Goal: Communication & Community: Answer question/provide support

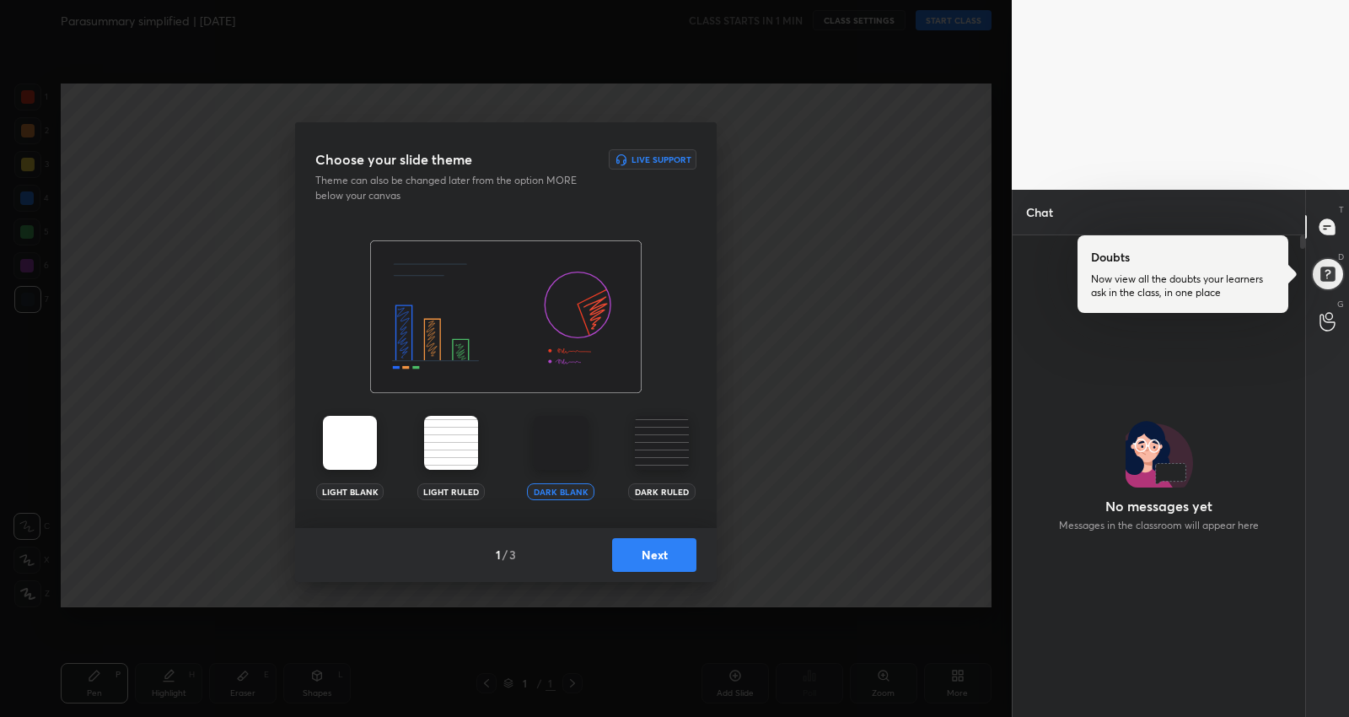
click at [643, 552] on button "Next" at bounding box center [654, 555] width 84 height 34
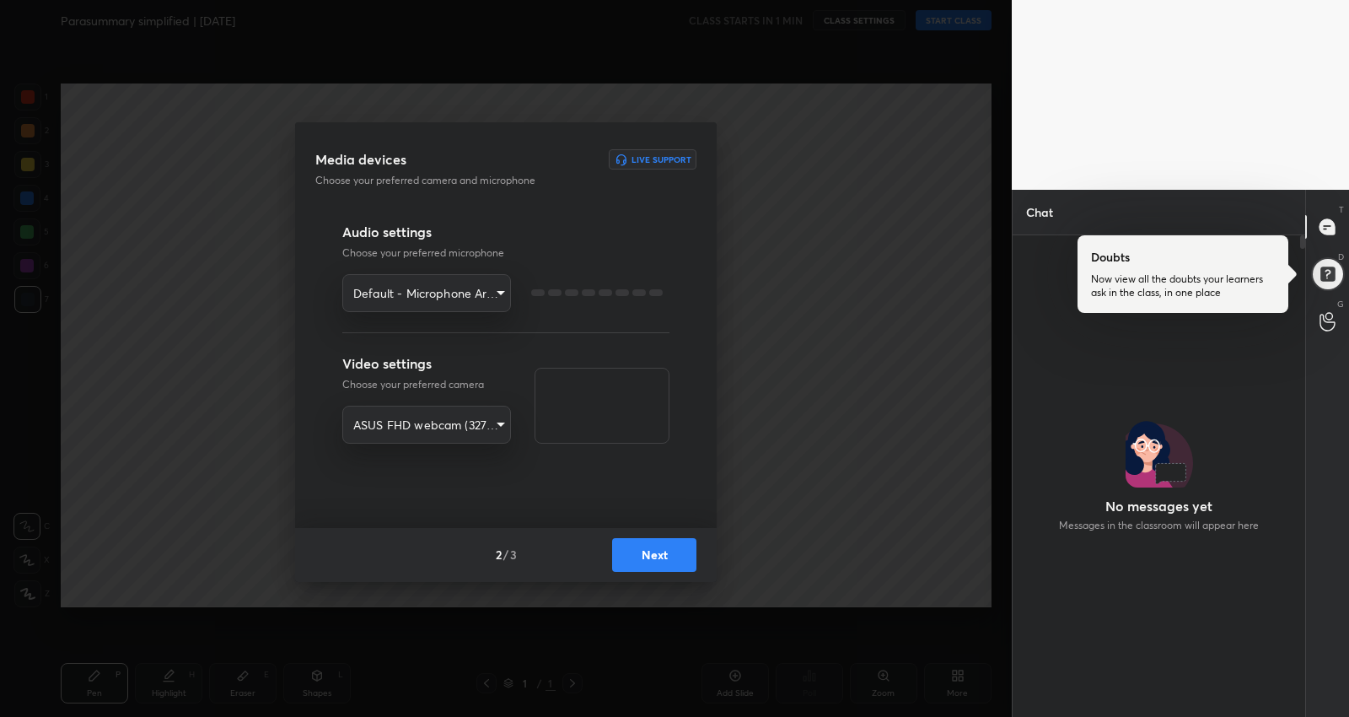
click at [643, 552] on button "Next" at bounding box center [654, 555] width 84 height 34
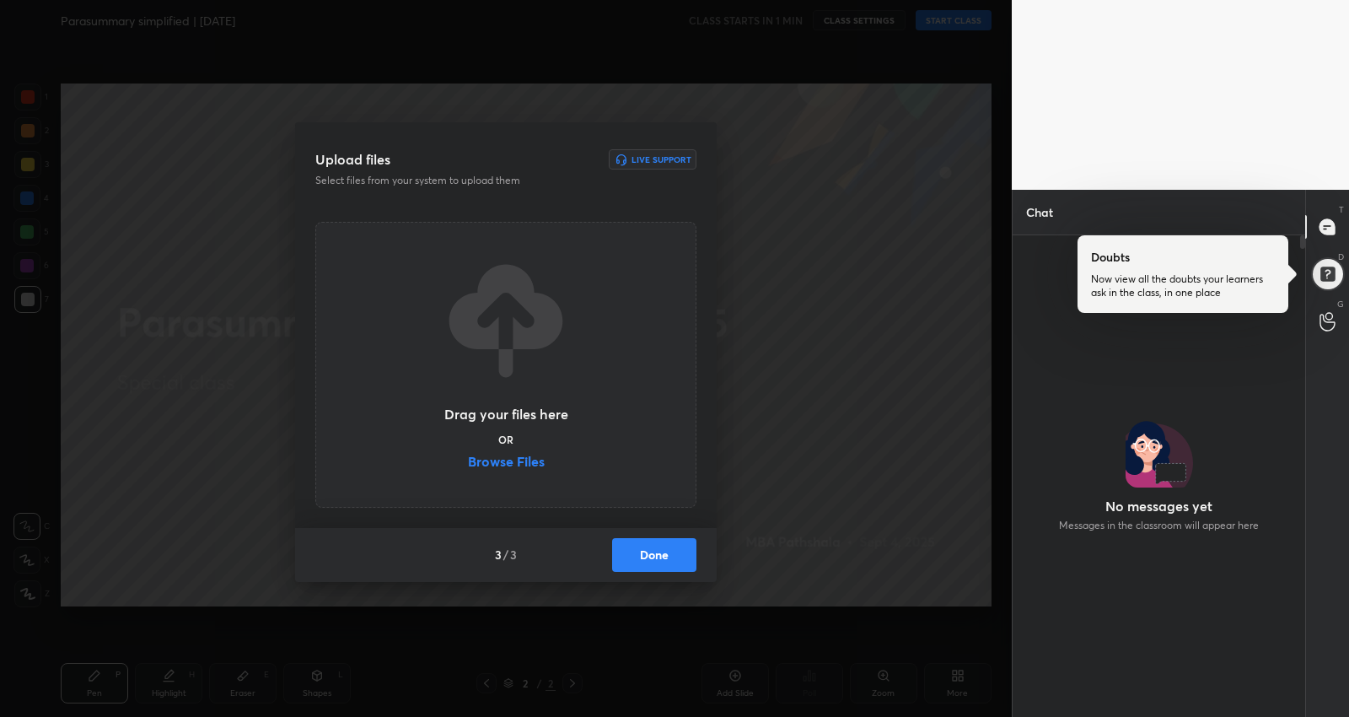
click at [643, 552] on button "Done" at bounding box center [654, 555] width 84 height 34
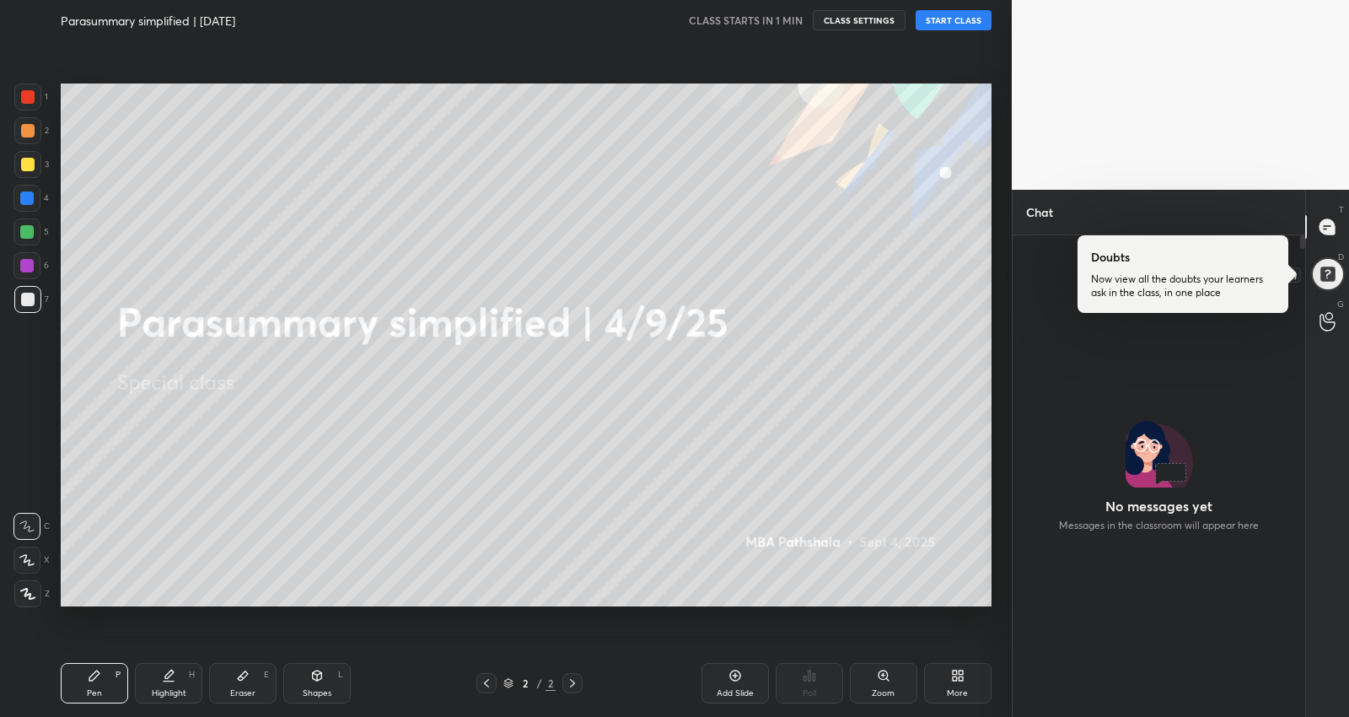
click at [1330, 263] on div at bounding box center [1327, 274] width 35 height 35
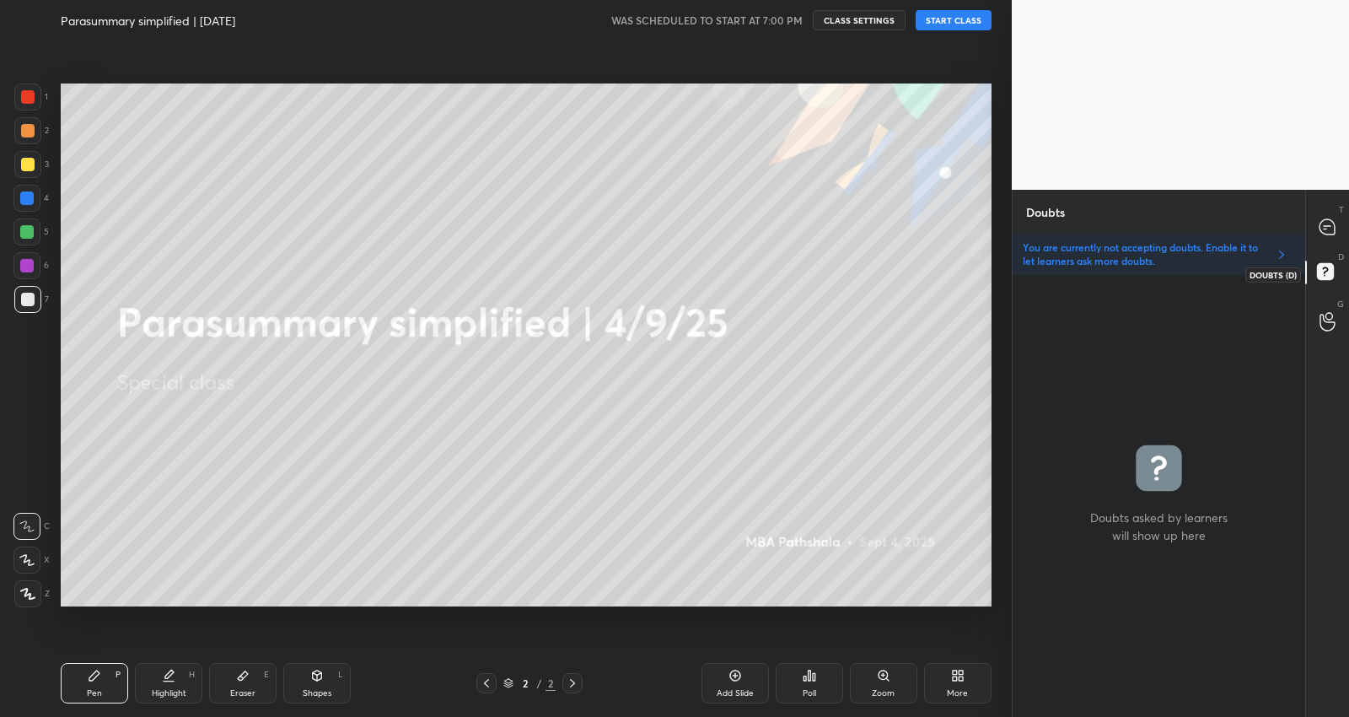
scroll to position [437, 288]
click at [1333, 234] on icon at bounding box center [1328, 227] width 18 height 18
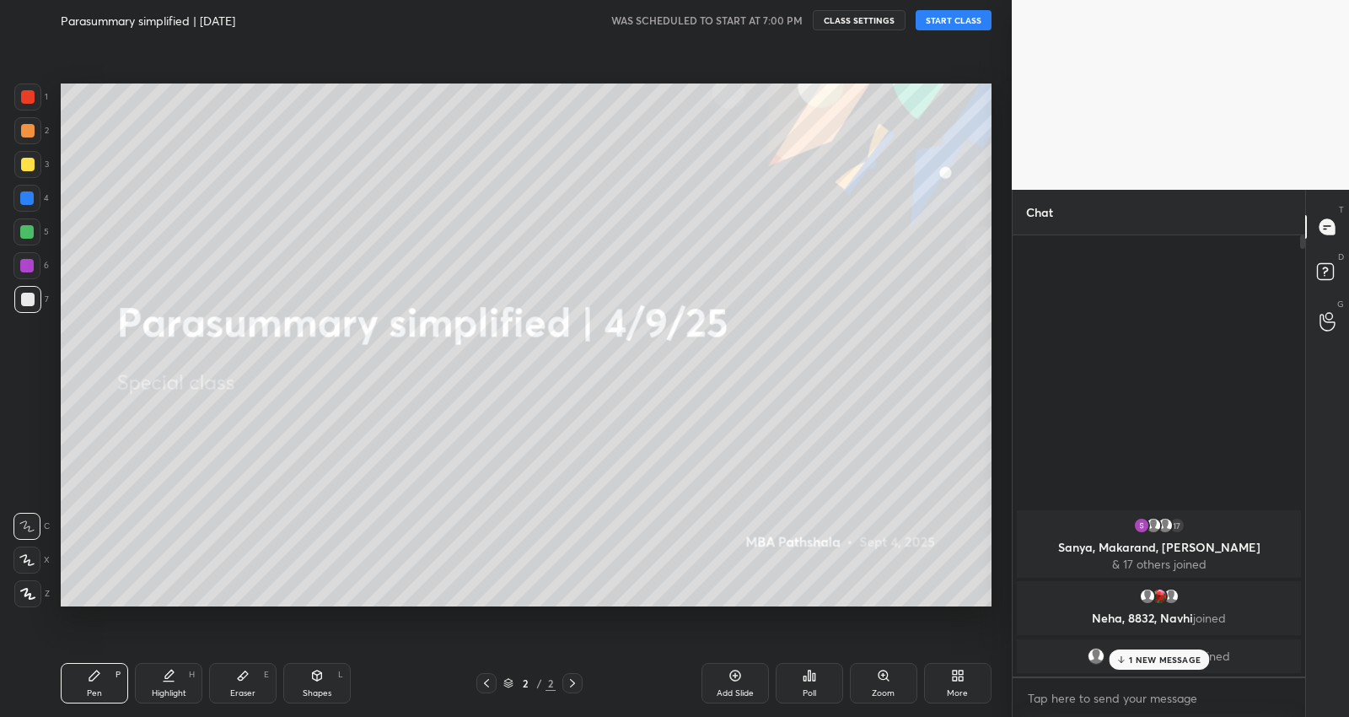
scroll to position [436, 288]
click at [960, 13] on button "START CLASS" at bounding box center [954, 20] width 76 height 20
click at [1186, 654] on p "1 NEW MESSAGE" at bounding box center [1165, 659] width 72 height 10
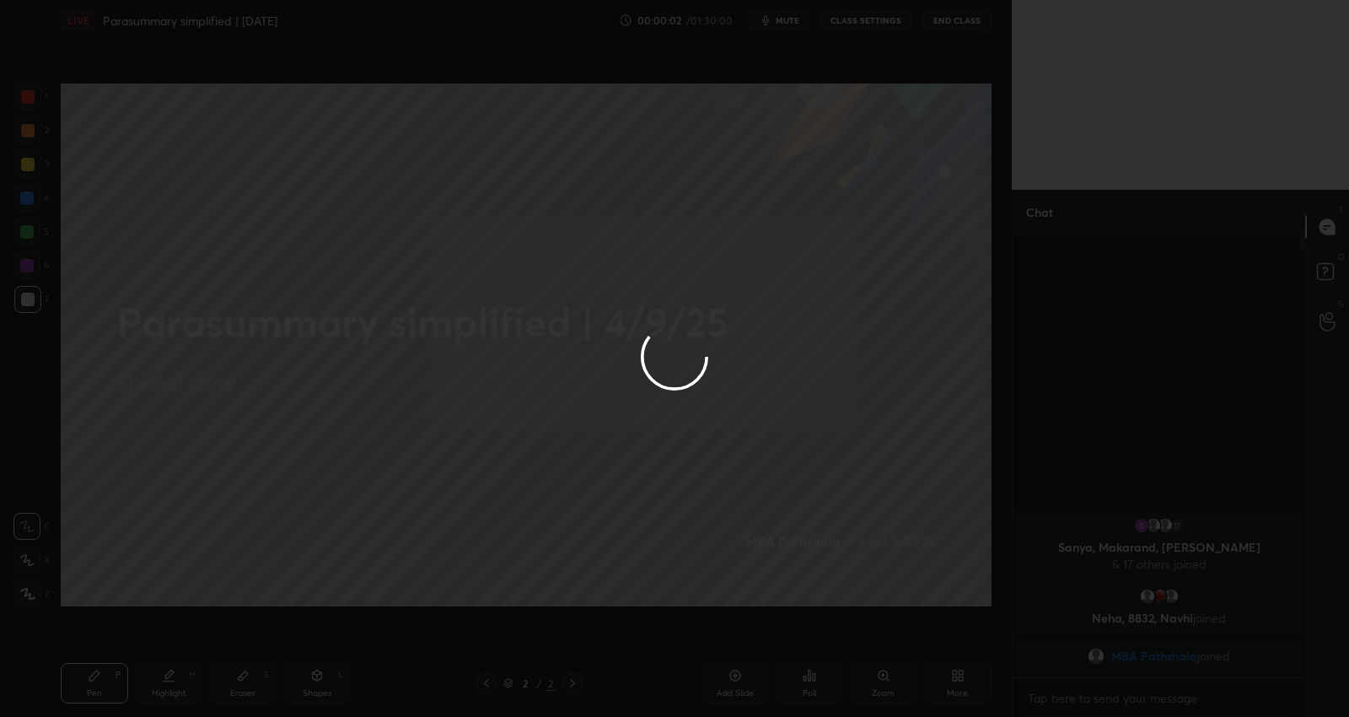
click at [24, 559] on div at bounding box center [674, 358] width 1349 height 717
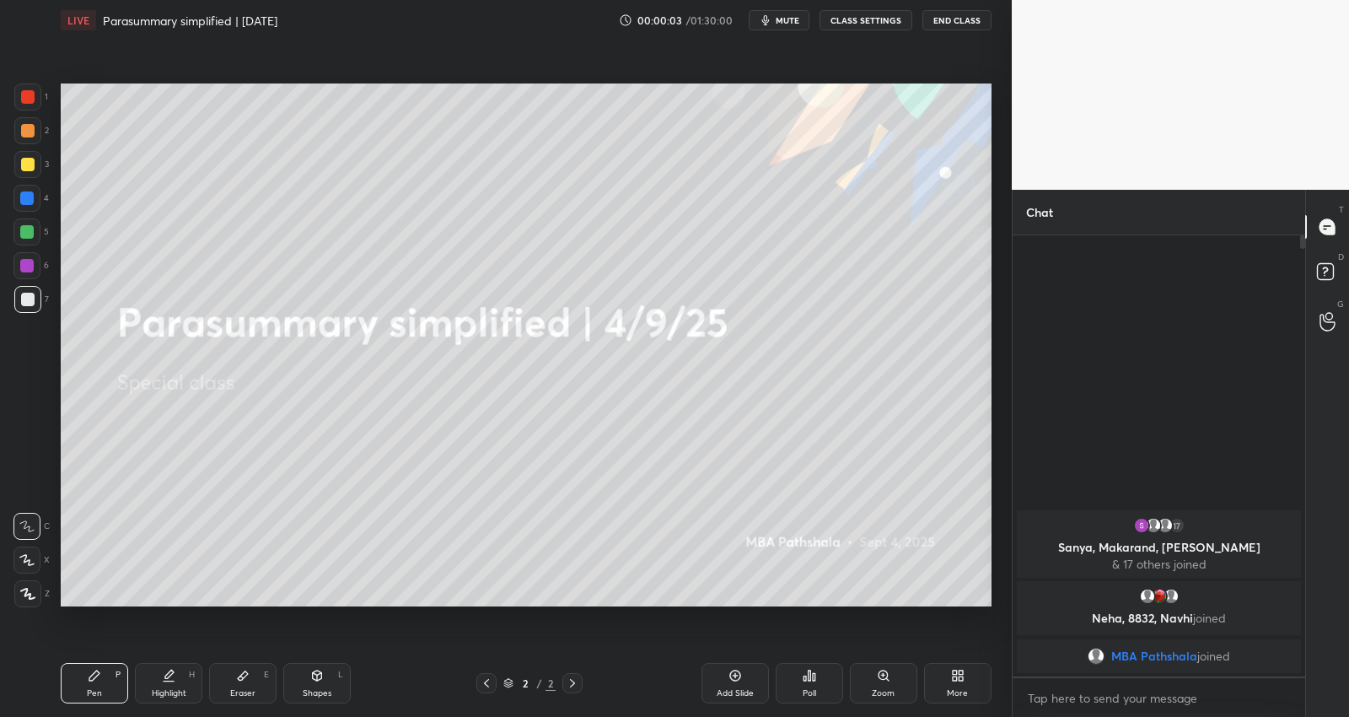
click at [24, 559] on icon at bounding box center [26, 560] width 13 height 10
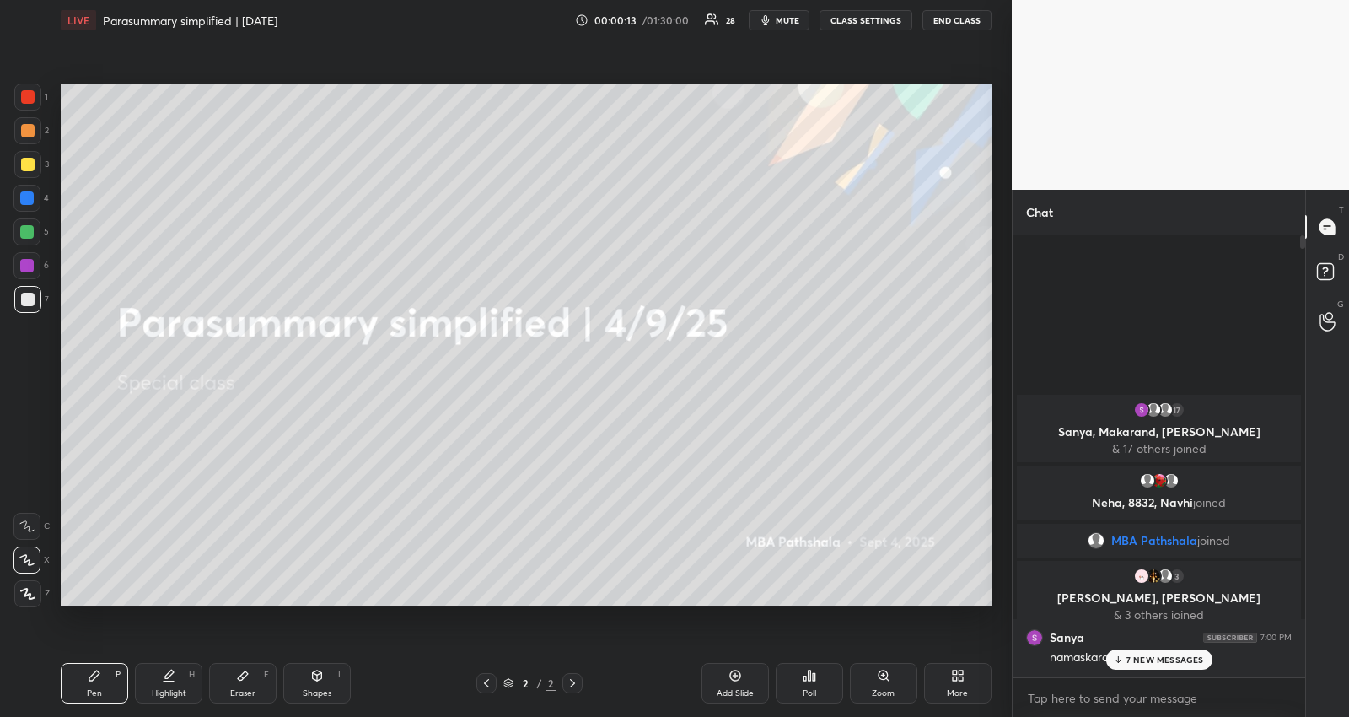
click at [774, 27] on button "mute" at bounding box center [779, 20] width 61 height 20
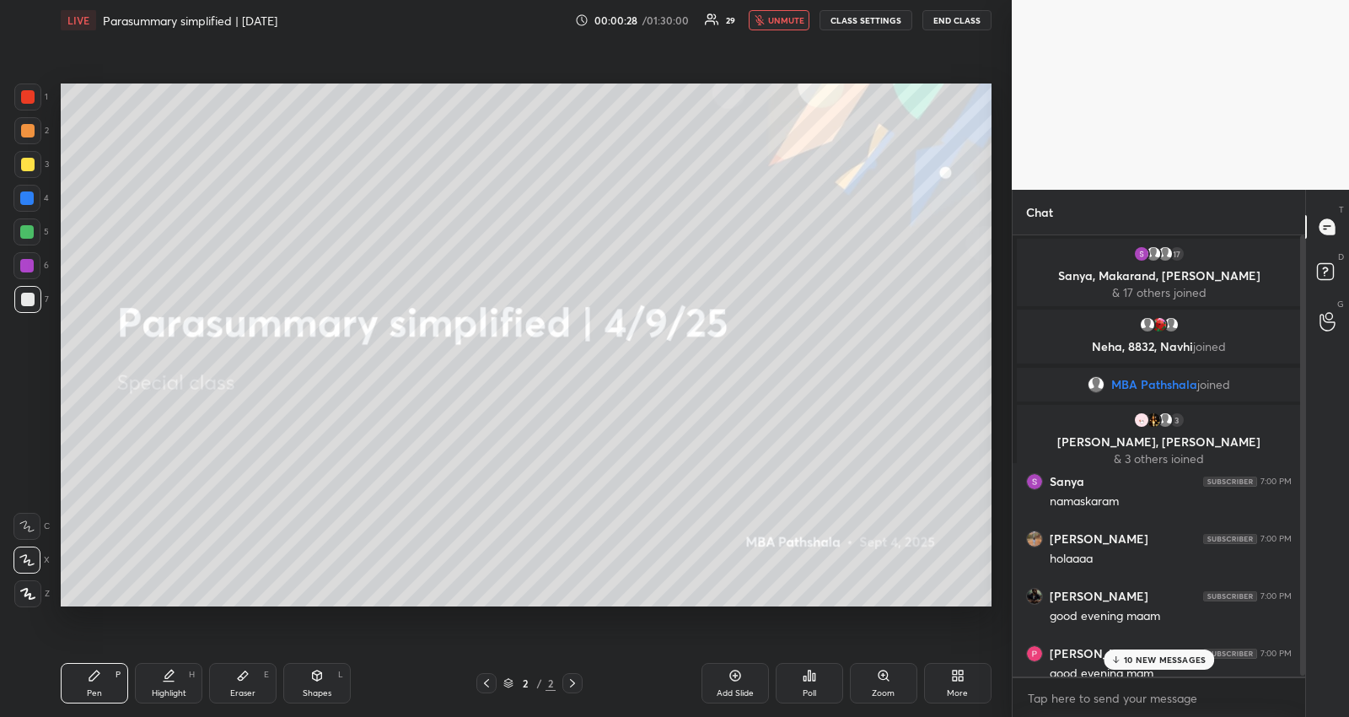
click at [788, 15] on span "unmute" at bounding box center [786, 20] width 36 height 12
click at [1149, 659] on p "11 NEW MESSAGES" at bounding box center [1165, 659] width 80 height 10
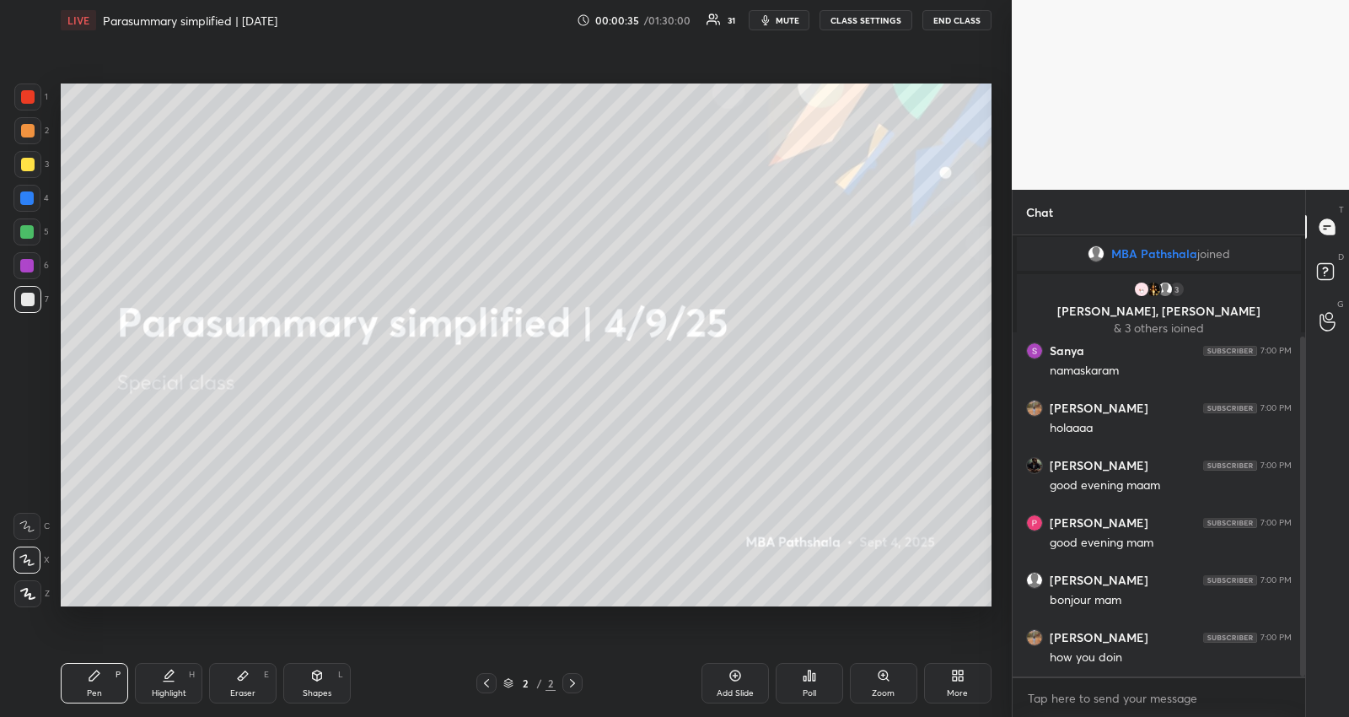
scroll to position [204, 0]
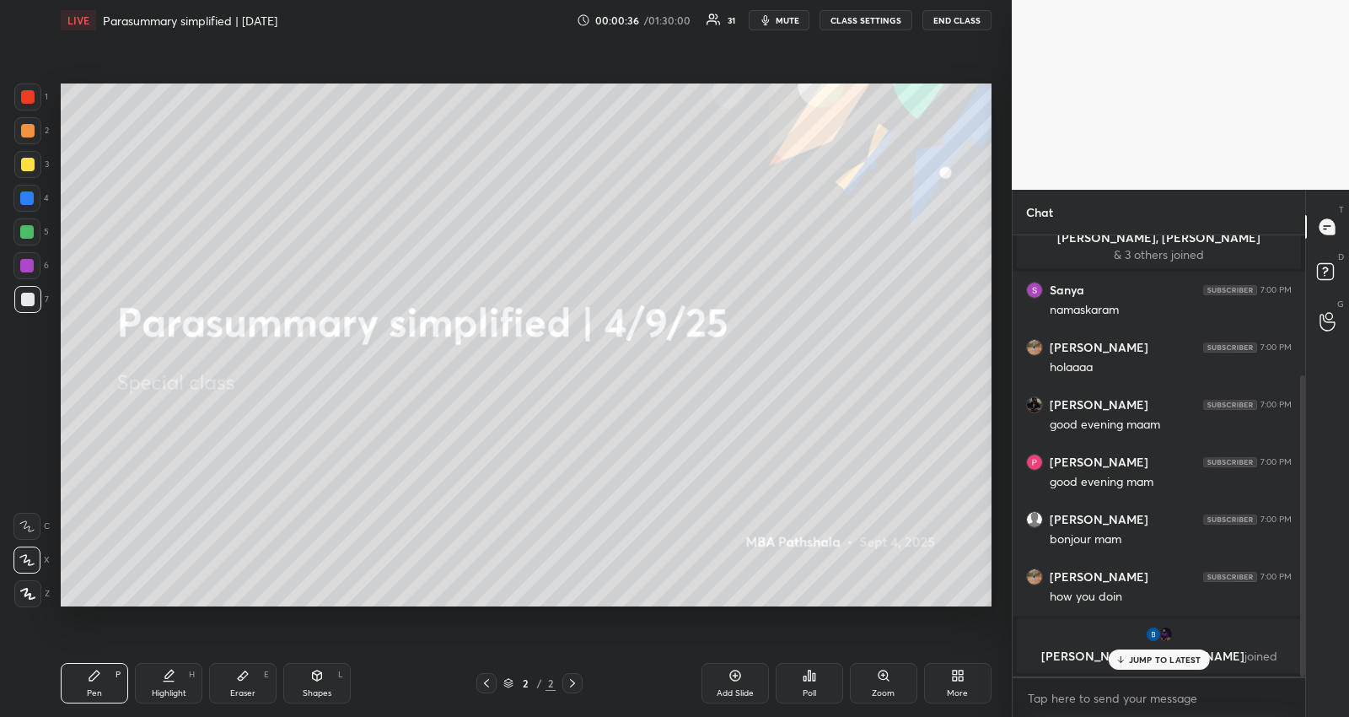
click at [23, 228] on div at bounding box center [26, 231] width 13 height 13
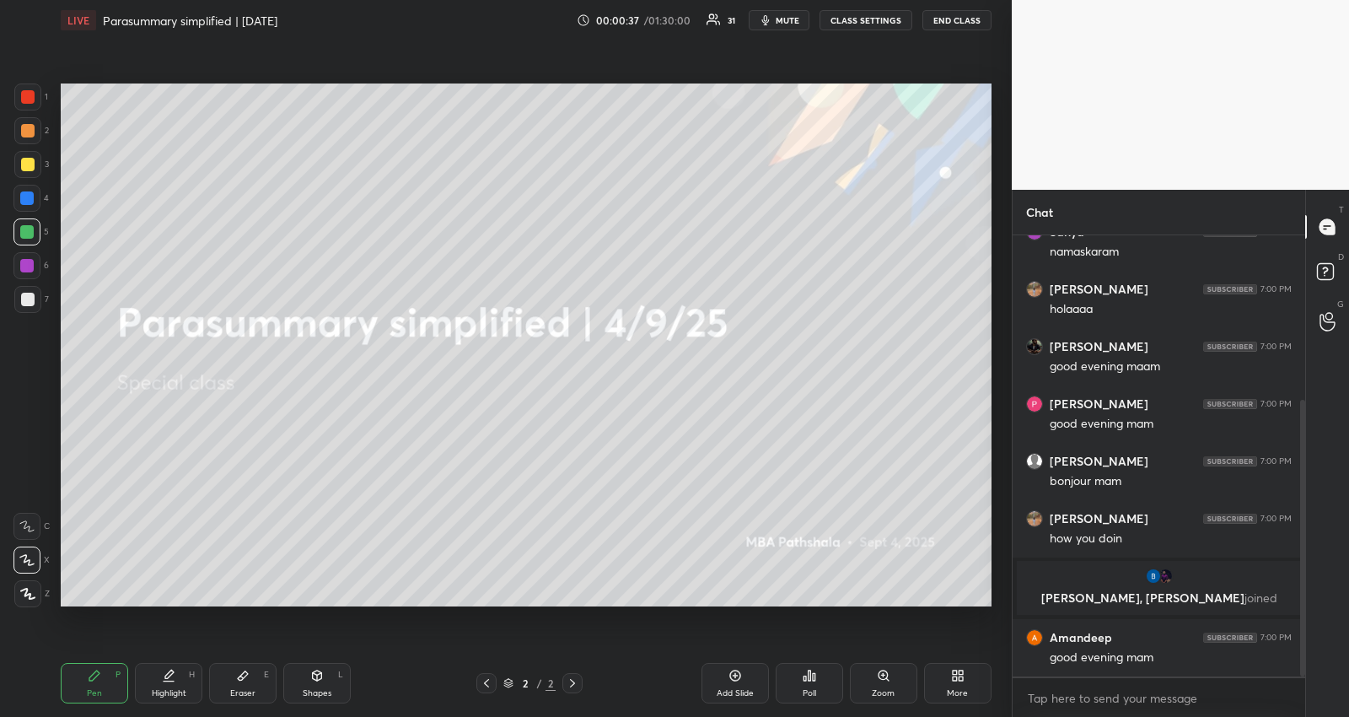
click at [1152, 649] on div "good evening mam" at bounding box center [1171, 657] width 242 height 17
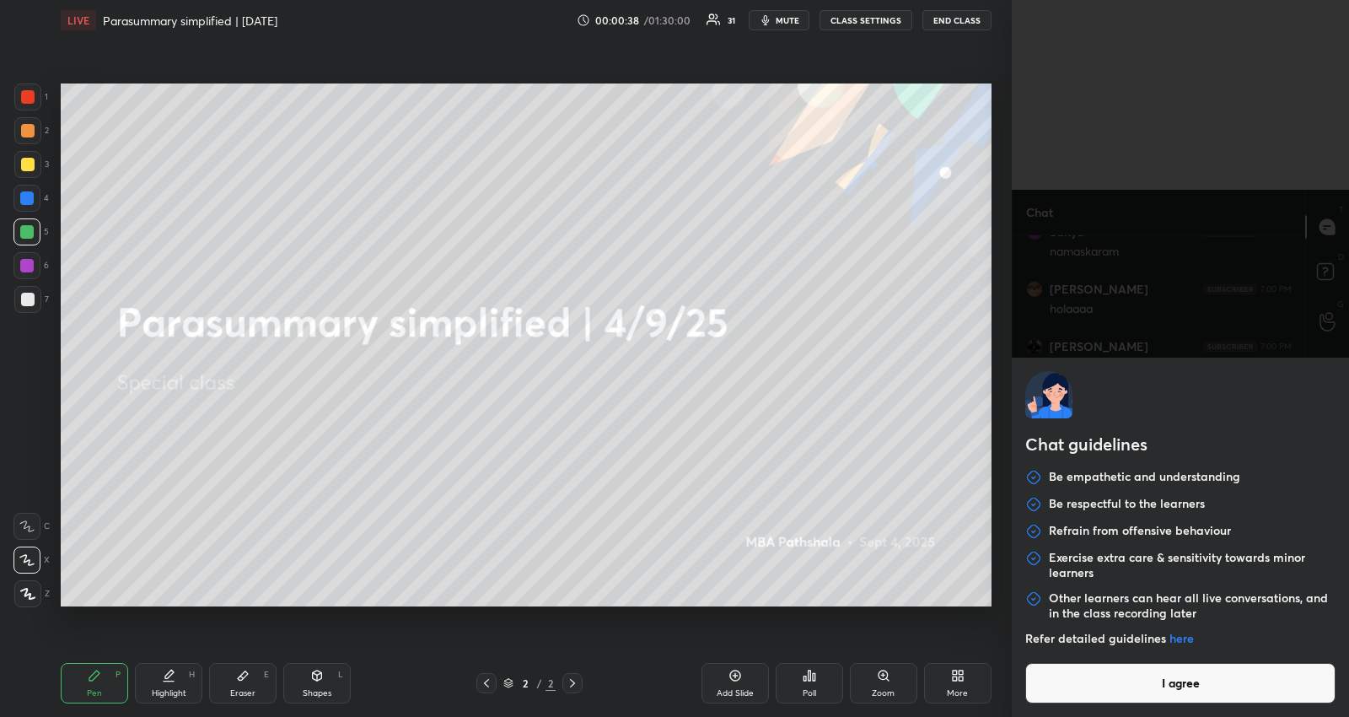
click at [1146, 701] on body "1 2 3 4 5 6 7 R O A L C X Z Erase all C X Z LIVE Parasummary simplified | [DATE…" at bounding box center [674, 358] width 1349 height 717
click at [1151, 682] on button "I agree" at bounding box center [1180, 683] width 310 height 40
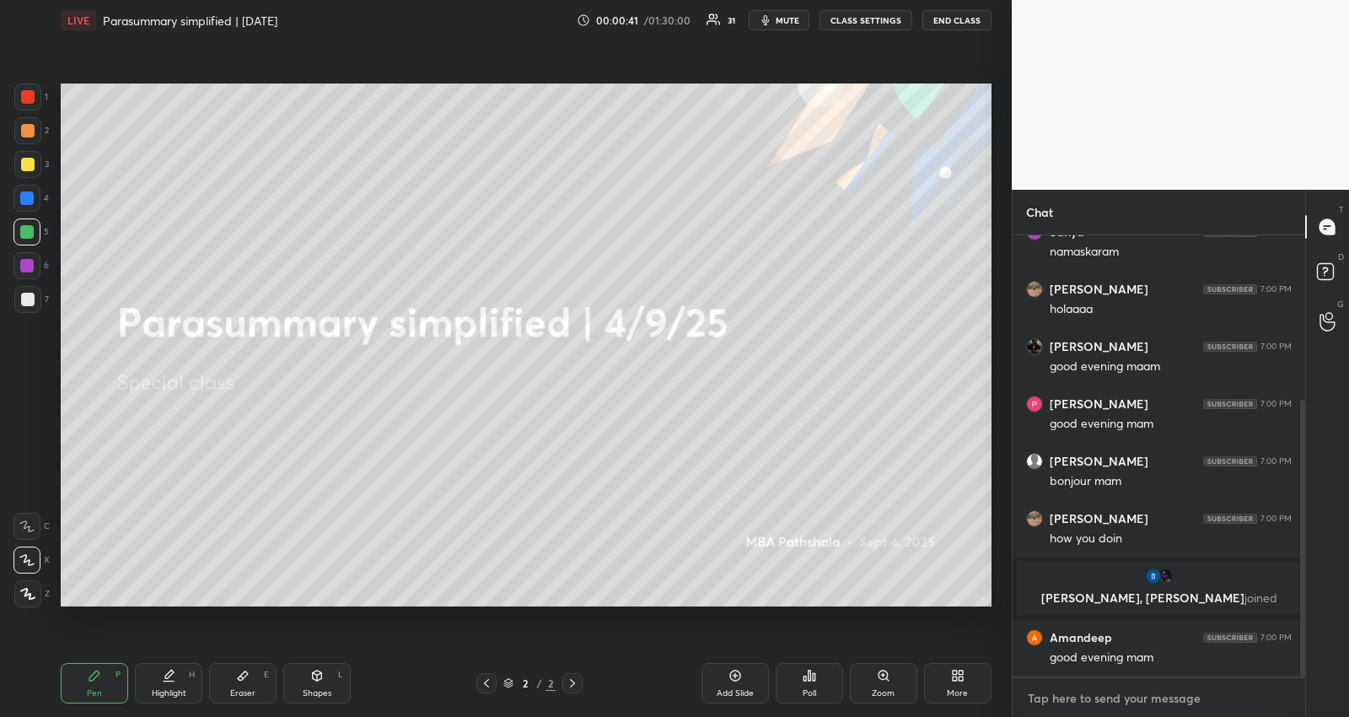
scroll to position [323, 0]
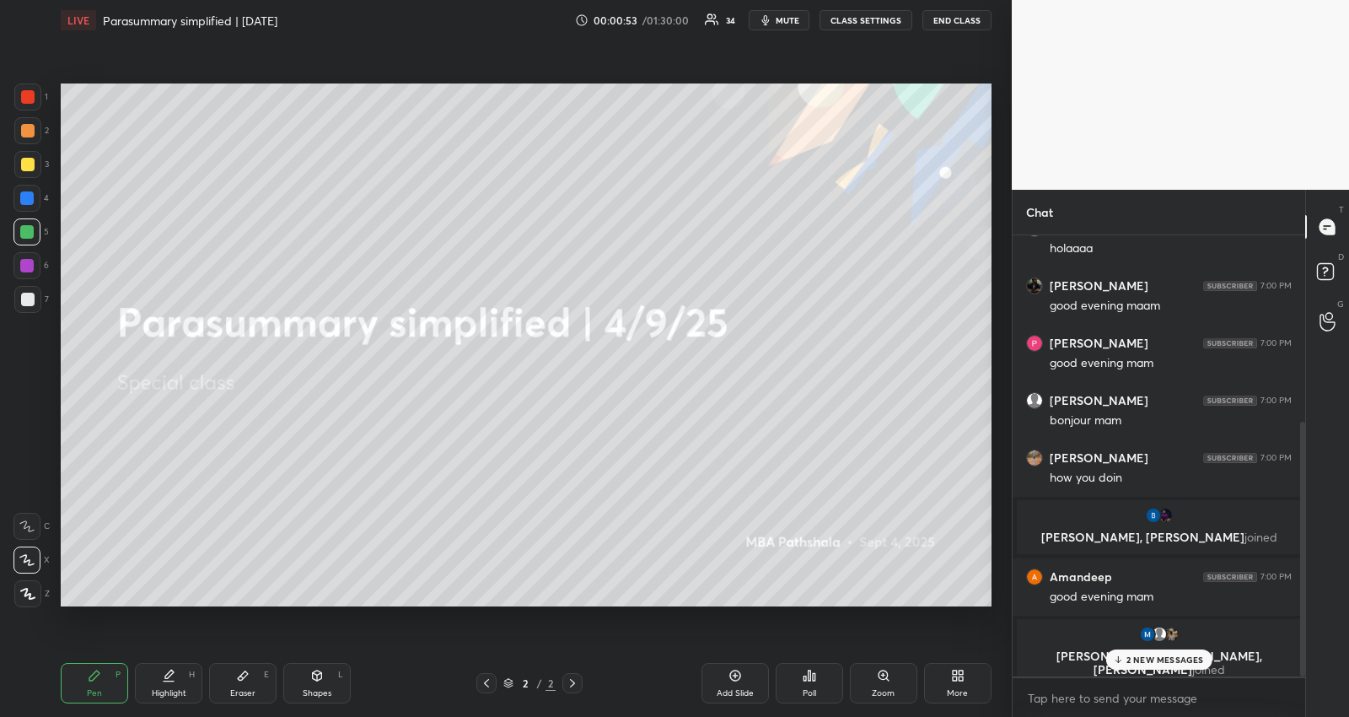
click at [1132, 664] on div "2 NEW MESSAGES" at bounding box center [1158, 659] width 106 height 20
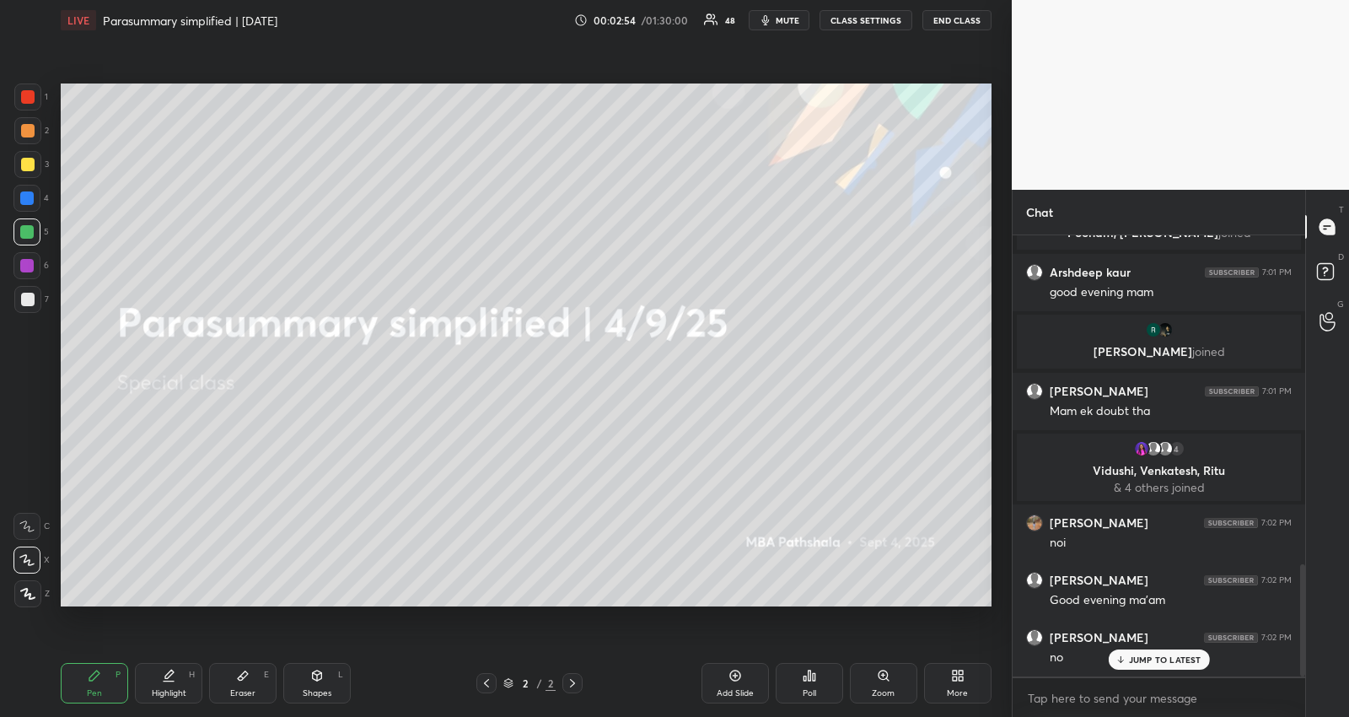
scroll to position [1288, 0]
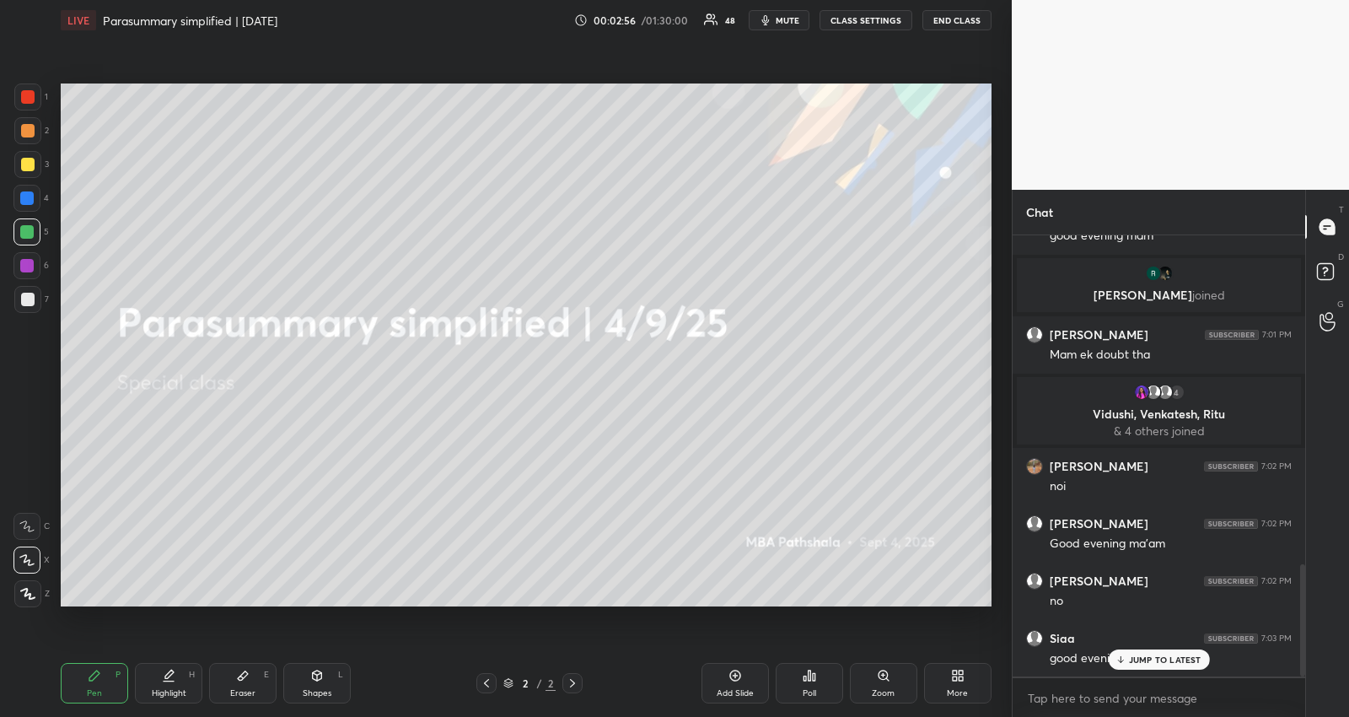
click at [1159, 662] on p "JUMP TO LATEST" at bounding box center [1165, 659] width 73 height 10
click at [1079, 702] on textarea at bounding box center [1159, 698] width 266 height 27
click at [24, 196] on div at bounding box center [26, 197] width 13 height 13
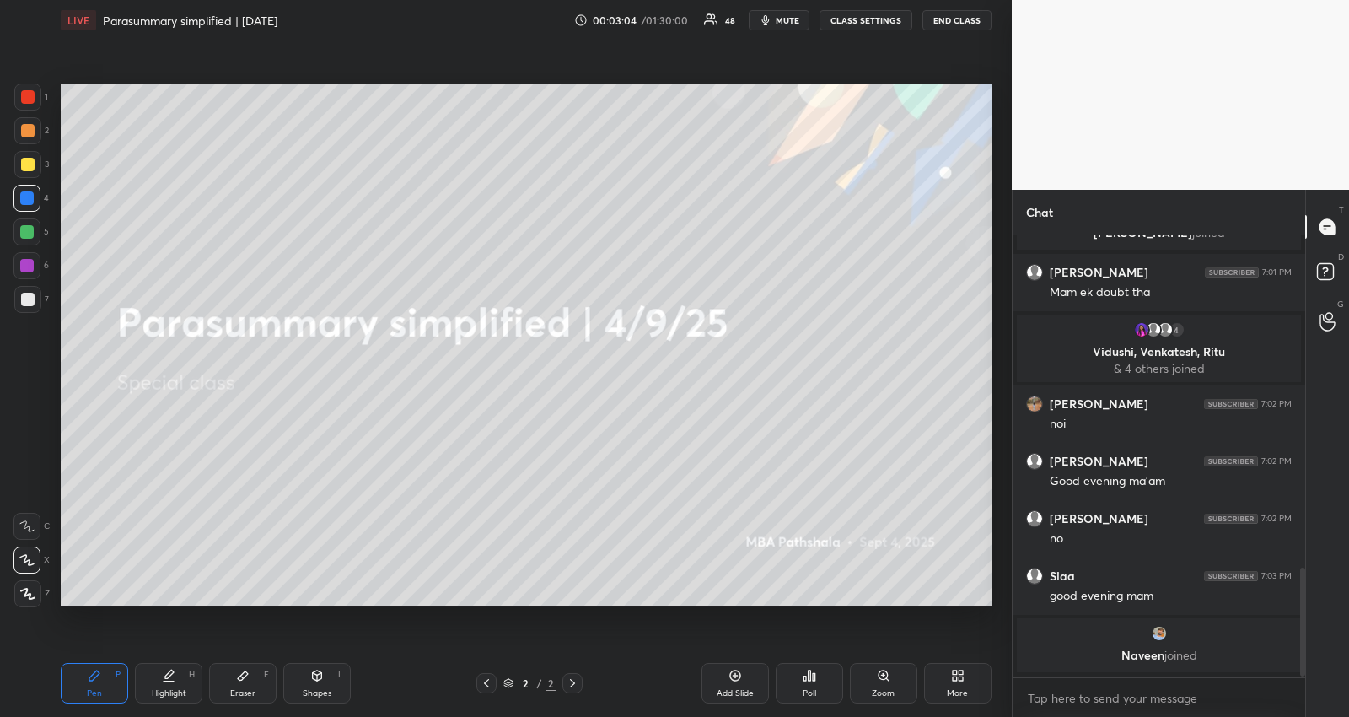
click at [954, 687] on div "More" at bounding box center [957, 683] width 67 height 40
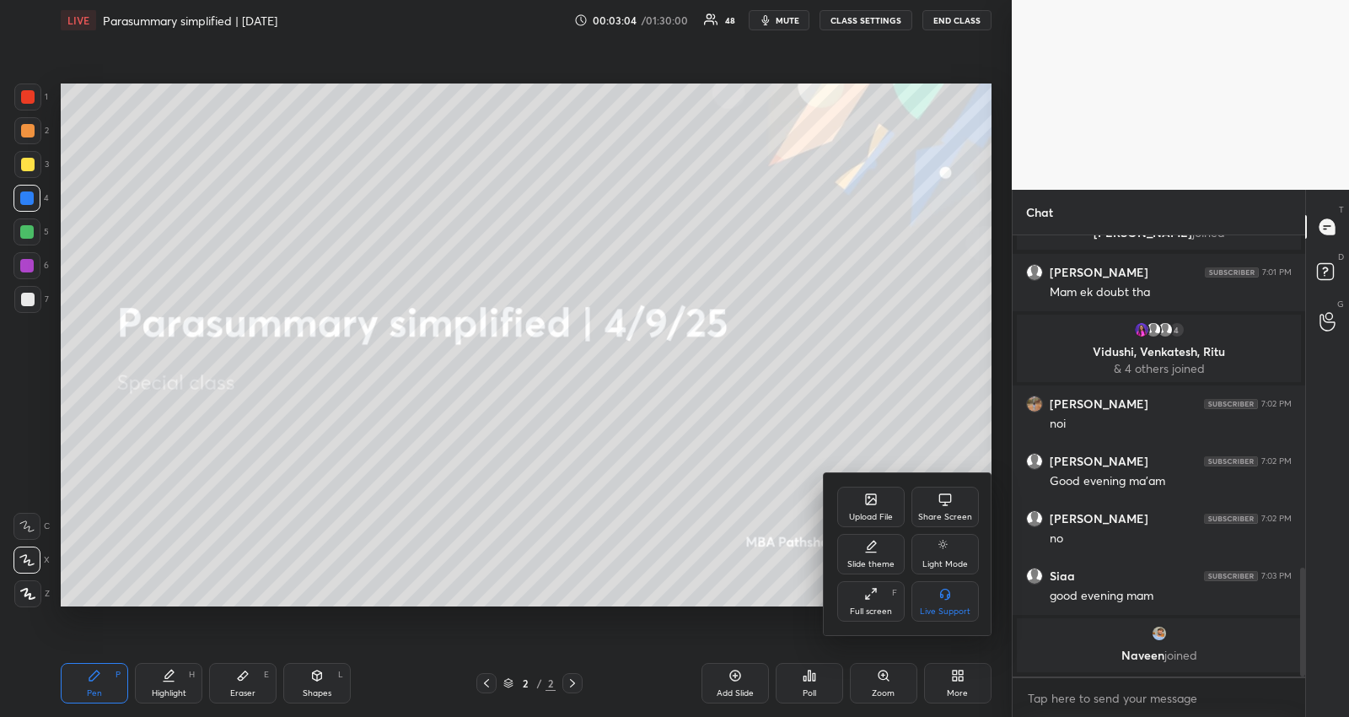
click at [882, 508] on div "Upload File" at bounding box center [870, 507] width 67 height 40
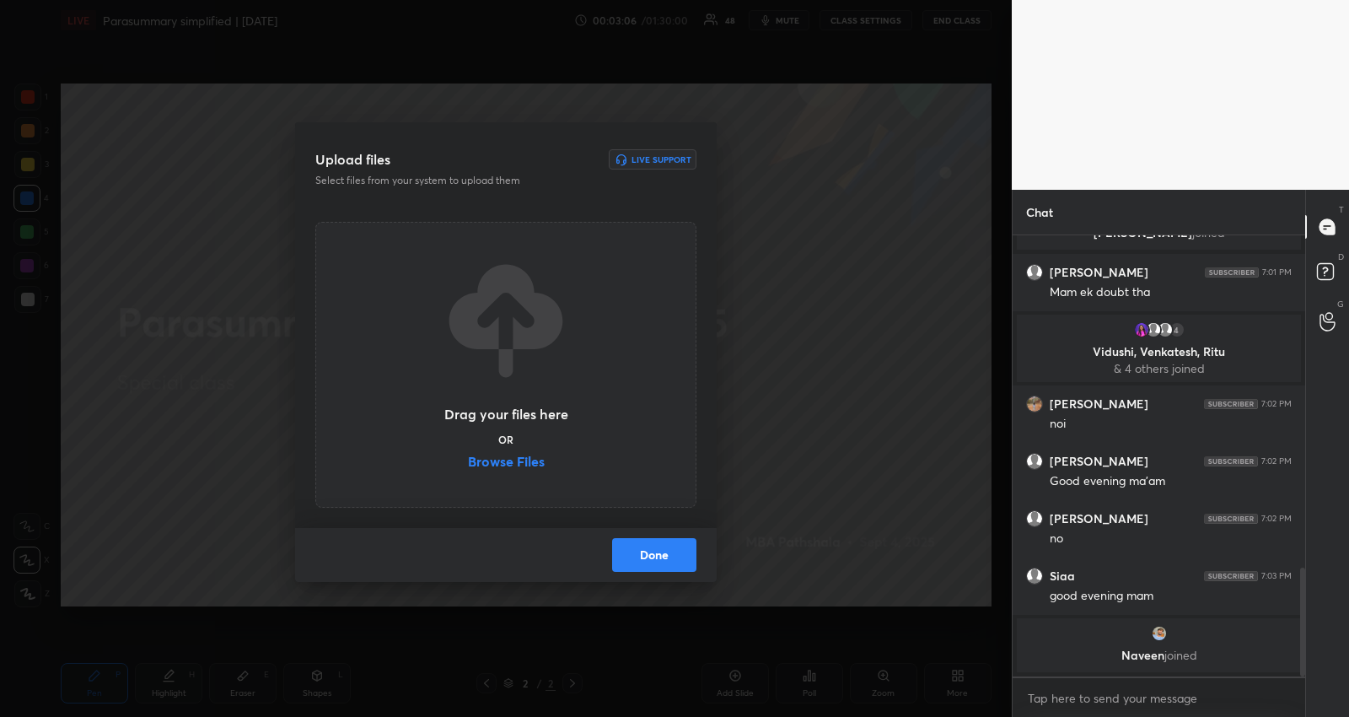
click at [497, 459] on label "Browse Files" at bounding box center [506, 463] width 77 height 18
click at [468, 459] on input "Browse Files" at bounding box center [468, 463] width 0 height 18
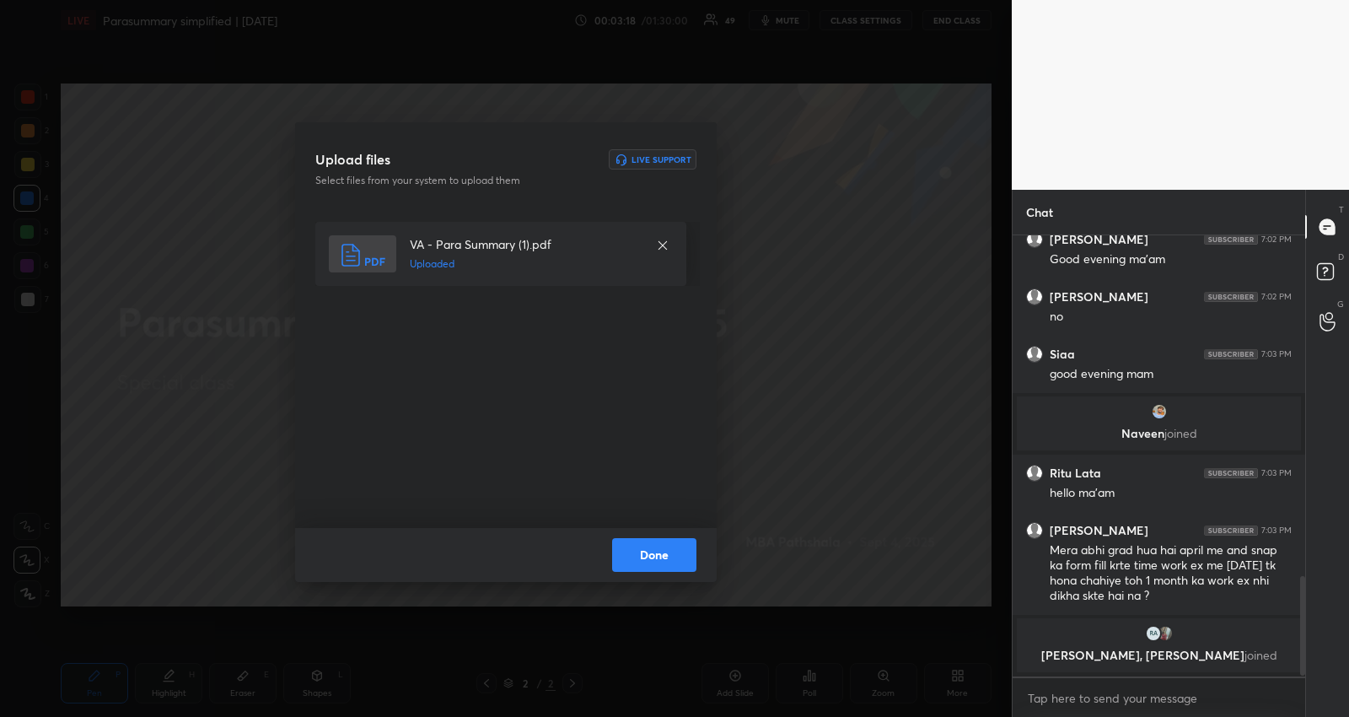
scroll to position [1503, 0]
click at [636, 538] on button "Done" at bounding box center [654, 555] width 84 height 34
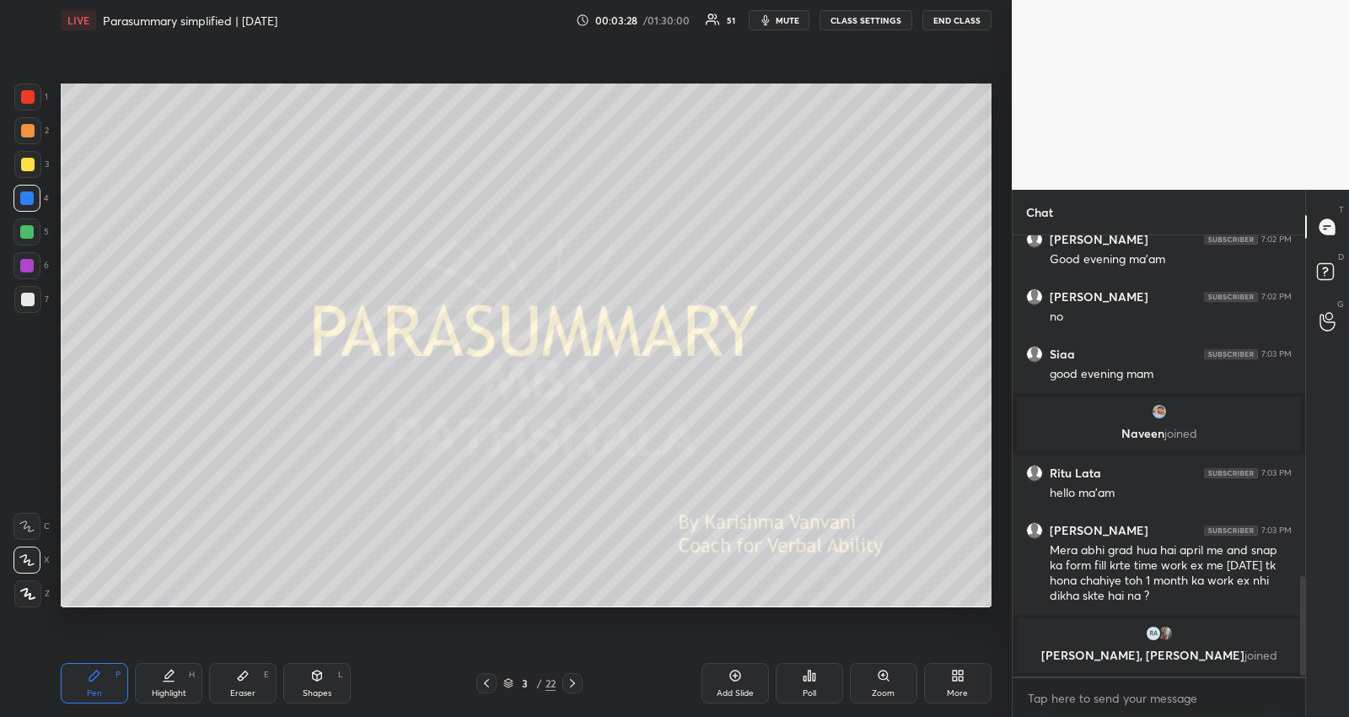
scroll to position [1560, 0]
click at [39, 219] on div at bounding box center [26, 231] width 27 height 27
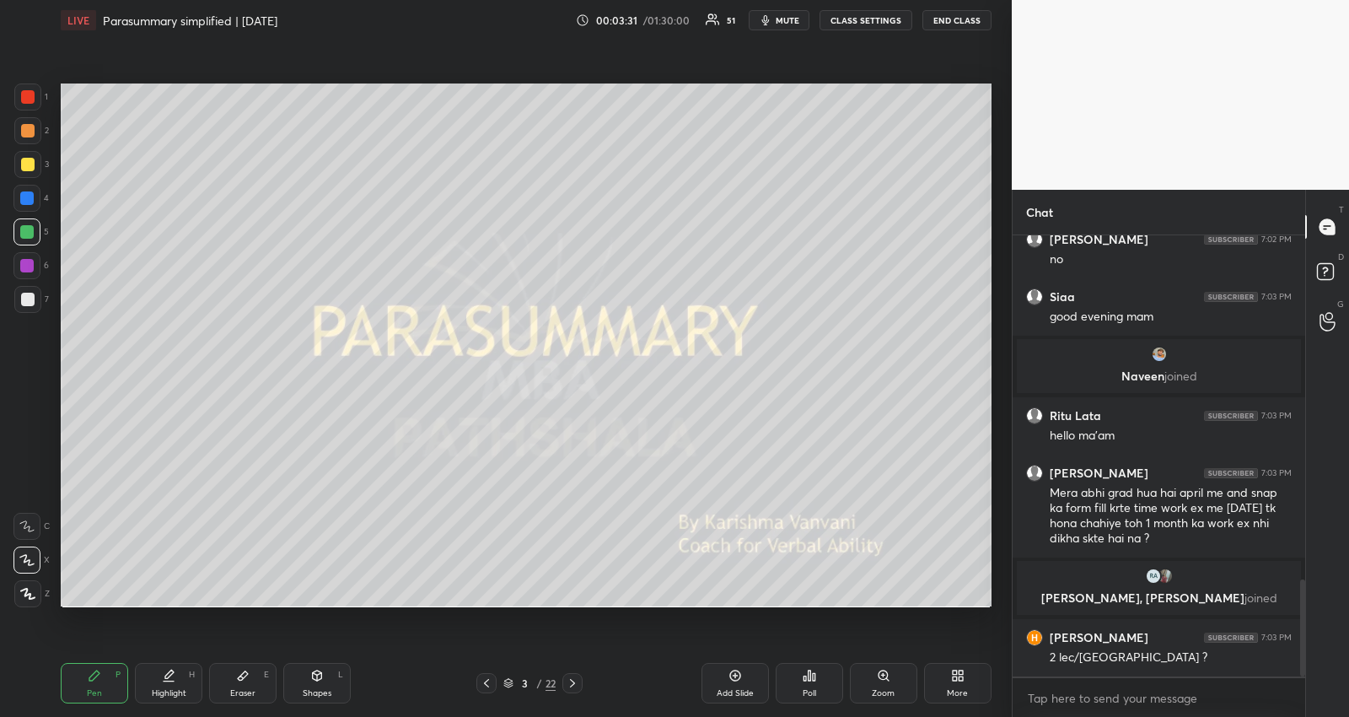
scroll to position [1616, 0]
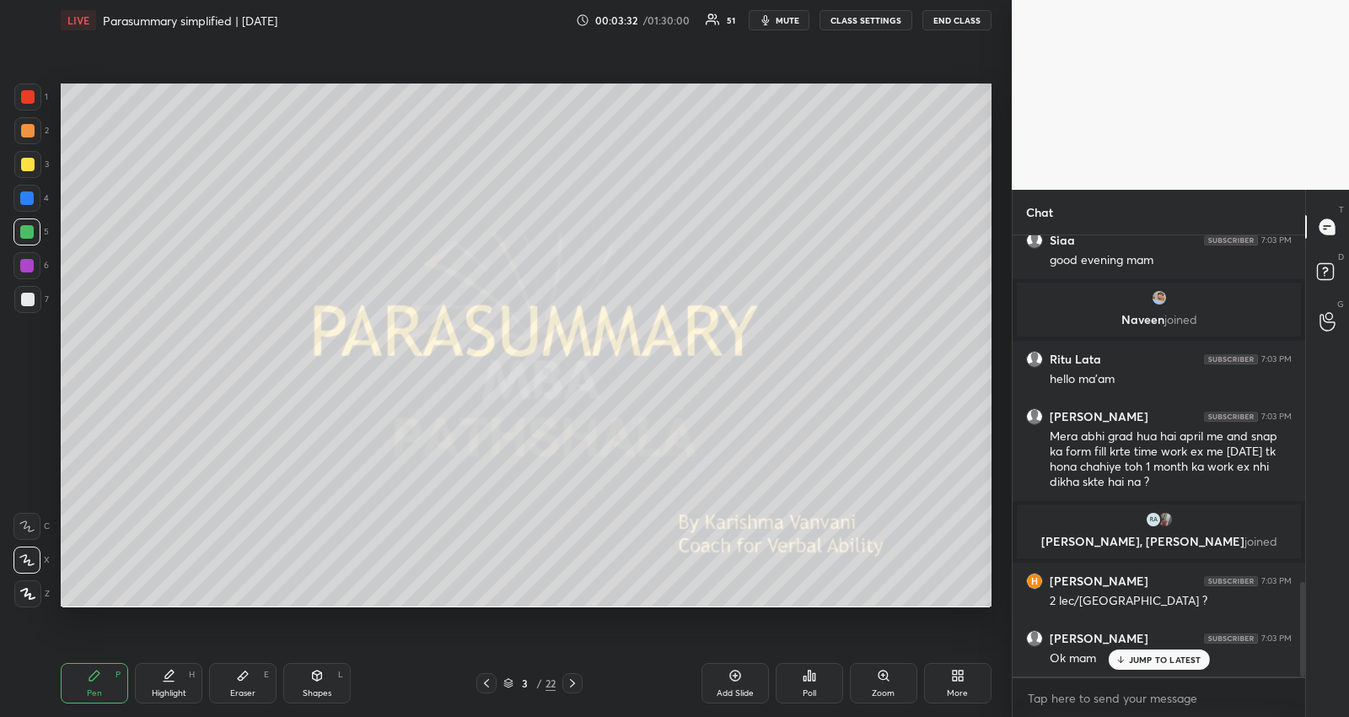
click at [1135, 663] on p "JUMP TO LATEST" at bounding box center [1165, 659] width 73 height 10
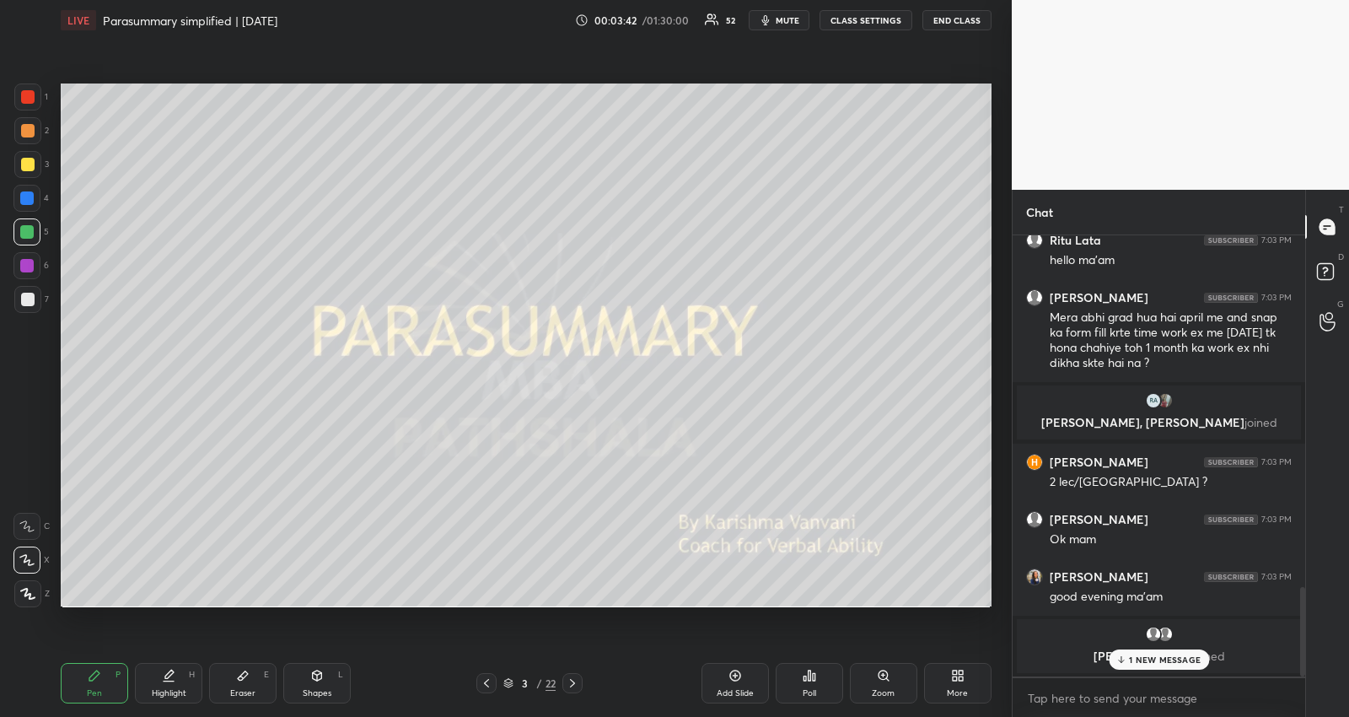
scroll to position [1644, 0]
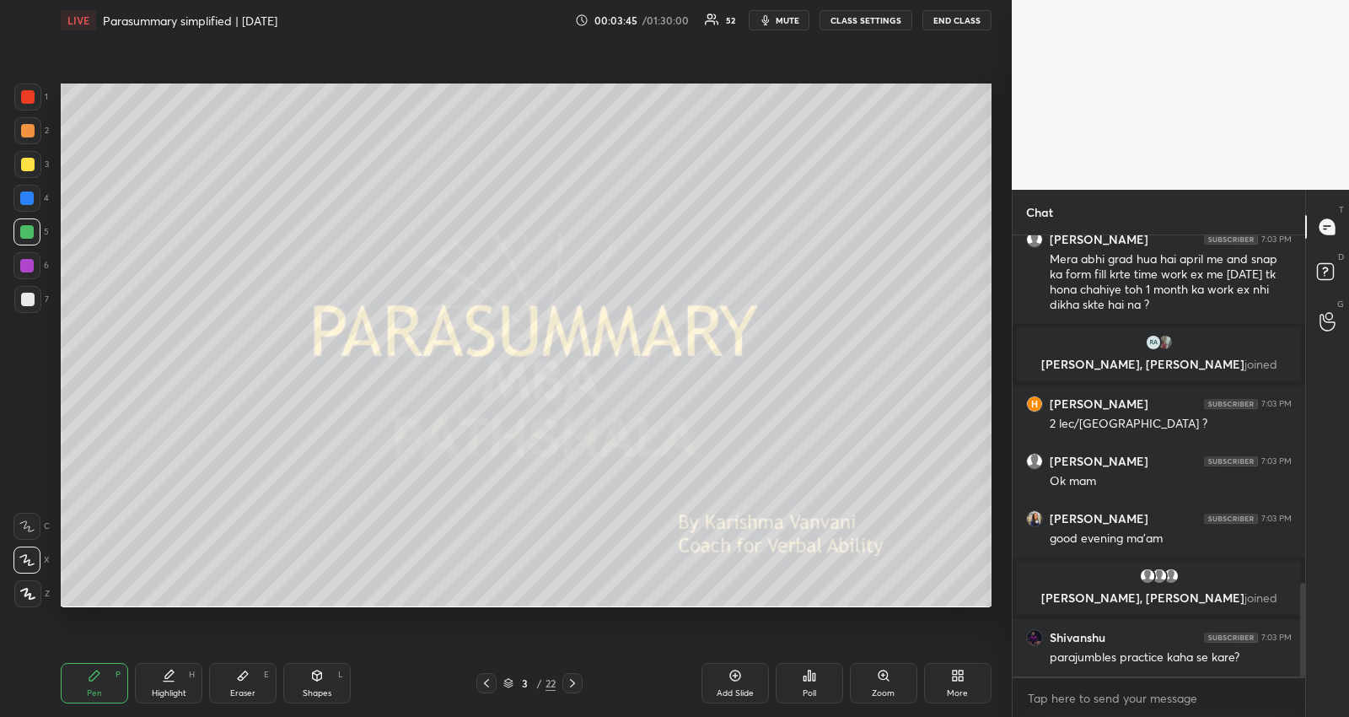
click at [488, 683] on icon at bounding box center [486, 682] width 13 height 13
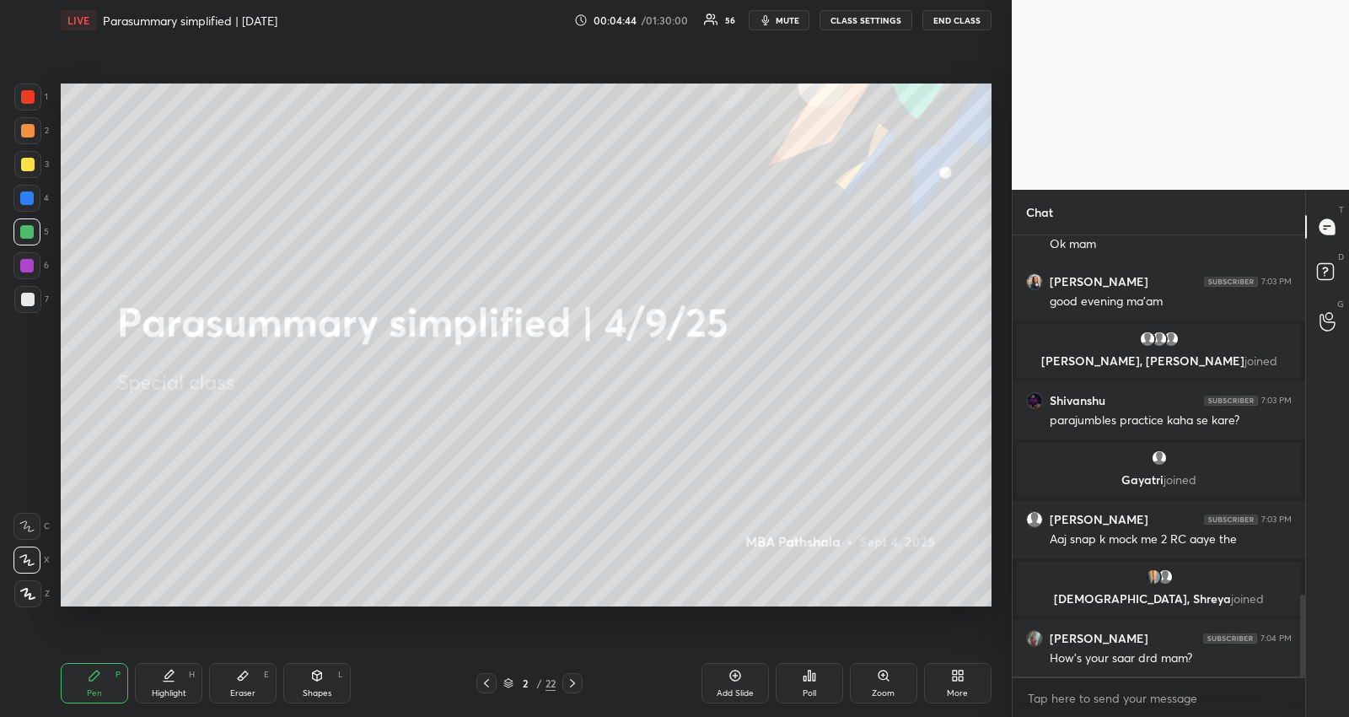
scroll to position [1935, 0]
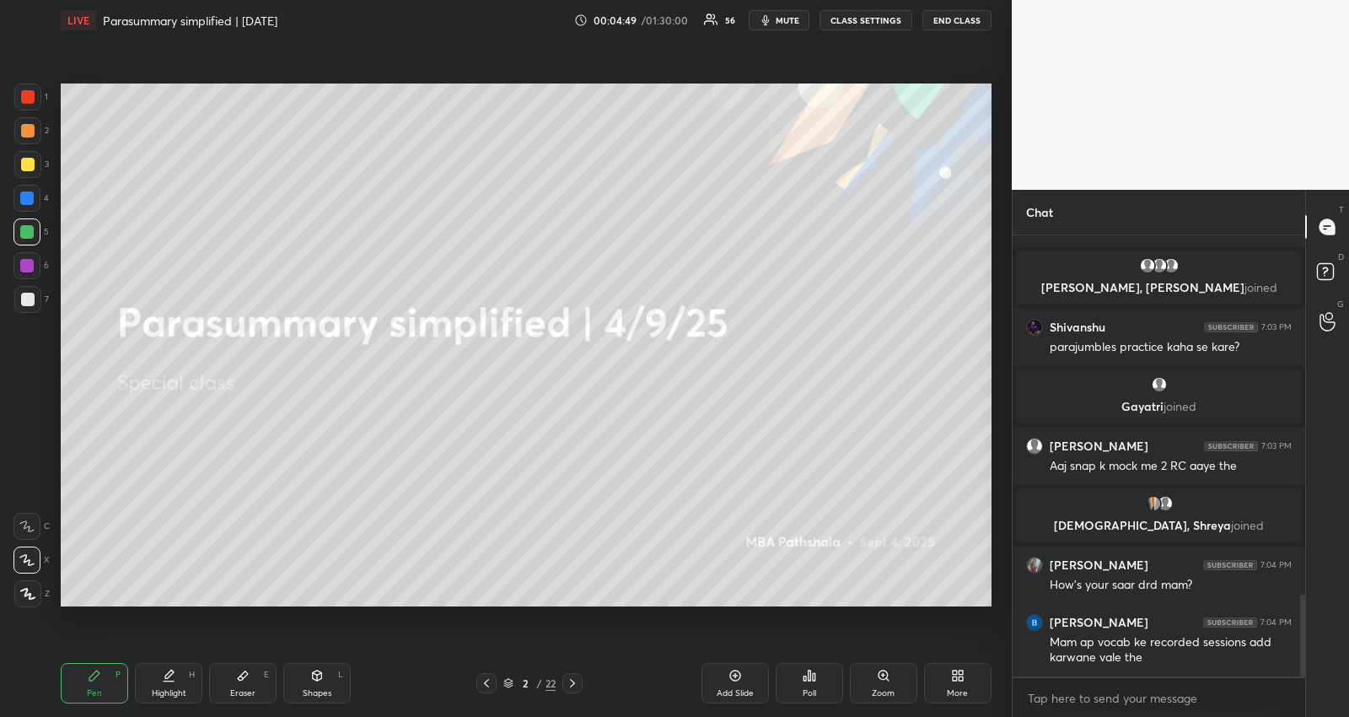
drag, startPoint x: 30, startPoint y: 157, endPoint x: 56, endPoint y: 156, distance: 25.3
click at [33, 158] on div at bounding box center [27, 164] width 27 height 27
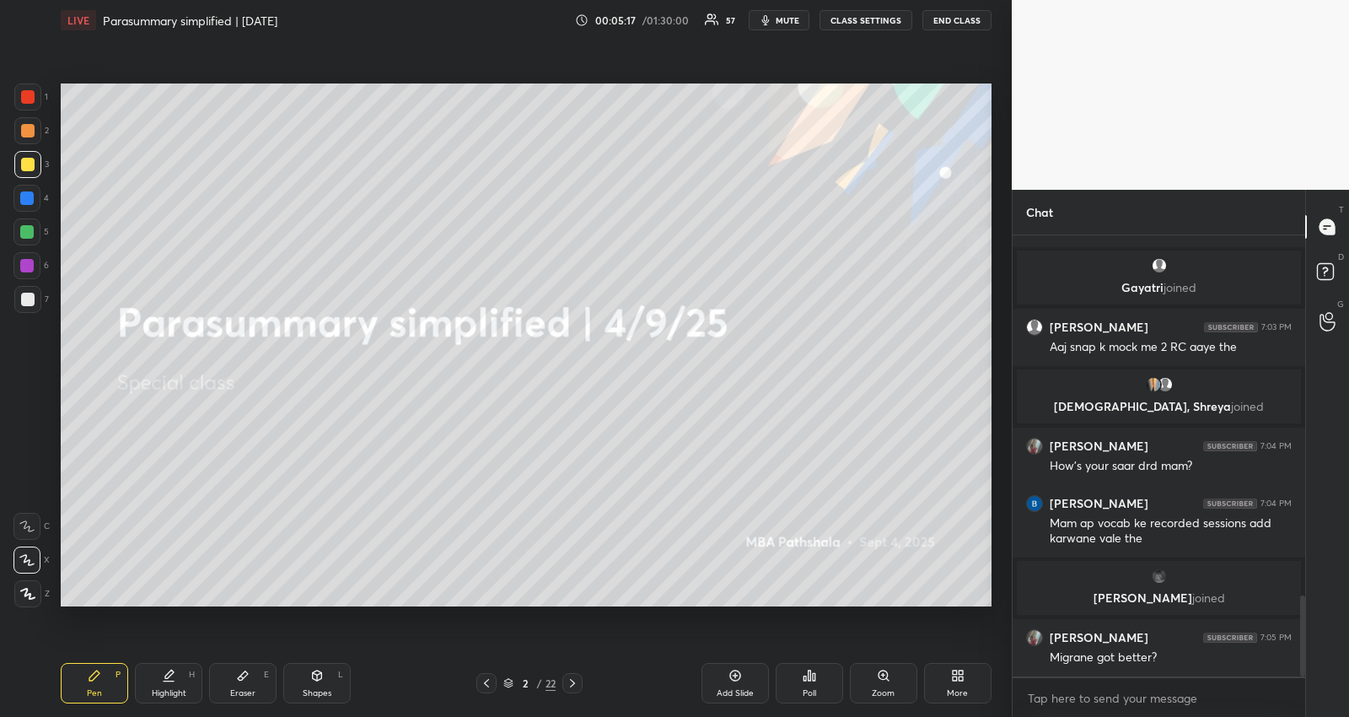
scroll to position [2013, 0]
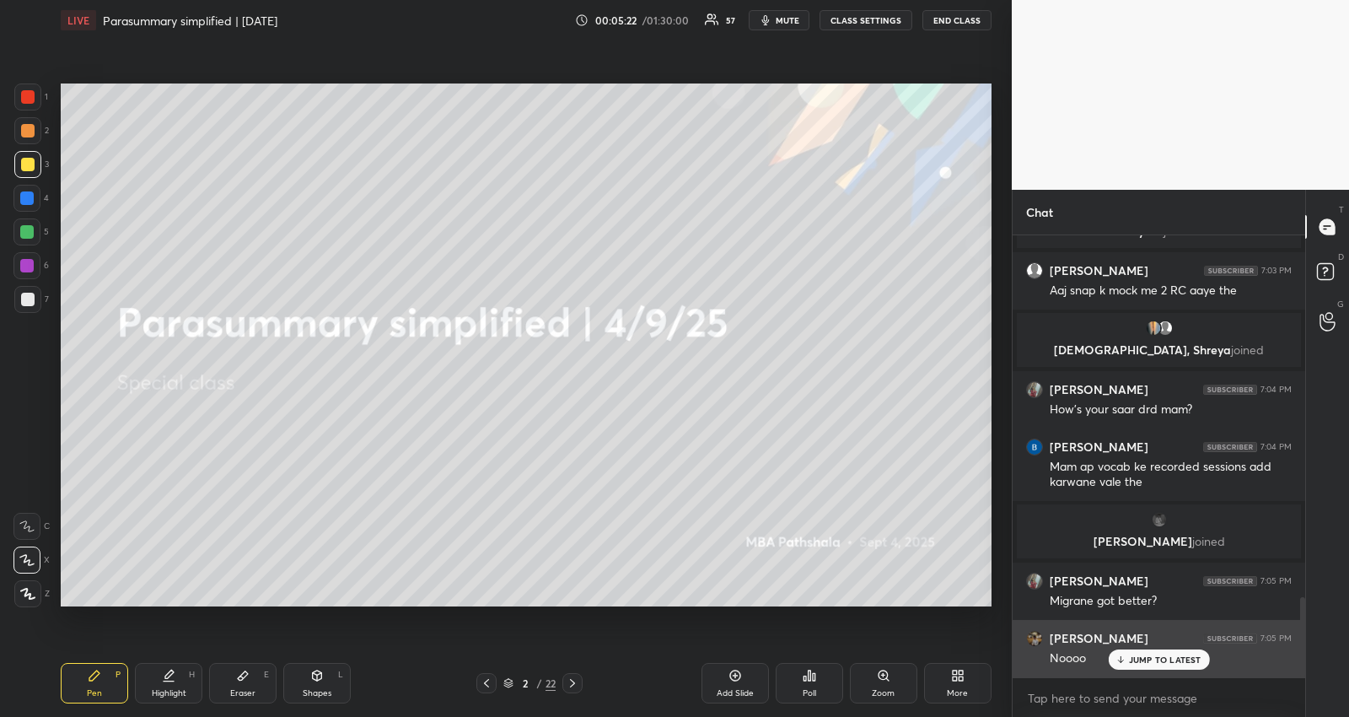
click at [1130, 660] on div "JUMP TO LATEST" at bounding box center [1158, 659] width 101 height 20
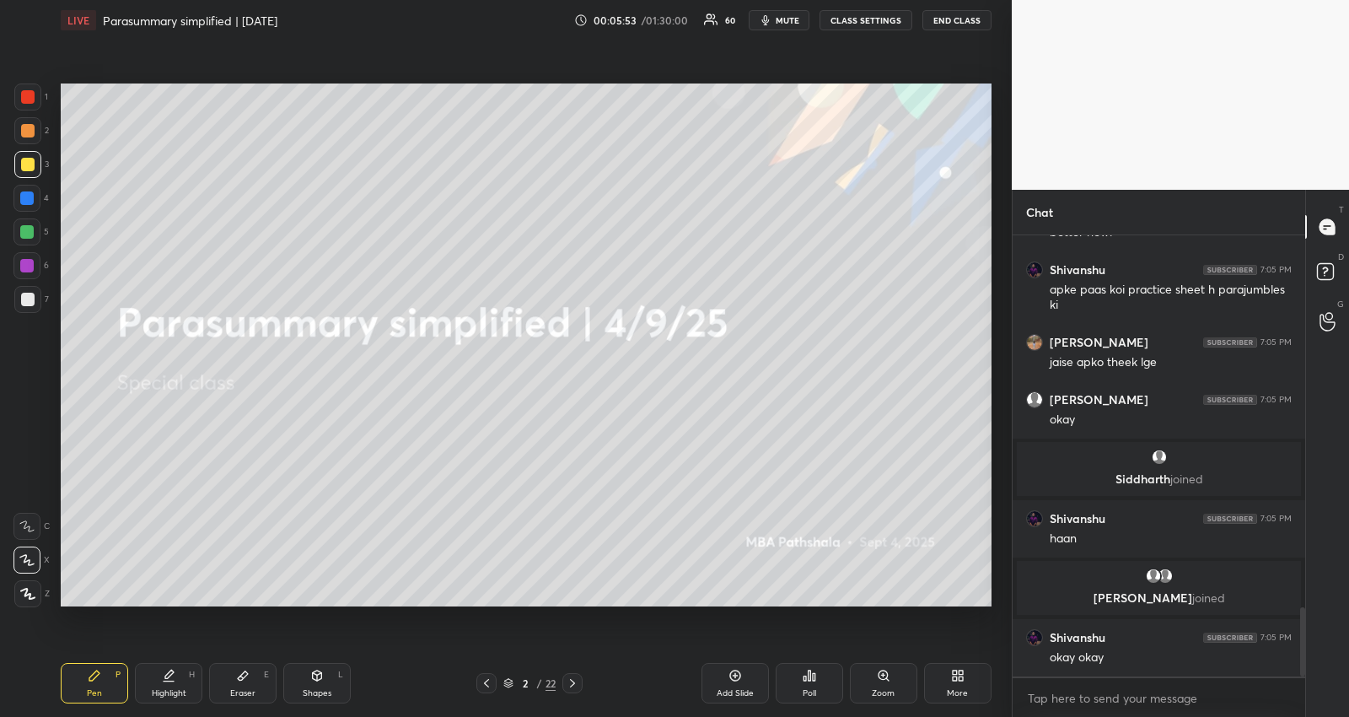
scroll to position [2367, 0]
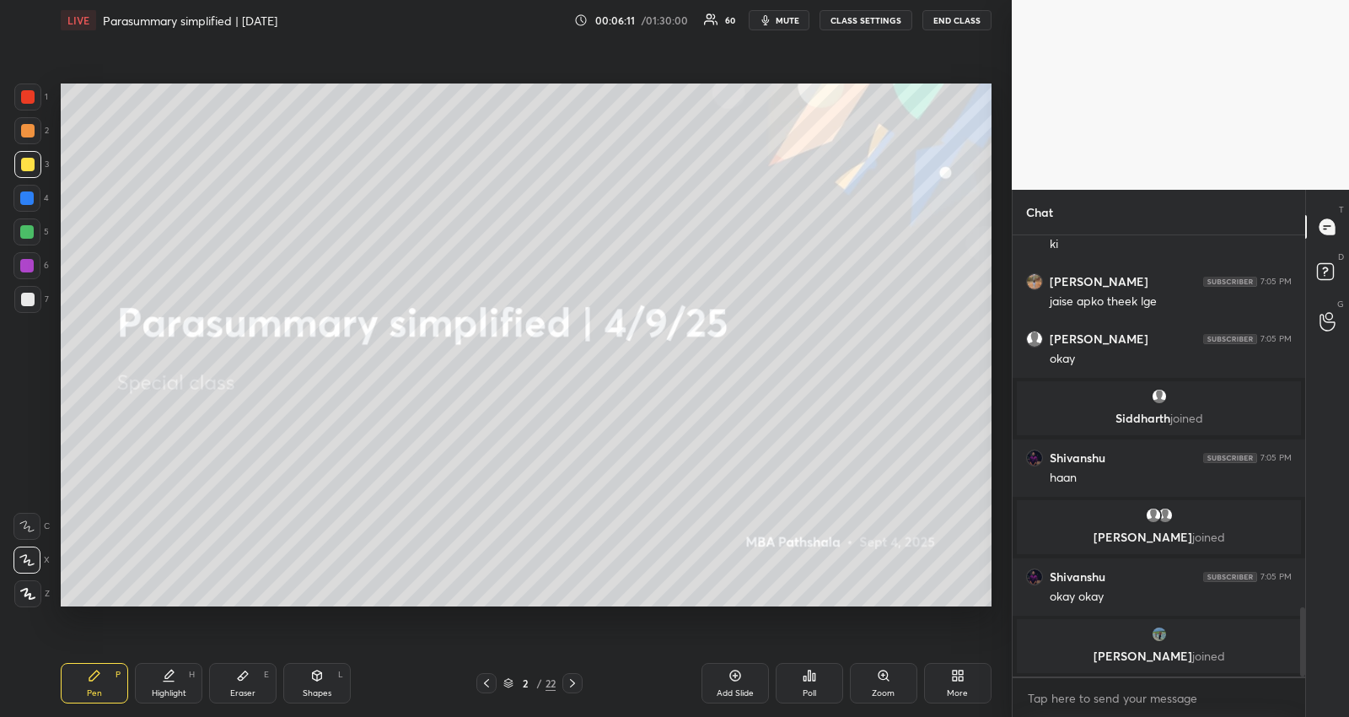
drag, startPoint x: 572, startPoint y: 673, endPoint x: 580, endPoint y: 680, distance: 10.8
click at [573, 675] on div at bounding box center [572, 683] width 20 height 20
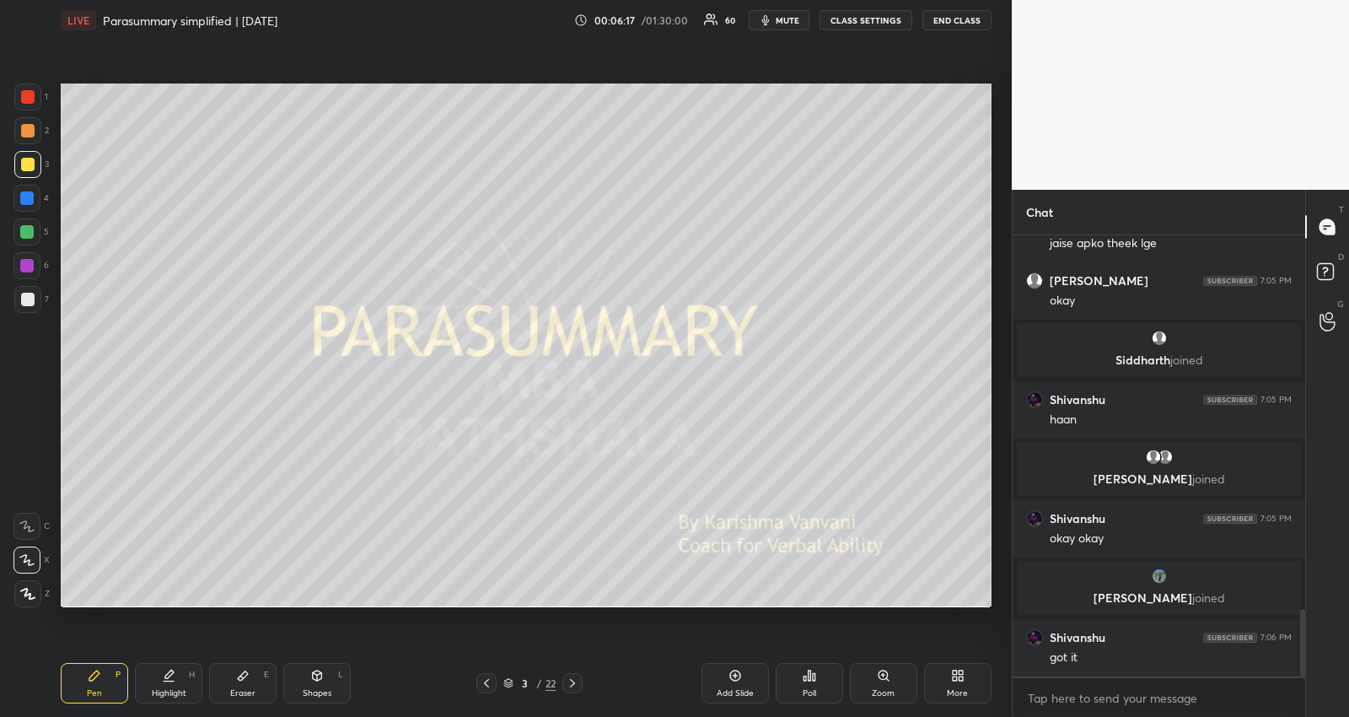
scroll to position [2447, 0]
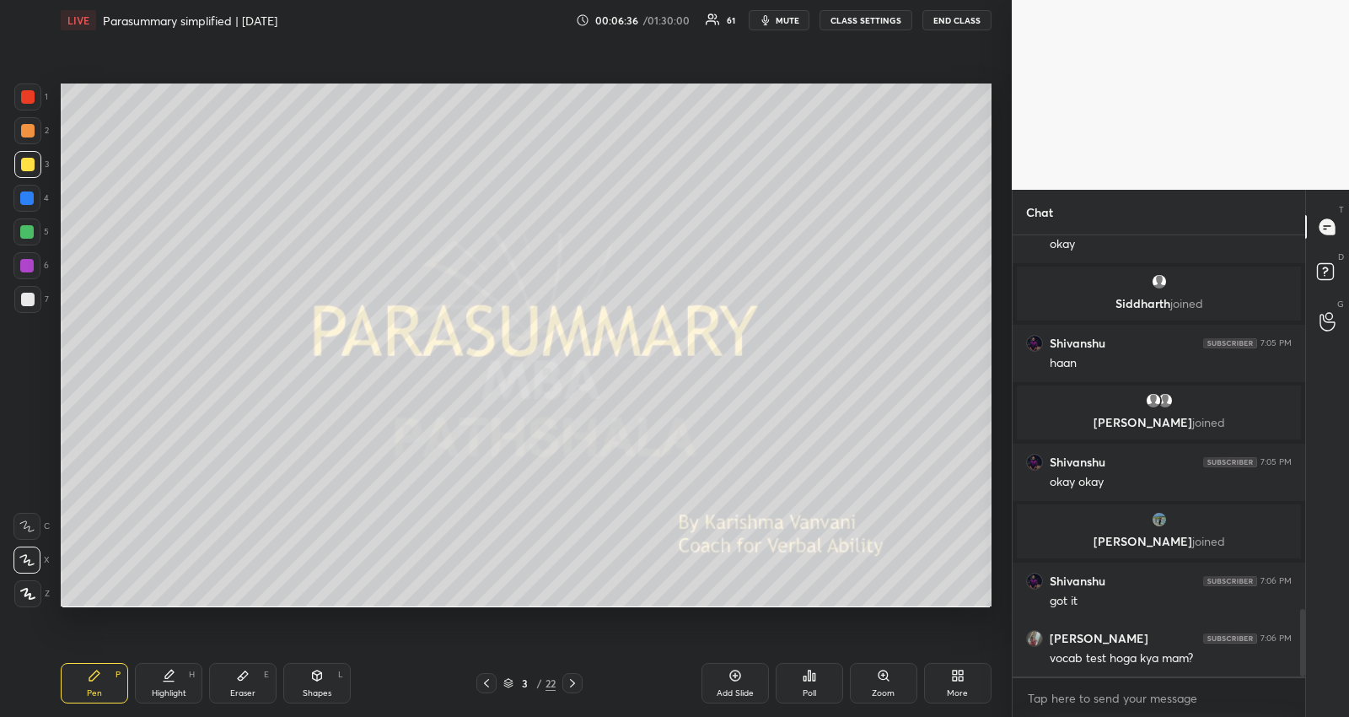
click at [25, 234] on div at bounding box center [26, 231] width 13 height 13
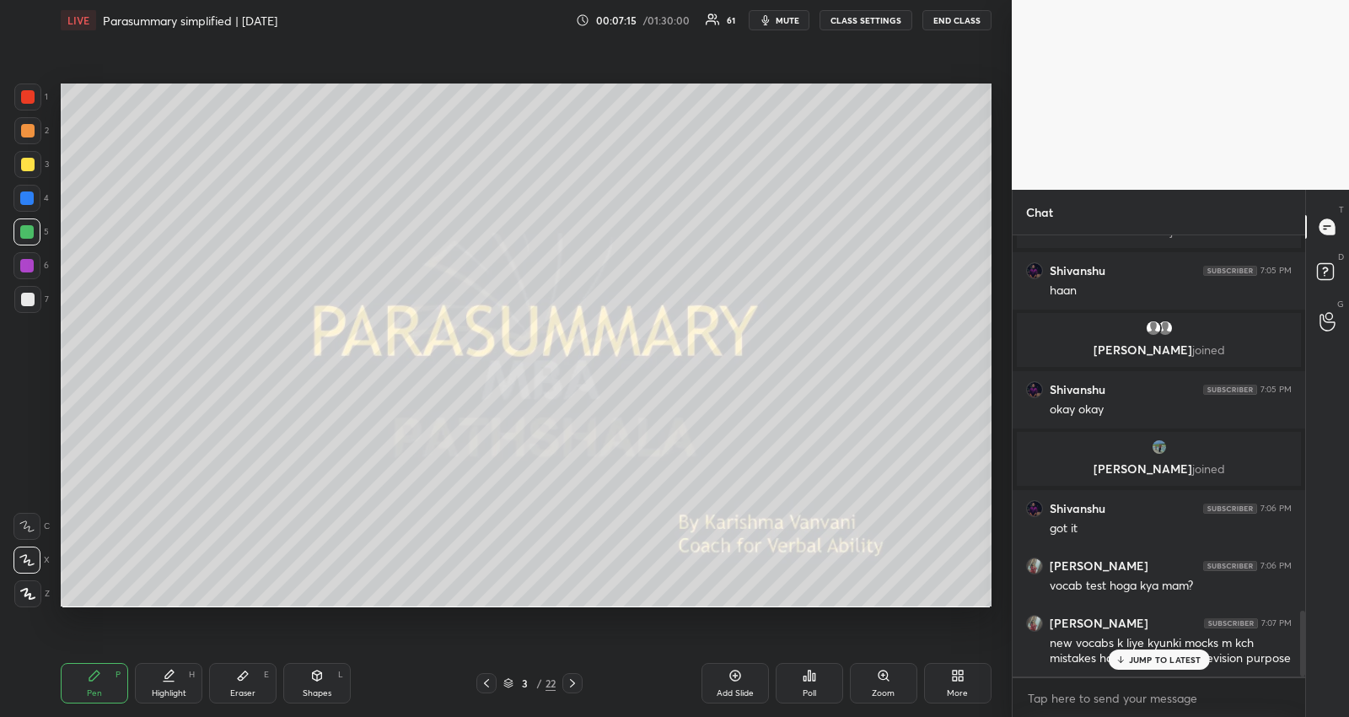
click at [1142, 656] on p "JUMP TO LATEST" at bounding box center [1165, 659] width 73 height 10
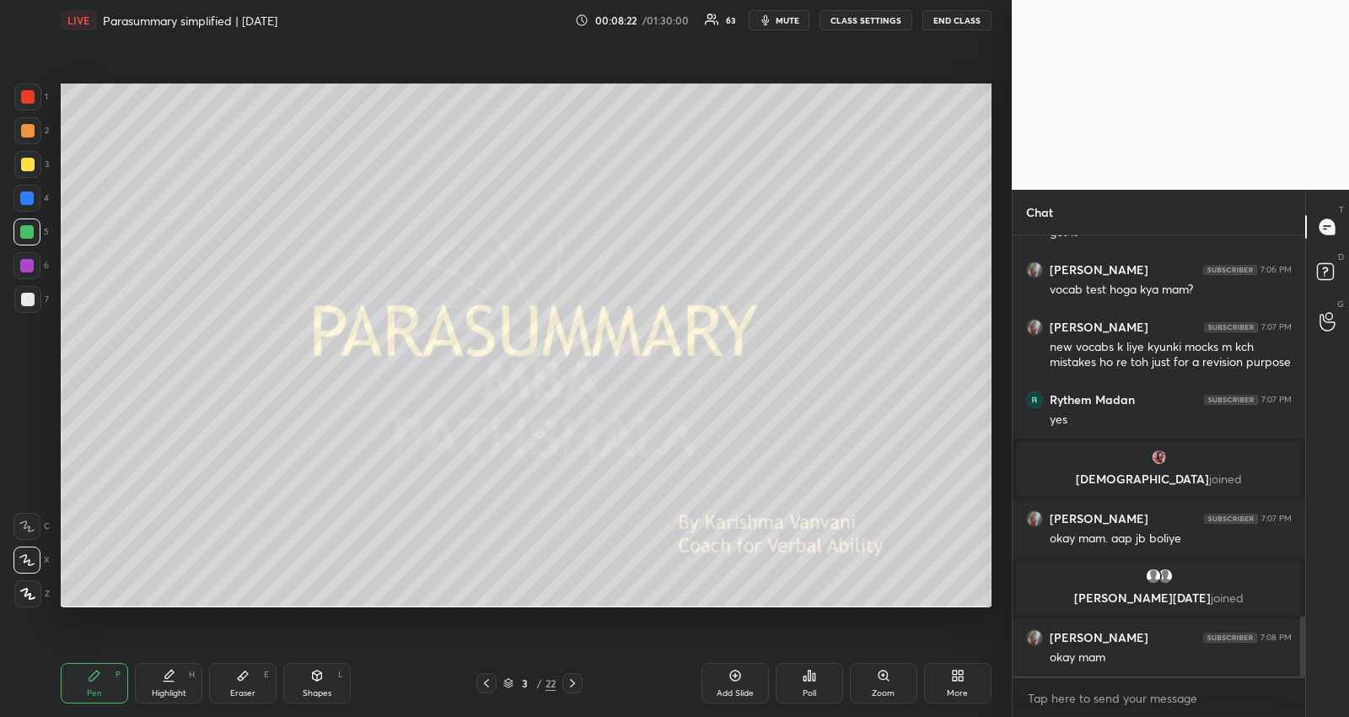
scroll to position [2826, 0]
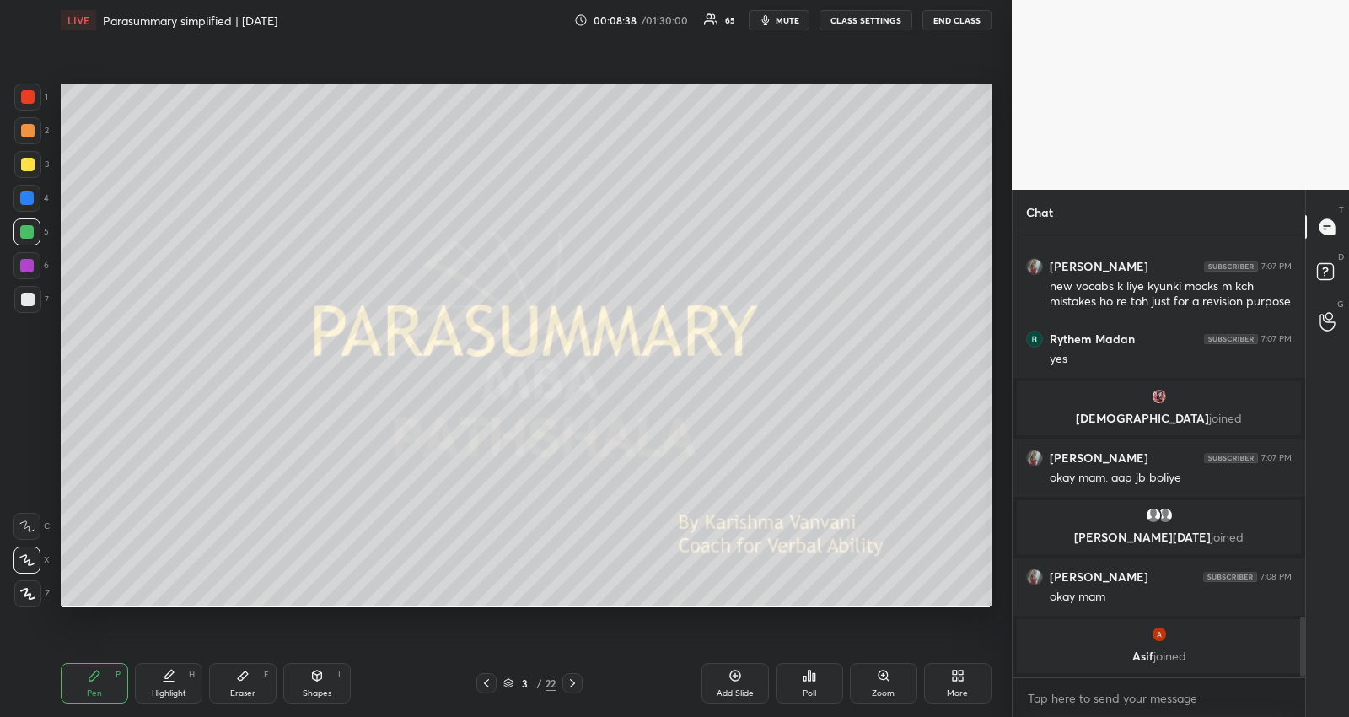
drag, startPoint x: 31, startPoint y: 157, endPoint x: 39, endPoint y: 169, distance: 14.0
click at [32, 159] on div at bounding box center [27, 164] width 13 height 13
click at [251, 676] on div "Eraser E" at bounding box center [242, 683] width 67 height 40
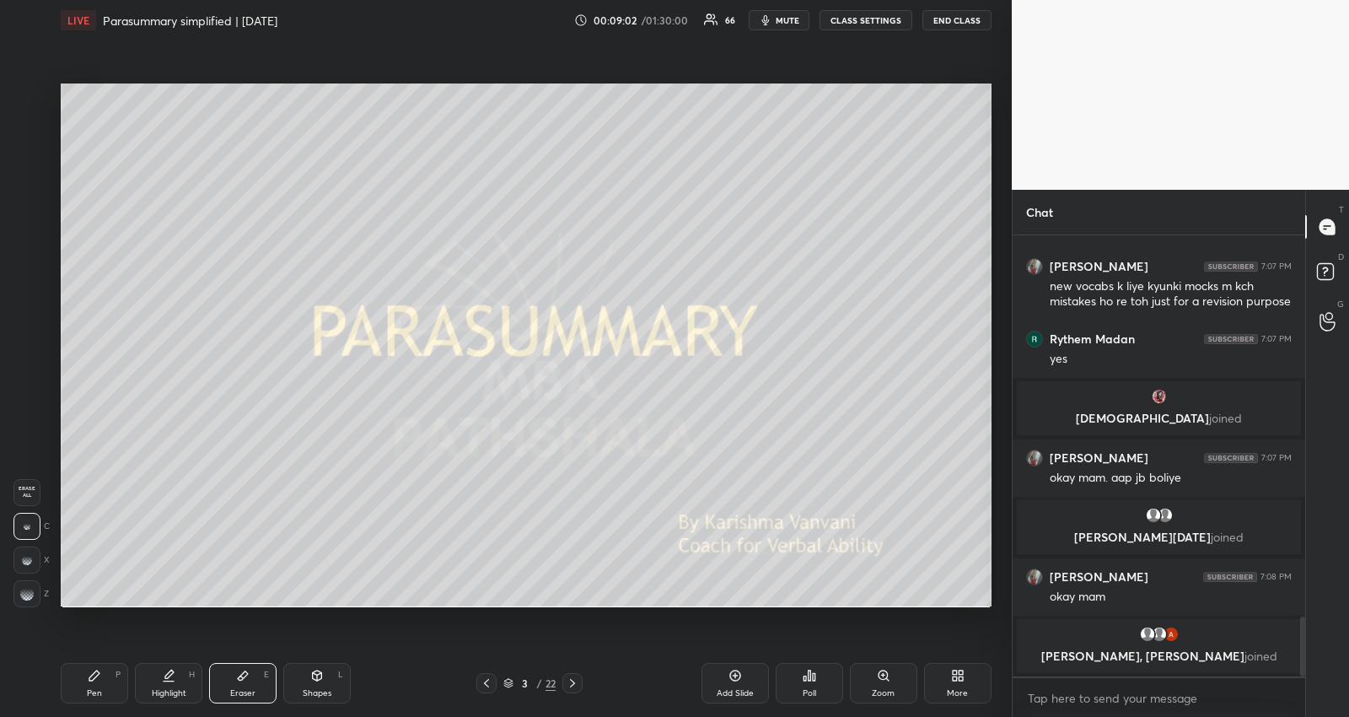
scroll to position [2839, 0]
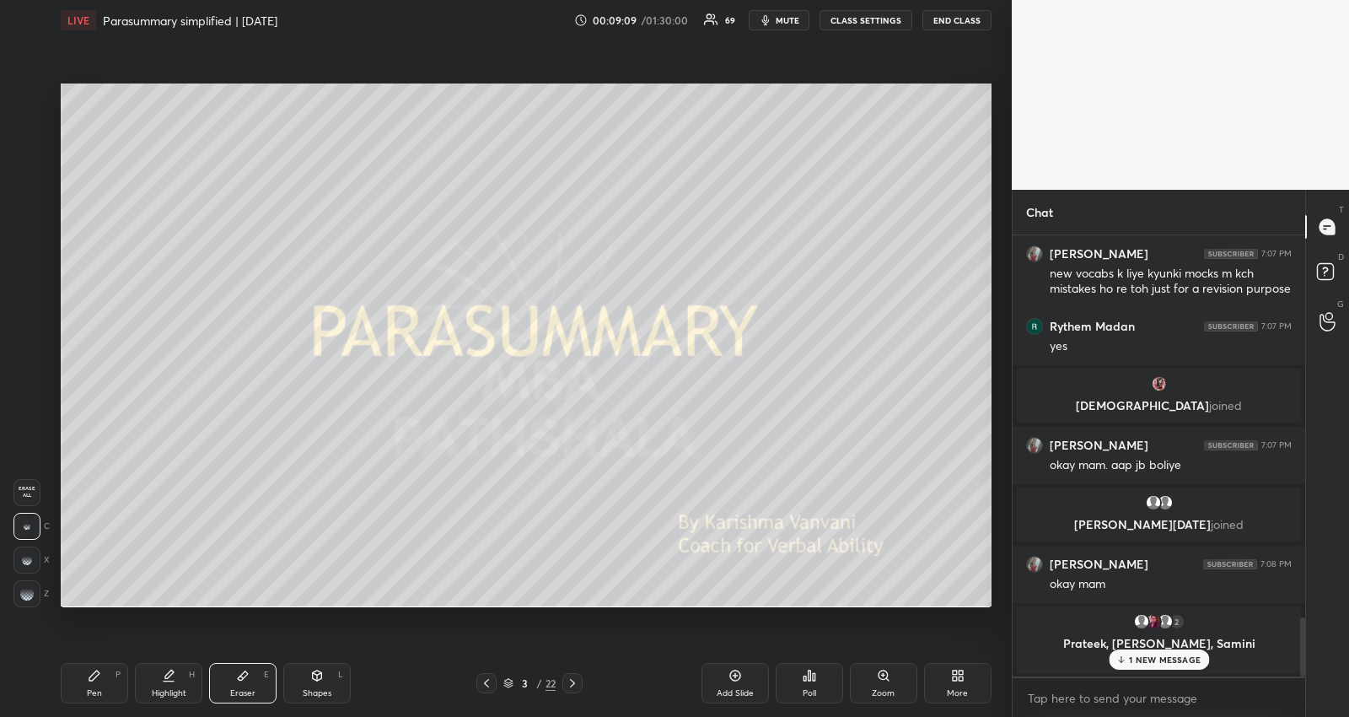
click at [1139, 661] on p "1 NEW MESSAGE" at bounding box center [1165, 659] width 72 height 10
click at [90, 685] on div "Pen P" at bounding box center [94, 683] width 67 height 40
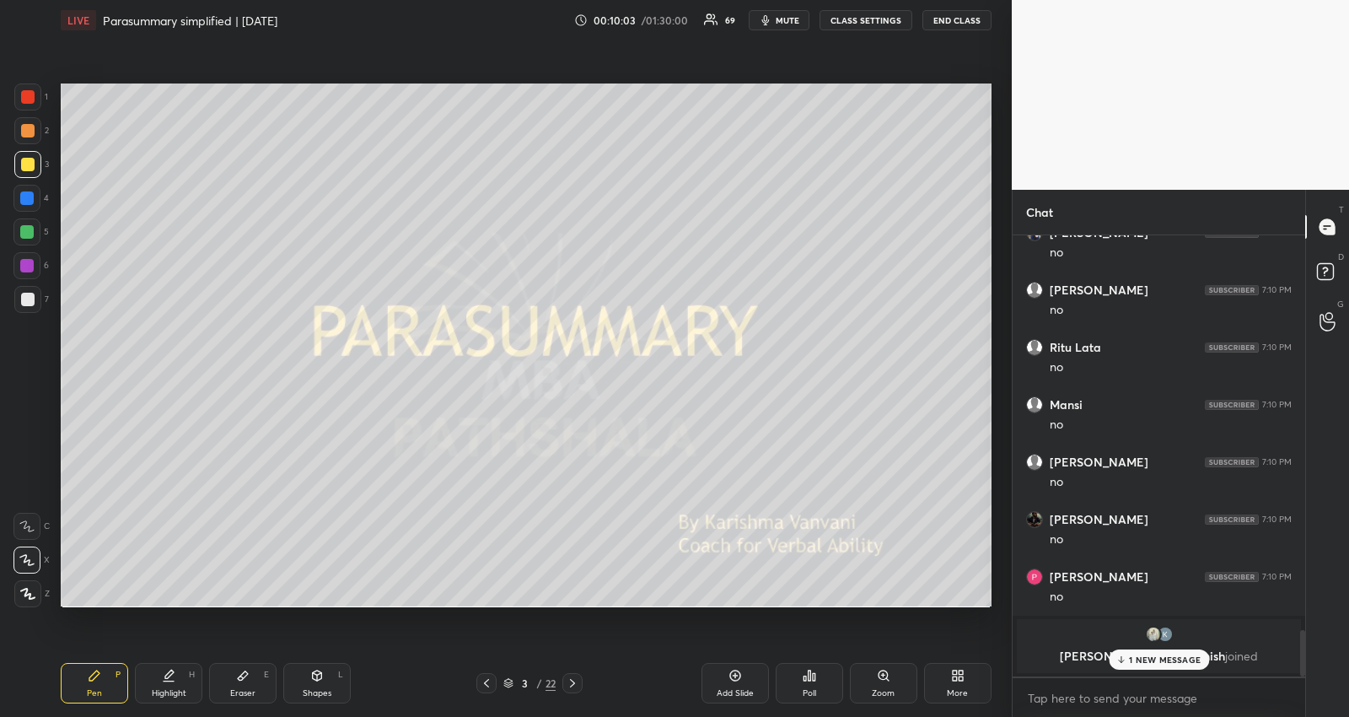
scroll to position [3476, 0]
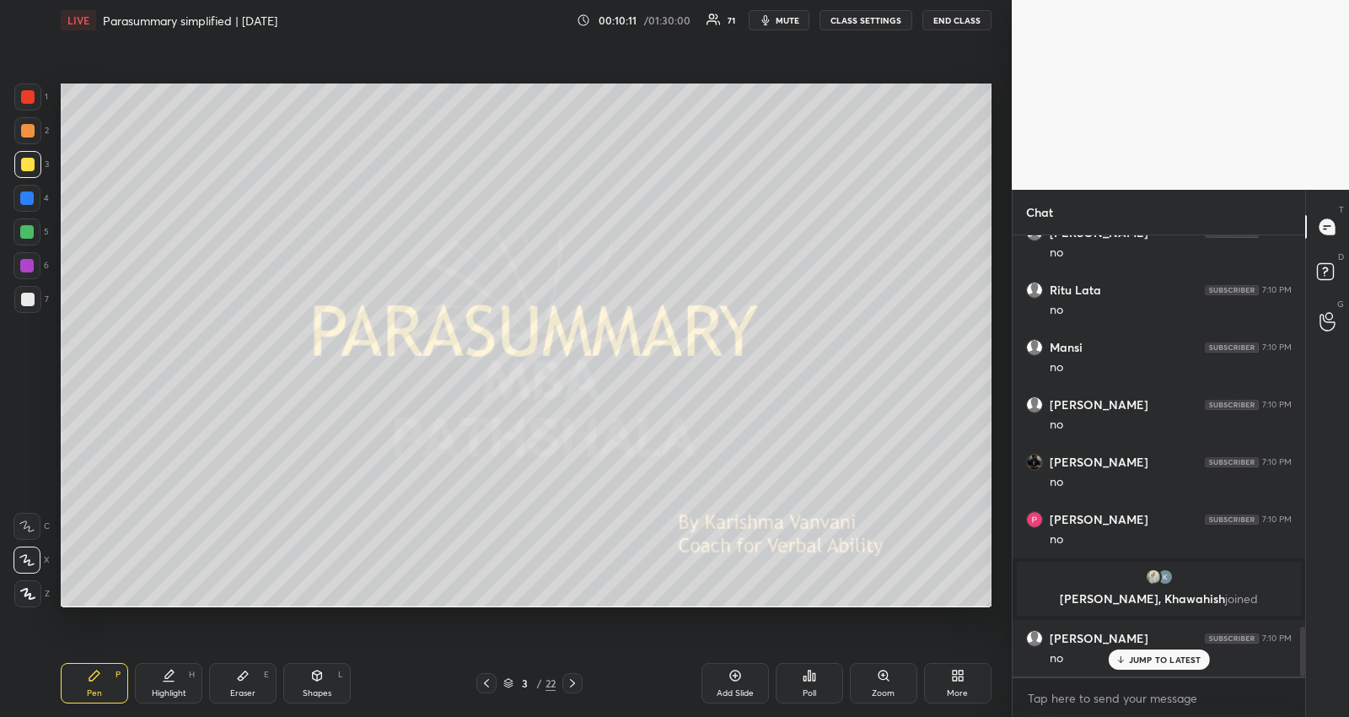
drag, startPoint x: 722, startPoint y: 678, endPoint x: 714, endPoint y: 658, distance: 21.6
click at [722, 679] on div "Add Slide" at bounding box center [735, 683] width 67 height 40
click at [29, 226] on div at bounding box center [26, 231] width 13 height 13
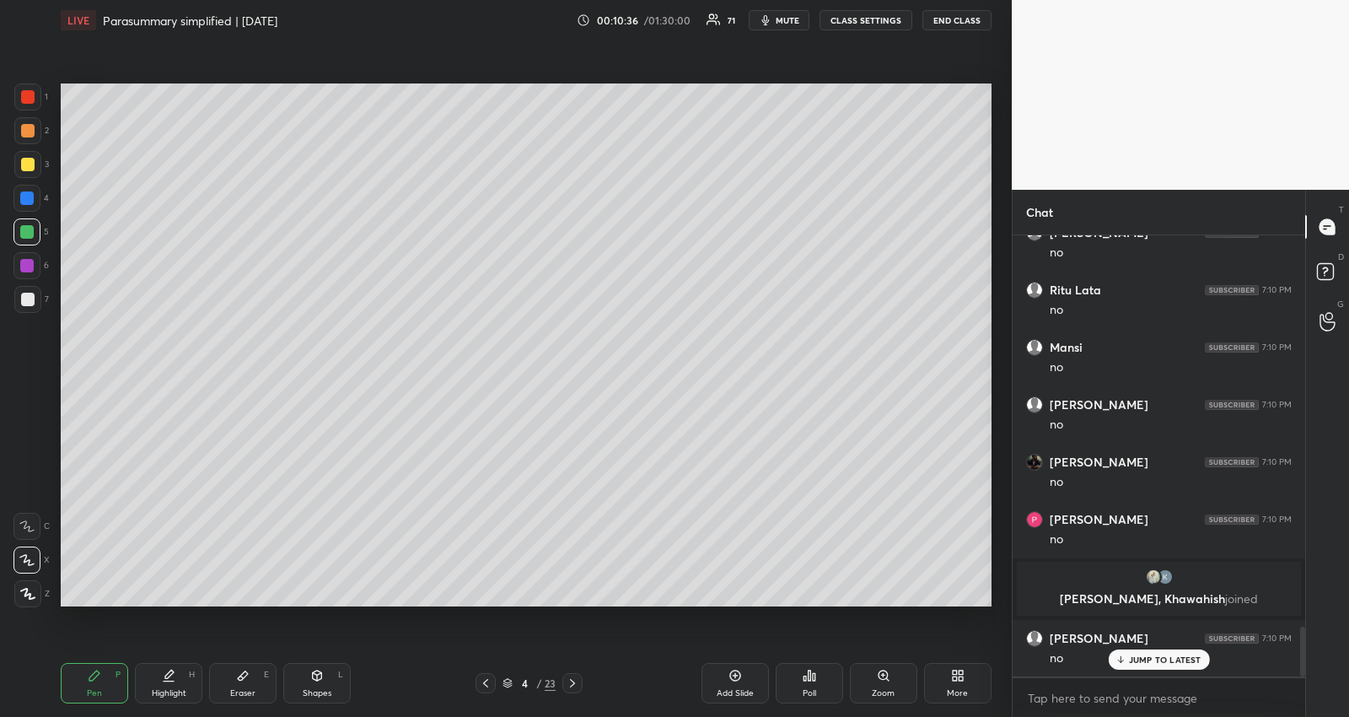
click at [1132, 657] on p "JUMP TO LATEST" at bounding box center [1165, 659] width 73 height 10
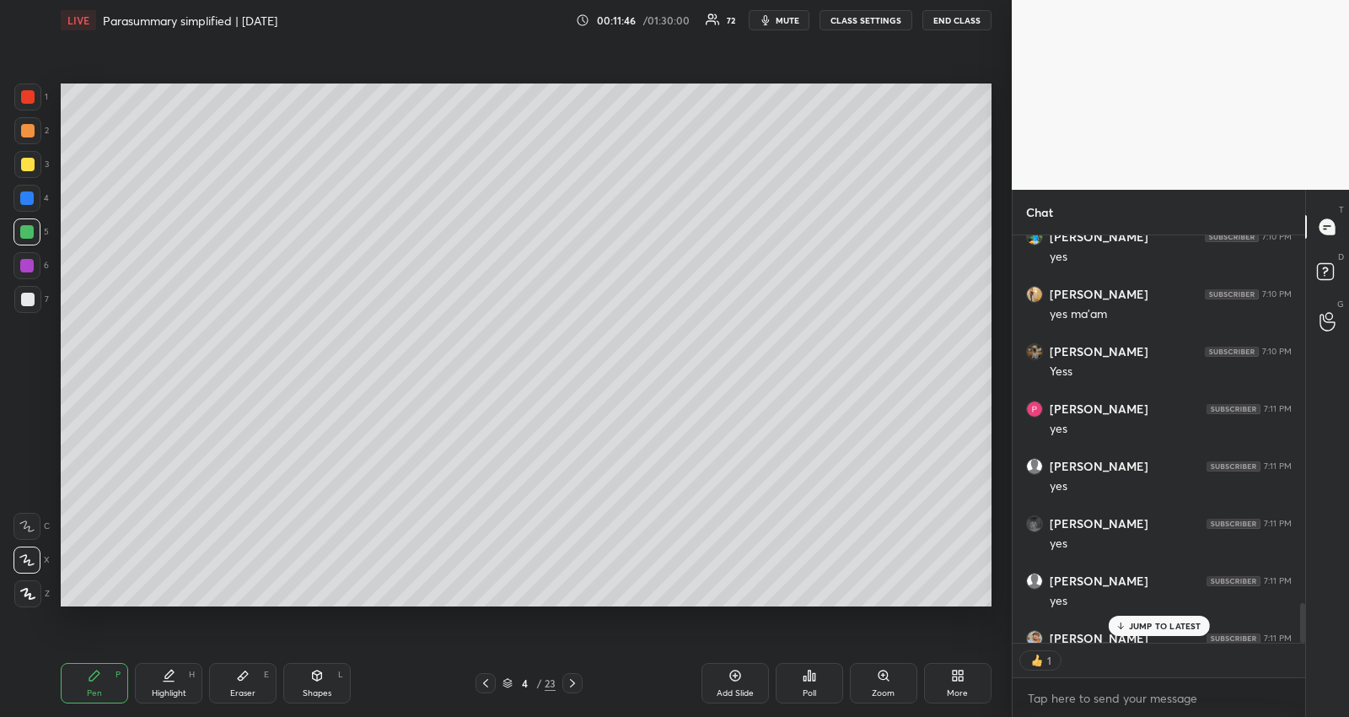
scroll to position [5, 5]
click at [569, 688] on icon at bounding box center [572, 682] width 13 height 13
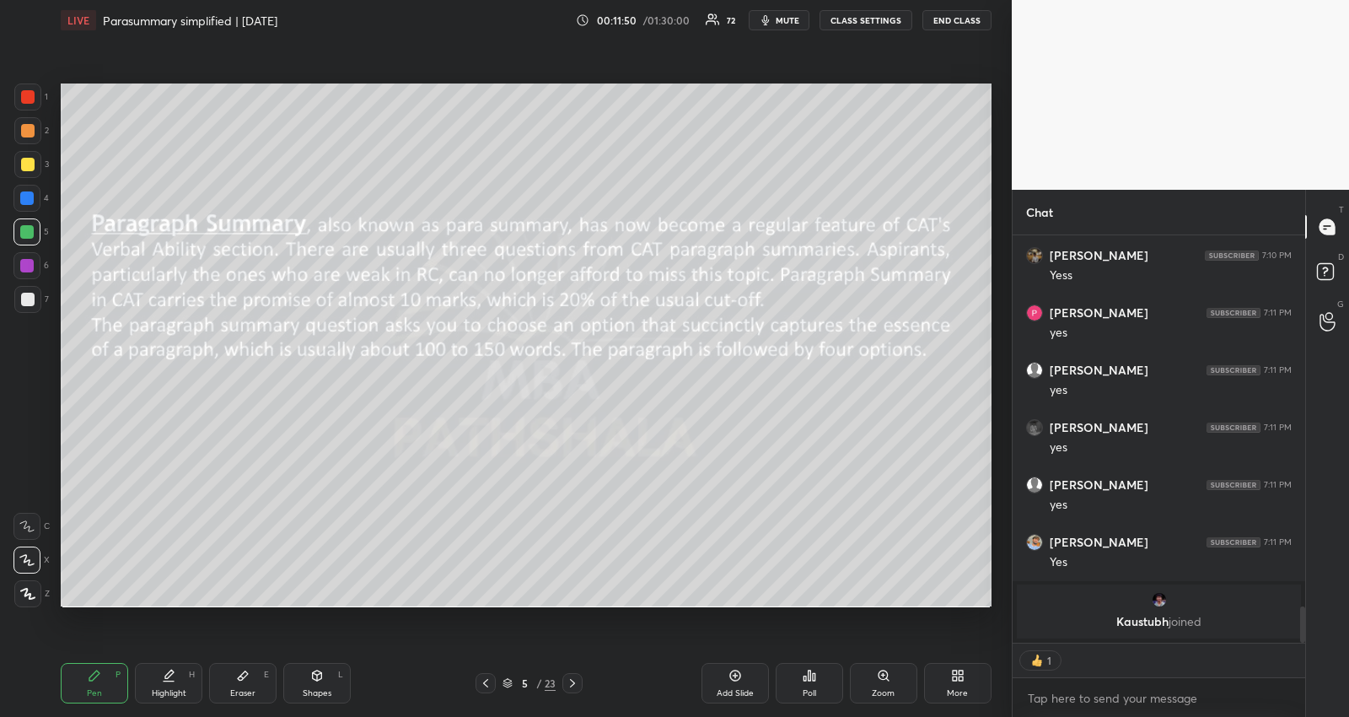
click at [27, 166] on div at bounding box center [27, 164] width 13 height 13
click at [173, 665] on div "Highlight H" at bounding box center [168, 683] width 67 height 40
type textarea "x"
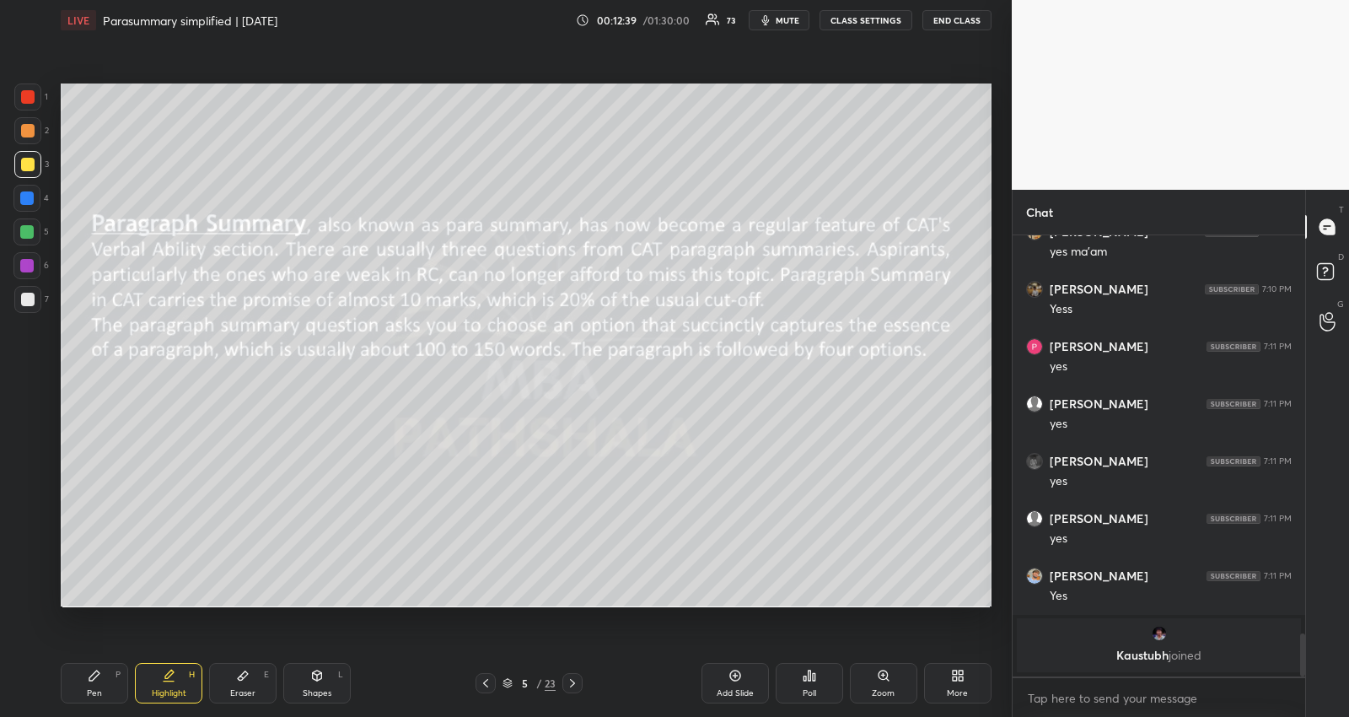
click at [578, 668] on div "Pen P Highlight H Eraser E Shapes L 5 / 23 Add Slide Poll Zoom More" at bounding box center [526, 682] width 931 height 67
click at [567, 673] on div at bounding box center [572, 683] width 20 height 20
click at [96, 681] on icon at bounding box center [94, 675] width 13 height 13
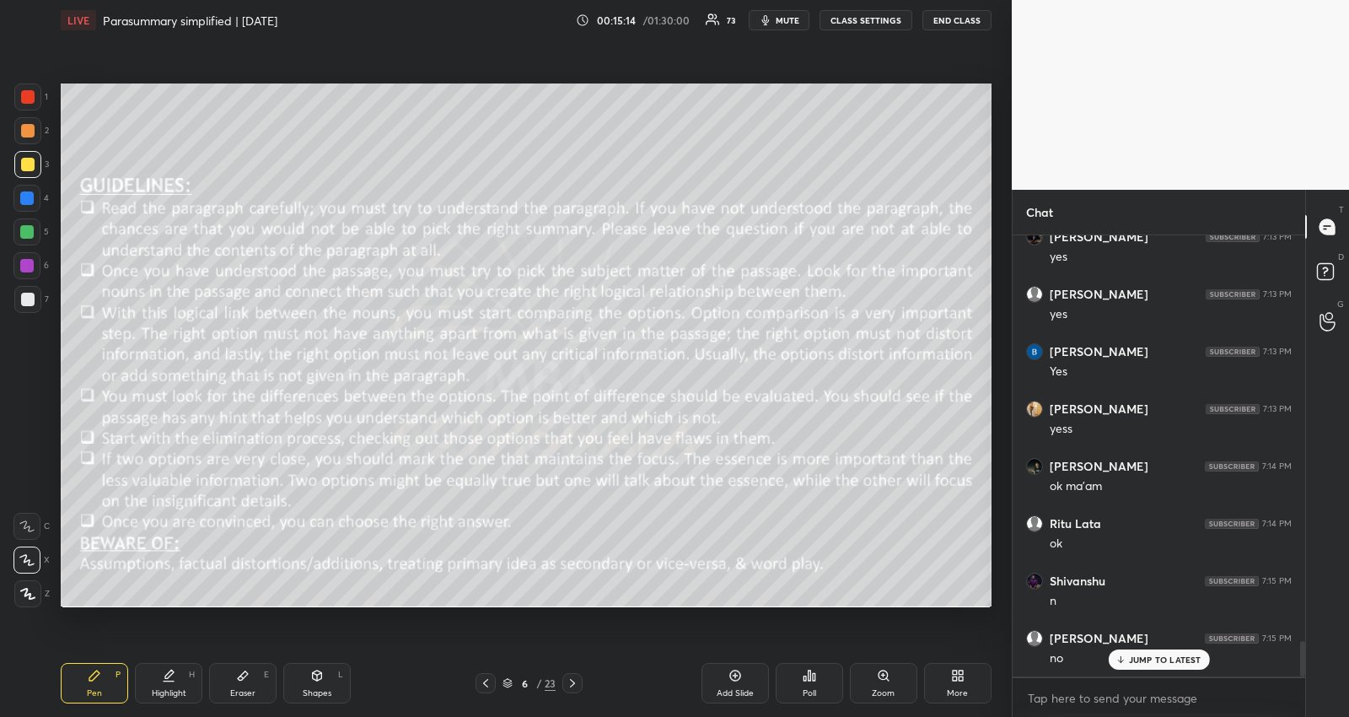
scroll to position [5086, 0]
click at [772, 26] on icon "button" at bounding box center [765, 19] width 13 height 13
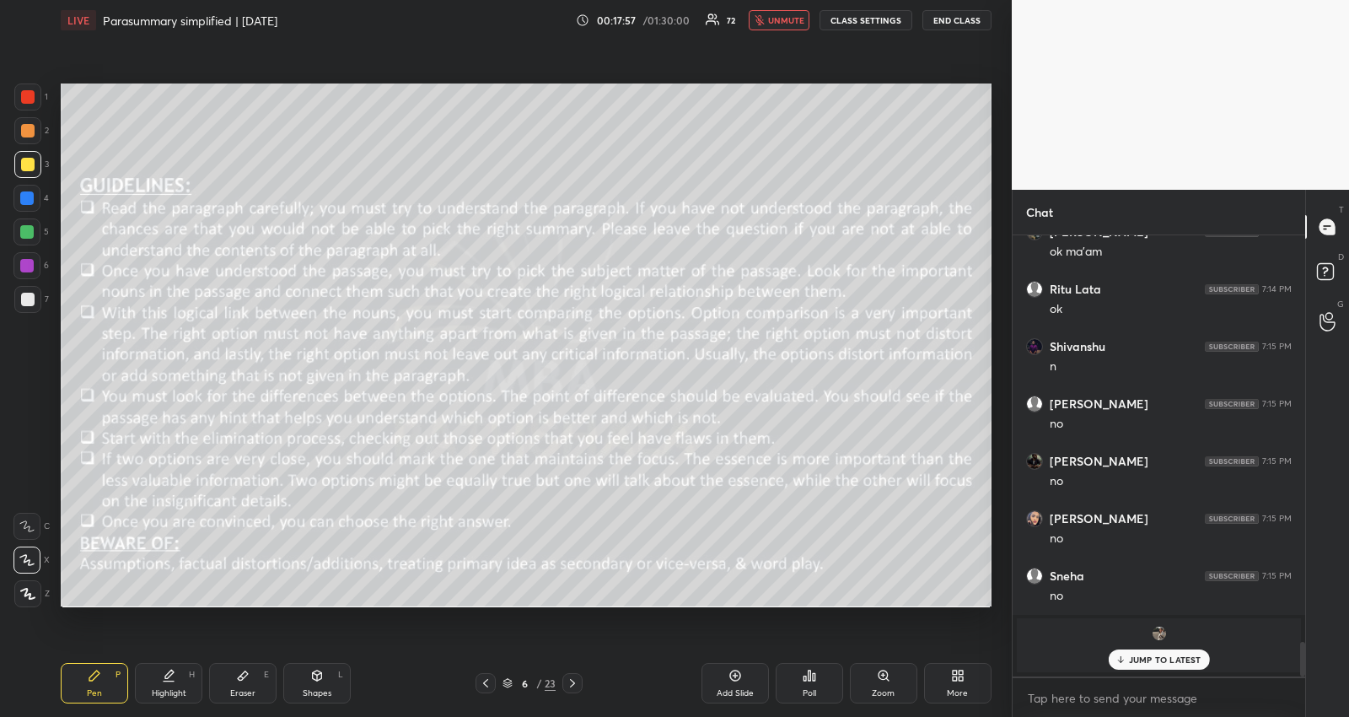
scroll to position [5205, 0]
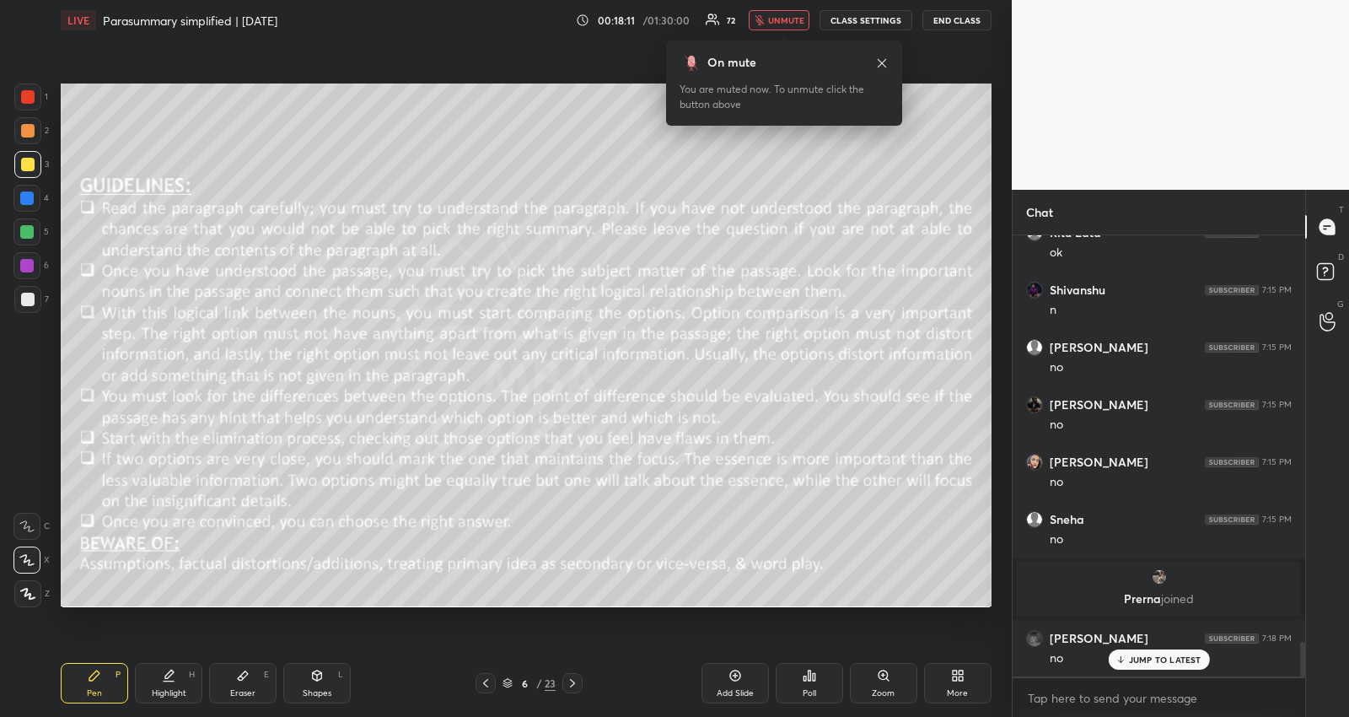
click at [790, 15] on span "unmute" at bounding box center [786, 20] width 36 height 12
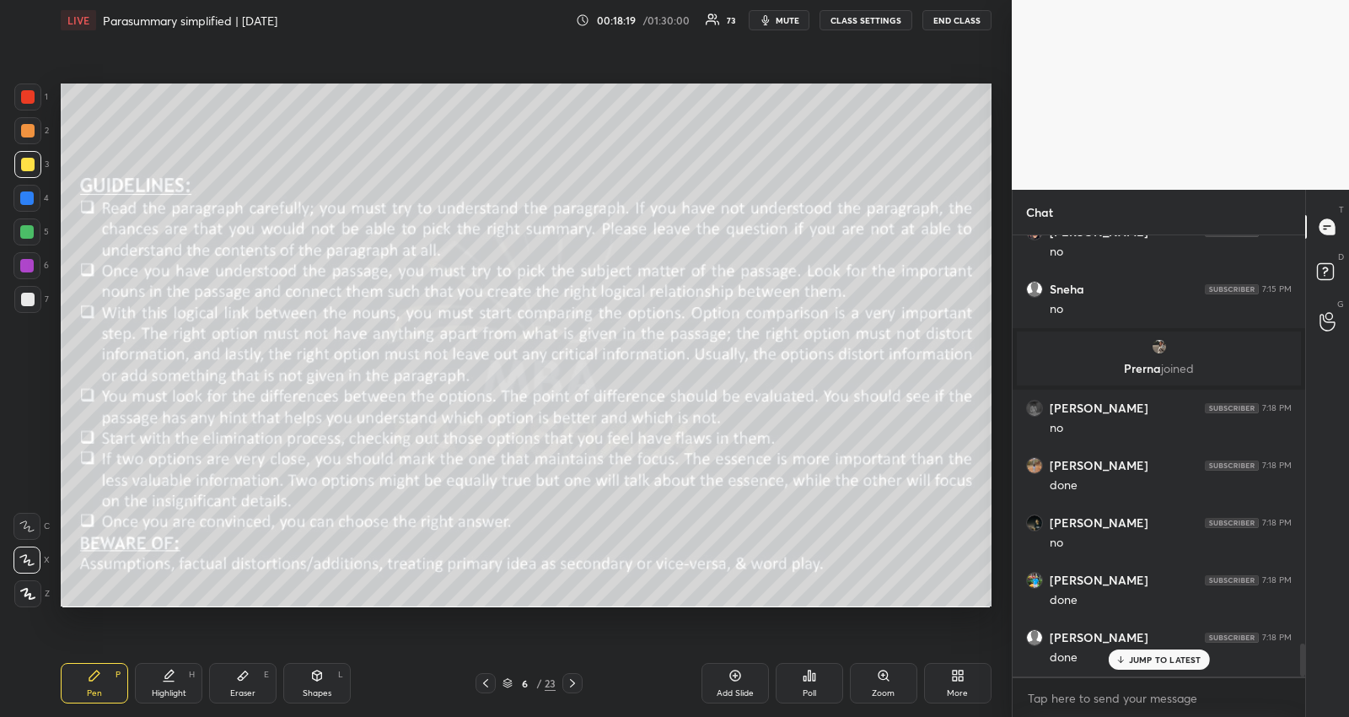
scroll to position [5492, 0]
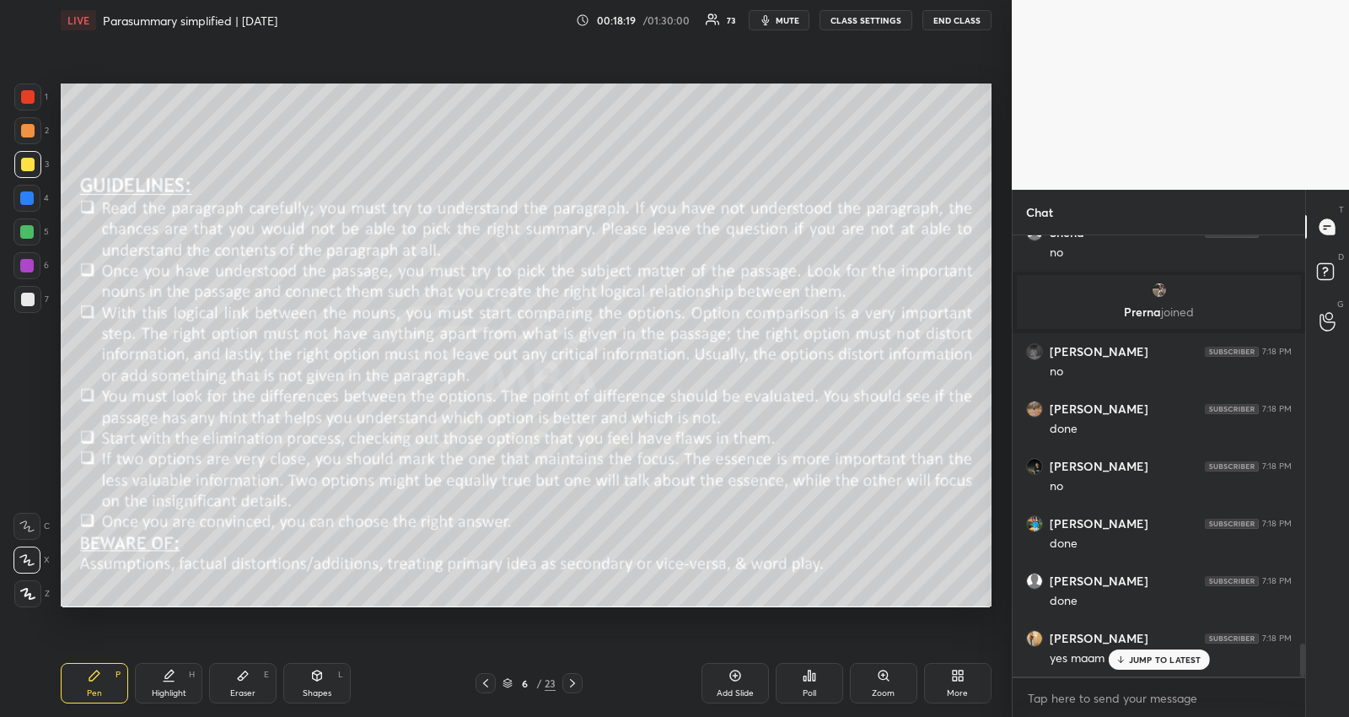
click at [569, 680] on icon at bounding box center [572, 682] width 13 height 13
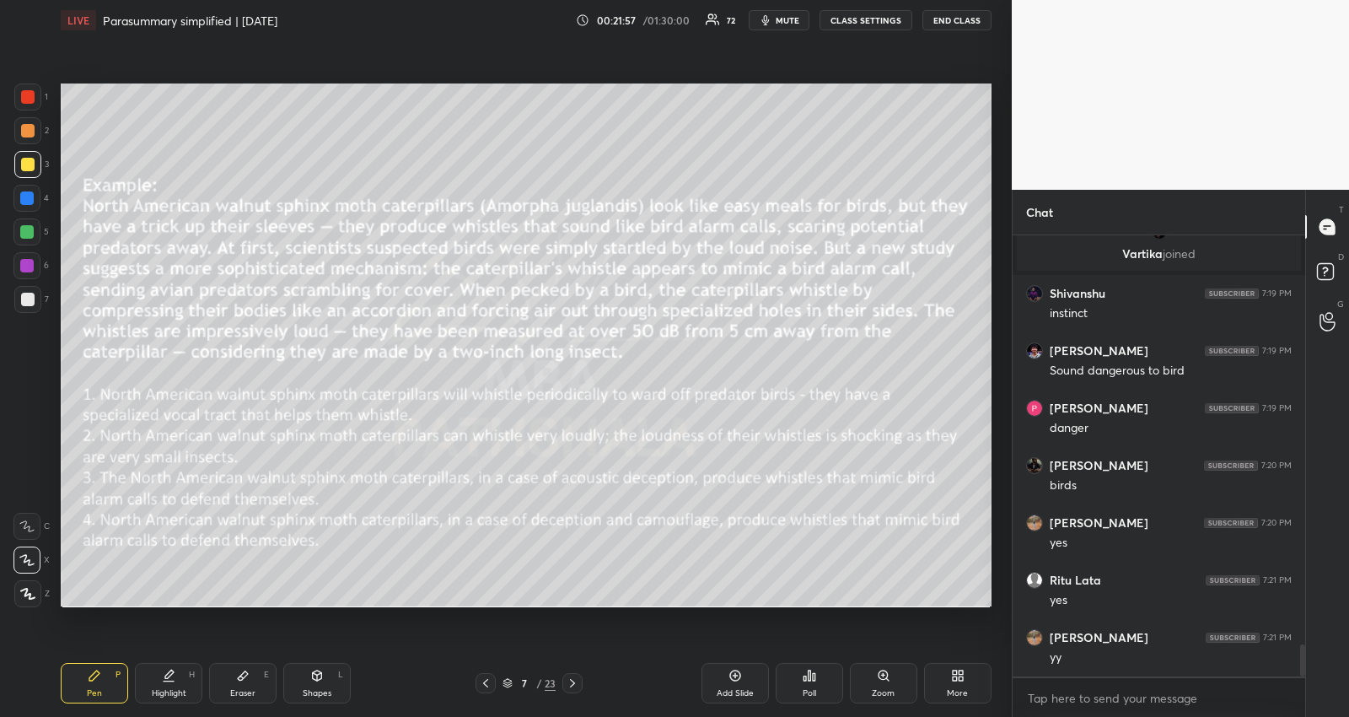
scroll to position [5734, 0]
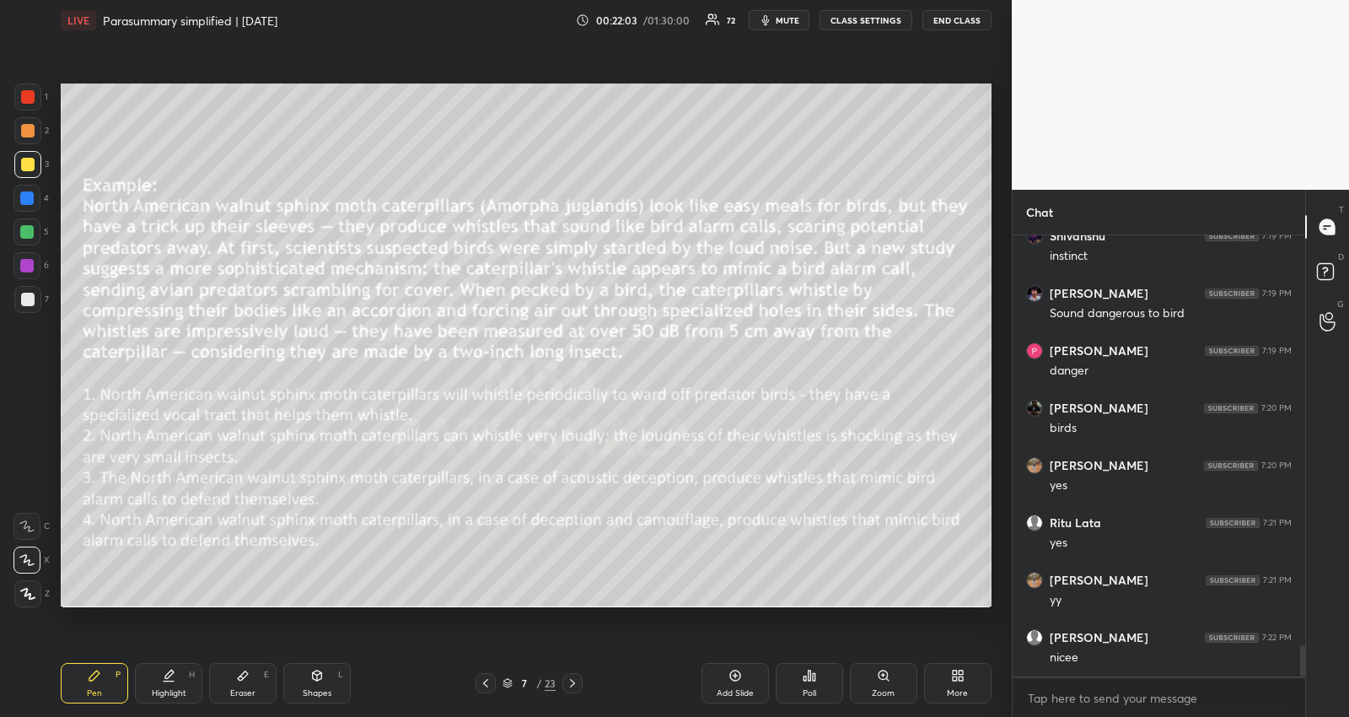
drag, startPoint x: 26, startPoint y: 137, endPoint x: 57, endPoint y: 139, distance: 31.3
click at [27, 137] on div at bounding box center [27, 130] width 27 height 27
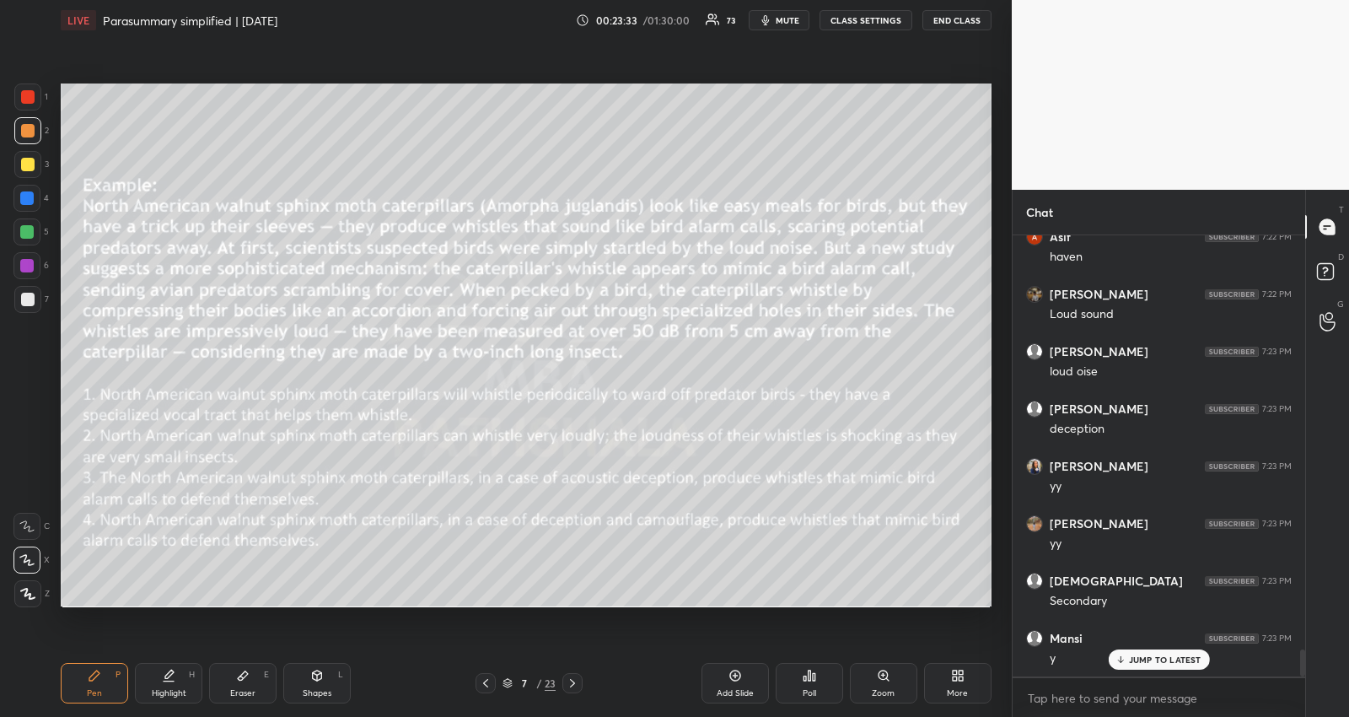
scroll to position [6823, 0]
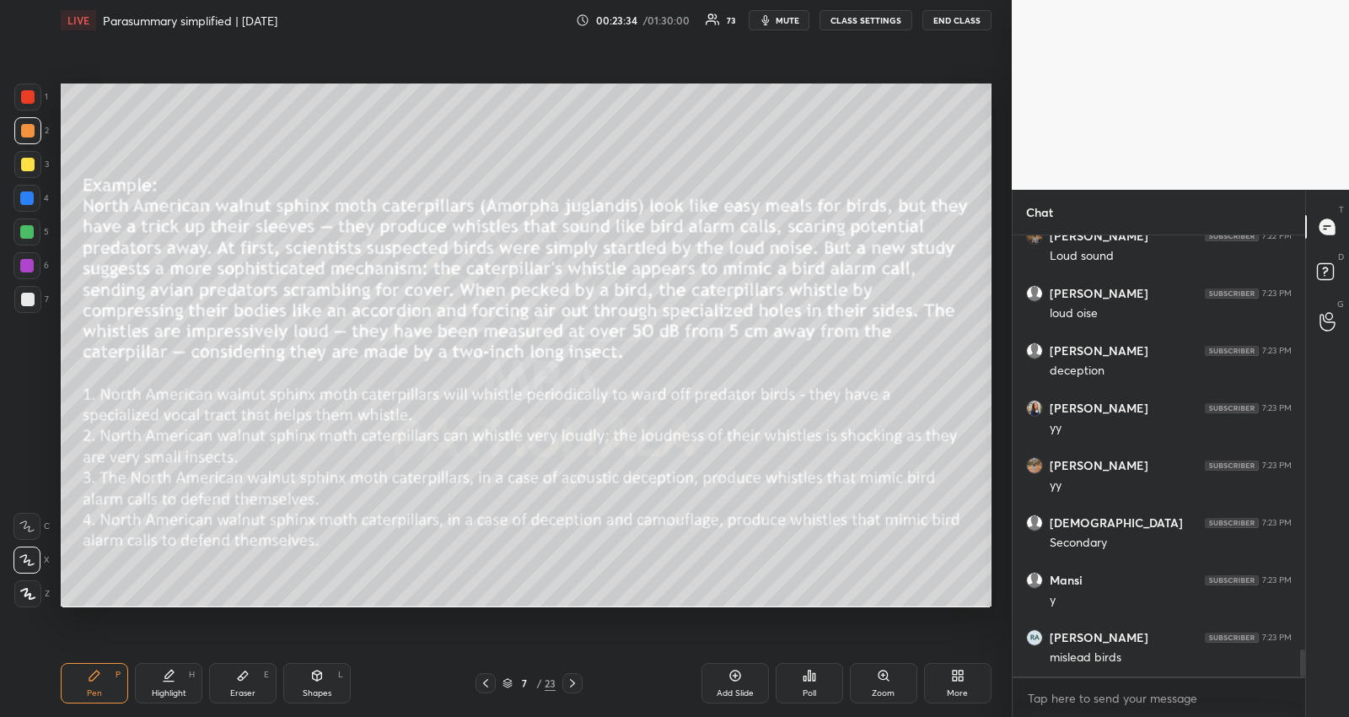
click at [31, 164] on div at bounding box center [27, 164] width 13 height 13
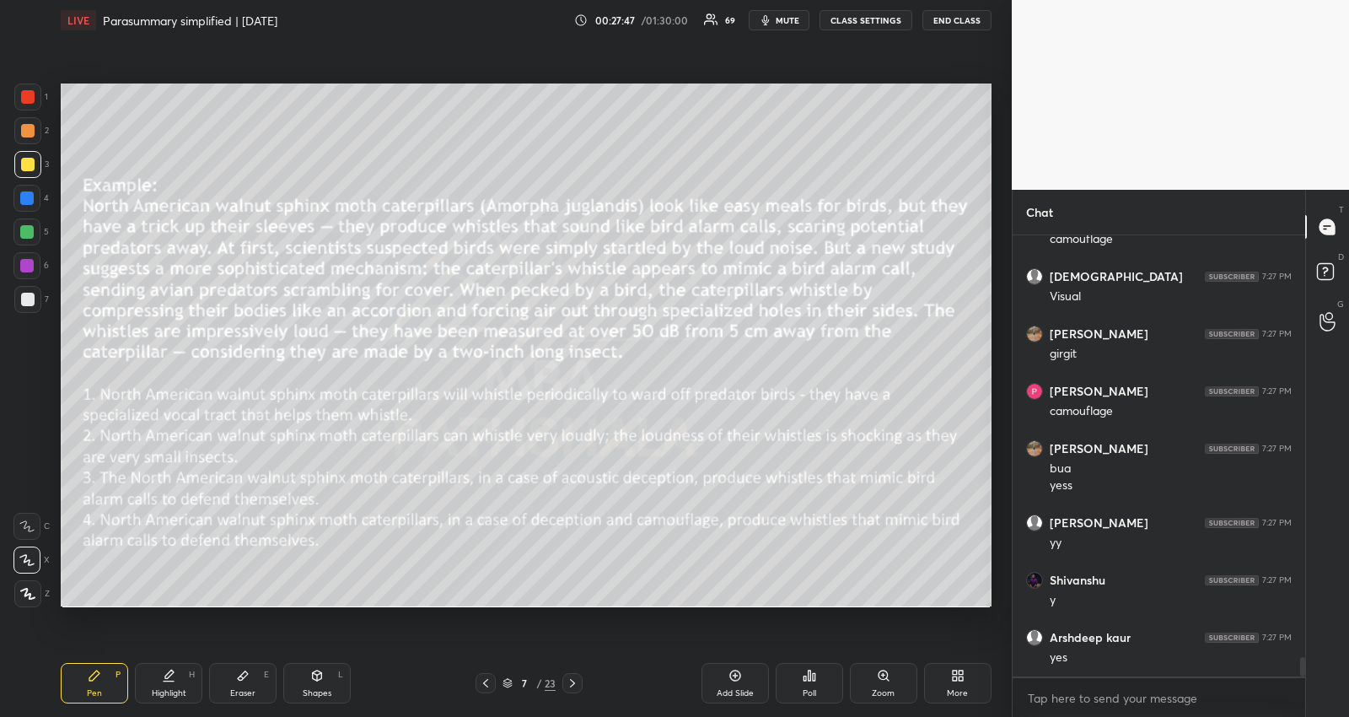
scroll to position [9744, 0]
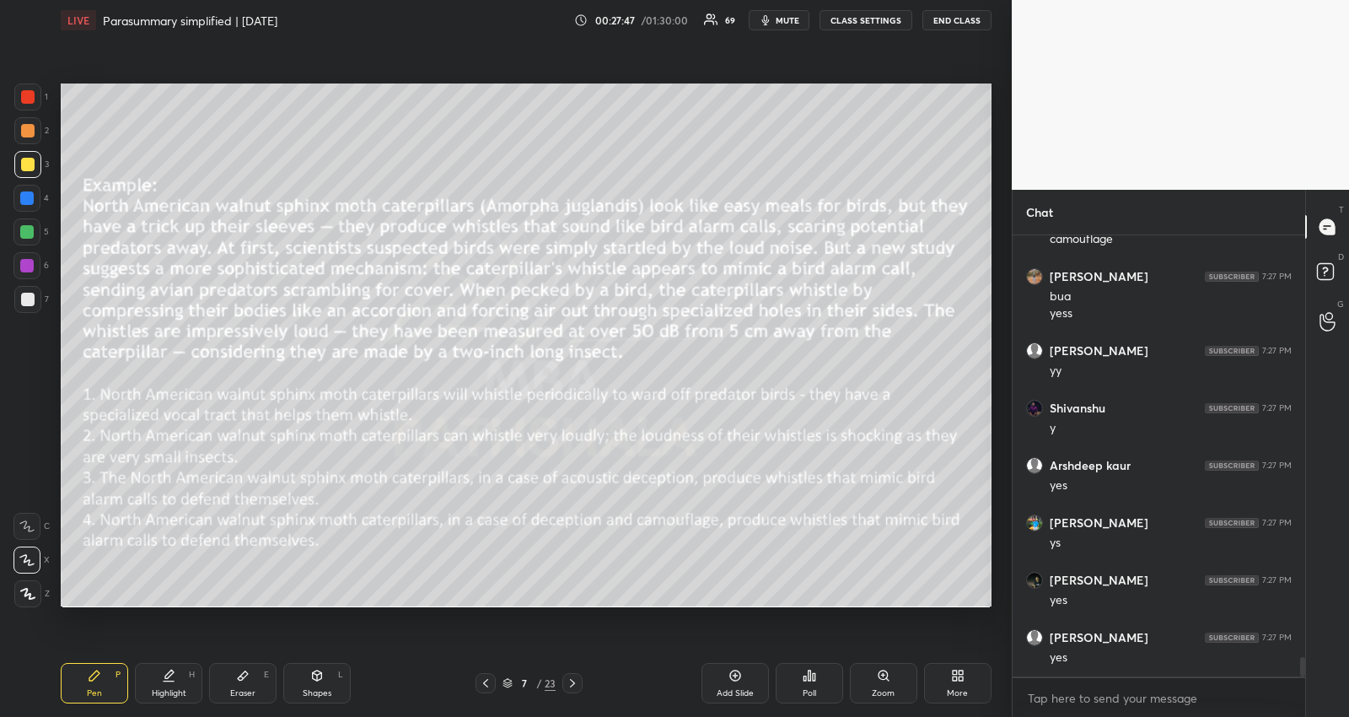
drag, startPoint x: 34, startPoint y: 228, endPoint x: 43, endPoint y: 238, distance: 13.7
click at [35, 228] on div at bounding box center [26, 231] width 27 height 27
click at [731, 685] on div "Add Slide" at bounding box center [735, 683] width 67 height 40
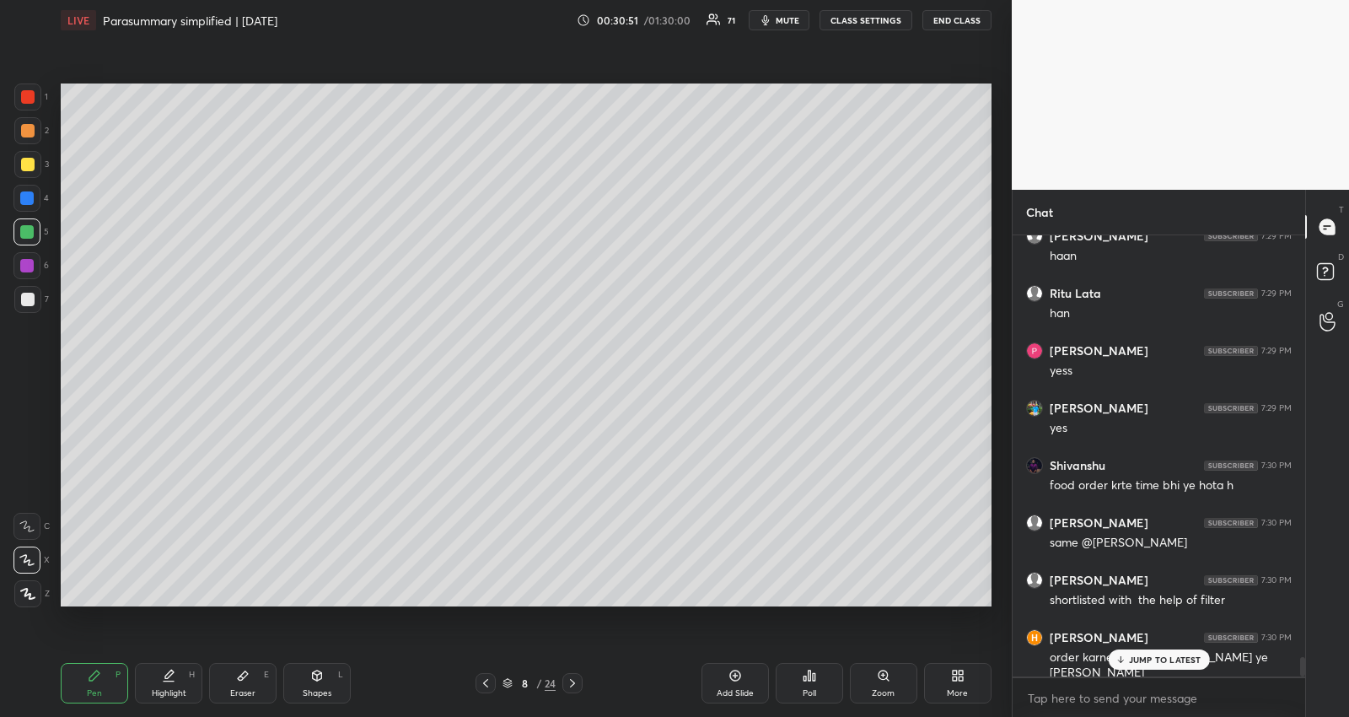
scroll to position [9635, 0]
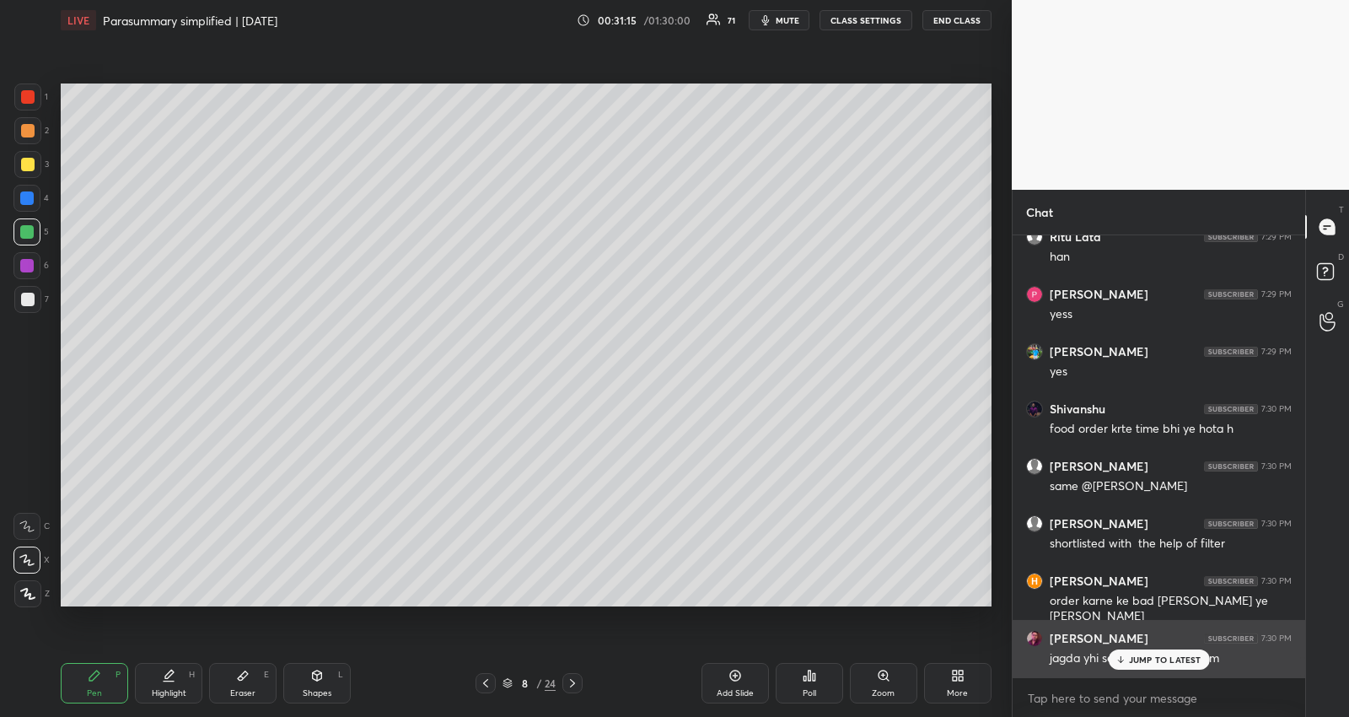
click at [1136, 650] on div "JUMP TO LATEST" at bounding box center [1158, 659] width 101 height 20
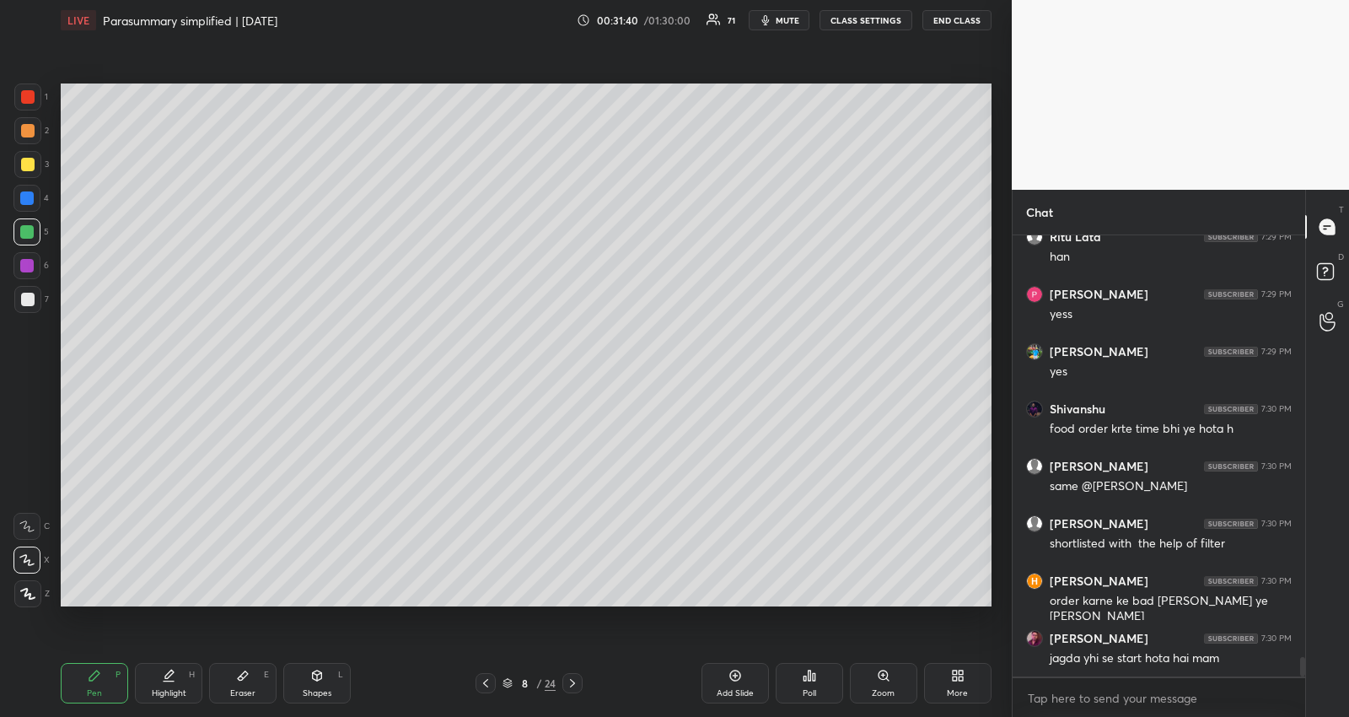
click at [579, 681] on div at bounding box center [572, 683] width 20 height 20
click at [482, 679] on icon at bounding box center [485, 682] width 13 height 13
click at [491, 689] on icon at bounding box center [485, 682] width 13 height 13
click at [578, 676] on icon at bounding box center [572, 682] width 13 height 13
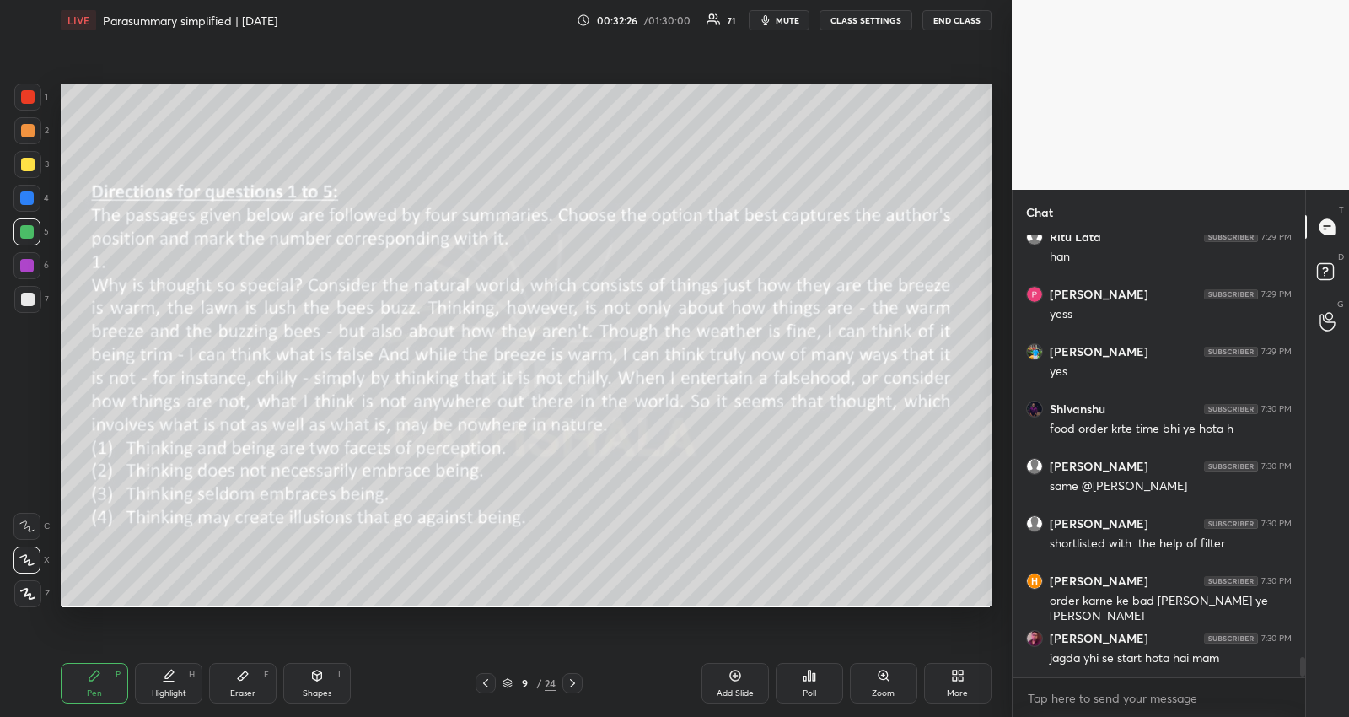
click at [780, 18] on button "mute" at bounding box center [779, 20] width 61 height 20
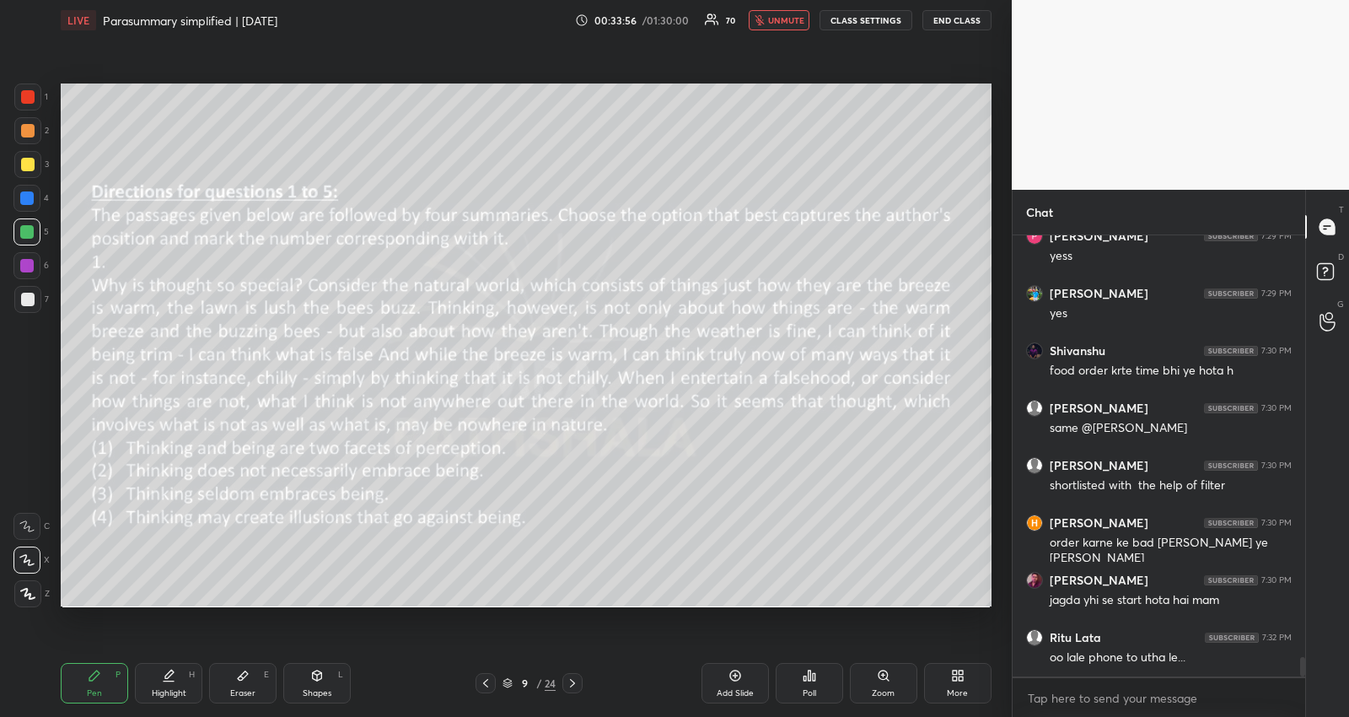
click at [837, 683] on div "Poll" at bounding box center [809, 683] width 67 height 40
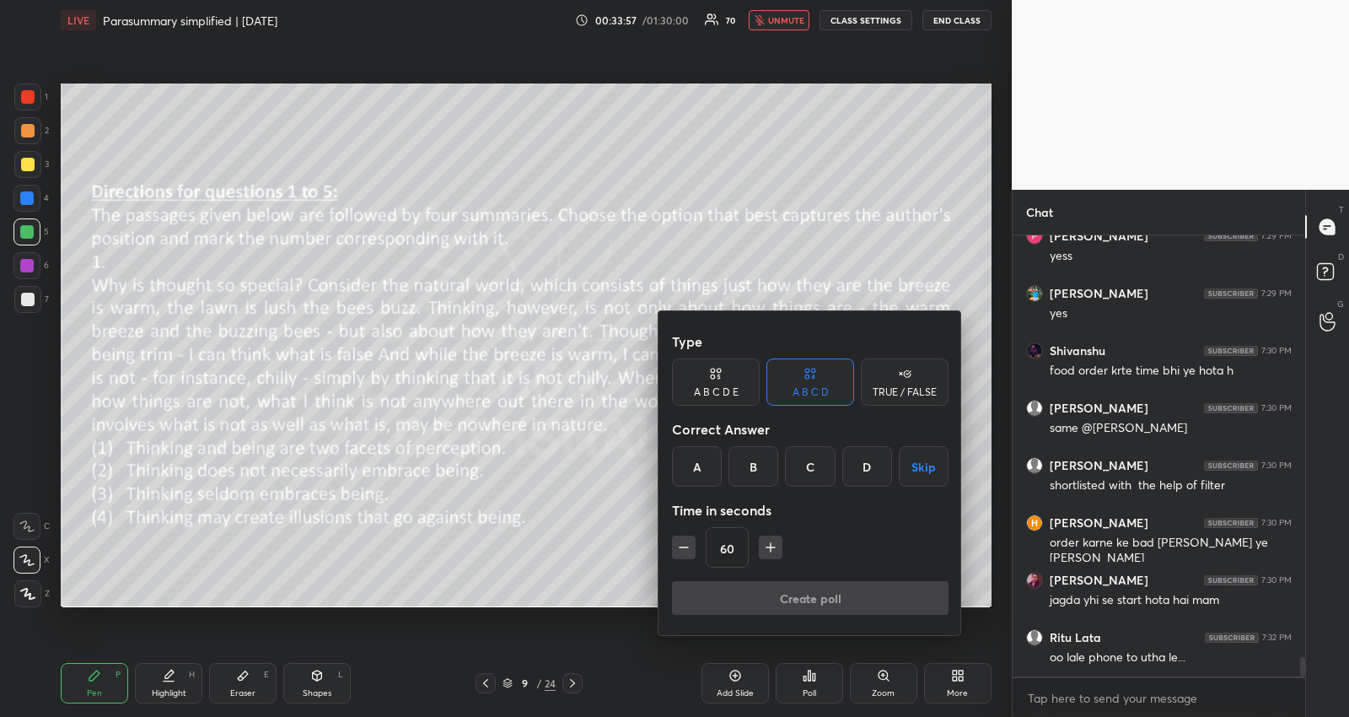
click at [925, 461] on button "Skip" at bounding box center [924, 466] width 50 height 40
click at [770, 553] on icon "button" at bounding box center [770, 547] width 17 height 17
click at [677, 553] on icon "button" at bounding box center [683, 547] width 17 height 17
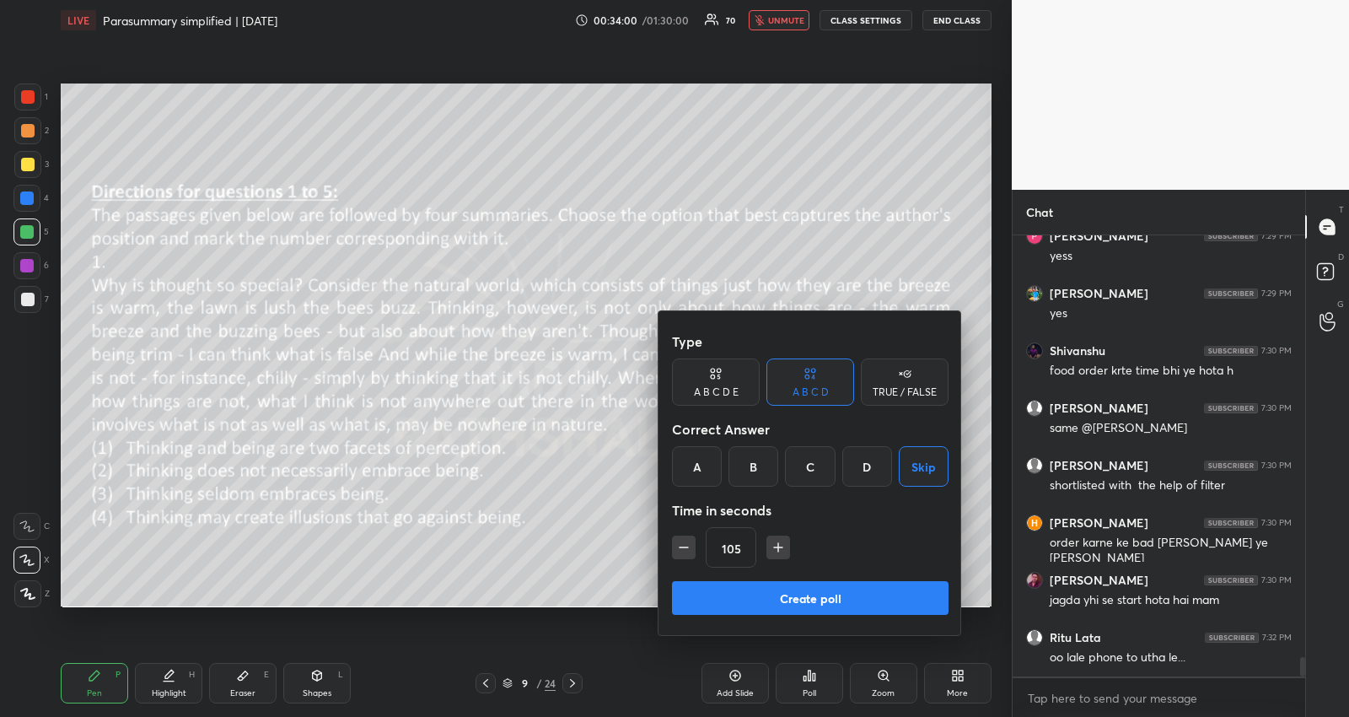
type input "90"
click at [776, 593] on button "Create poll" at bounding box center [810, 598] width 277 height 34
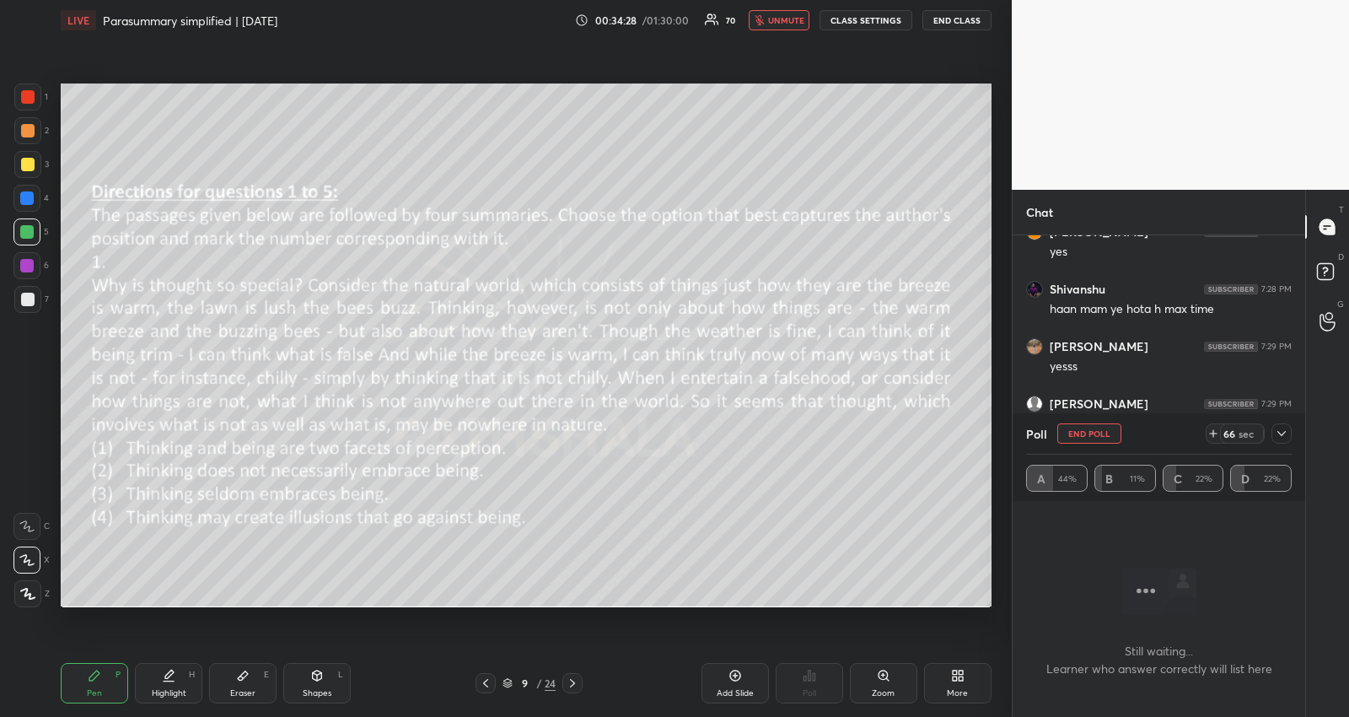
scroll to position [5, 5]
click at [1279, 431] on icon at bounding box center [1281, 433] width 13 height 13
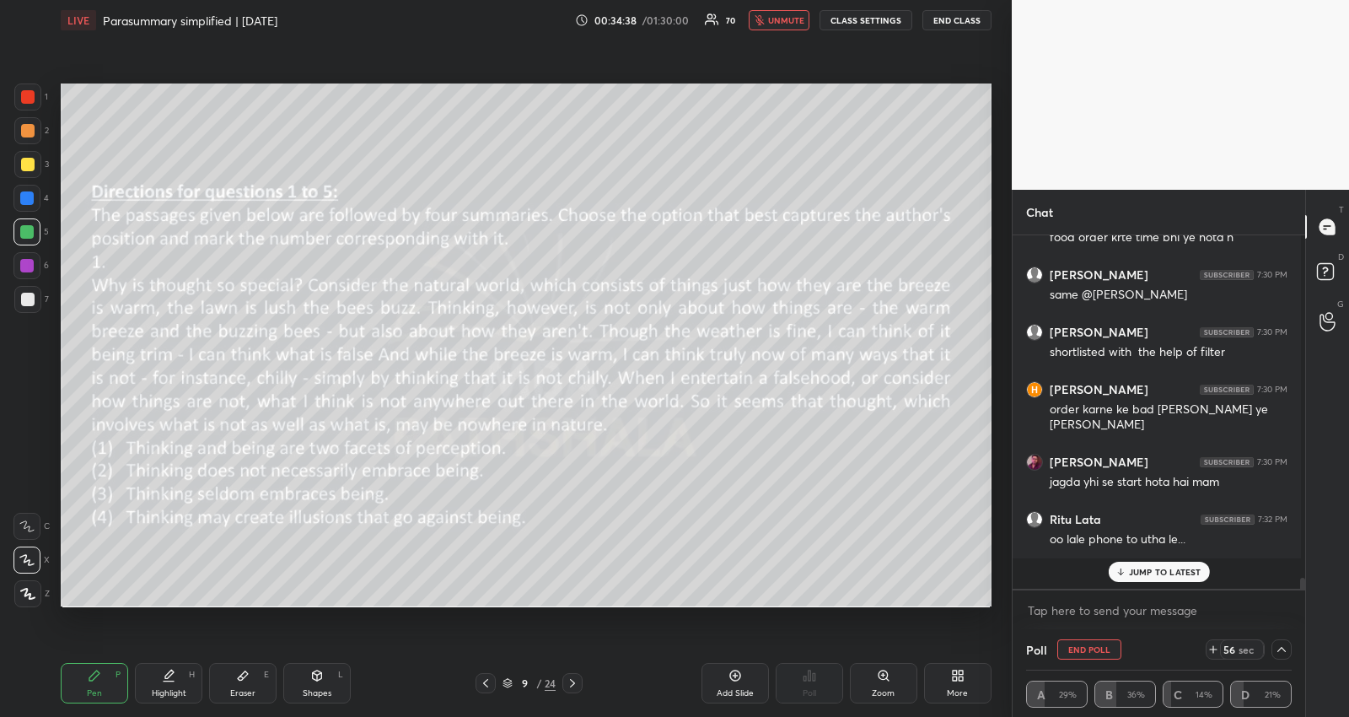
scroll to position [9629, 0]
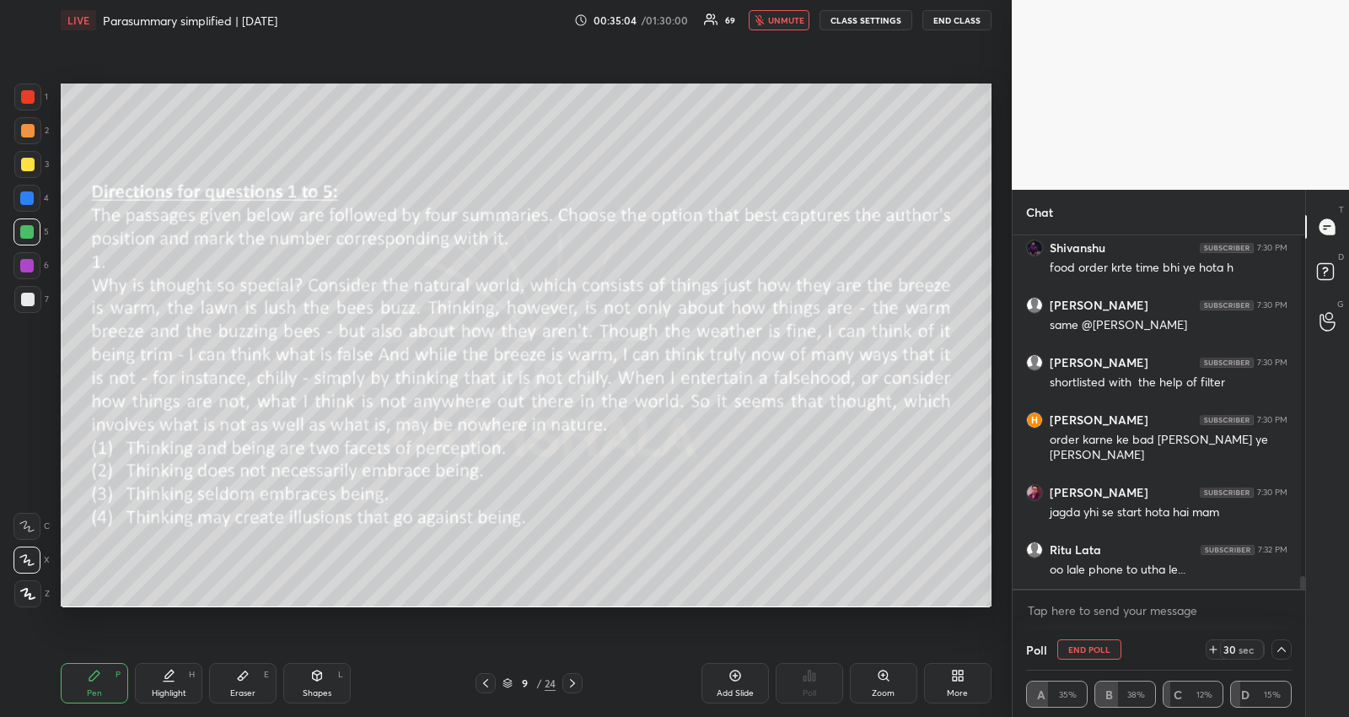
click at [785, 27] on button "unmute" at bounding box center [779, 20] width 61 height 20
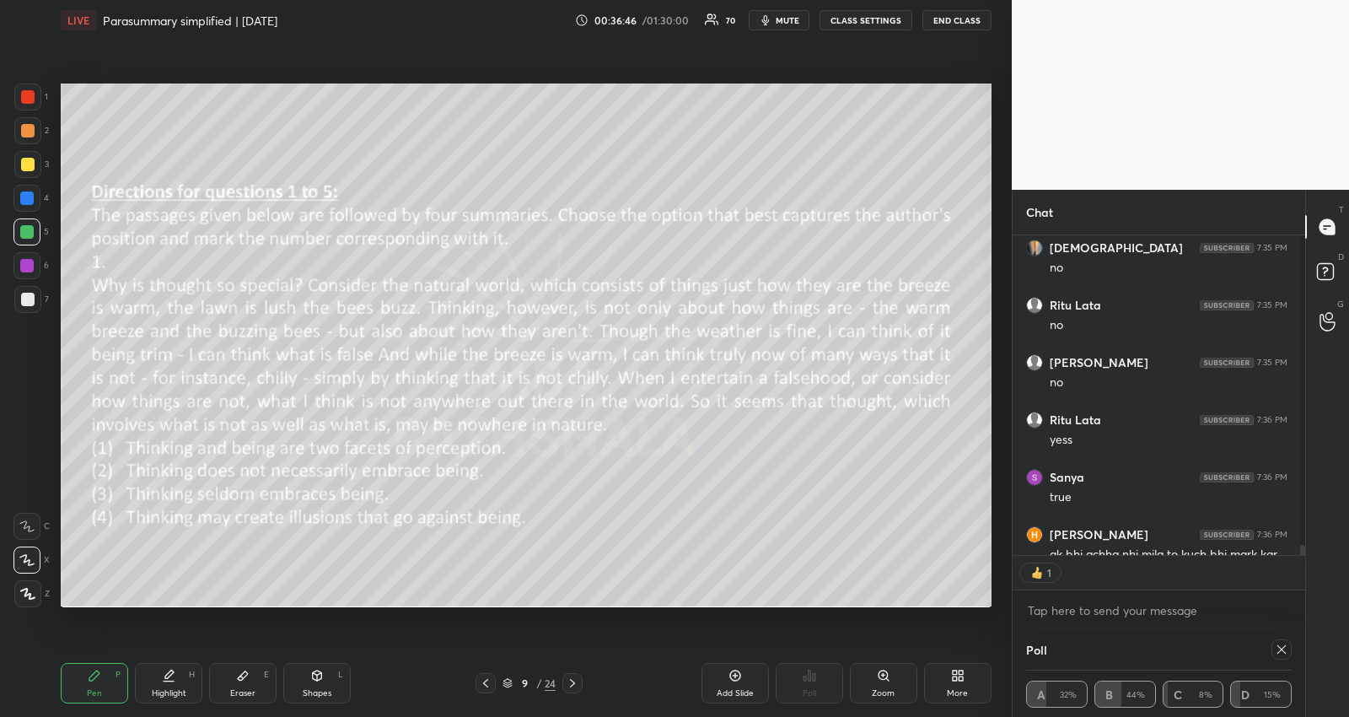
scroll to position [5, 5]
drag, startPoint x: 487, startPoint y: 673, endPoint x: 544, endPoint y: 675, distance: 57.4
click at [487, 675] on div at bounding box center [486, 683] width 20 height 20
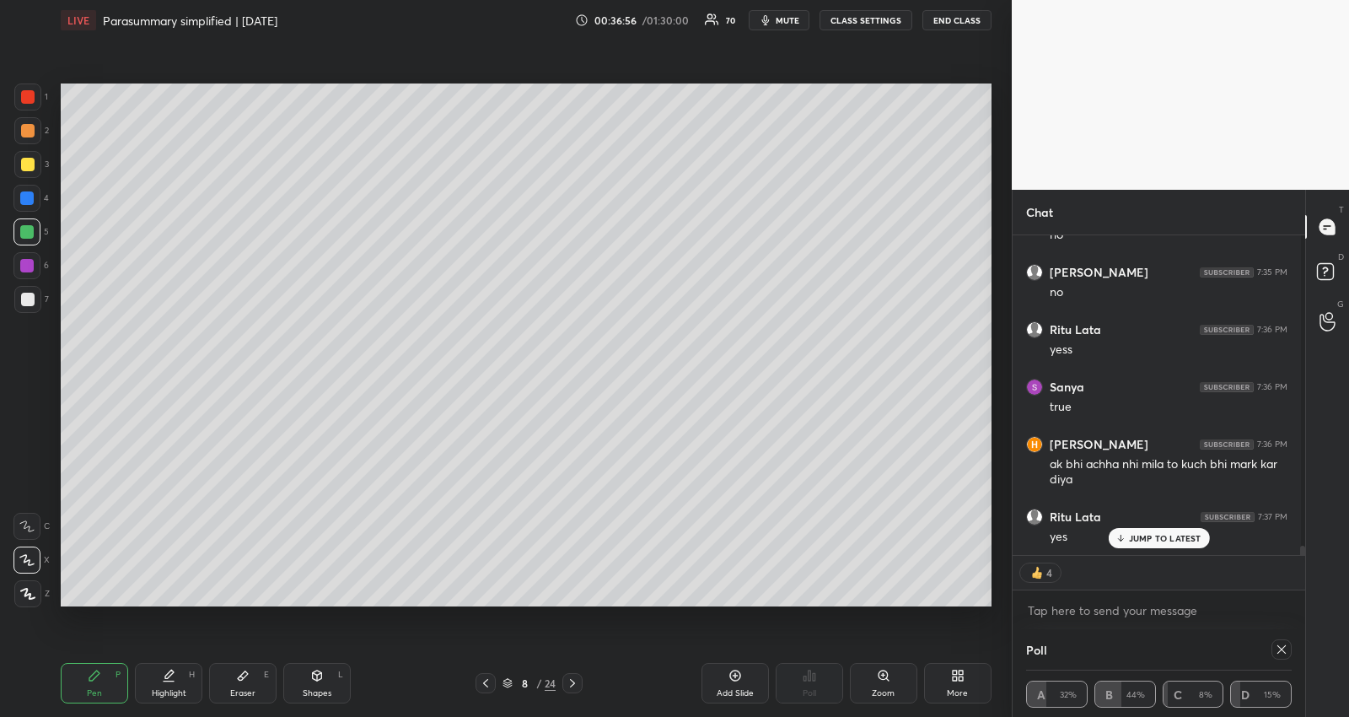
click at [28, 159] on div at bounding box center [27, 164] width 13 height 13
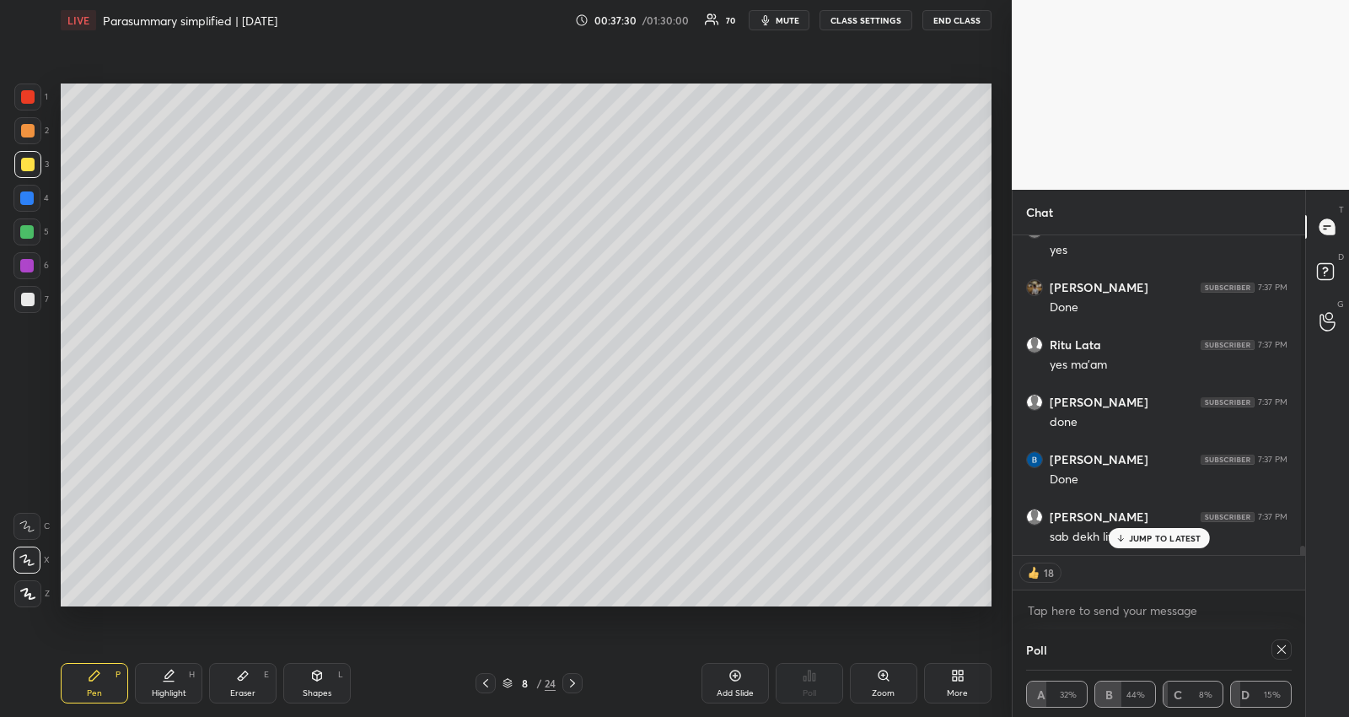
scroll to position [10905, 0]
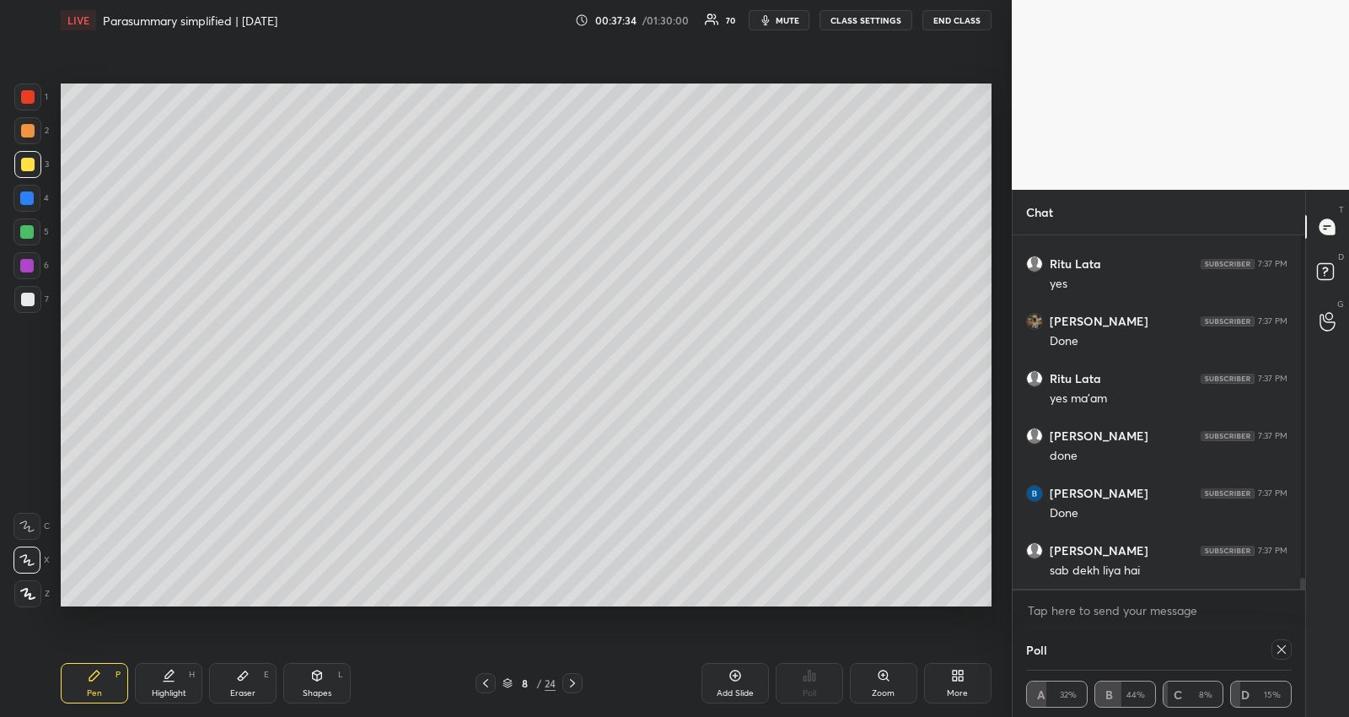
click at [569, 676] on icon at bounding box center [572, 682] width 13 height 13
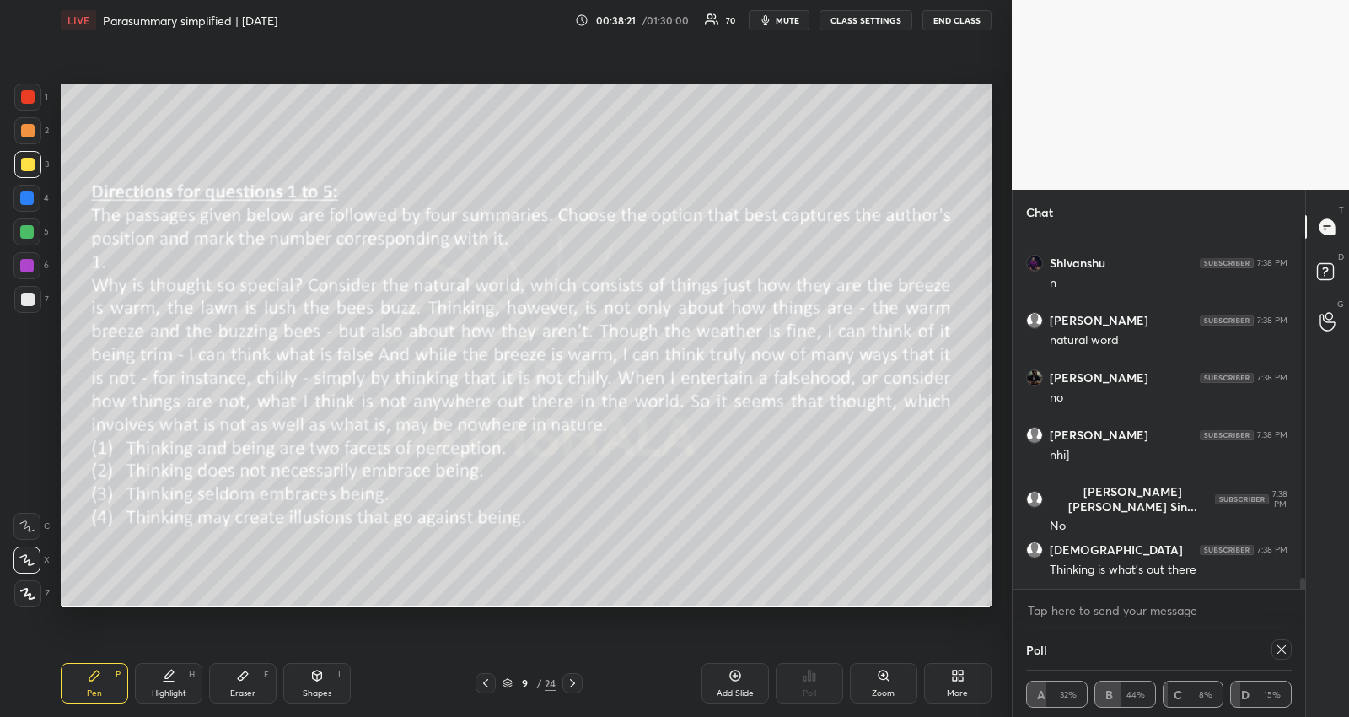
scroll to position [11478, 0]
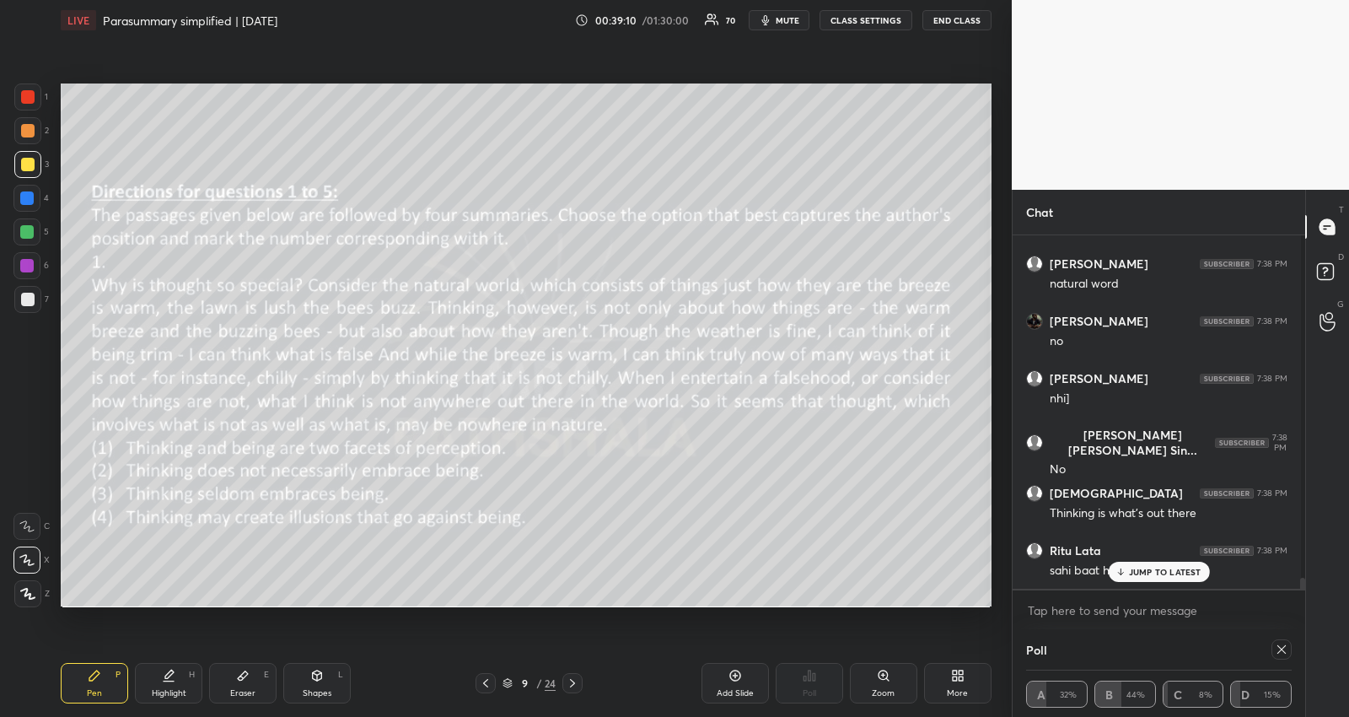
drag, startPoint x: 1126, startPoint y: 573, endPoint x: 1117, endPoint y: 575, distance: 8.8
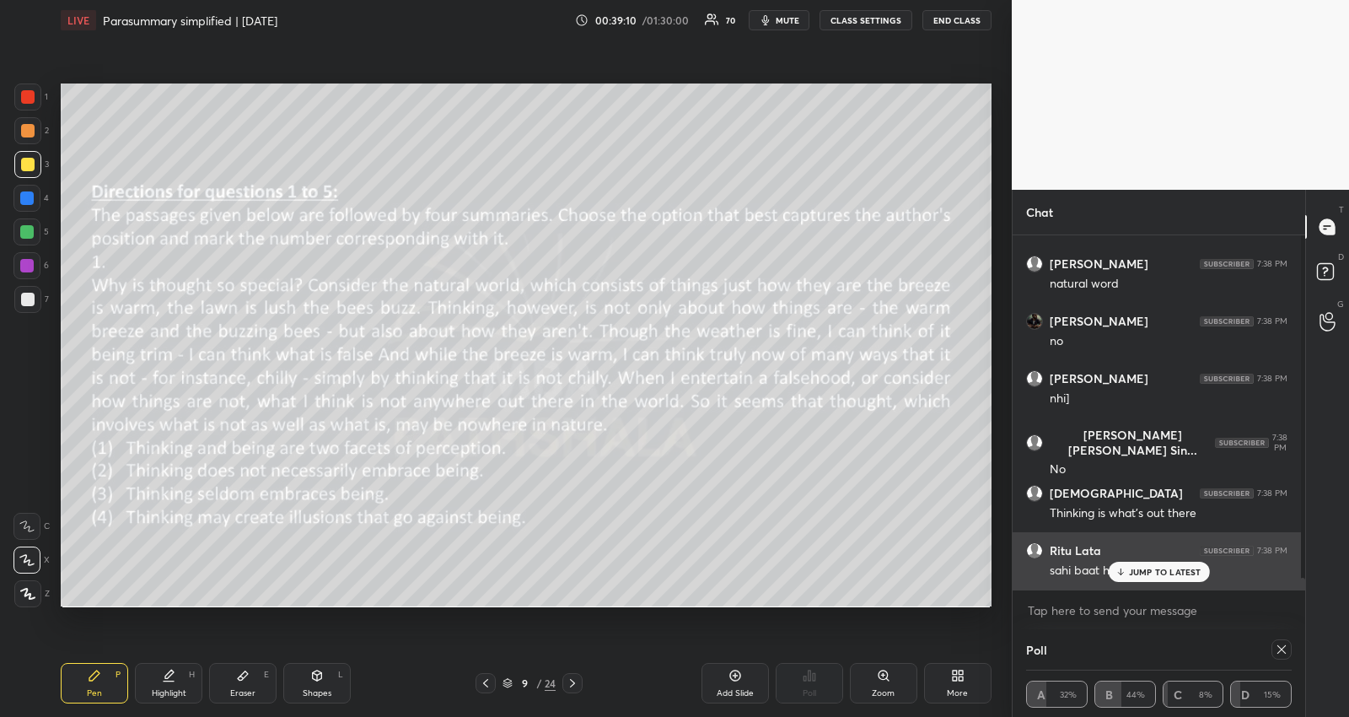
click at [1125, 573] on div "JUMP TO LATEST" at bounding box center [1158, 572] width 101 height 20
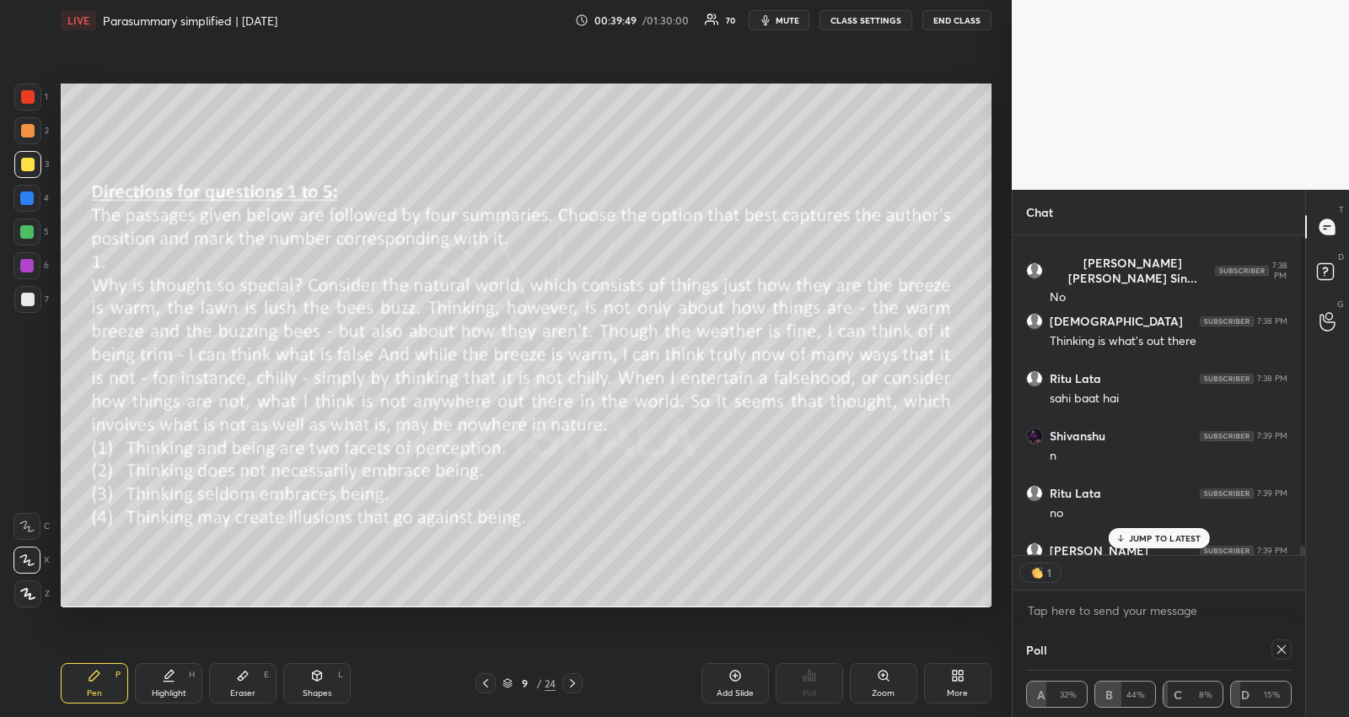
scroll to position [5, 5]
click at [1143, 534] on p "JUMP TO LATEST" at bounding box center [1165, 538] width 73 height 10
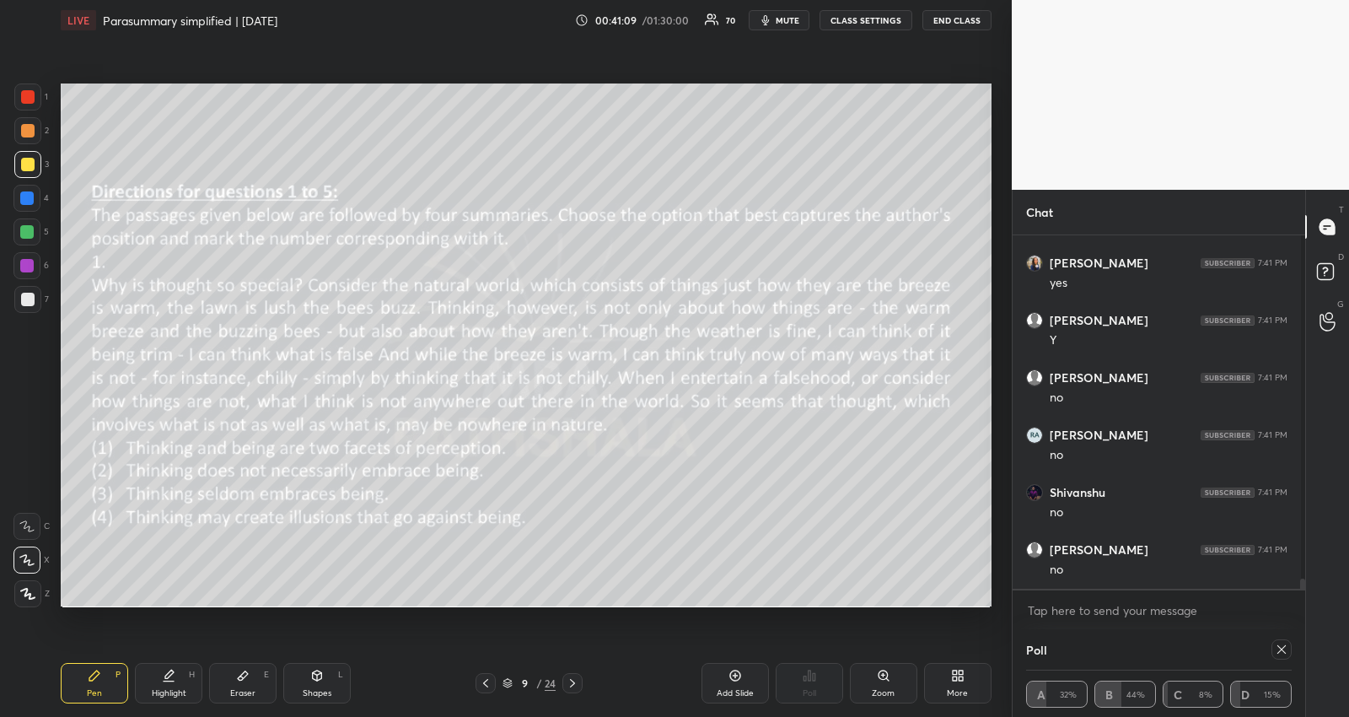
scroll to position [12454, 0]
click at [489, 678] on icon at bounding box center [485, 682] width 13 height 13
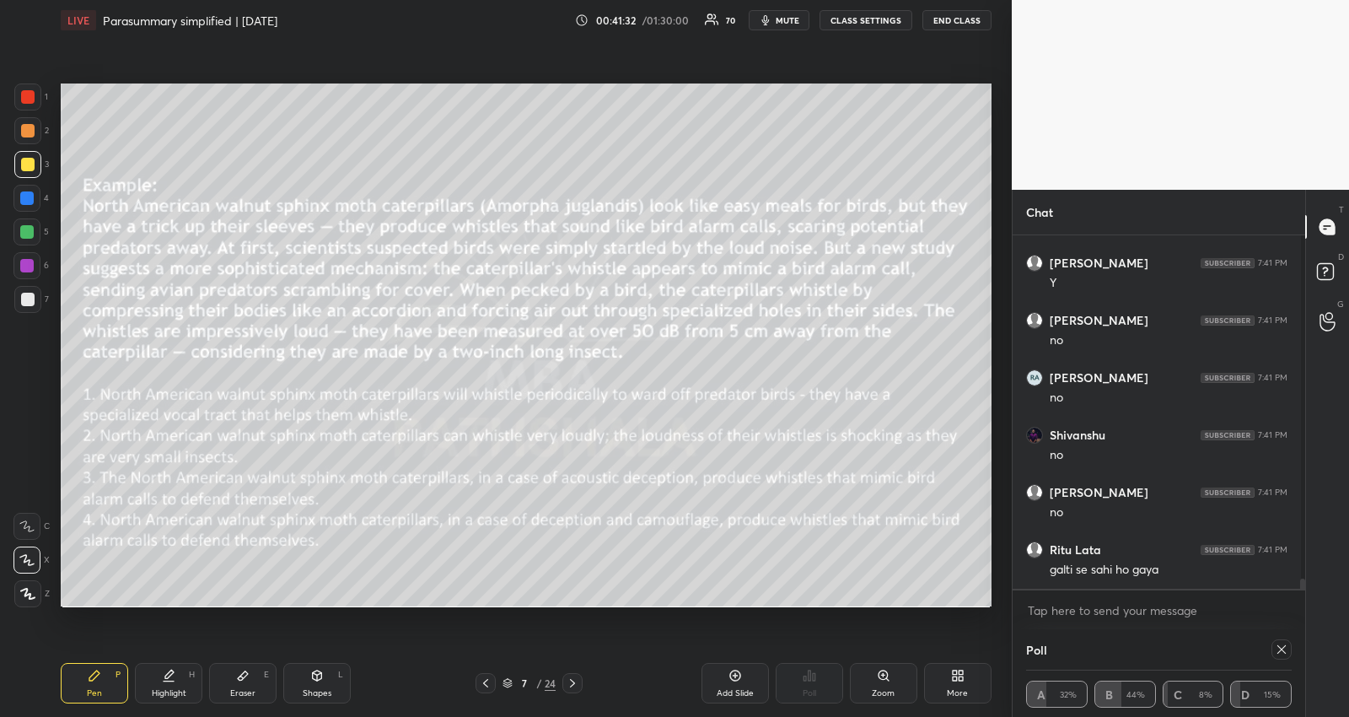
drag, startPoint x: 24, startPoint y: 226, endPoint x: 51, endPoint y: 211, distance: 31.0
click at [24, 227] on div at bounding box center [26, 231] width 13 height 13
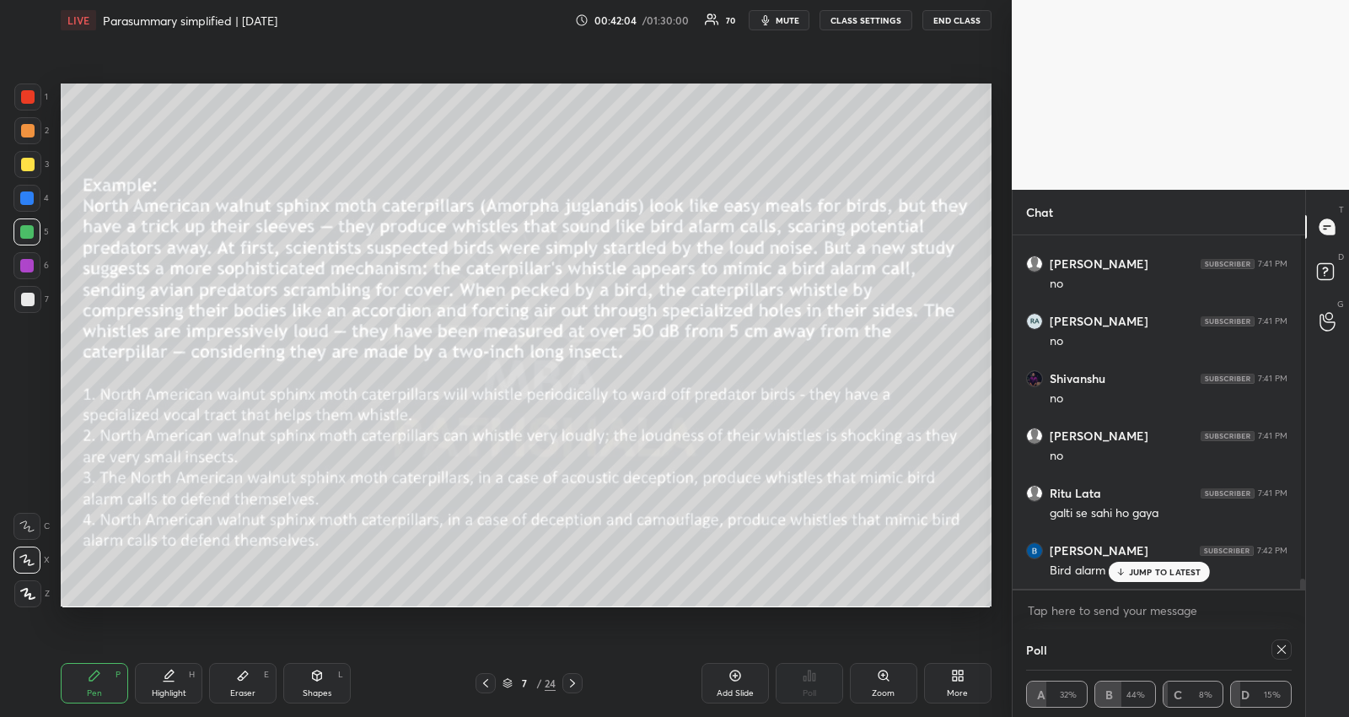
click at [1172, 570] on p "JUMP TO LATEST" at bounding box center [1165, 572] width 73 height 10
click at [1115, 620] on textarea at bounding box center [1159, 610] width 266 height 27
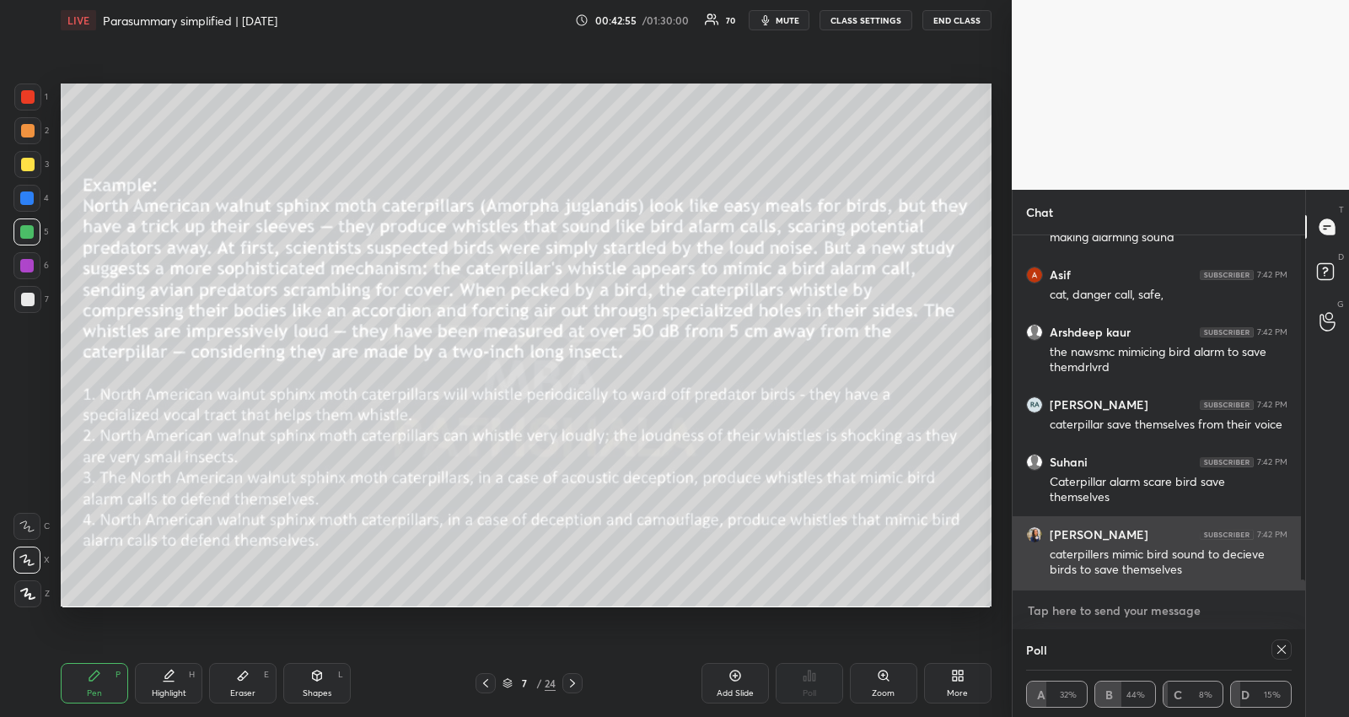
scroll to position [13492, 0]
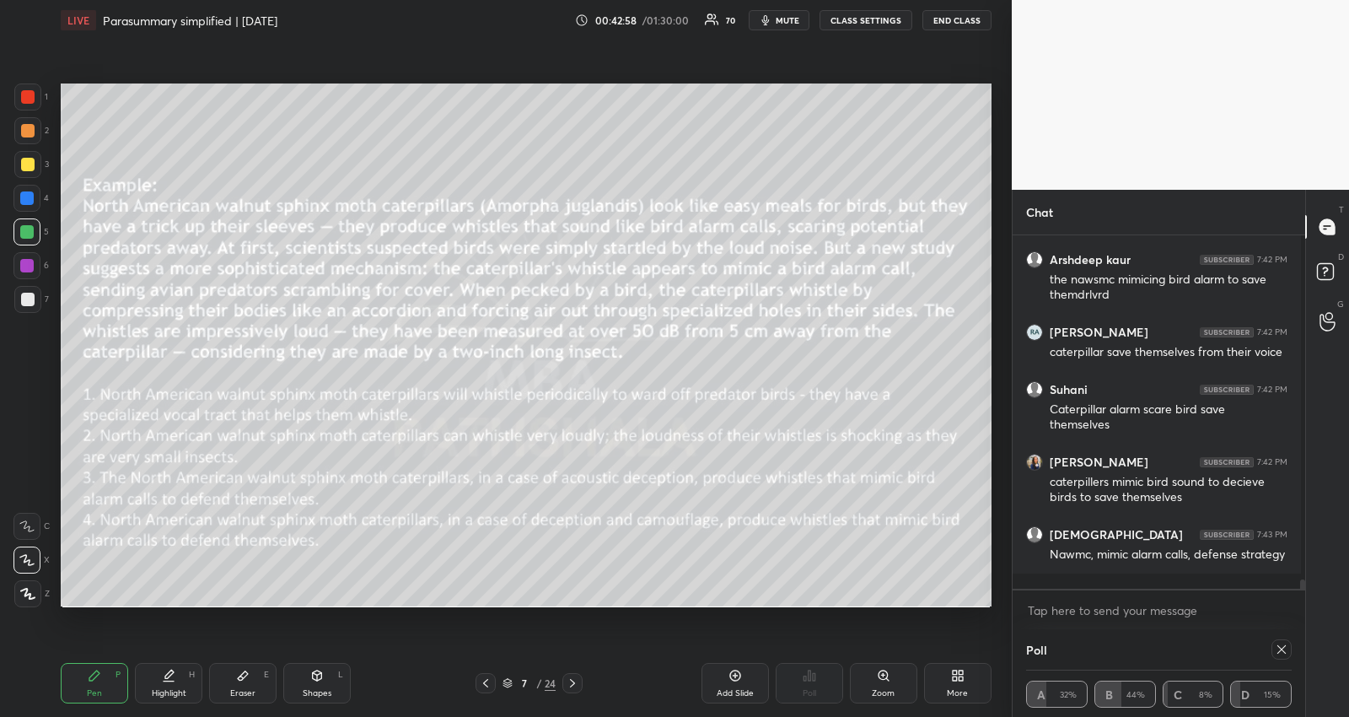
click at [734, 685] on div "Add Slide" at bounding box center [735, 683] width 67 height 40
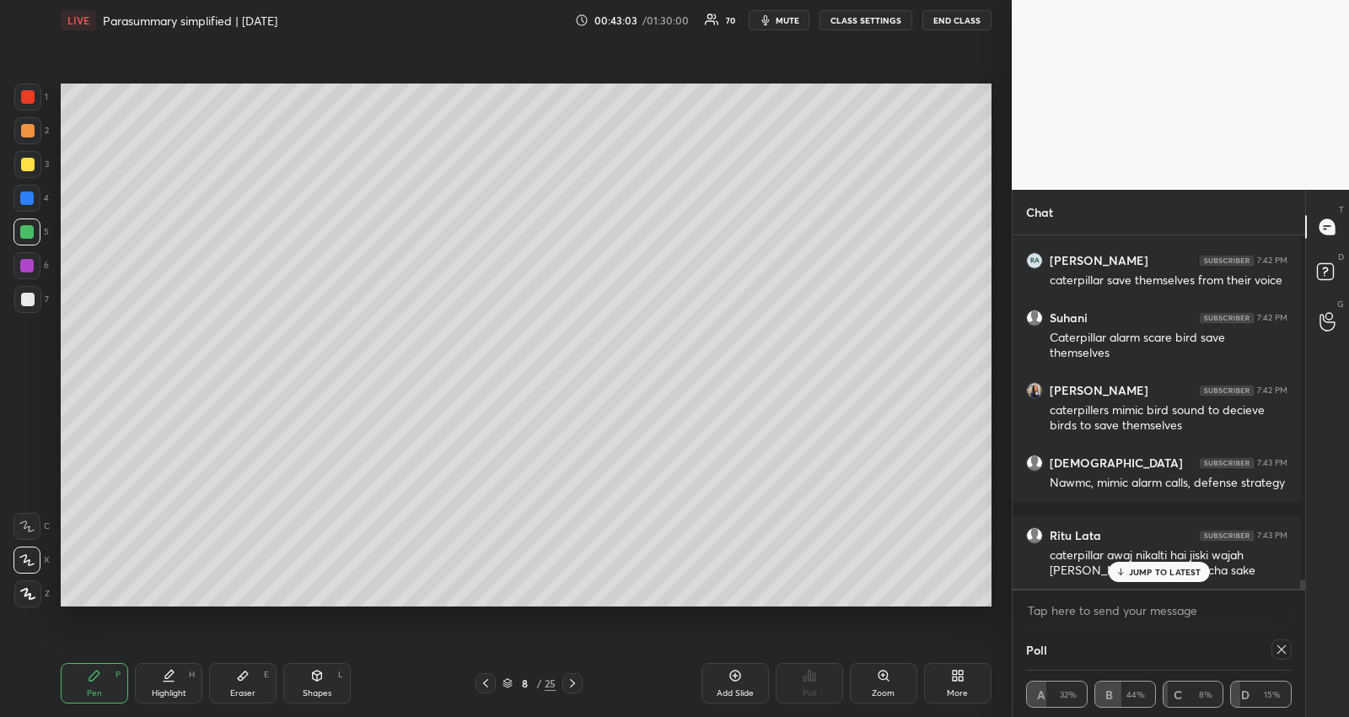
drag, startPoint x: 237, startPoint y: 672, endPoint x: 199, endPoint y: 608, distance: 74.5
click at [236, 671] on icon at bounding box center [242, 675] width 13 height 13
click at [94, 679] on icon at bounding box center [94, 675] width 13 height 13
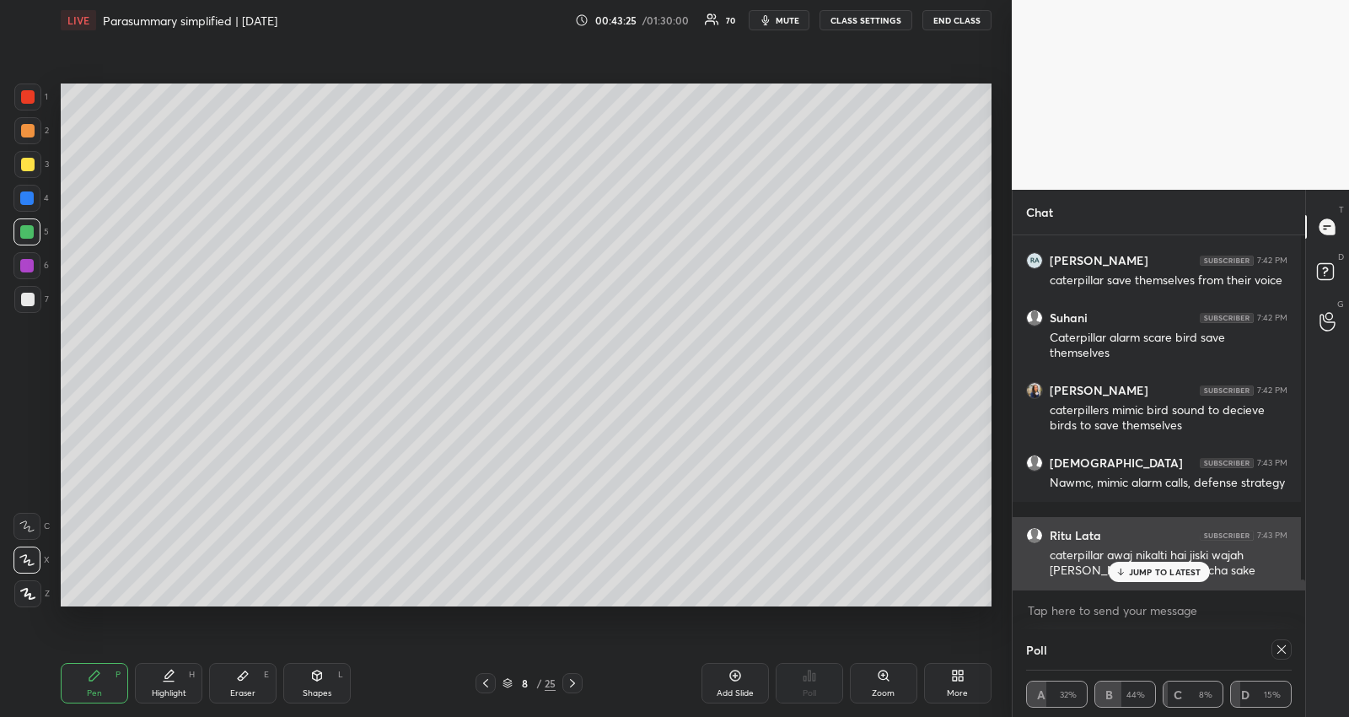
click at [1200, 581] on div "Ritu Lata 7:43 PM caterpillar awaj nikalti hai jiski wajah [PERSON_NAME] khud k…" at bounding box center [1157, 553] width 288 height 73
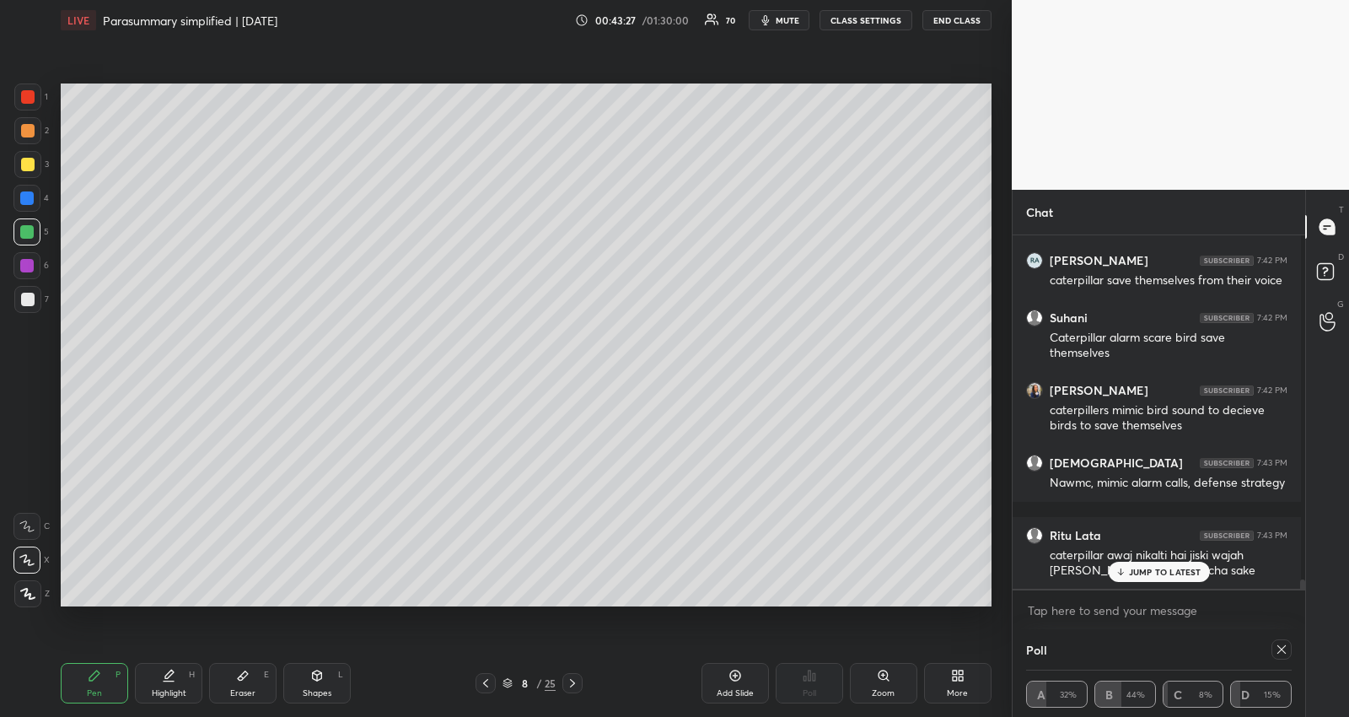
scroll to position [13637, 0]
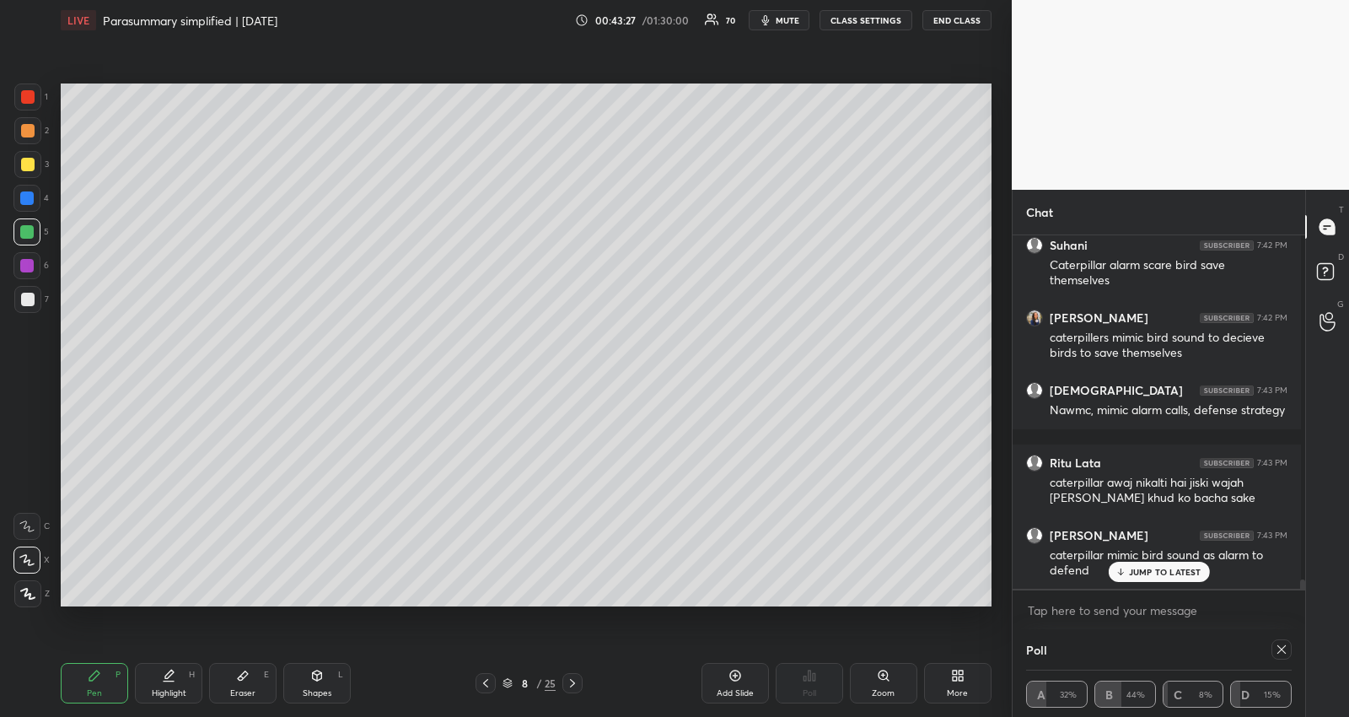
drag, startPoint x: 1182, startPoint y: 573, endPoint x: 1041, endPoint y: 564, distance: 141.1
click at [1182, 573] on p "JUMP TO LATEST" at bounding box center [1165, 572] width 73 height 10
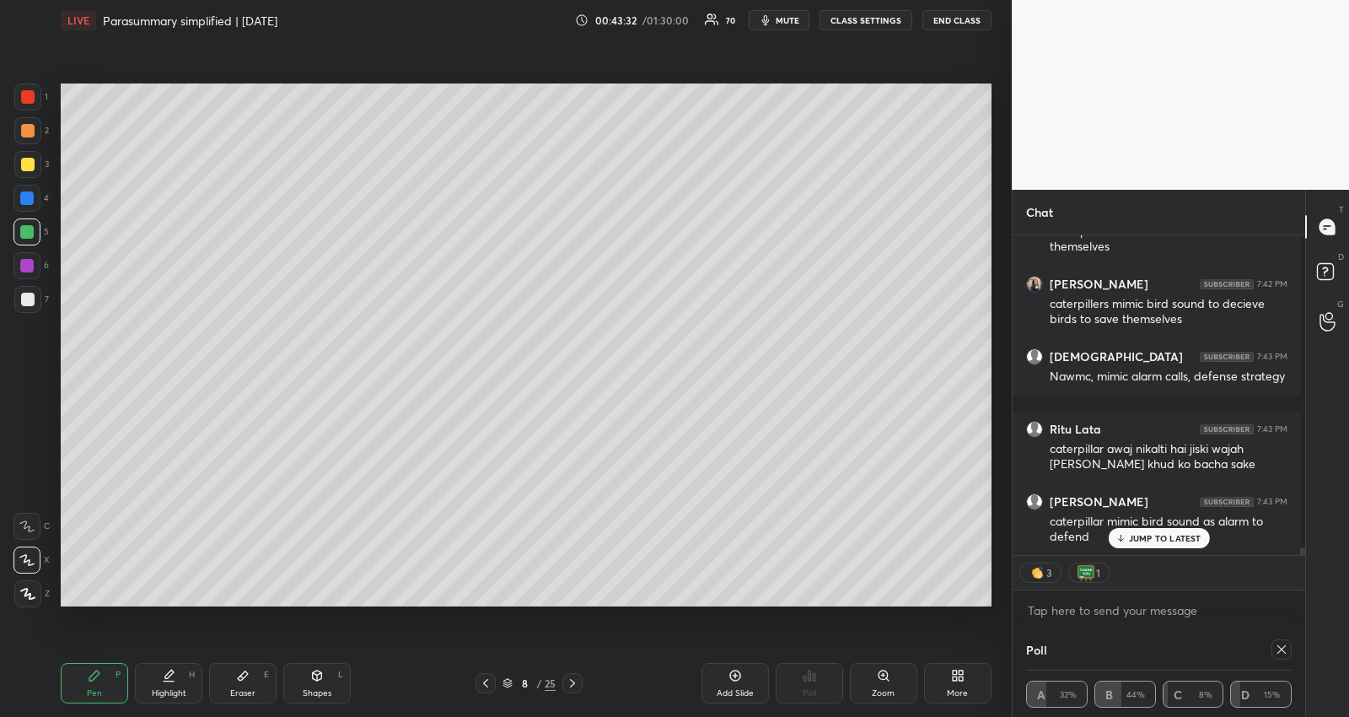
scroll to position [13744, 0]
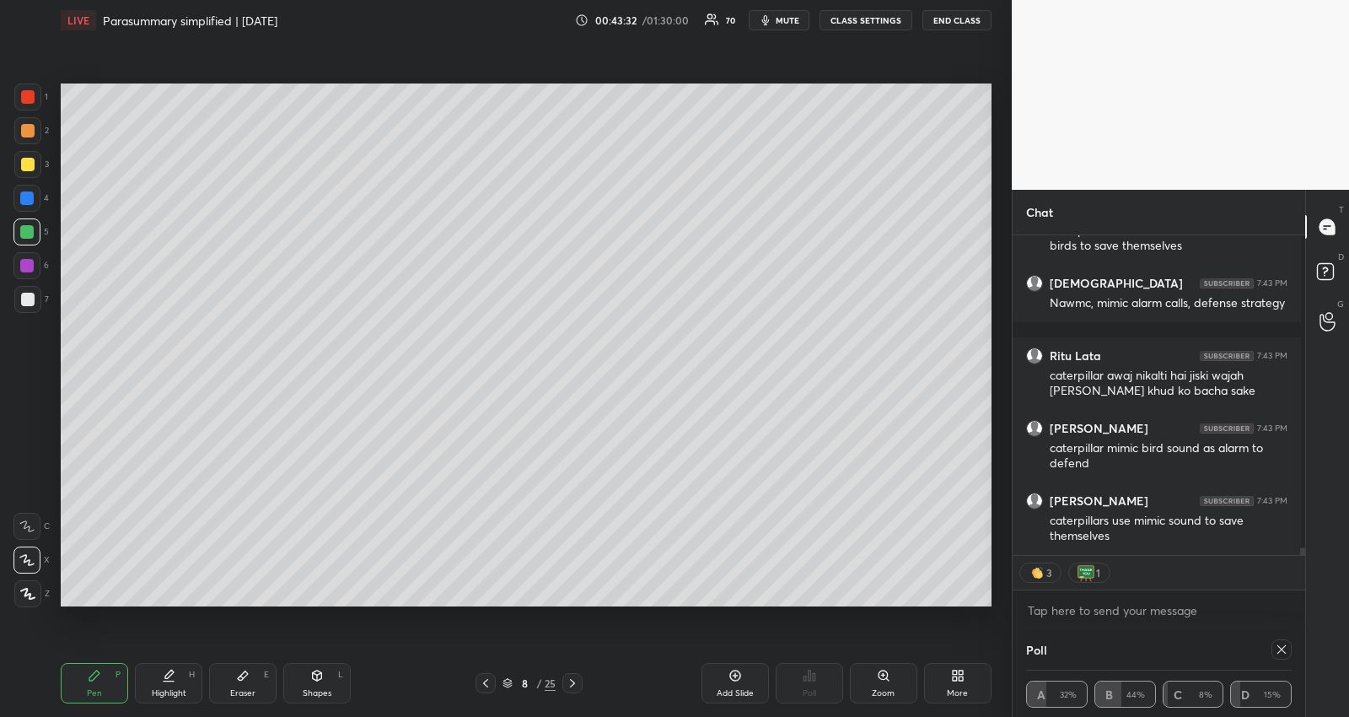
click at [573, 686] on icon at bounding box center [572, 682] width 13 height 13
click at [30, 162] on div at bounding box center [27, 164] width 13 height 13
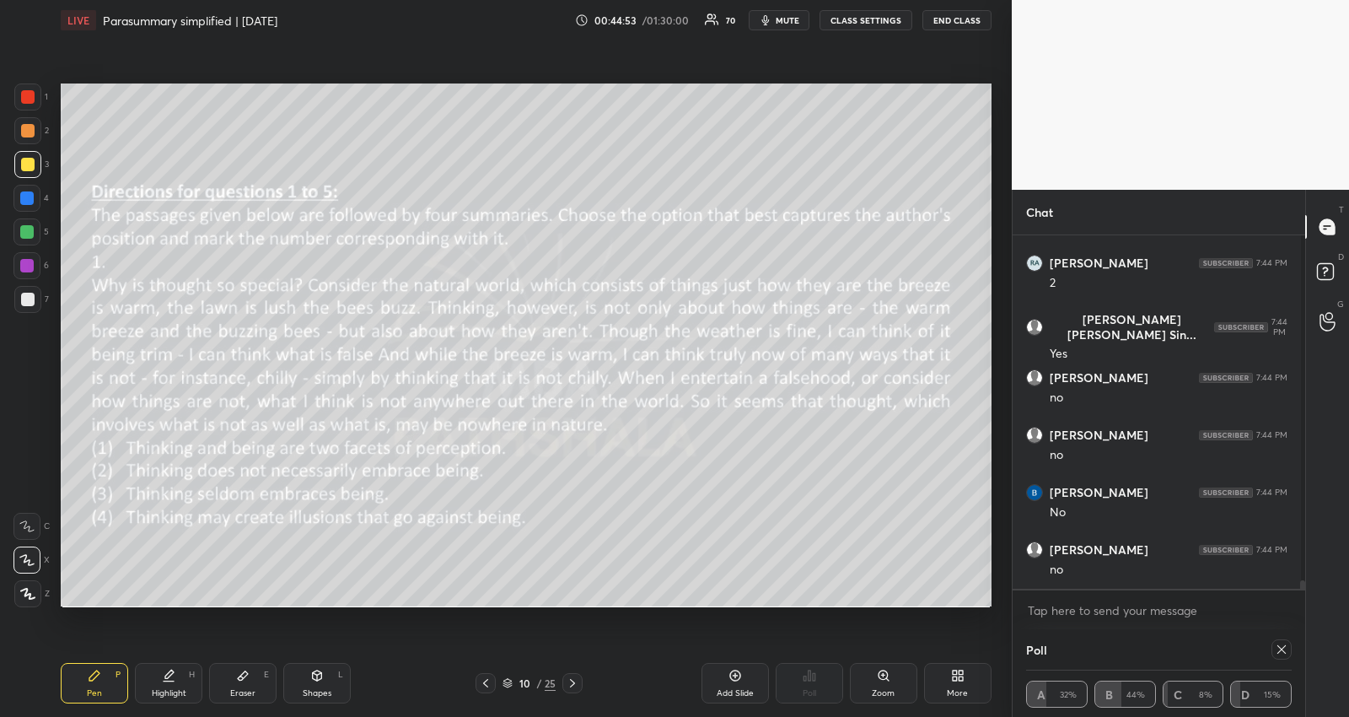
scroll to position [15200, 0]
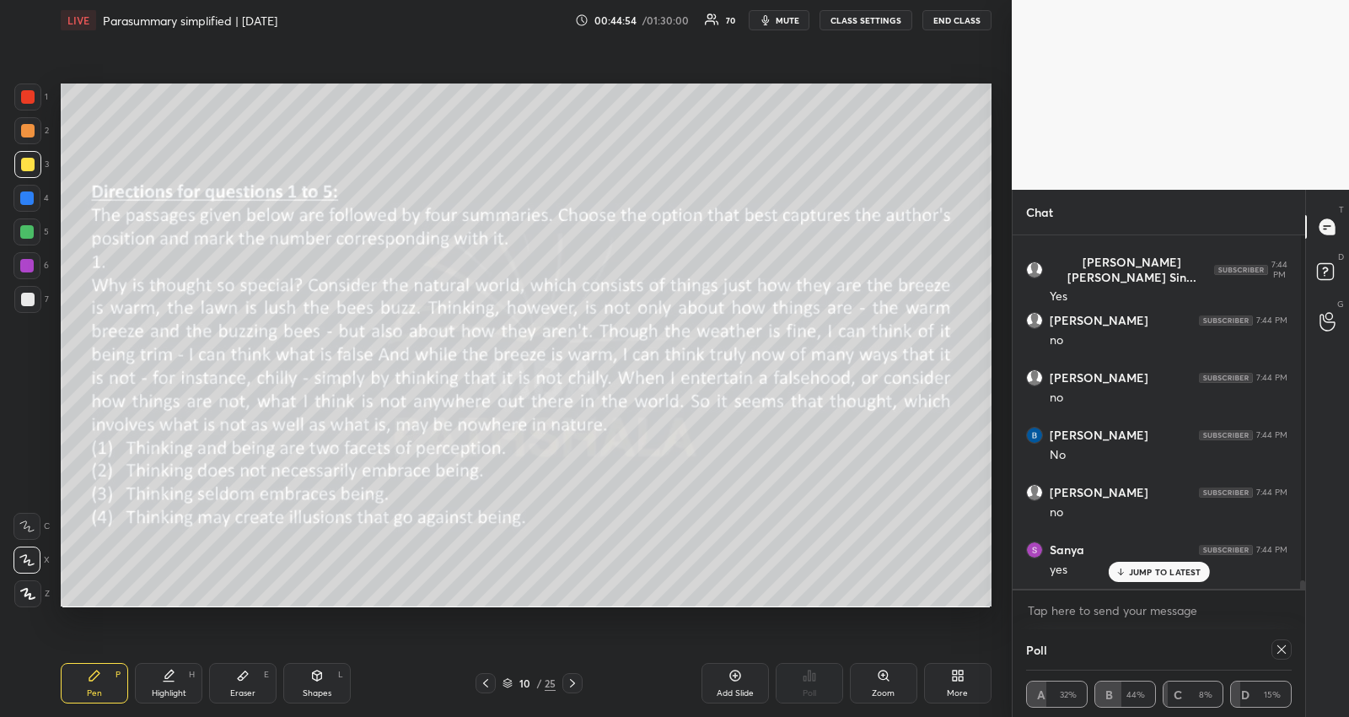
click at [574, 680] on icon at bounding box center [572, 682] width 13 height 13
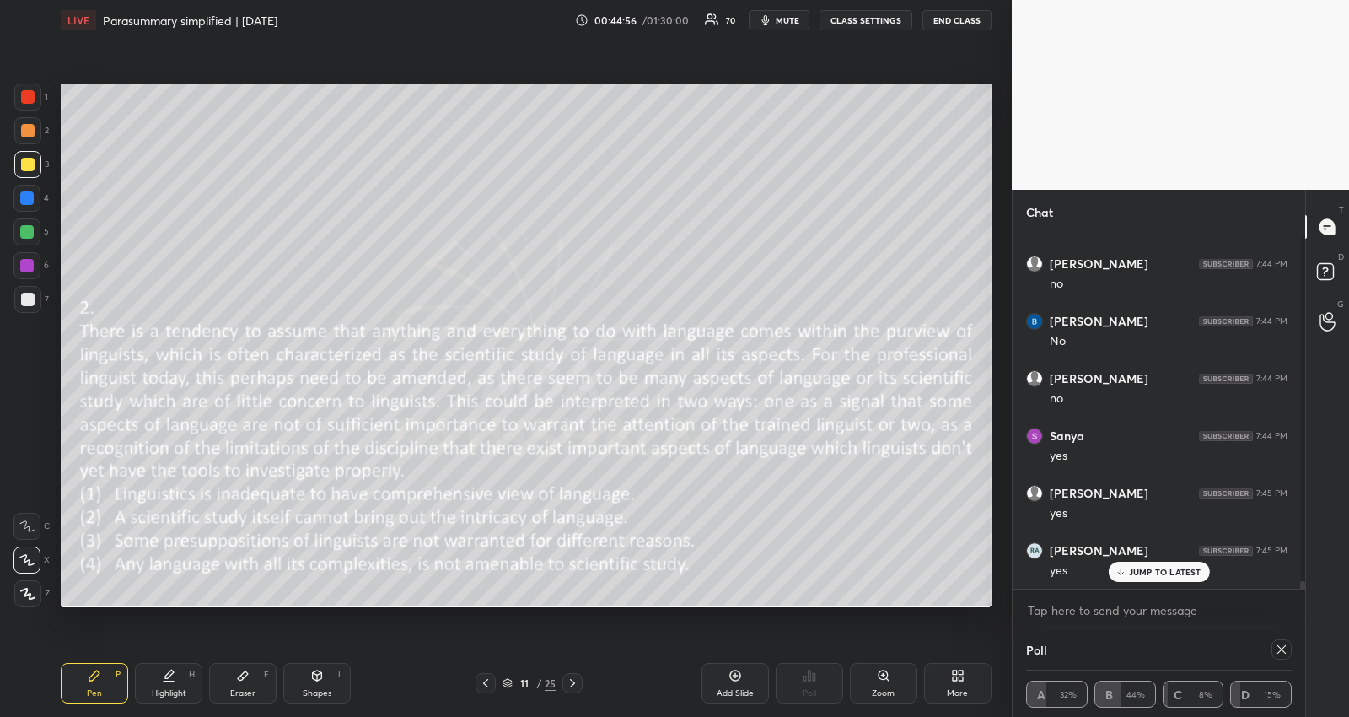
scroll to position [15430, 0]
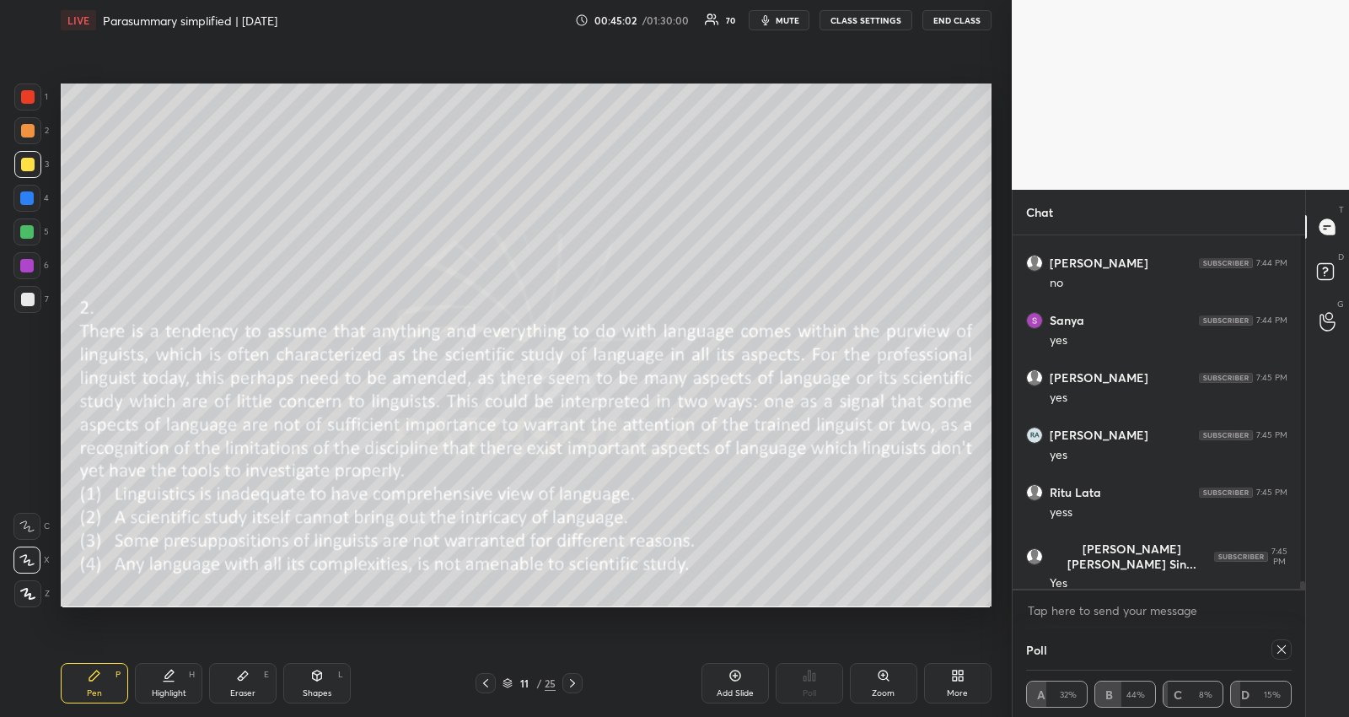
click at [1275, 649] on icon at bounding box center [1281, 648] width 13 height 13
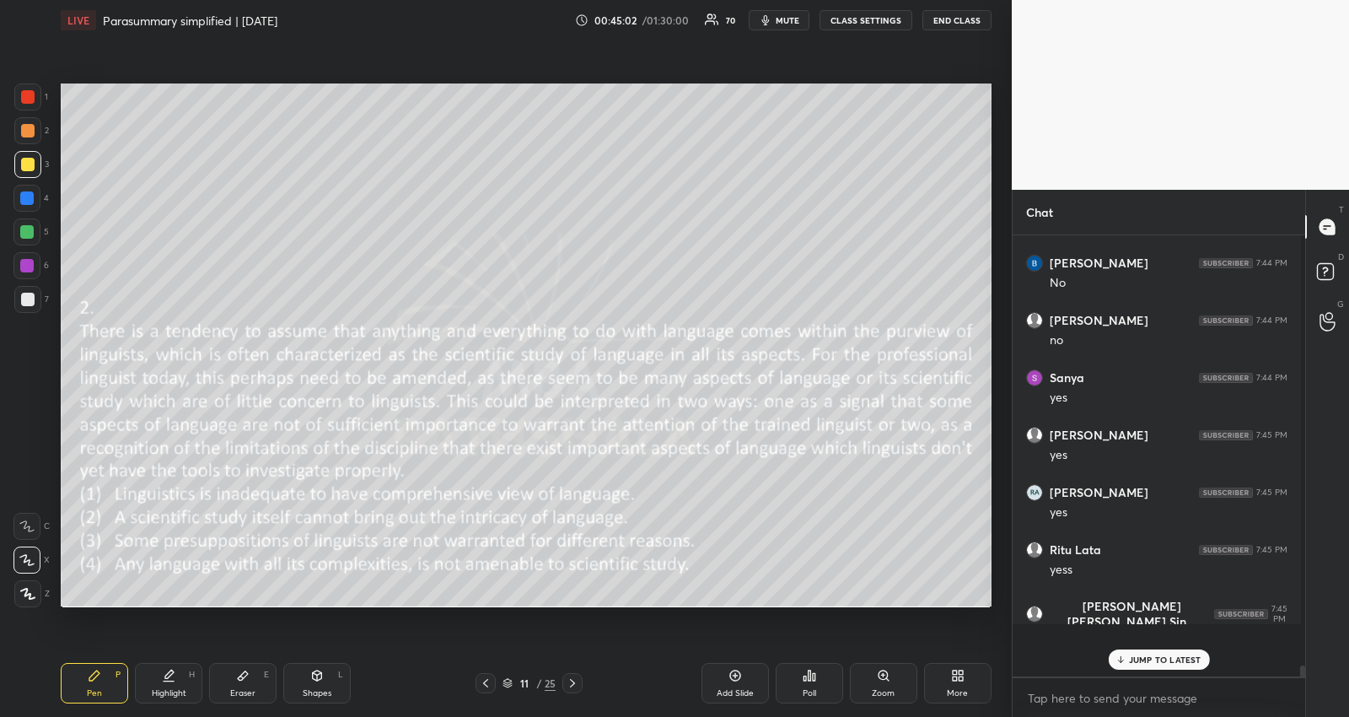
scroll to position [15342, 0]
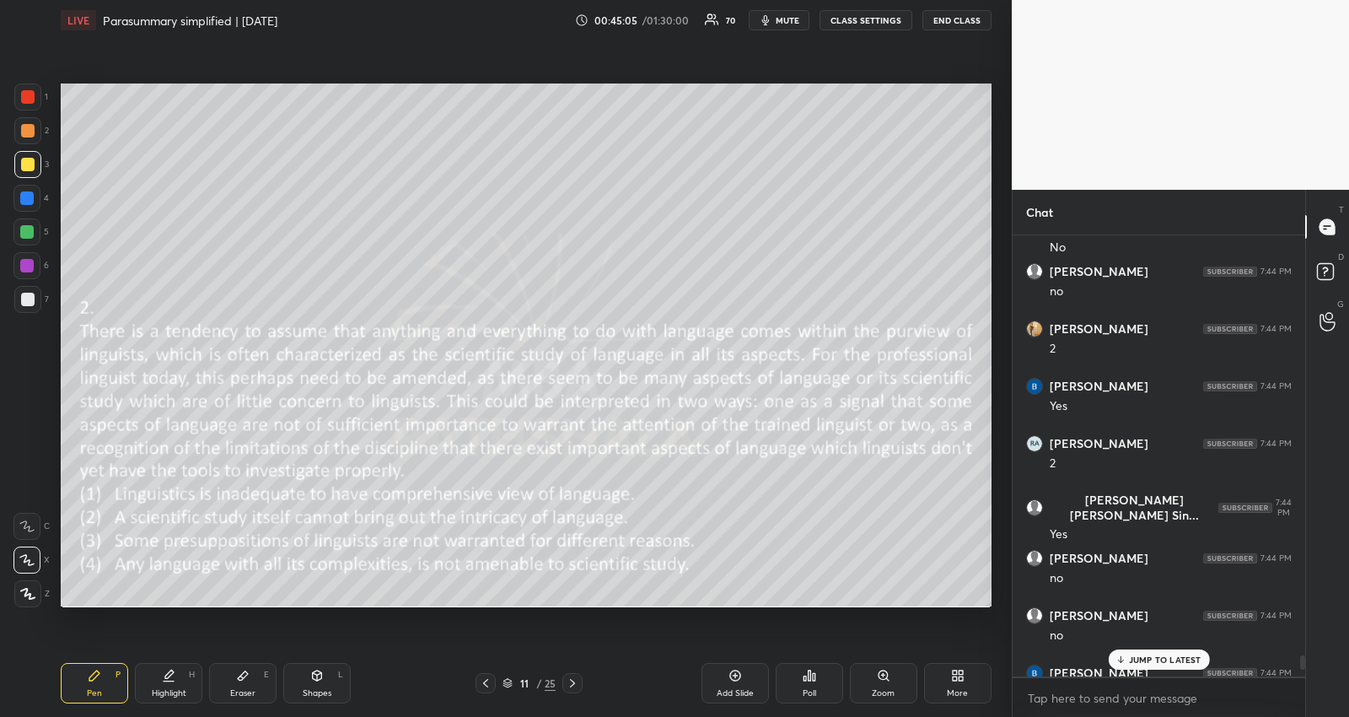
click at [1195, 657] on p "JUMP TO LATEST" at bounding box center [1165, 659] width 73 height 10
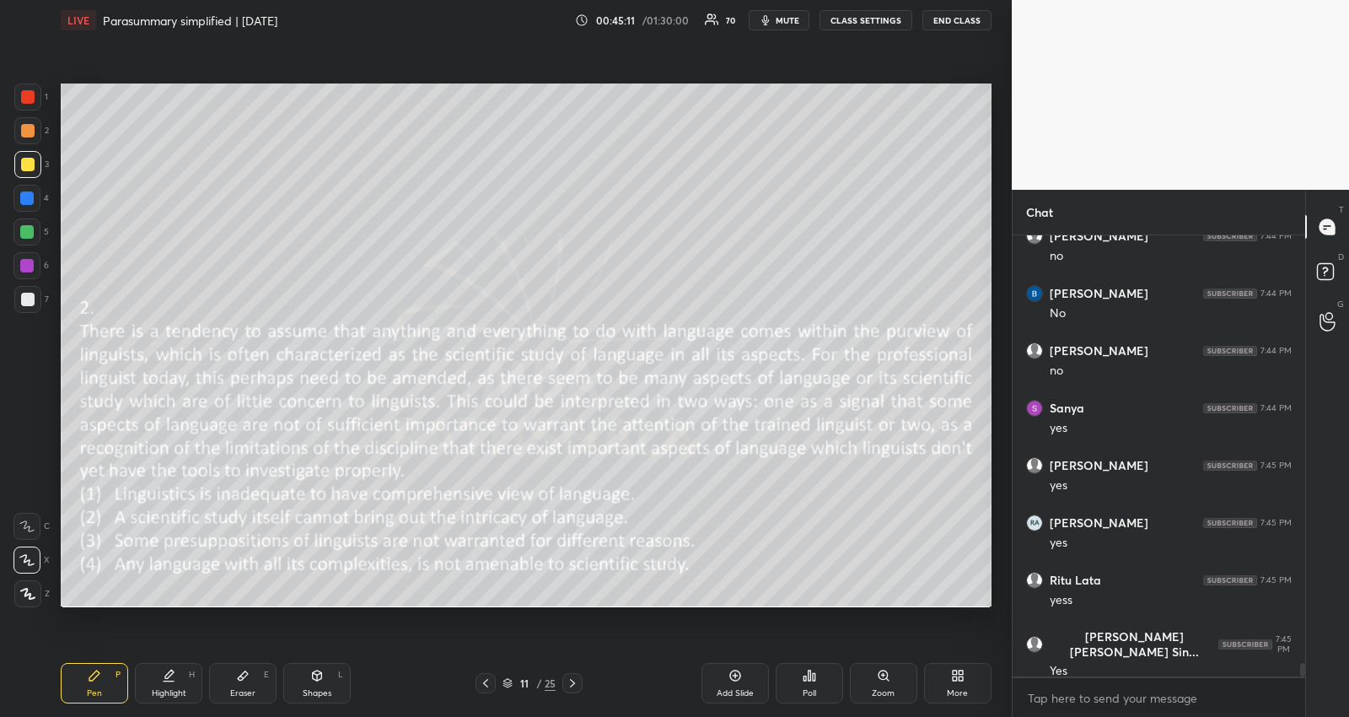
click at [788, 23] on span "mute" at bounding box center [788, 20] width 24 height 12
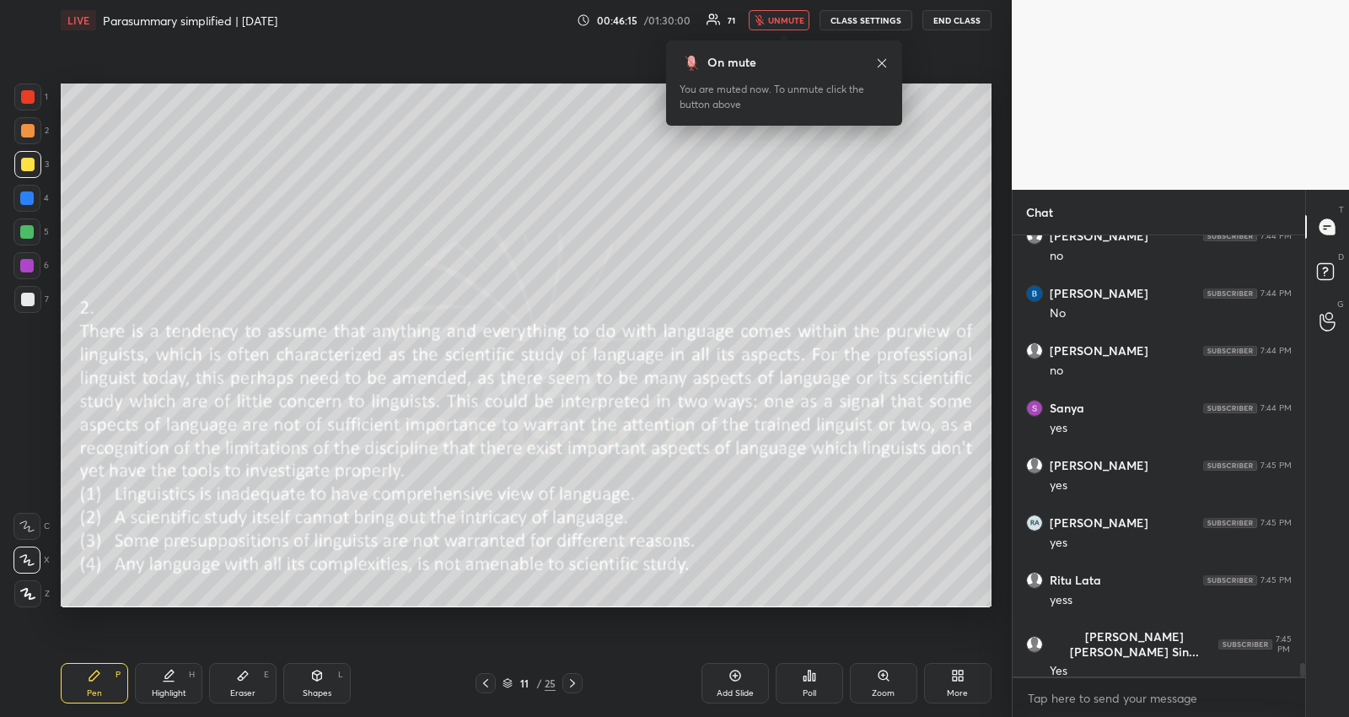
click at [805, 689] on div "Poll" at bounding box center [809, 693] width 13 height 8
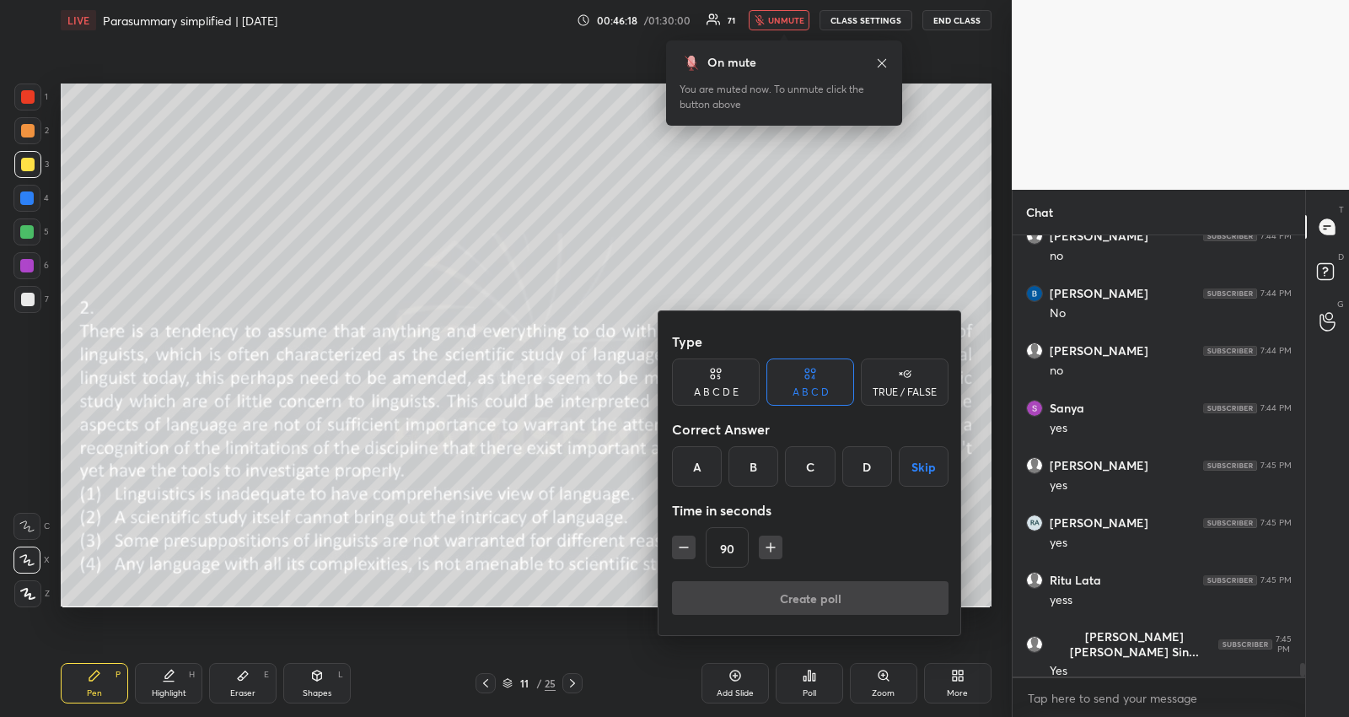
click at [814, 465] on div "C" at bounding box center [810, 466] width 50 height 40
click at [794, 589] on button "Create poll" at bounding box center [810, 598] width 277 height 34
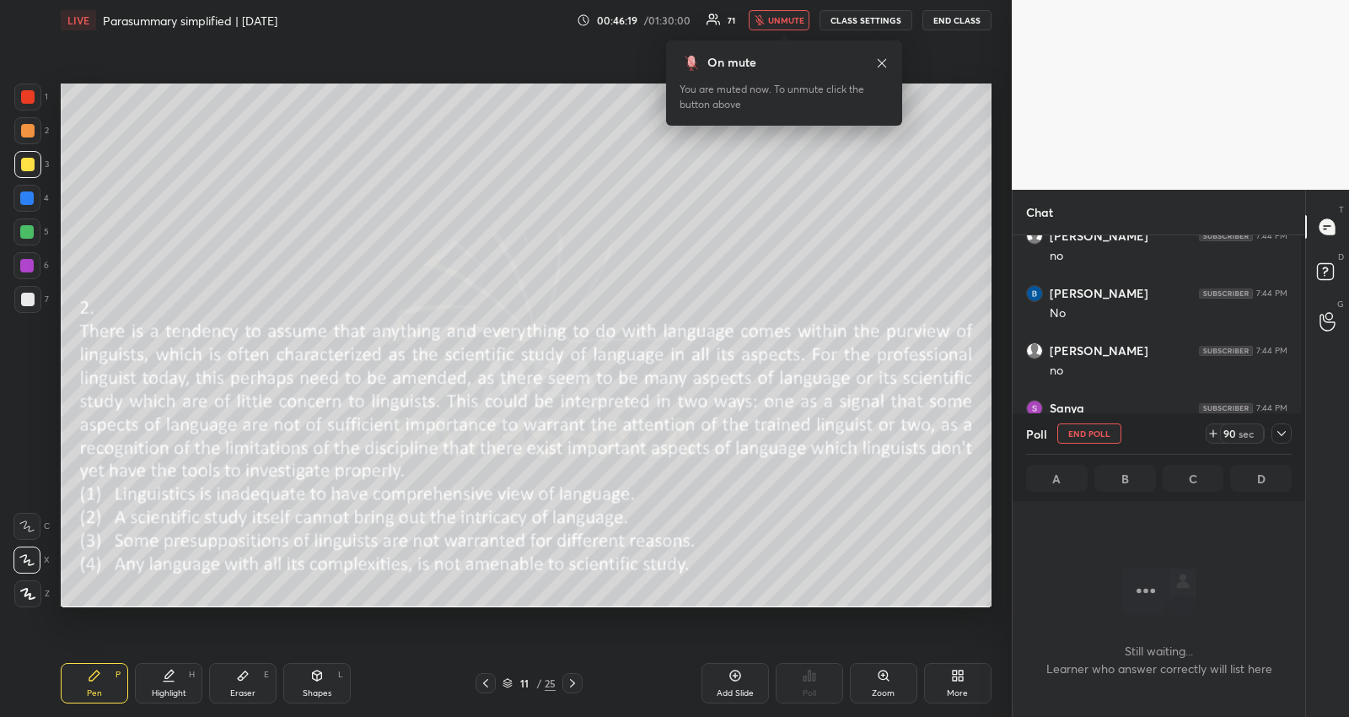
scroll to position [390, 288]
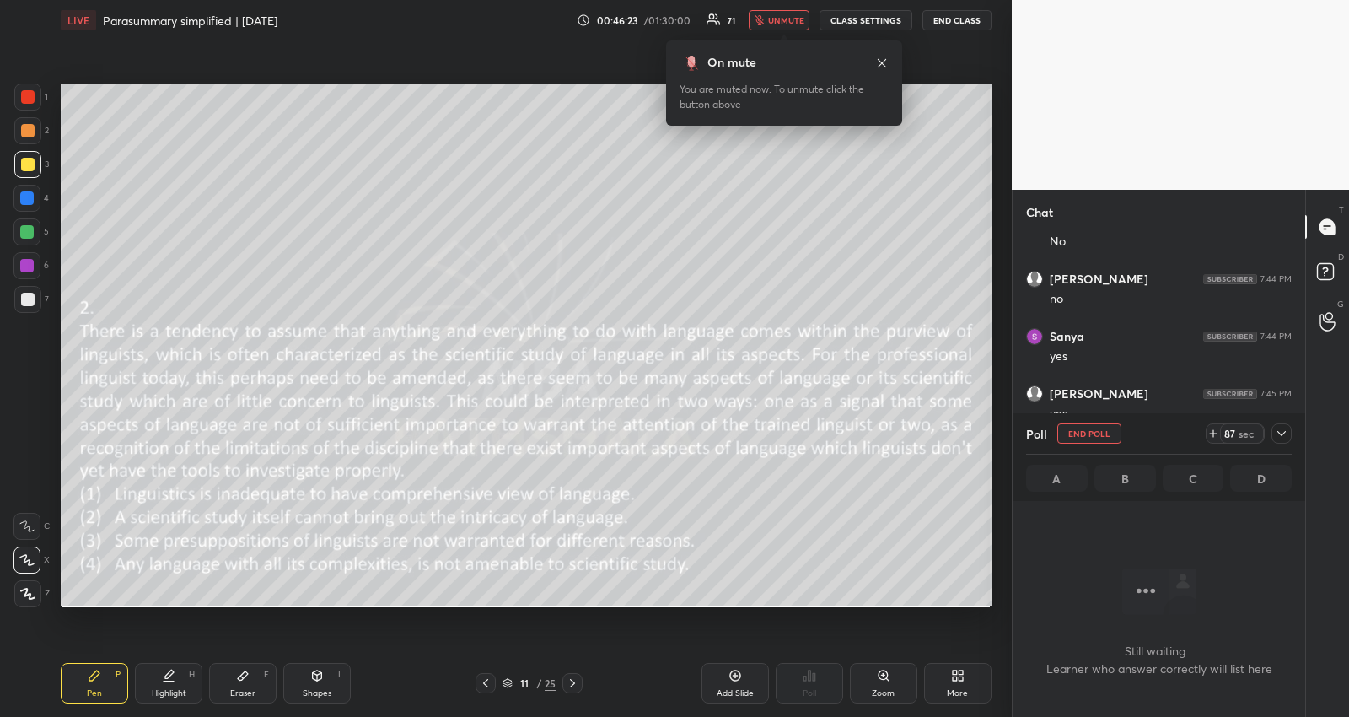
click at [1280, 428] on icon at bounding box center [1281, 433] width 13 height 13
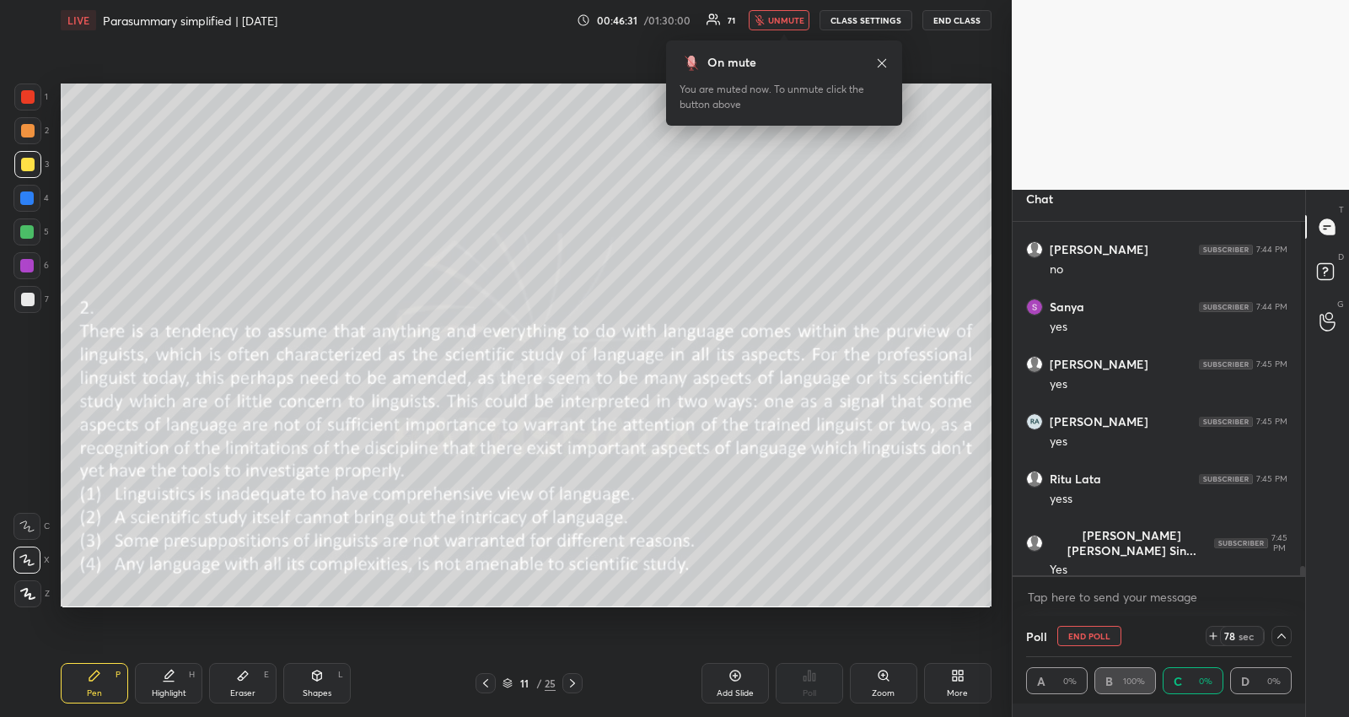
scroll to position [1, 5]
click at [1278, 635] on icon at bounding box center [1281, 635] width 8 height 5
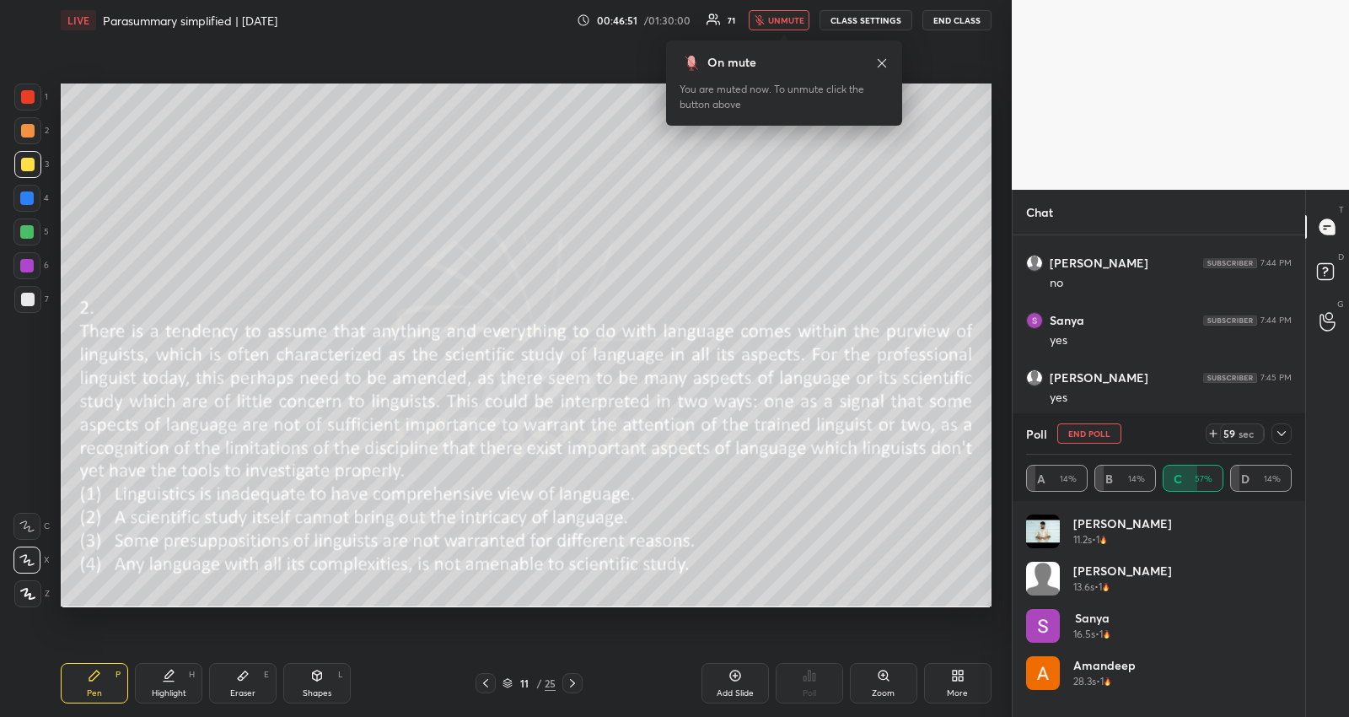
scroll to position [175, 261]
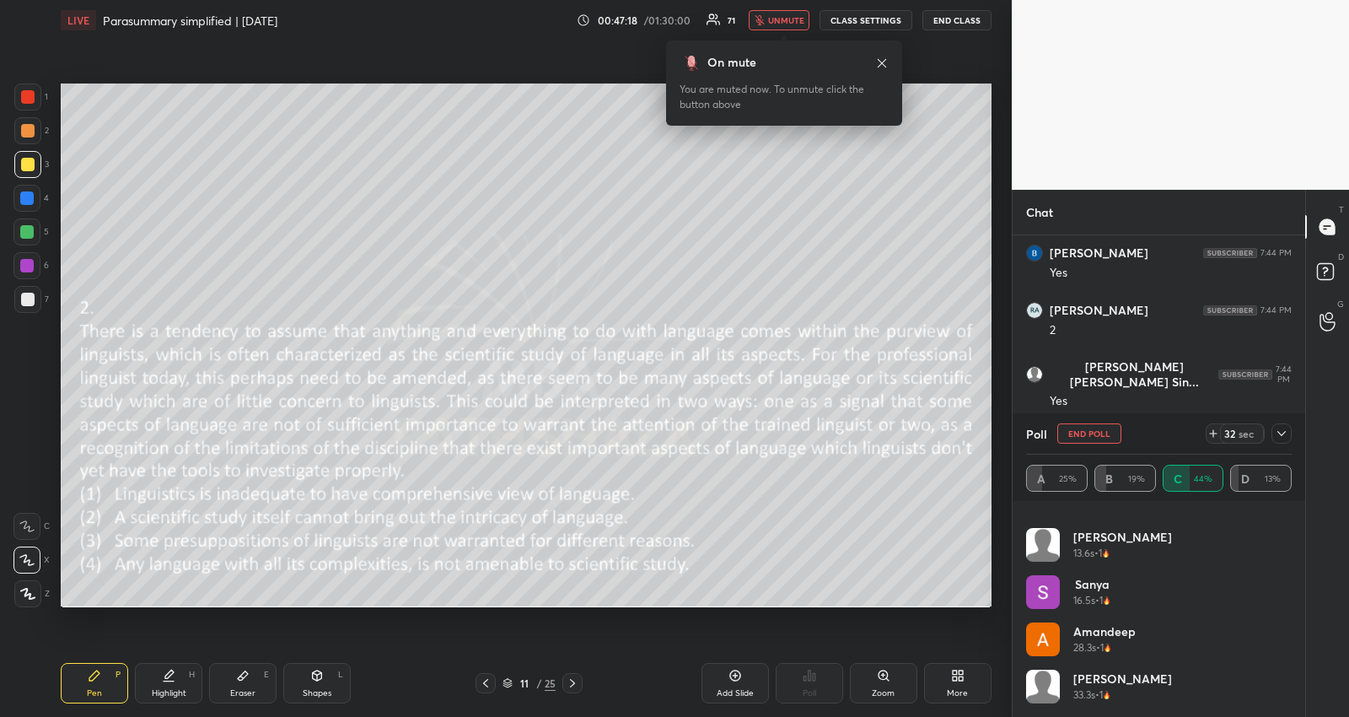
click at [1283, 430] on icon at bounding box center [1281, 433] width 13 height 13
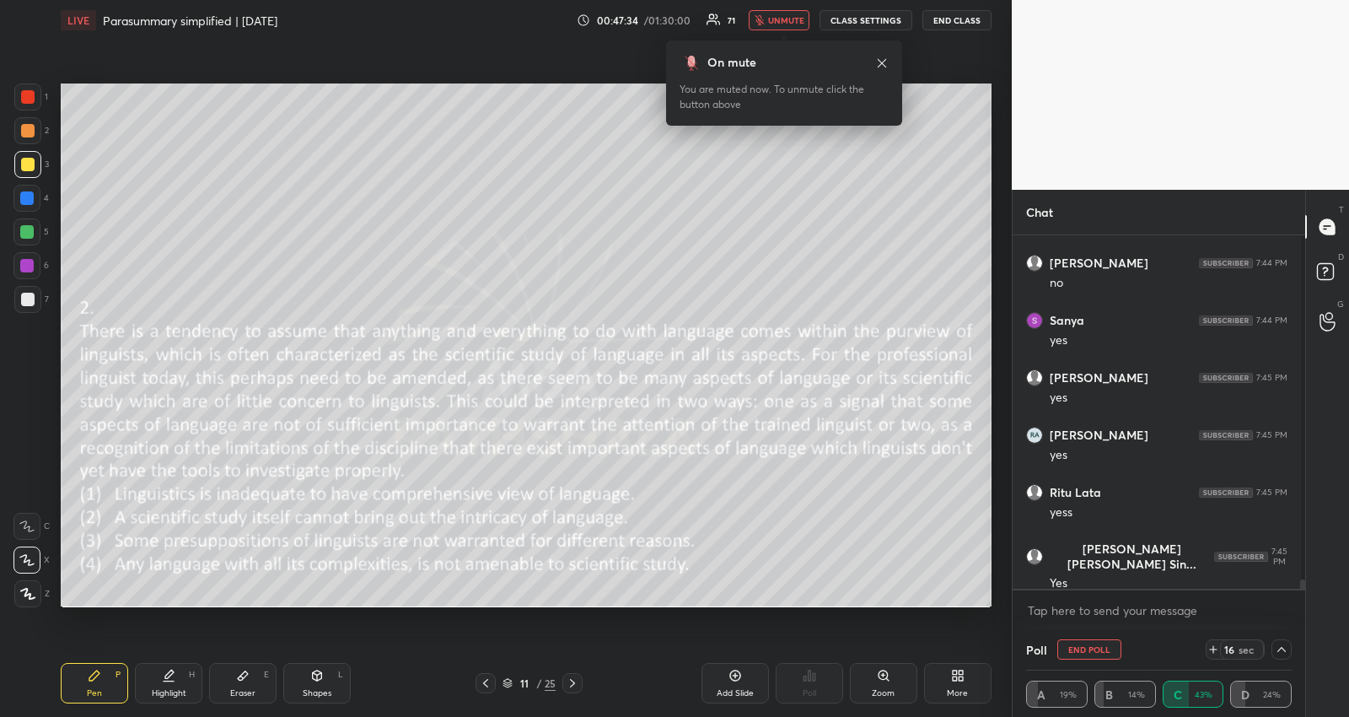
drag, startPoint x: 777, startPoint y: 22, endPoint x: 780, endPoint y: 81, distance: 59.1
click at [777, 22] on span "unmute" at bounding box center [786, 20] width 36 height 12
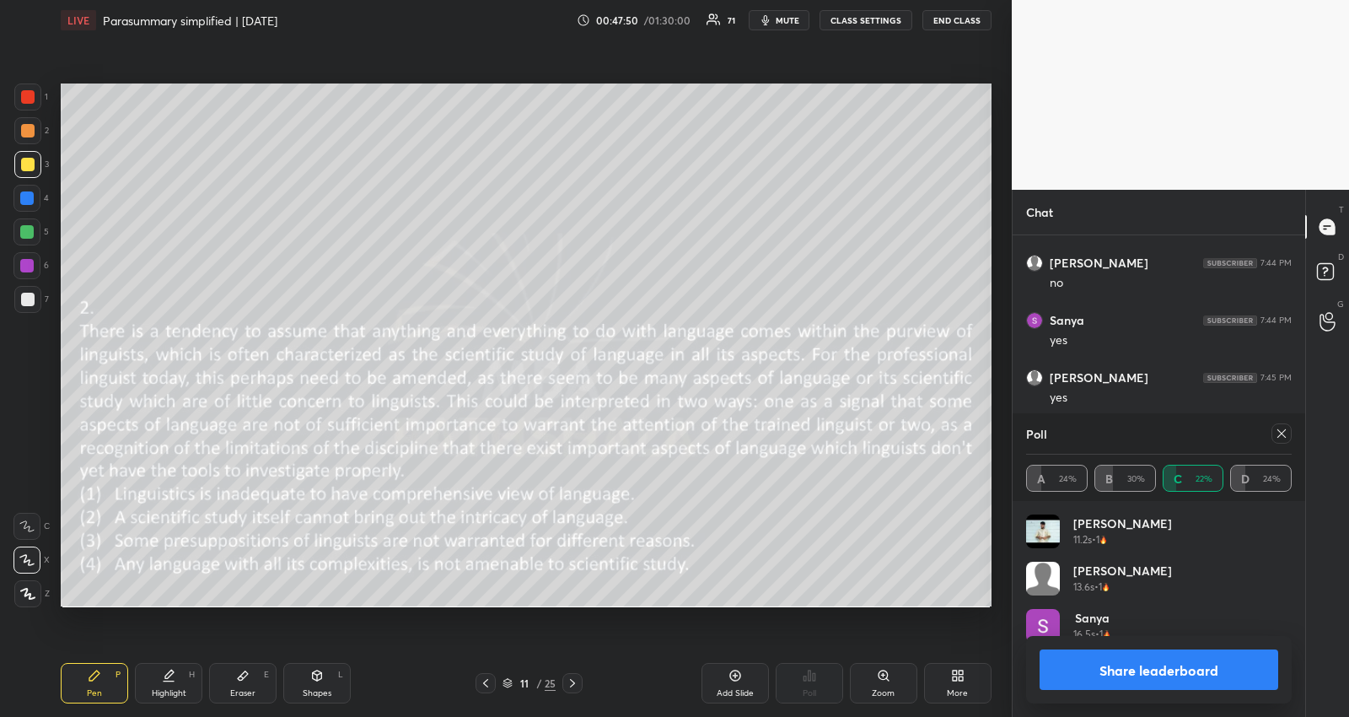
scroll to position [390, 288]
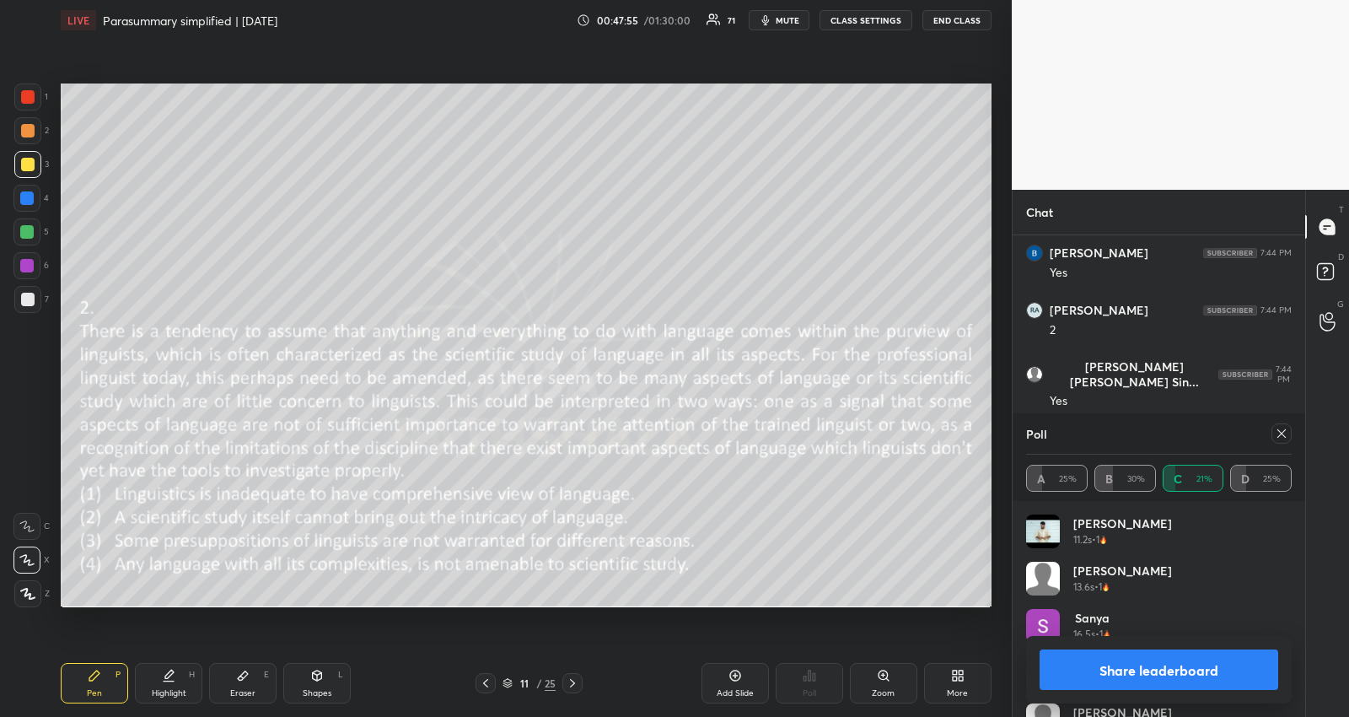
click at [1284, 427] on icon at bounding box center [1281, 433] width 13 height 13
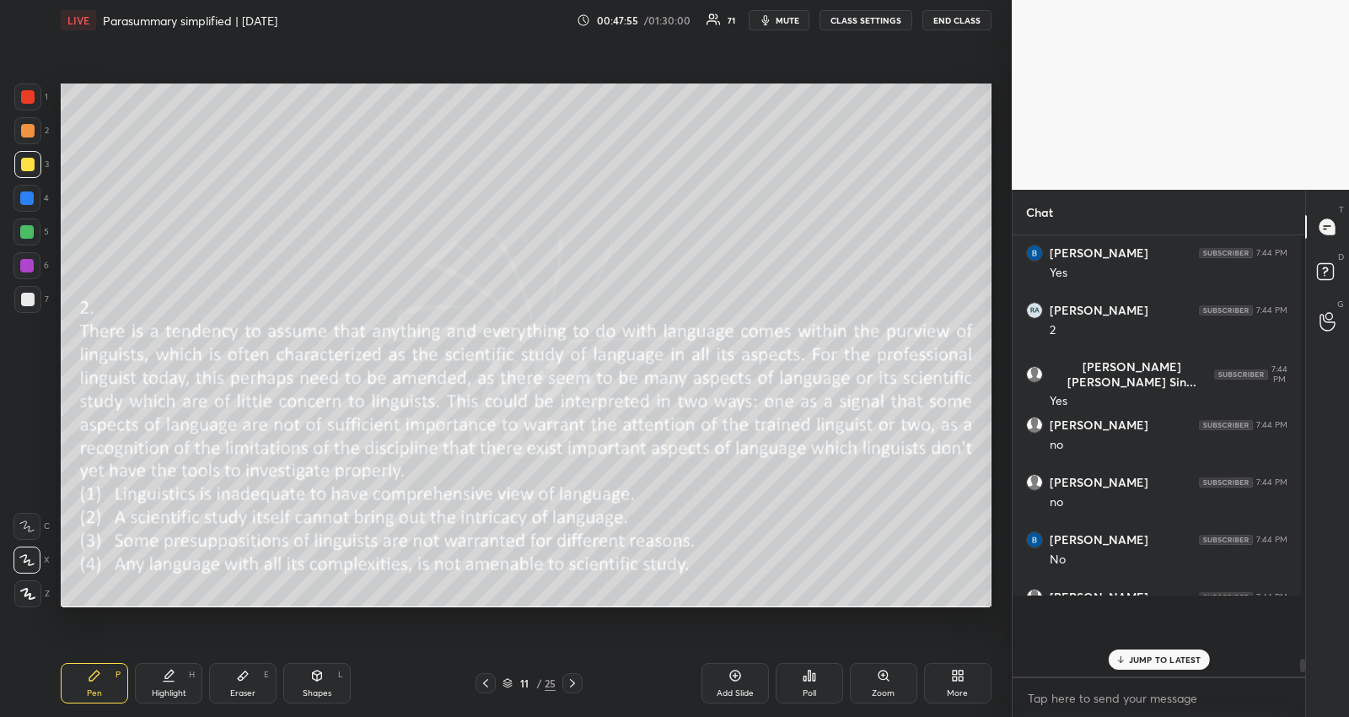
scroll to position [405, 283]
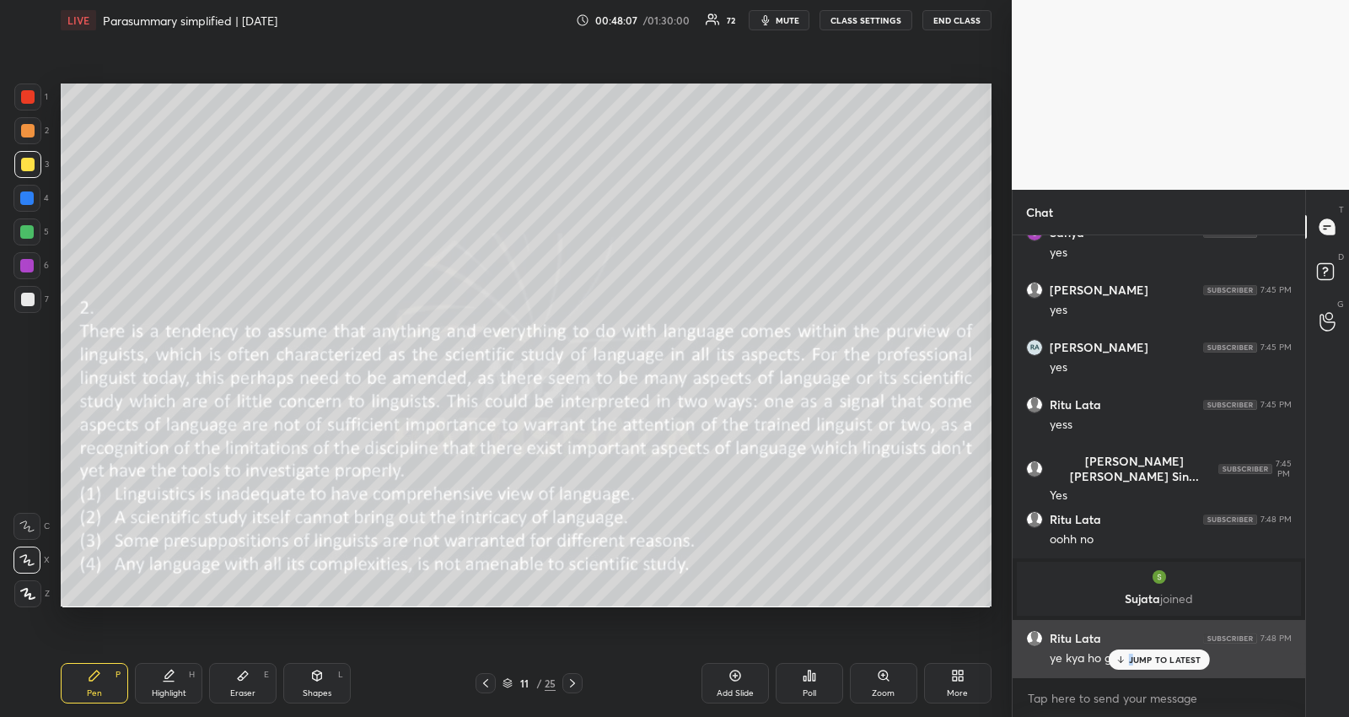
click at [1127, 654] on div "JUMP TO LATEST" at bounding box center [1158, 659] width 101 height 20
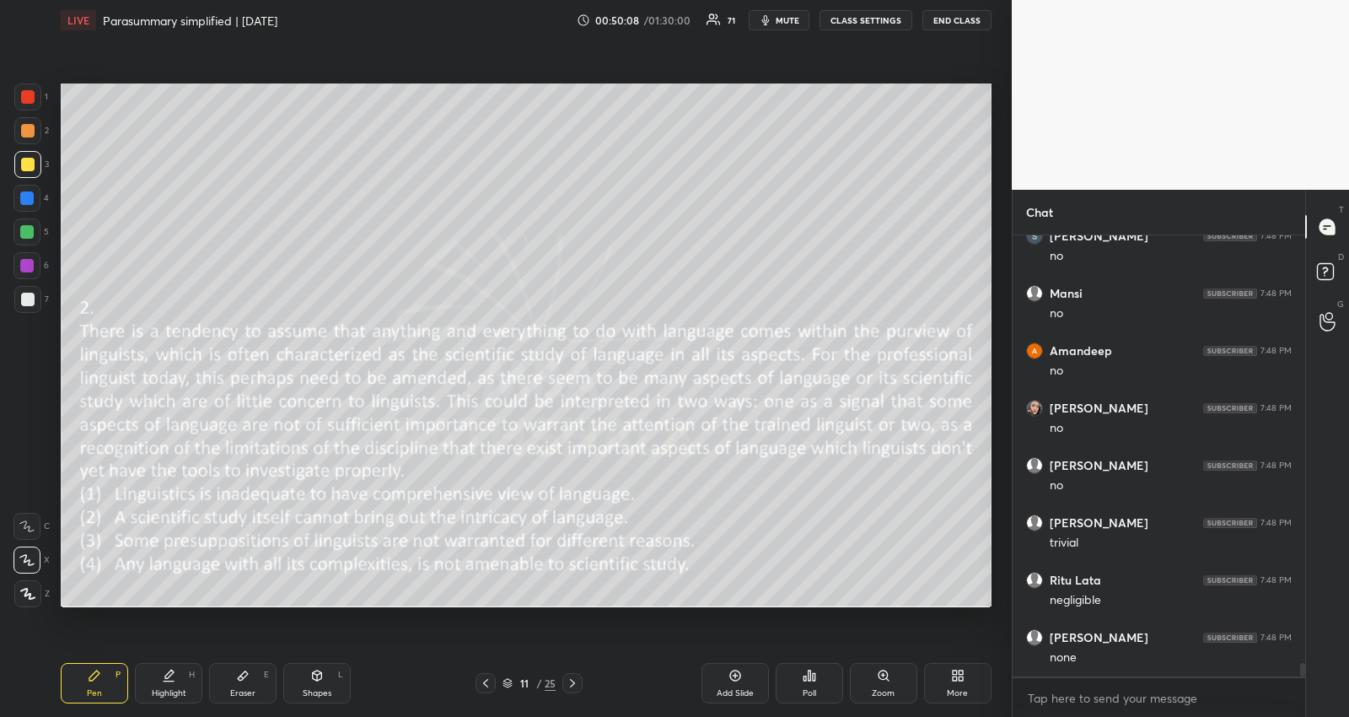
drag, startPoint x: 28, startPoint y: 126, endPoint x: 60, endPoint y: 127, distance: 32.1
click at [28, 126] on div at bounding box center [27, 130] width 13 height 13
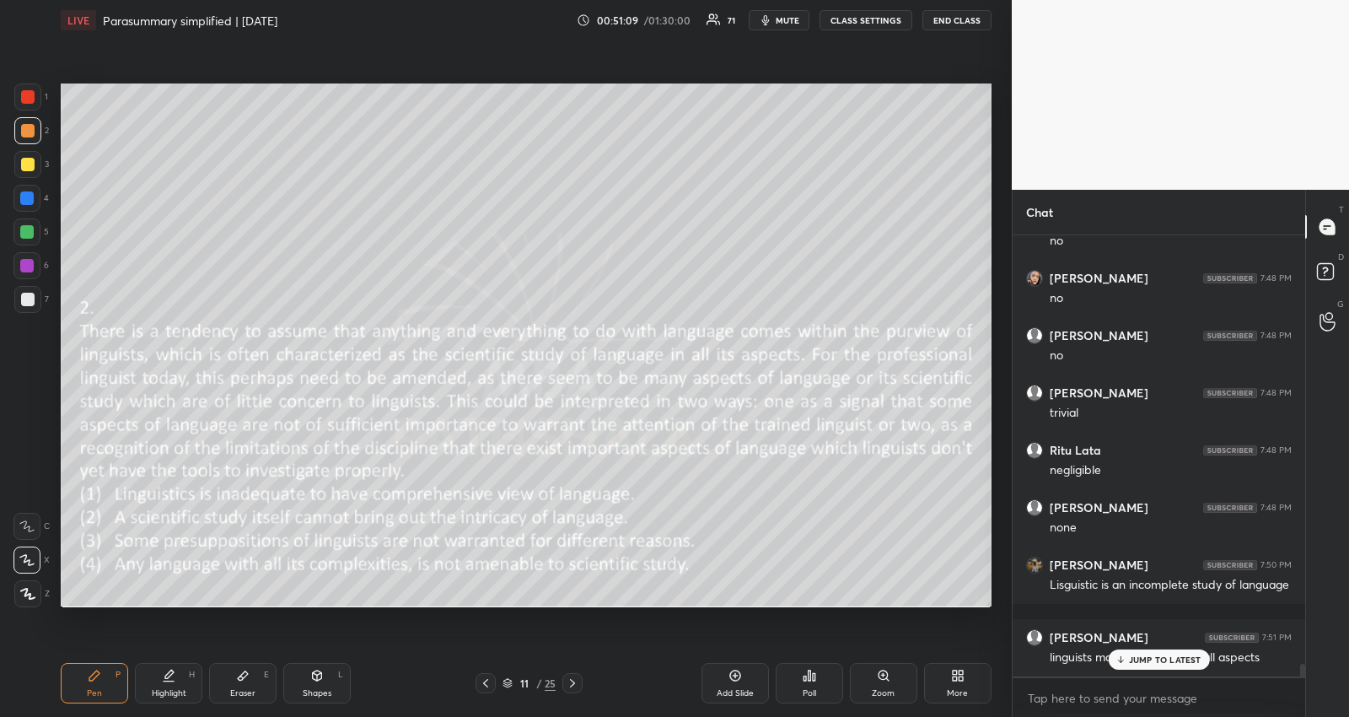
scroll to position [14539, 0]
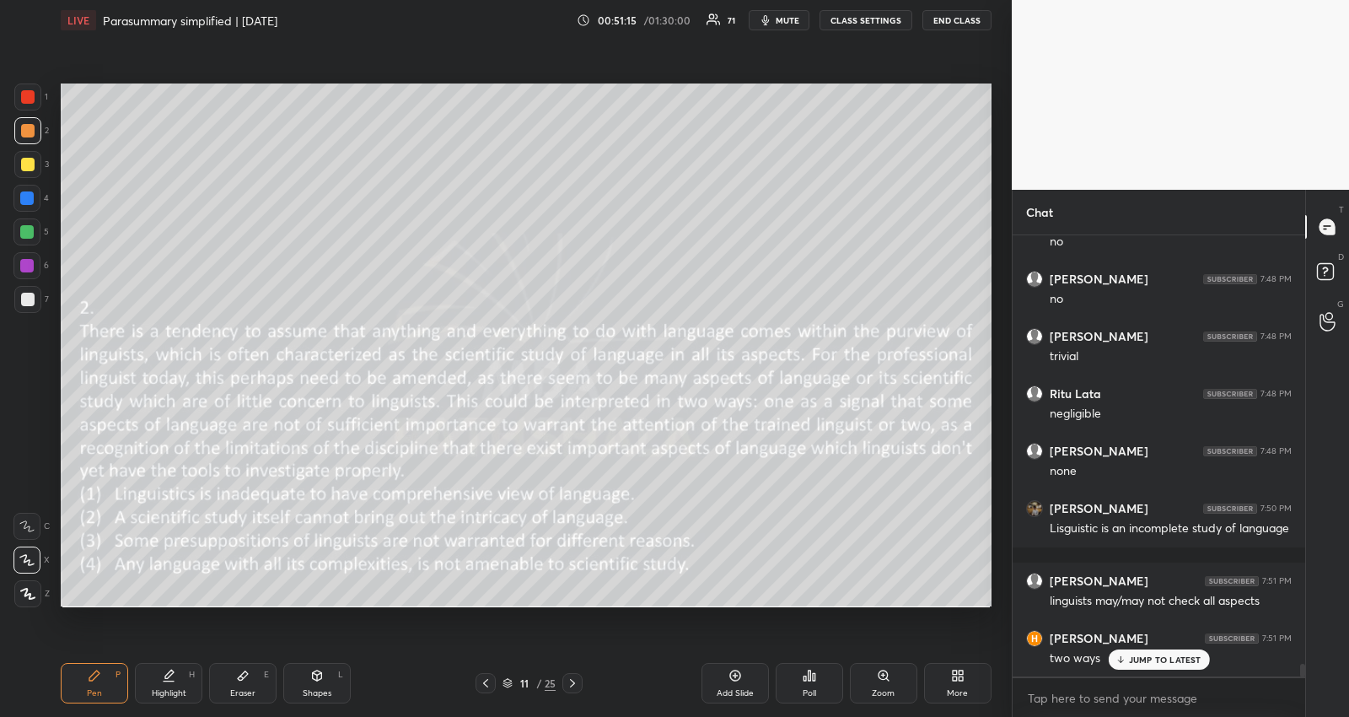
click at [31, 225] on div at bounding box center [26, 231] width 13 height 13
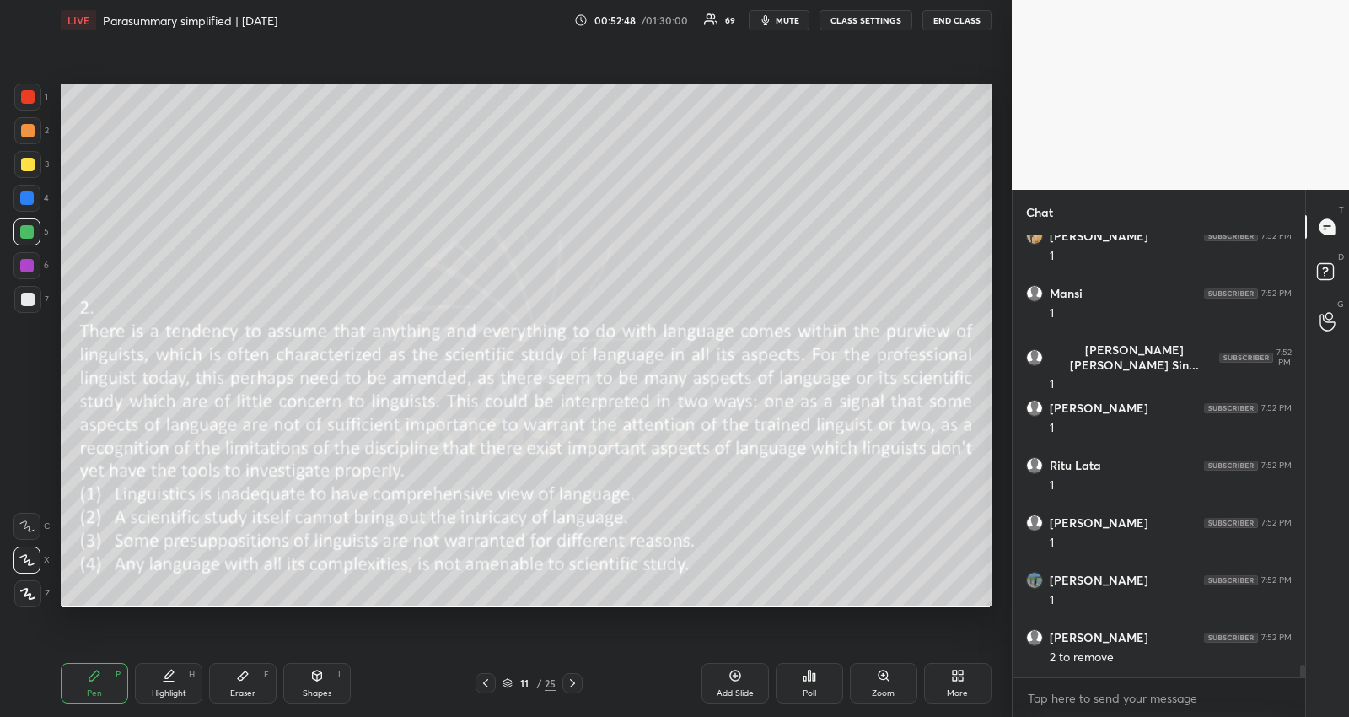
scroll to position [15514, 0]
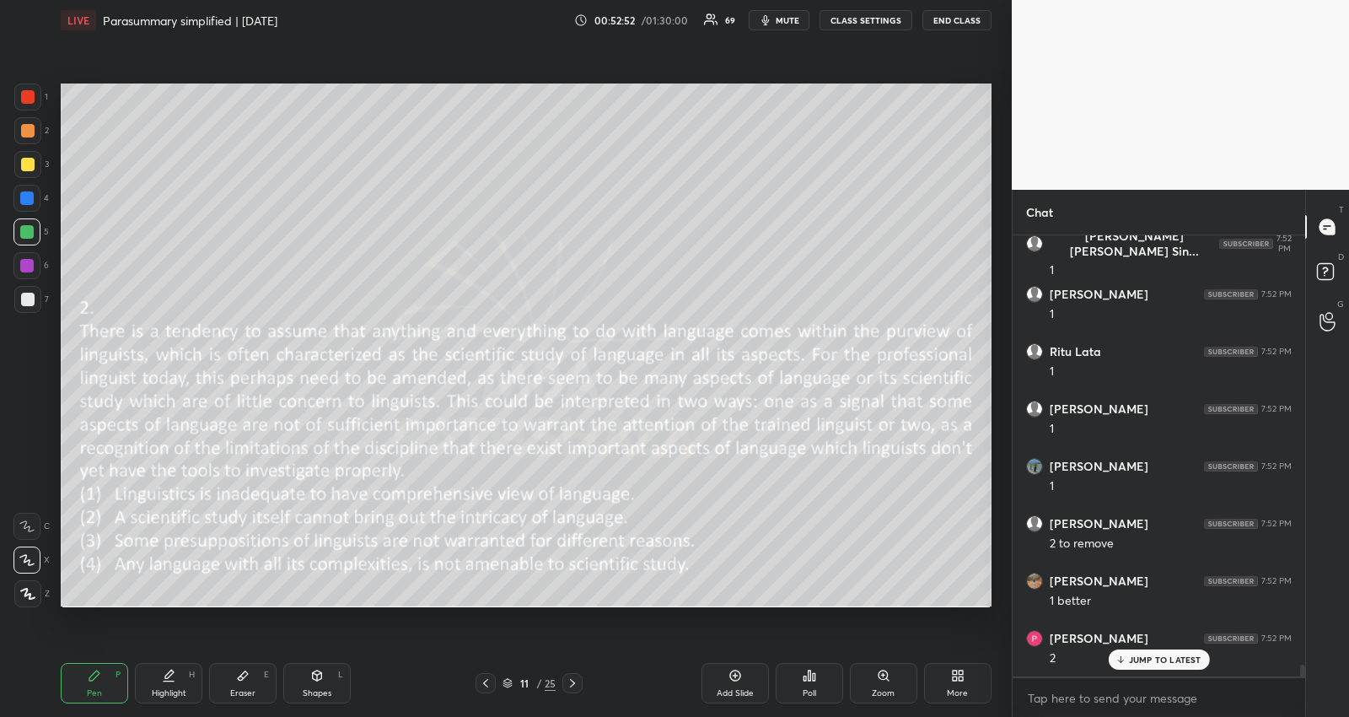
click at [28, 261] on div at bounding box center [26, 265] width 13 height 13
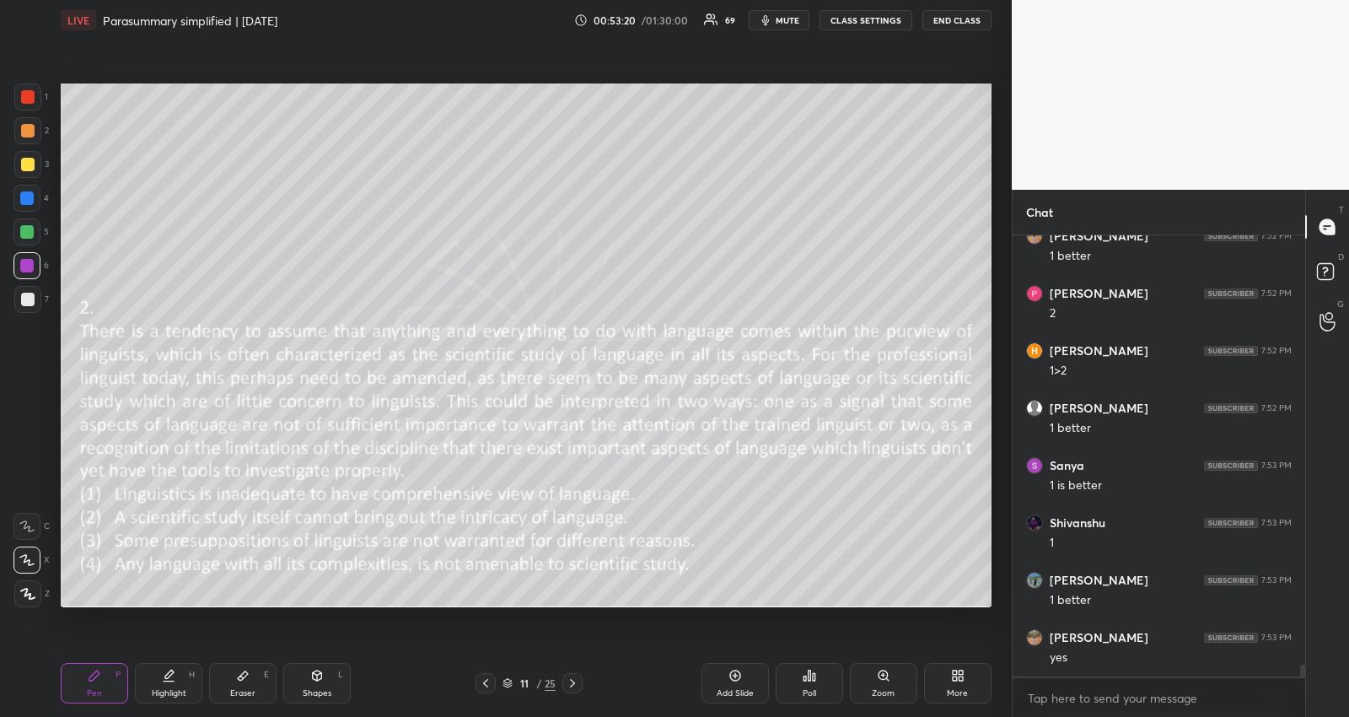
scroll to position [15972, 0]
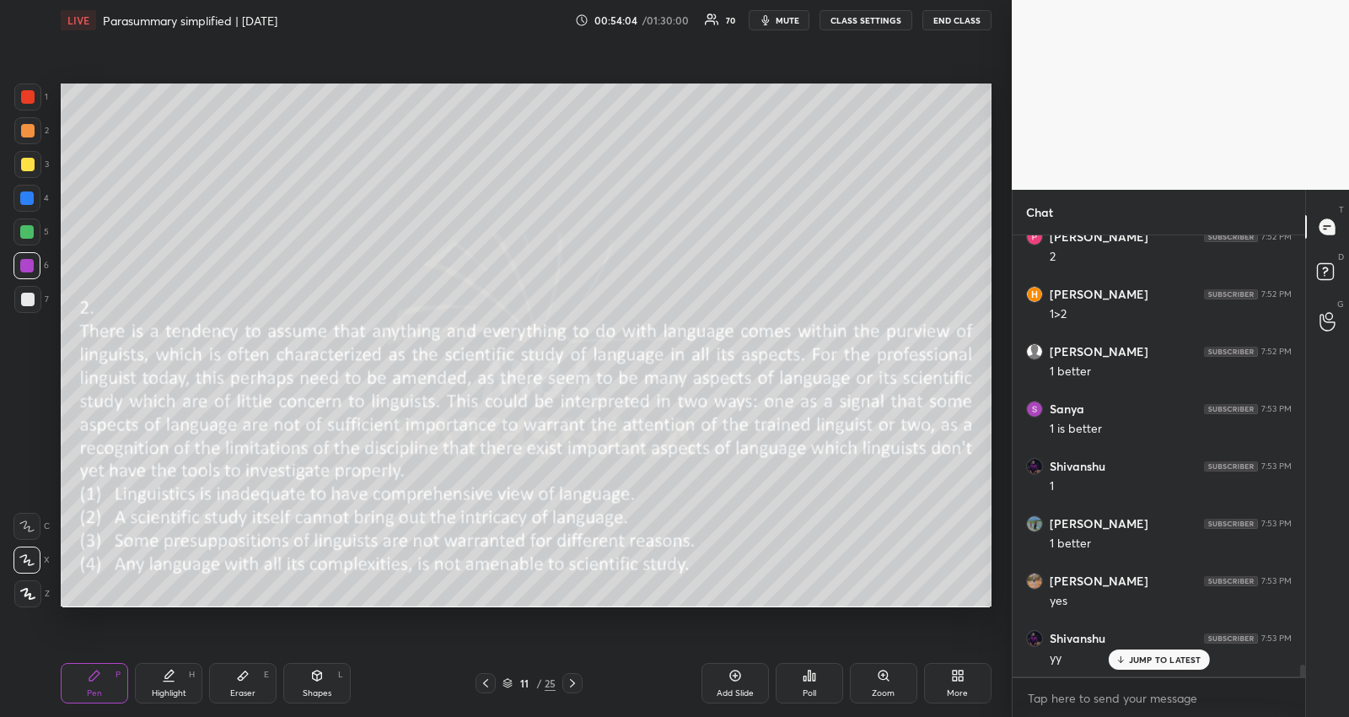
drag, startPoint x: 245, startPoint y: 682, endPoint x: 287, endPoint y: 668, distance: 43.7
click at [247, 682] on div "Eraser E" at bounding box center [242, 683] width 67 height 40
drag, startPoint x: 96, startPoint y: 684, endPoint x: 165, endPoint y: 663, distance: 72.3
click at [97, 685] on div "Pen P" at bounding box center [94, 683] width 67 height 40
click at [654, 198] on div "Setting up your live class Poll for secs No correct answer Start poll" at bounding box center [526, 344] width 944 height 609
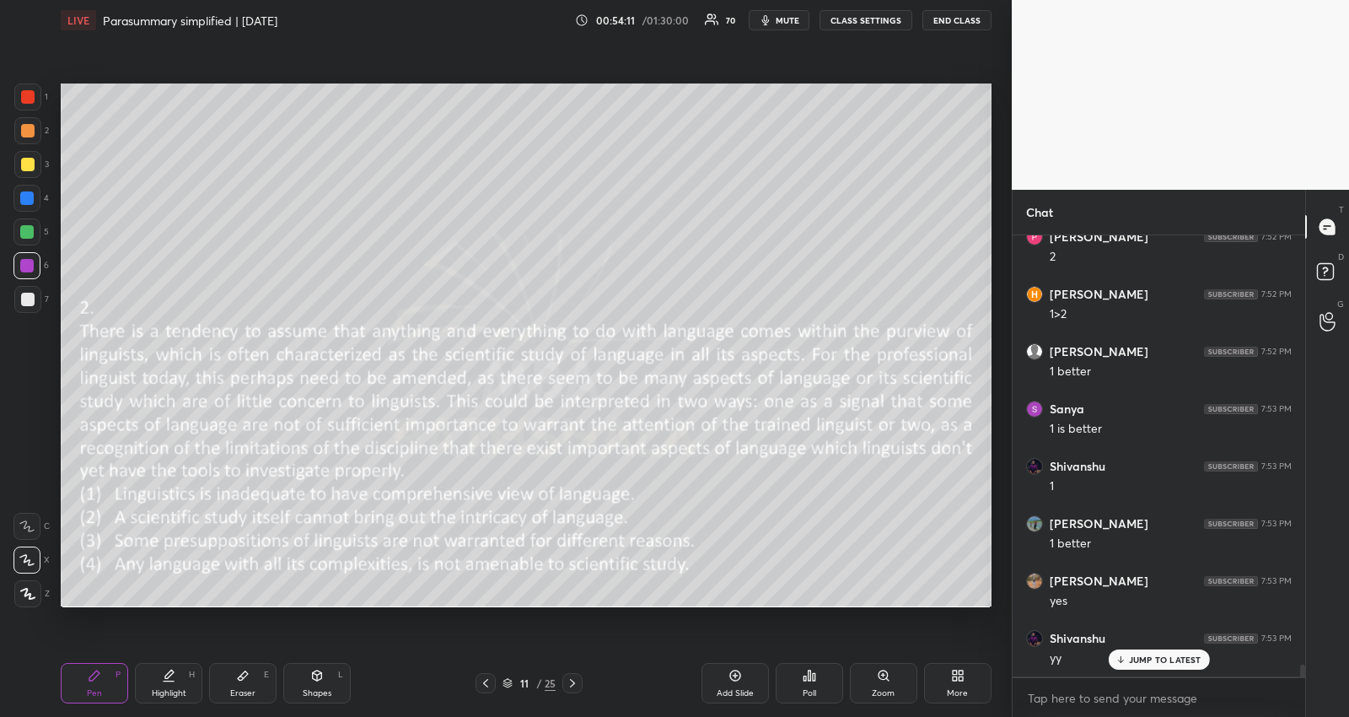
scroll to position [16030, 0]
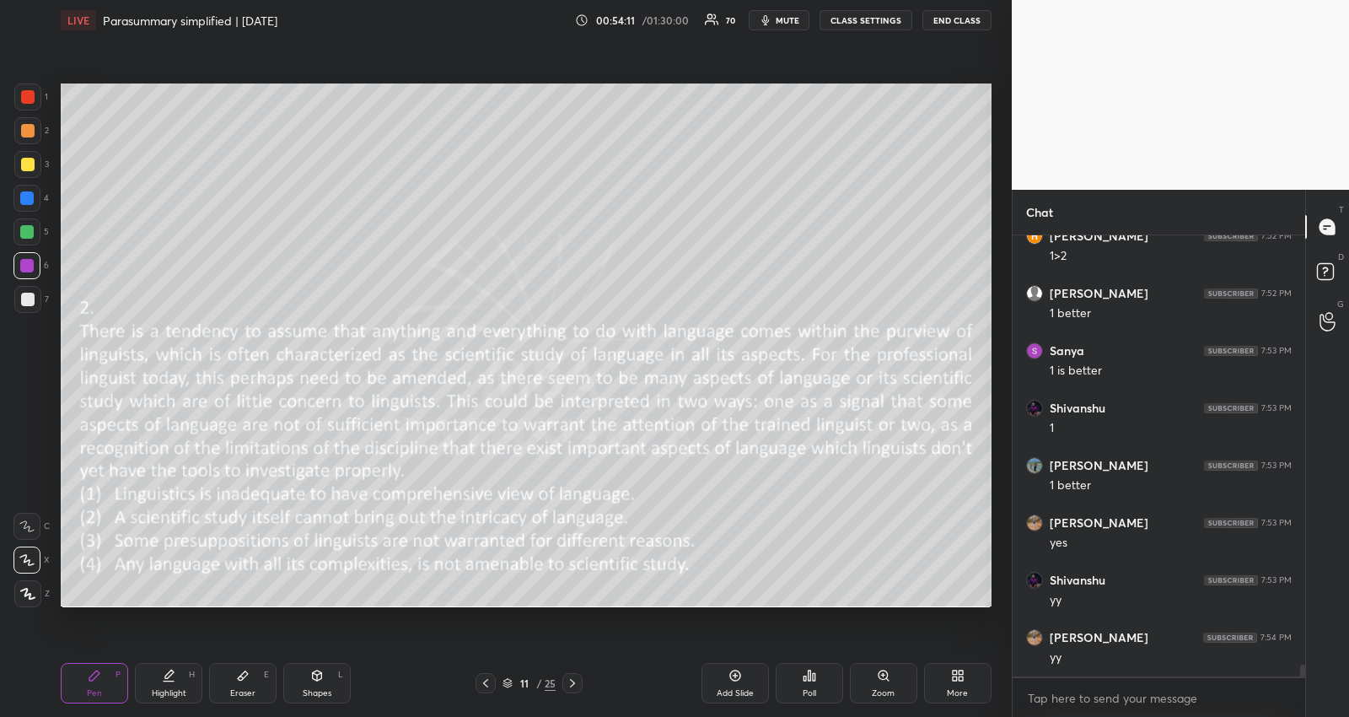
click at [123, 145] on div "1 2 3 4 5 6 7 R O A L C X Z Erase all C X Z LIVE Parasummary simplified | [DATE…" at bounding box center [499, 358] width 998 height 717
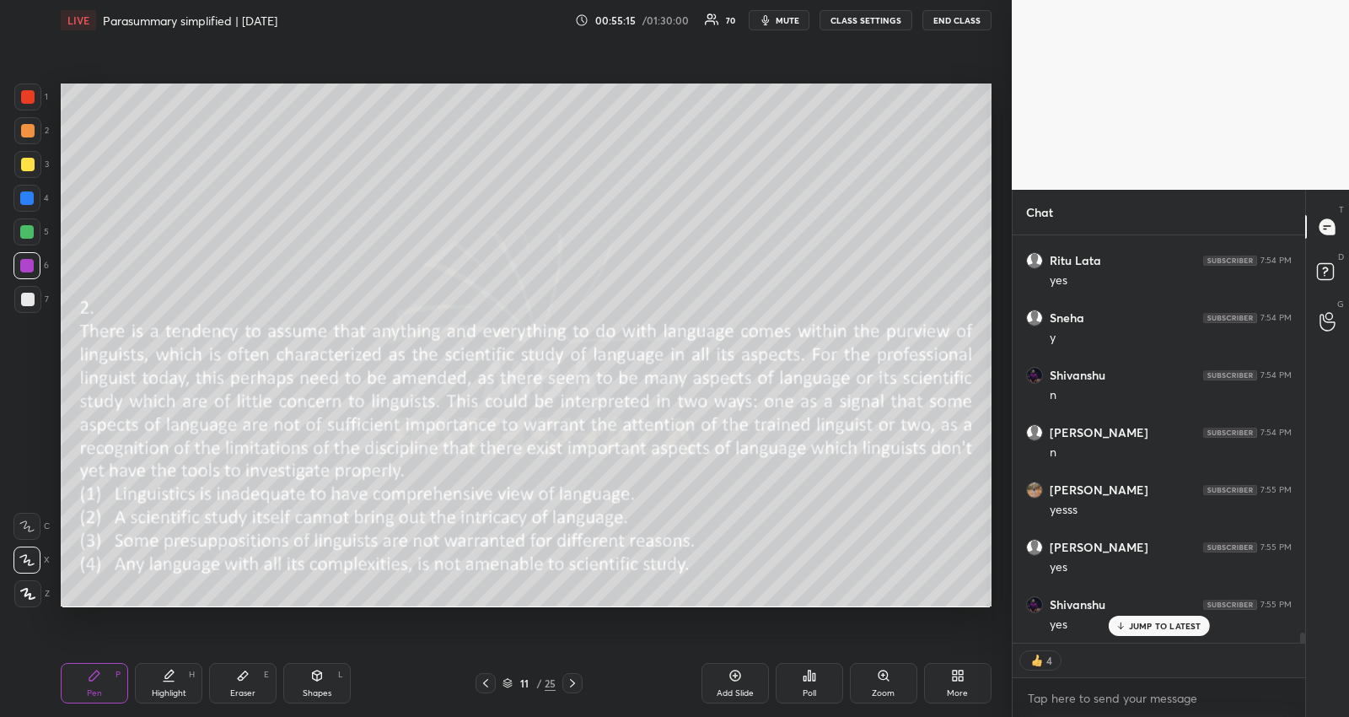
scroll to position [16523, 0]
click at [573, 675] on div at bounding box center [572, 683] width 20 height 20
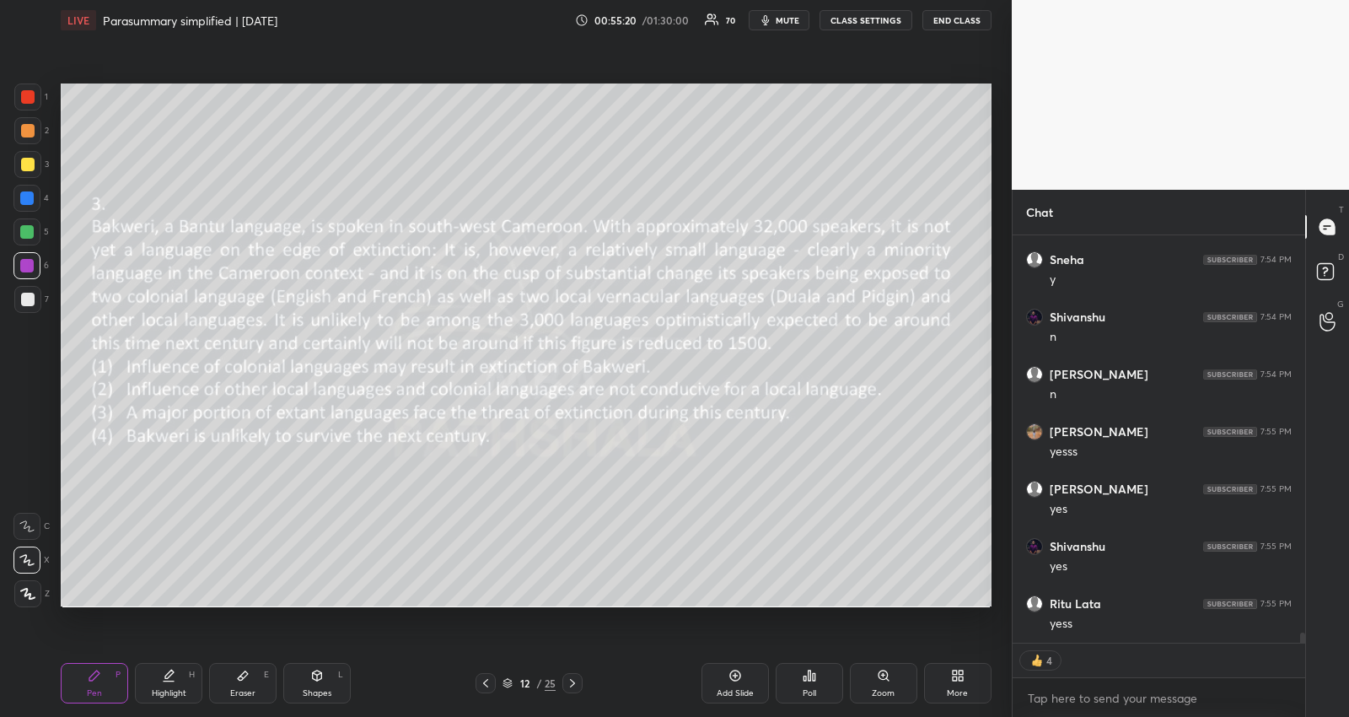
click at [792, 27] on button "mute" at bounding box center [779, 20] width 61 height 20
type textarea "x"
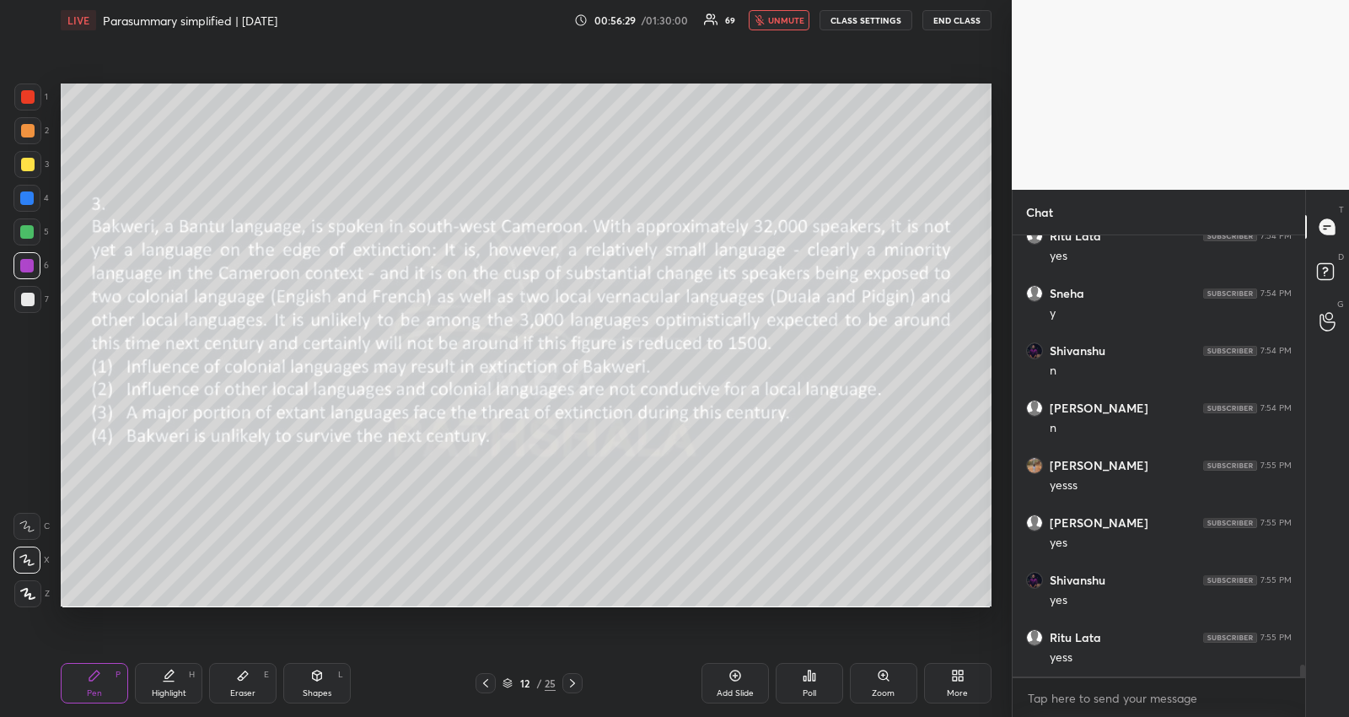
scroll to position [16546, 0]
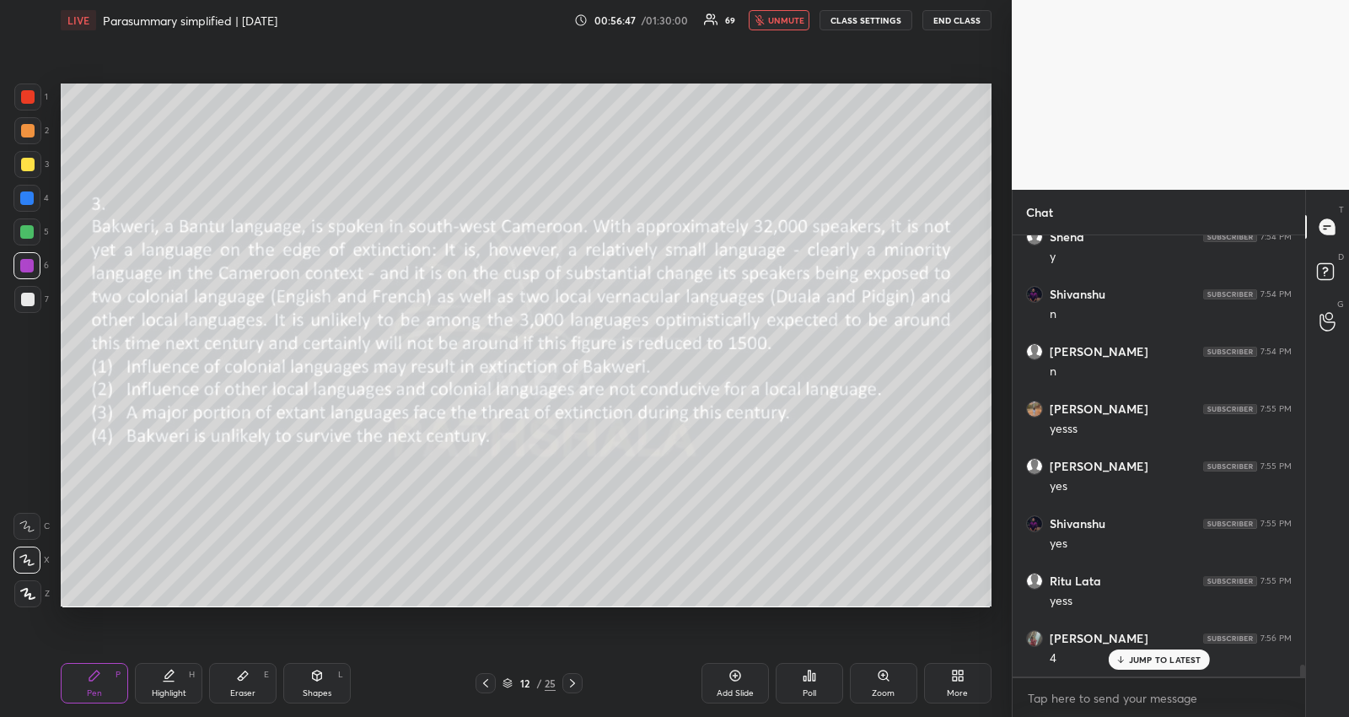
click at [803, 678] on icon at bounding box center [809, 675] width 13 height 13
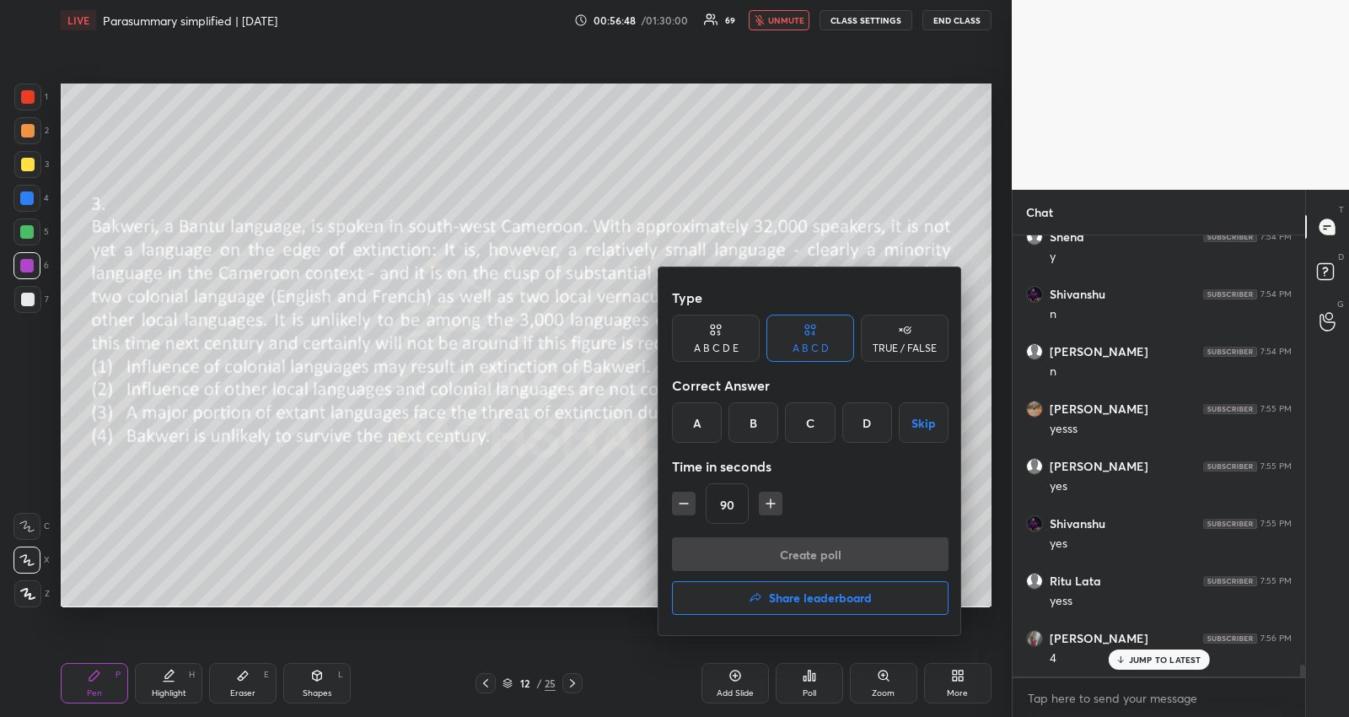
drag, startPoint x: 858, startPoint y: 429, endPoint x: 832, endPoint y: 487, distance: 63.4
click at [858, 428] on div "D" at bounding box center [867, 422] width 50 height 40
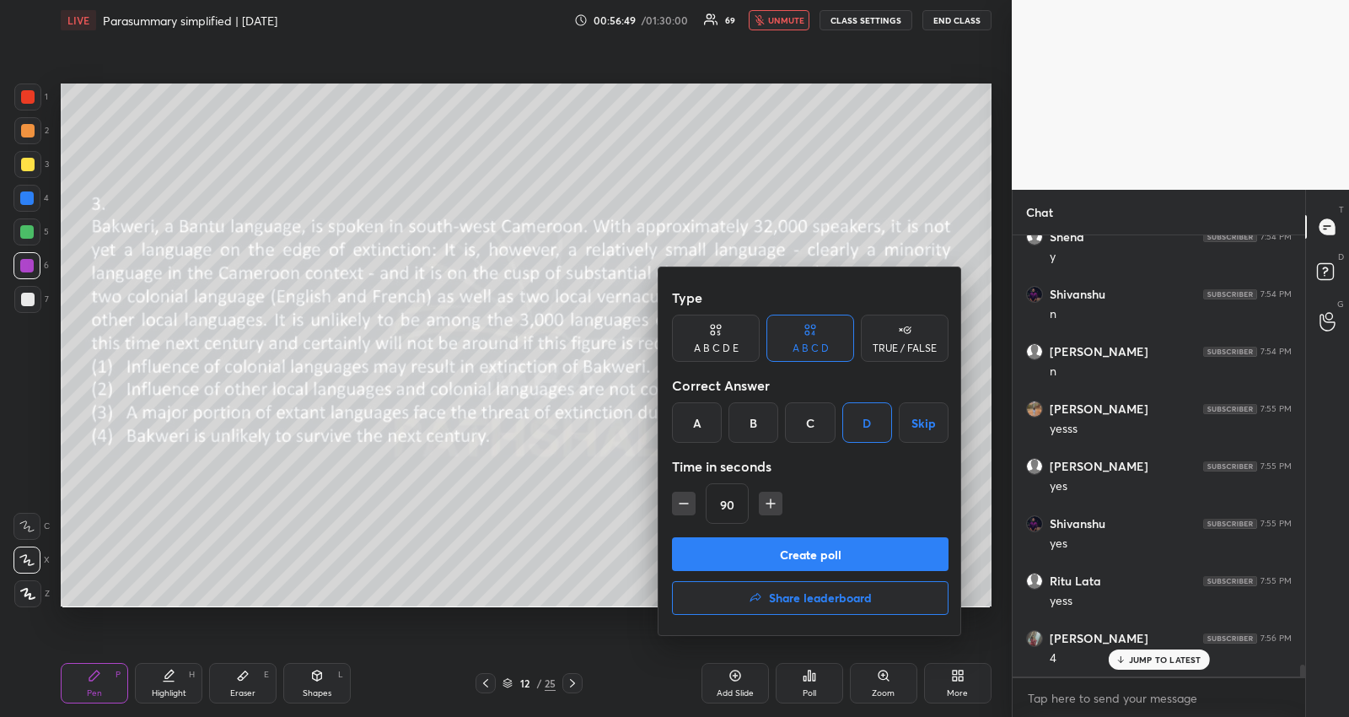
click at [680, 503] on icon "button" at bounding box center [684, 503] width 8 height 0
drag, startPoint x: 684, startPoint y: 546, endPoint x: 696, endPoint y: 482, distance: 64.5
click at [696, 482] on div "Type A B C D E A B C D TRUE / FALSE Correct Answer A B C D Skip Time in seconds…" at bounding box center [811, 451] width 304 height 368
click at [683, 503] on icon "button" at bounding box center [683, 503] width 17 height 17
type input "60"
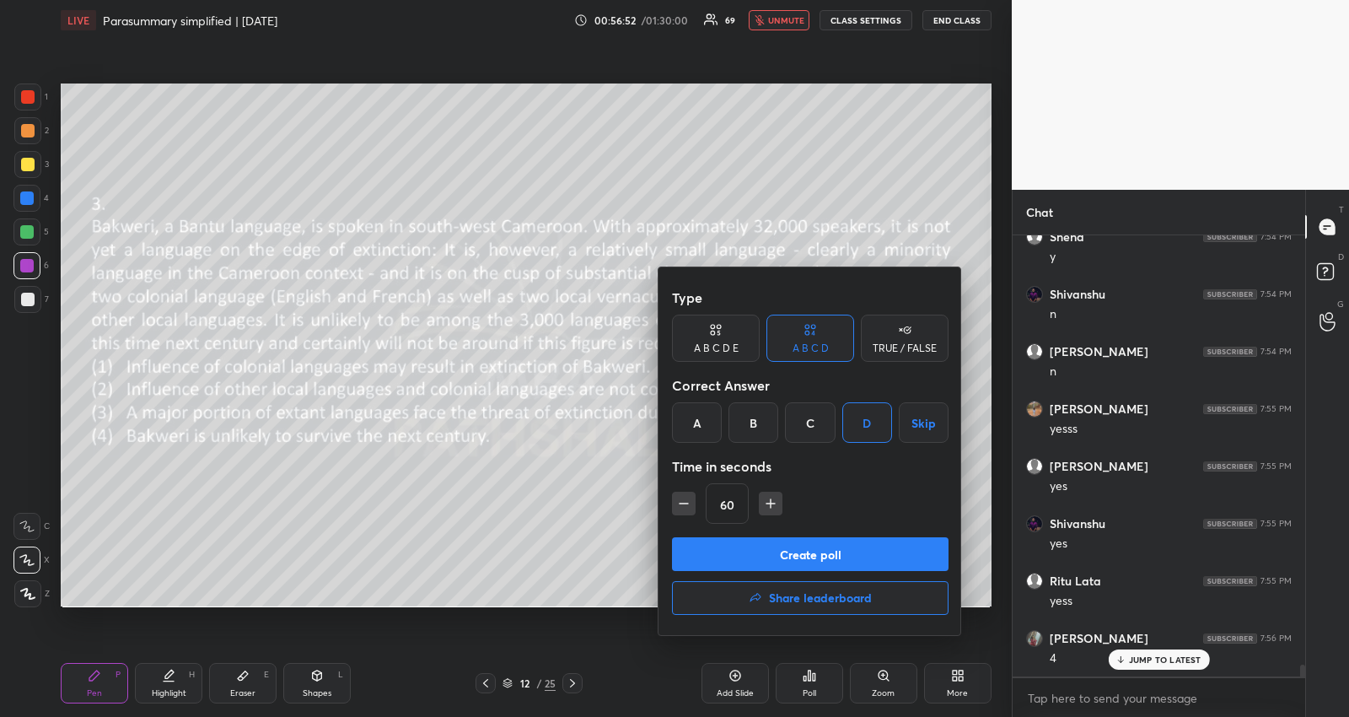
click at [689, 559] on button "Create poll" at bounding box center [810, 554] width 277 height 34
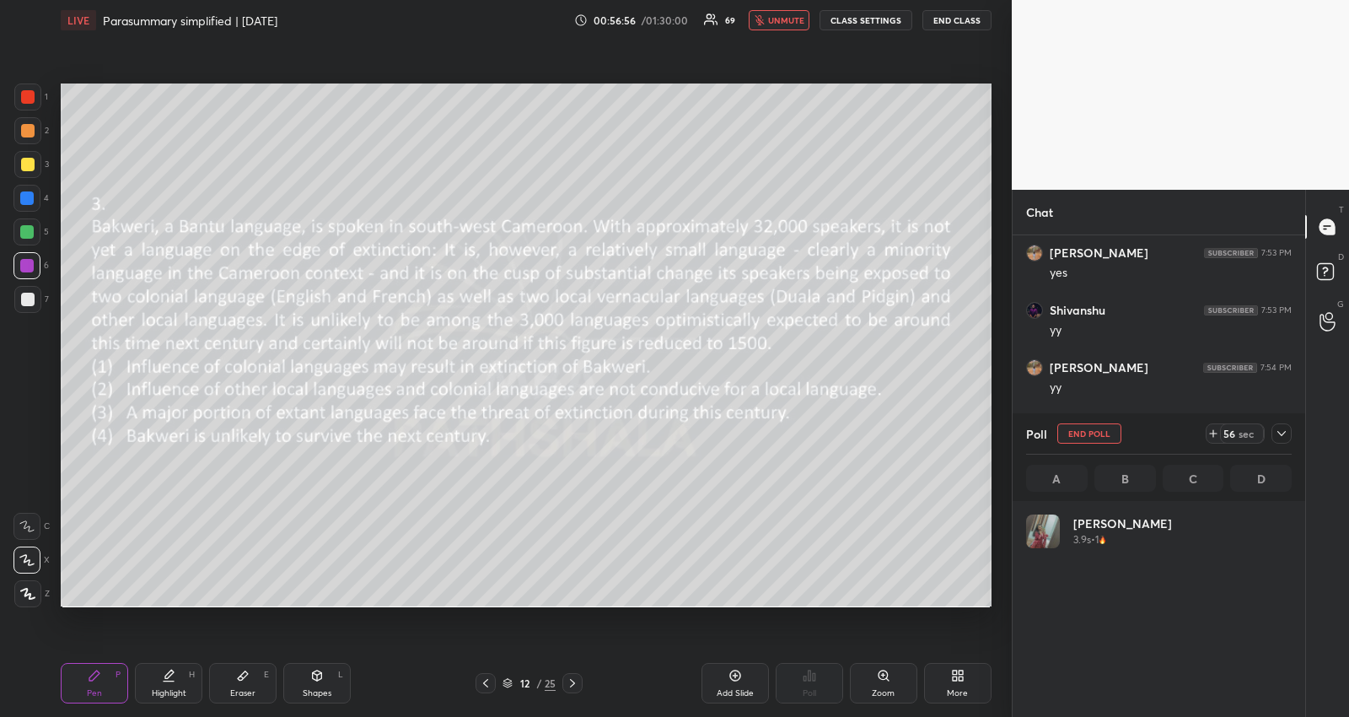
scroll to position [197, 261]
click at [1048, 532] on img "grid" at bounding box center [1043, 531] width 34 height 34
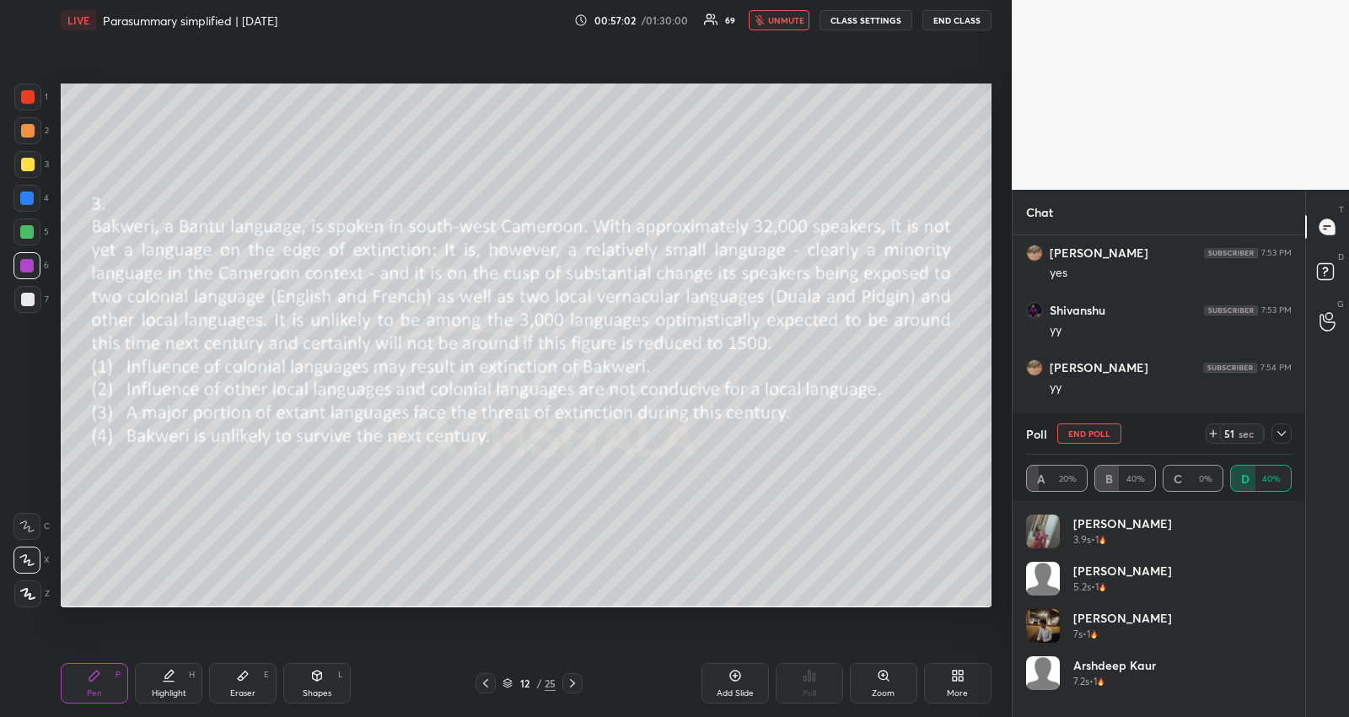
drag, startPoint x: 1077, startPoint y: 526, endPoint x: 1051, endPoint y: 543, distance: 30.4
click at [783, 27] on button "unmute" at bounding box center [779, 20] width 61 height 20
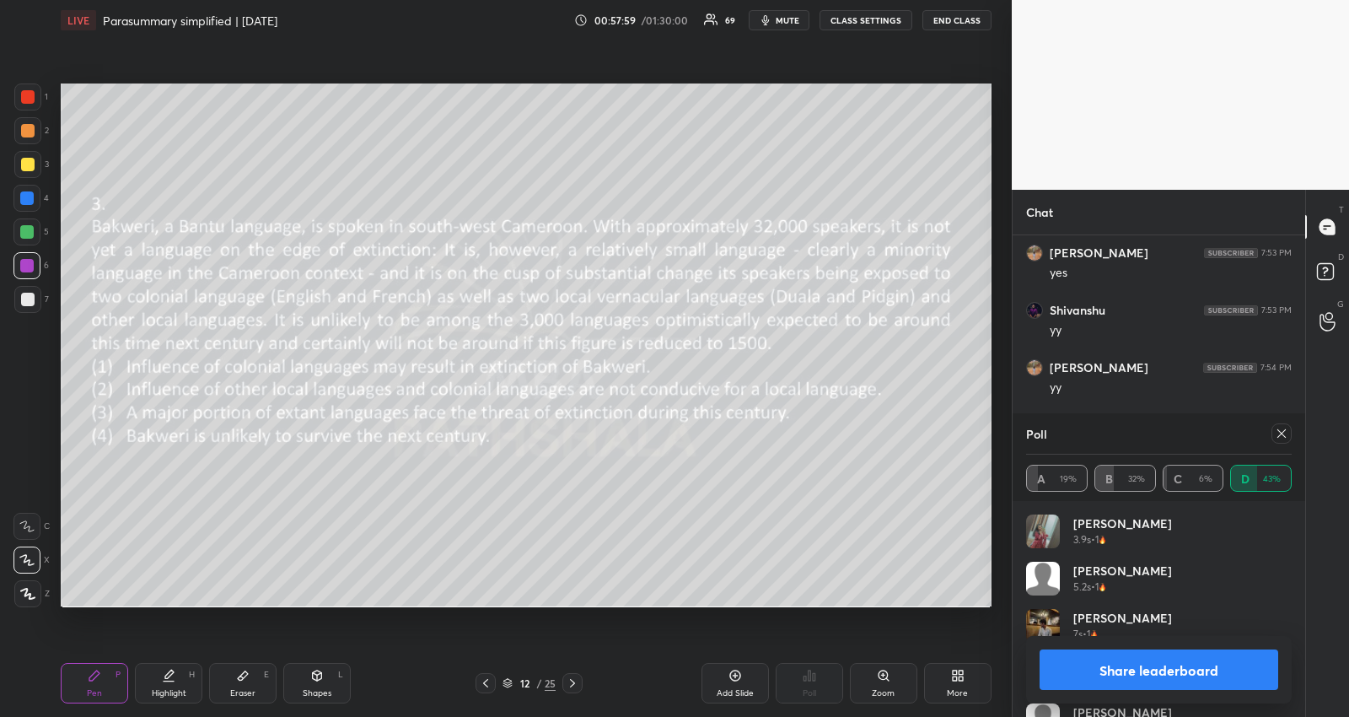
click at [1288, 430] on icon at bounding box center [1281, 433] width 13 height 13
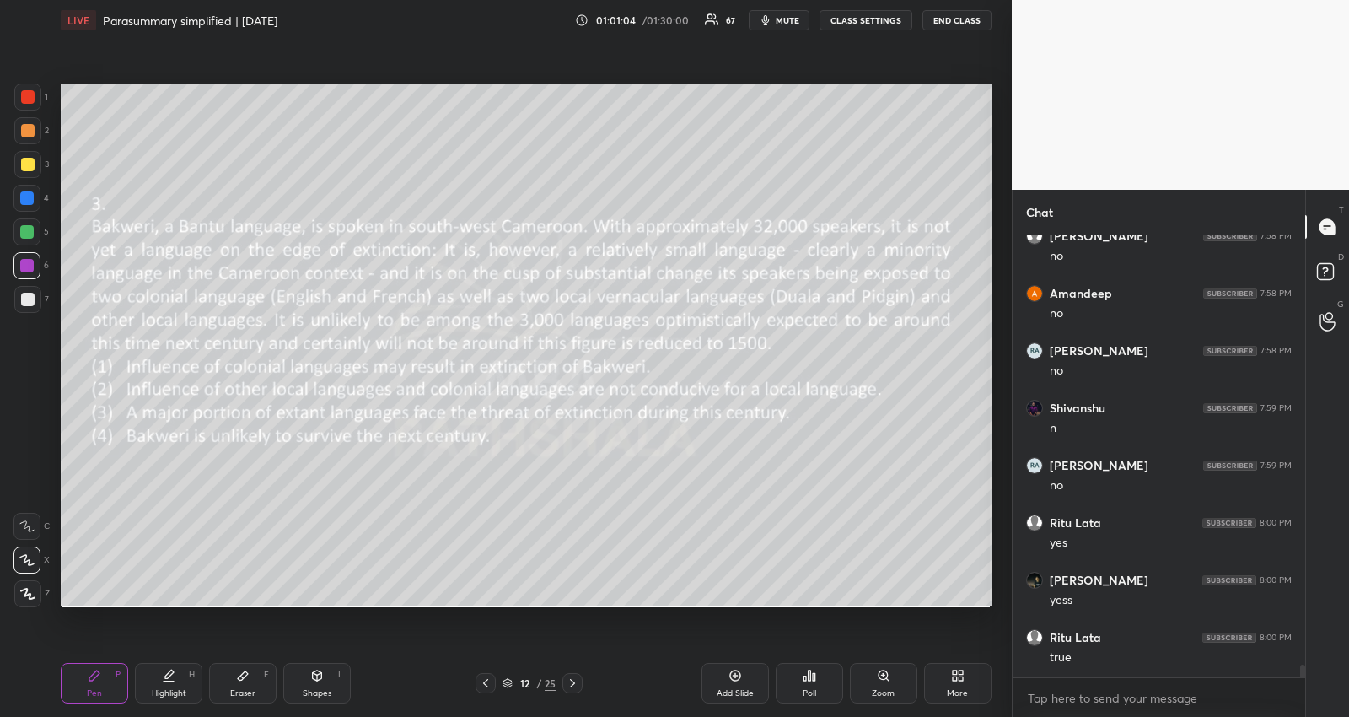
scroll to position [16505, 0]
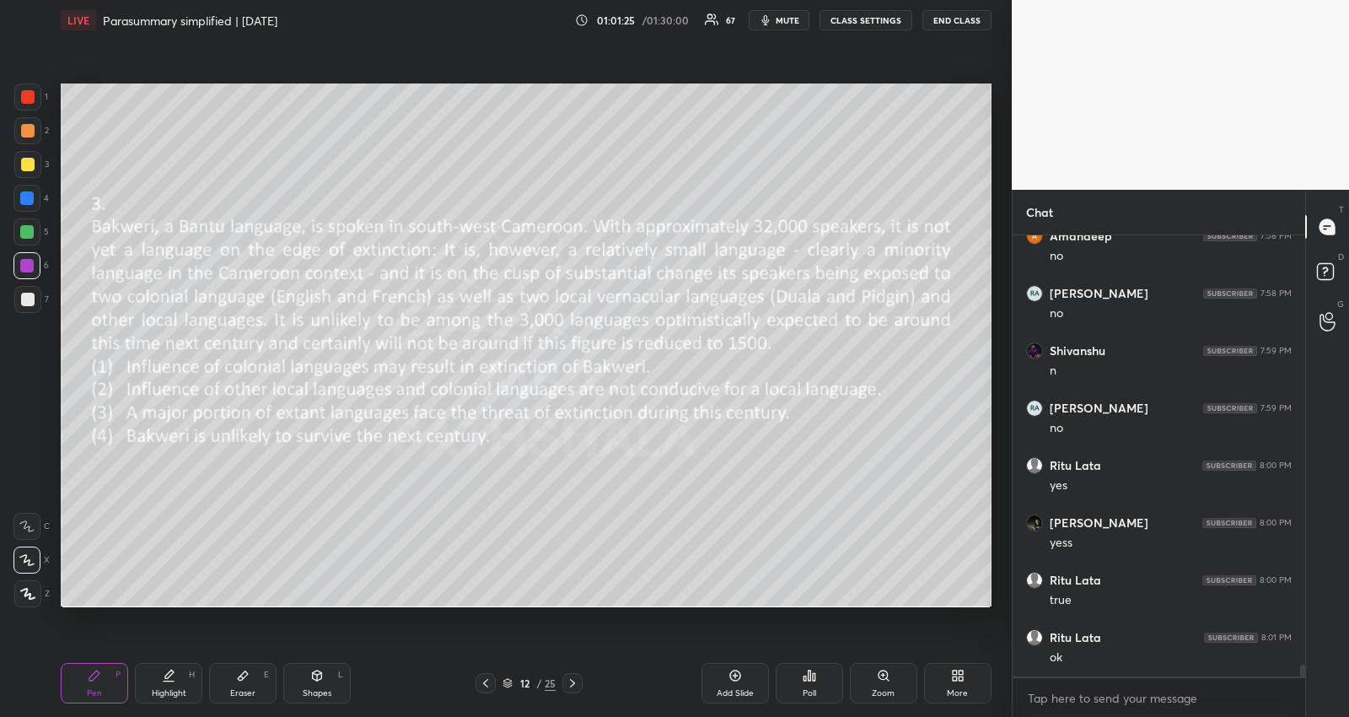
click at [572, 684] on icon at bounding box center [572, 682] width 13 height 13
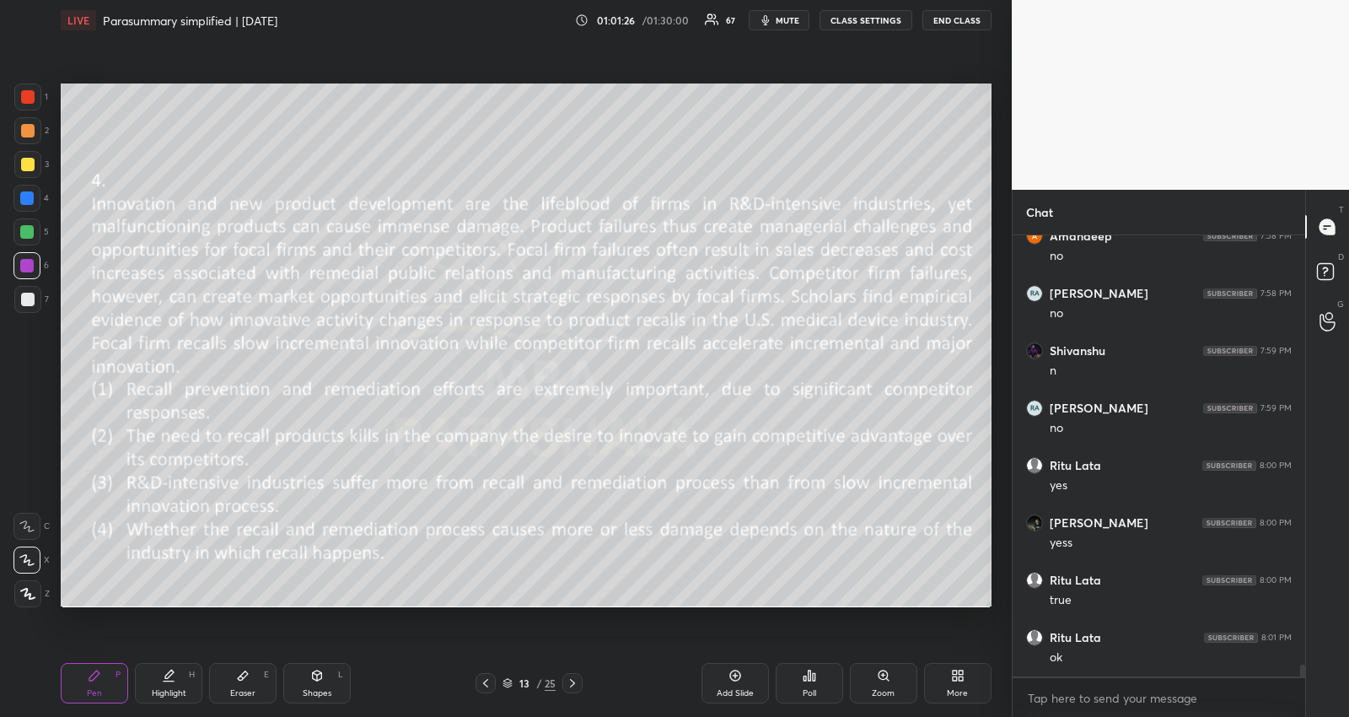
click at [798, 19] on span "mute" at bounding box center [788, 20] width 24 height 12
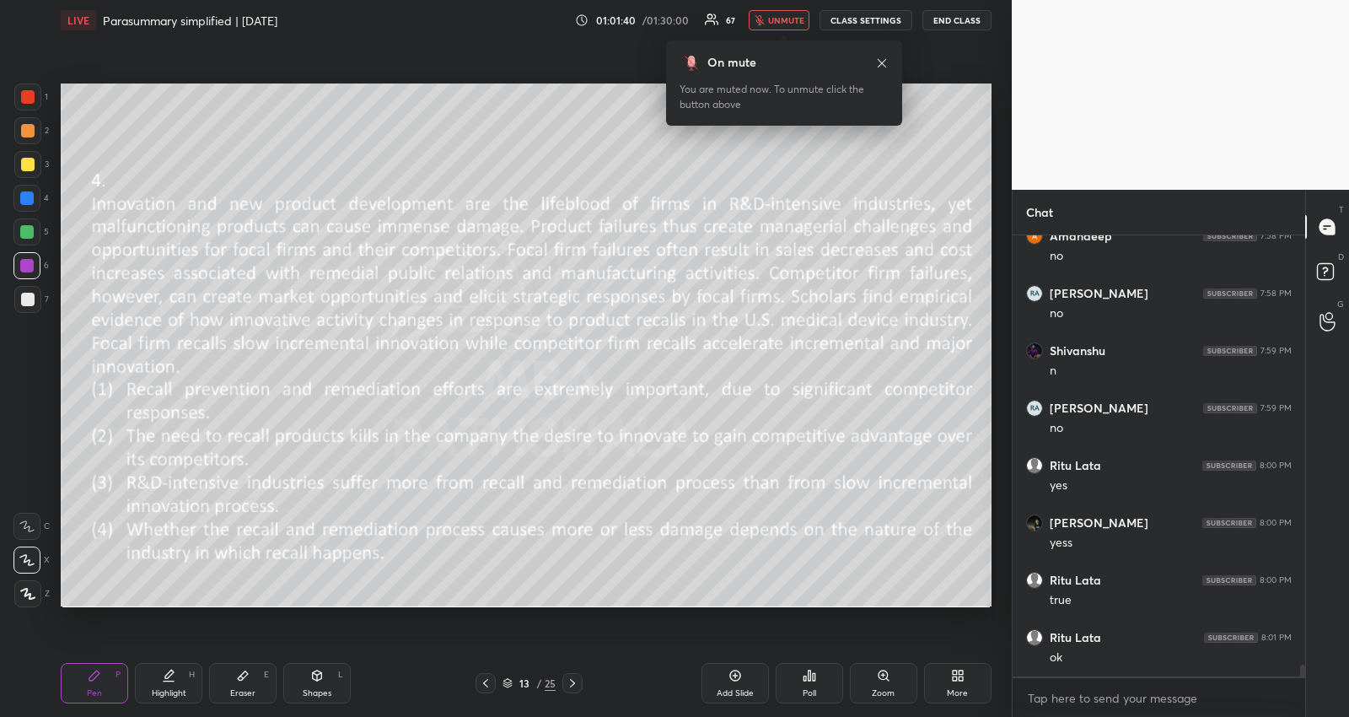
scroll to position [16578, 0]
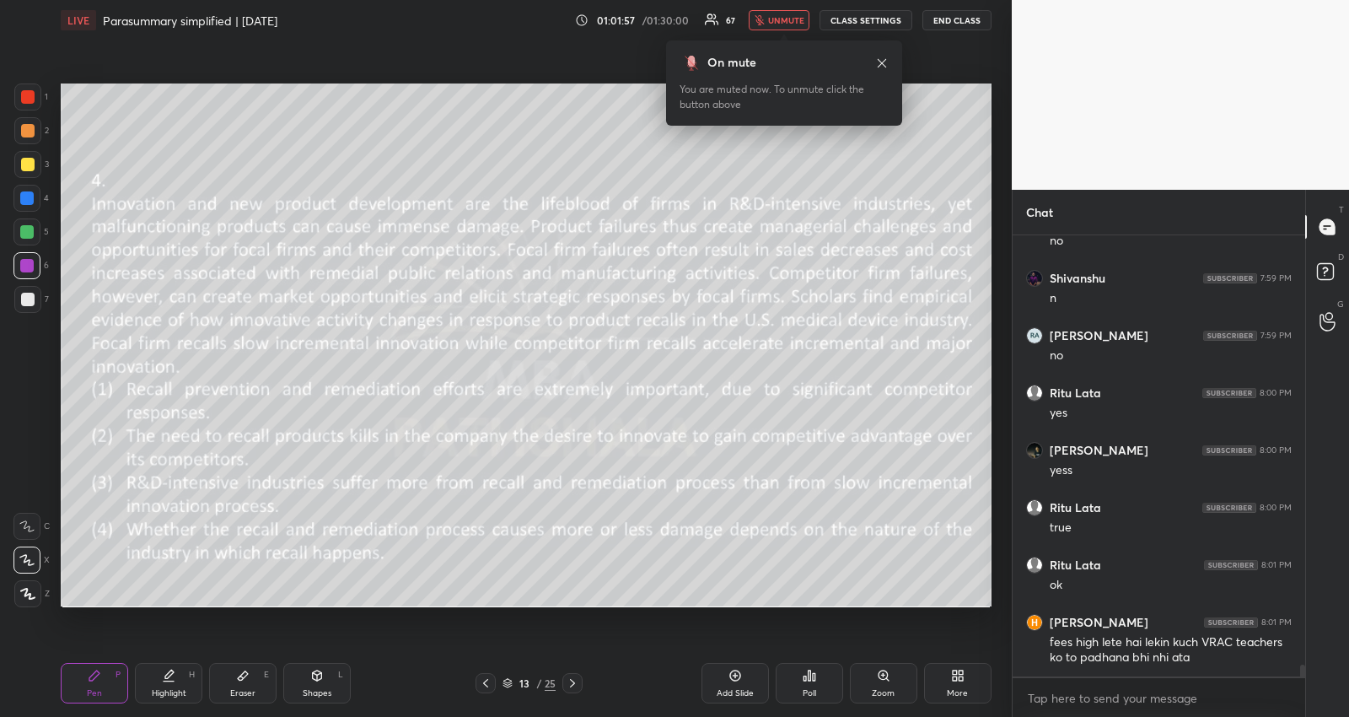
click at [764, 19] on icon "button" at bounding box center [759, 20] width 9 height 10
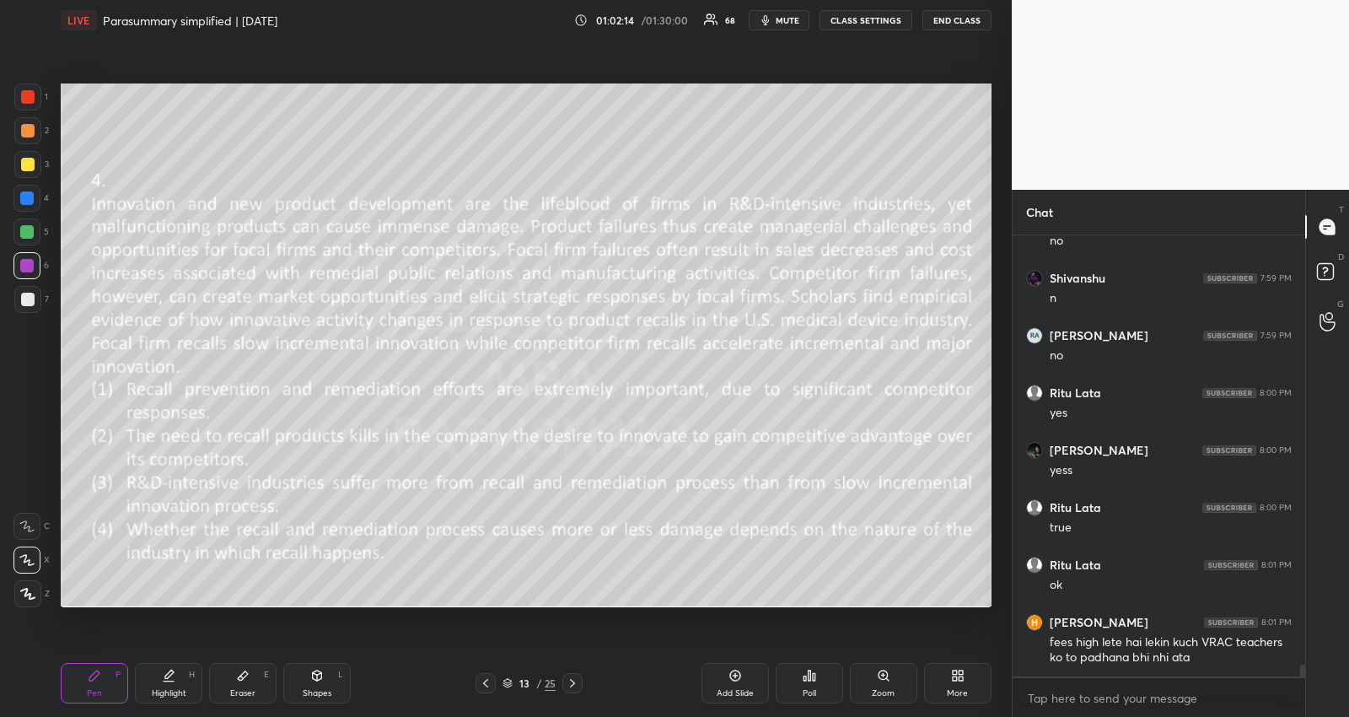
scroll to position [16634, 0]
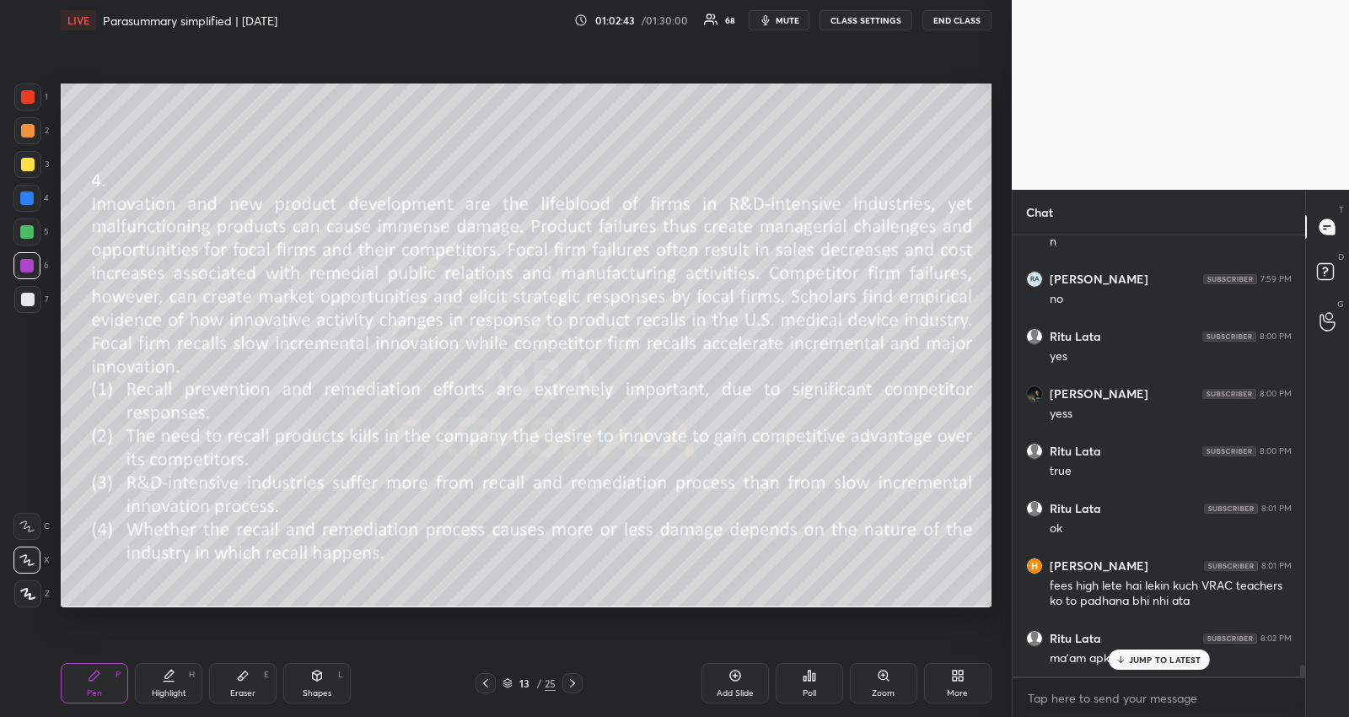
click at [1180, 654] on p "JUMP TO LATEST" at bounding box center [1165, 659] width 73 height 10
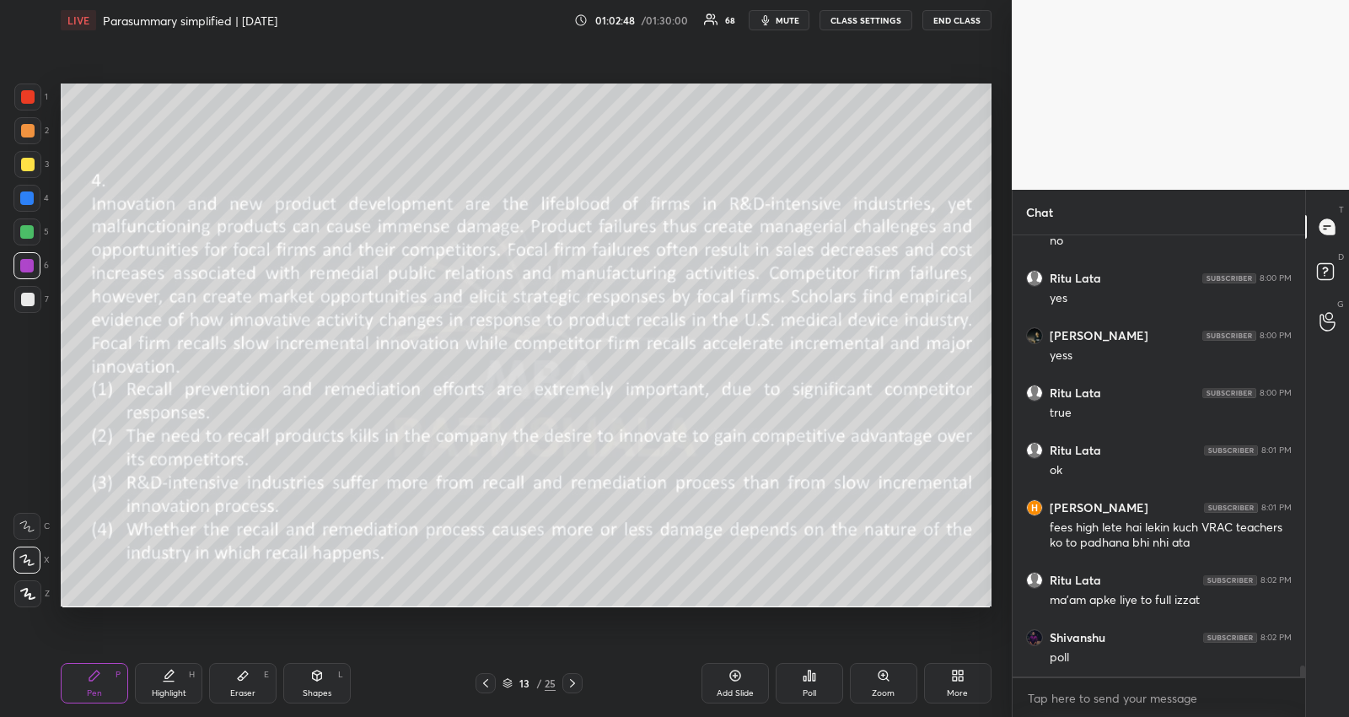
scroll to position [16750, 0]
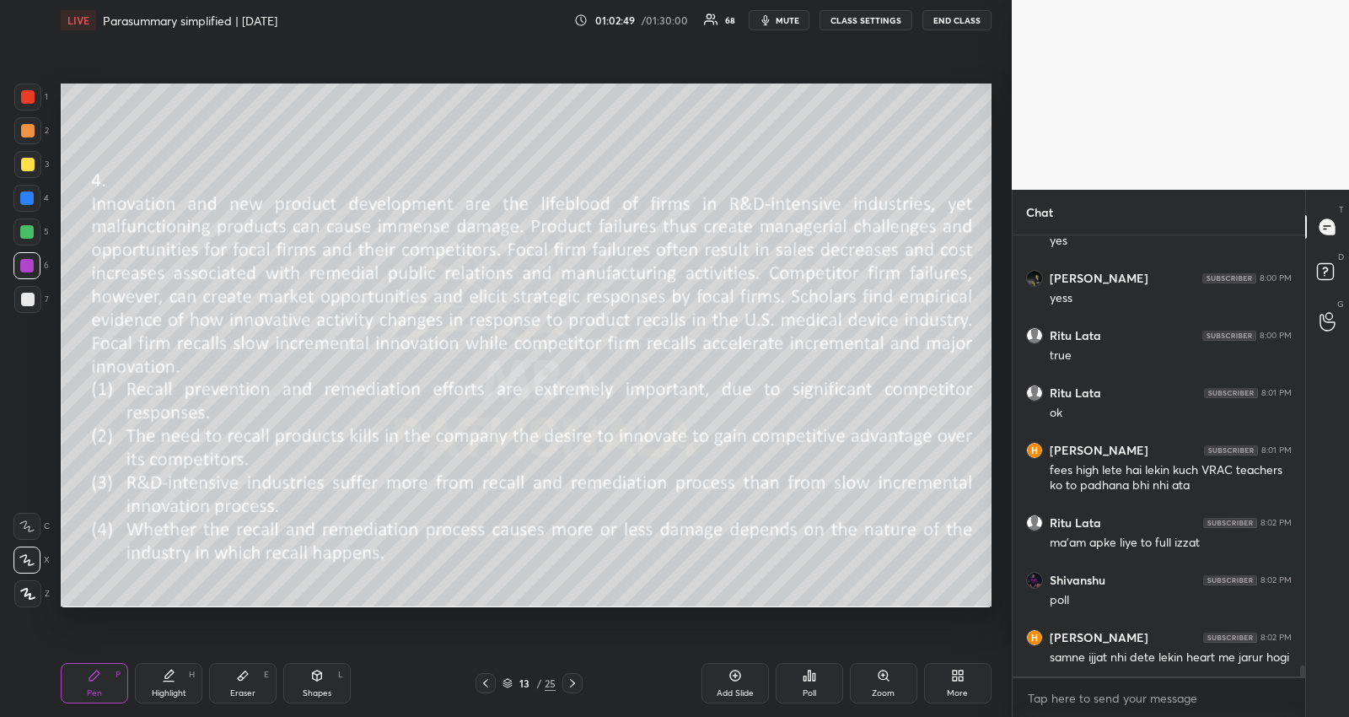
click at [807, 685] on div "Poll" at bounding box center [809, 683] width 67 height 40
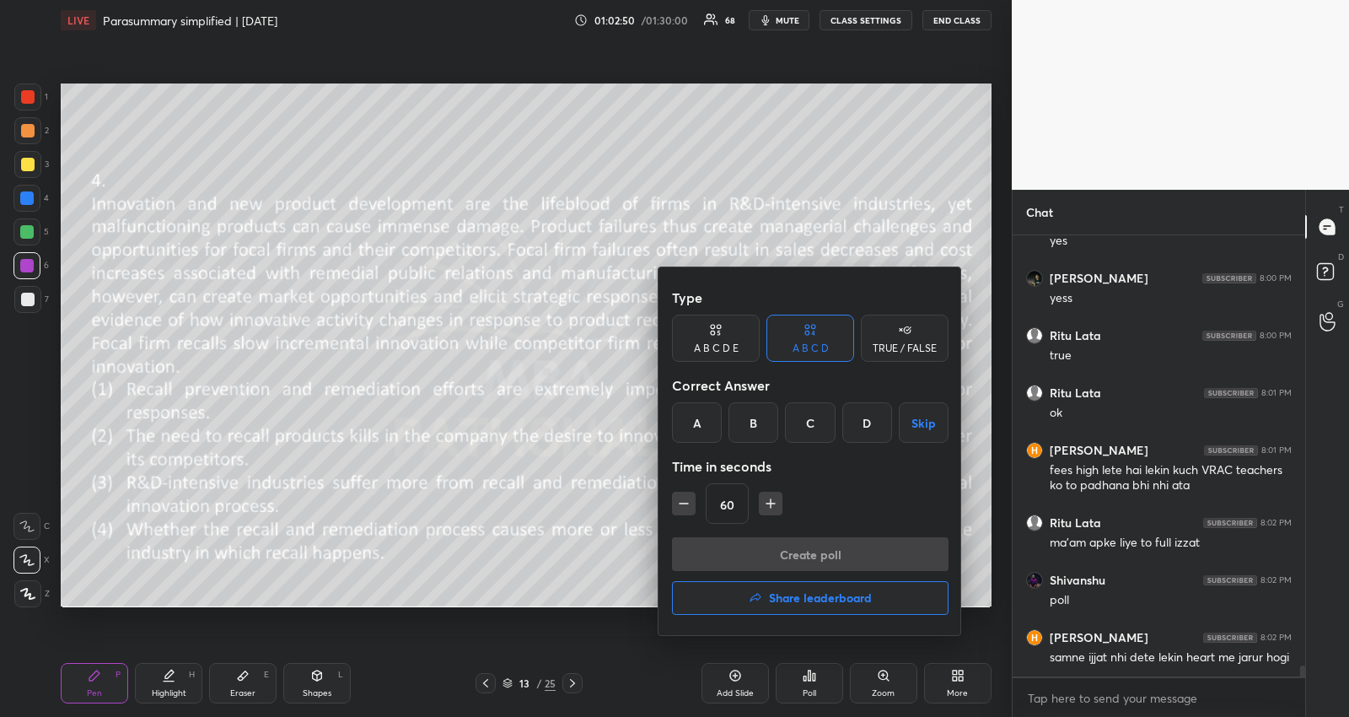
click at [909, 418] on button "Skip" at bounding box center [924, 422] width 50 height 40
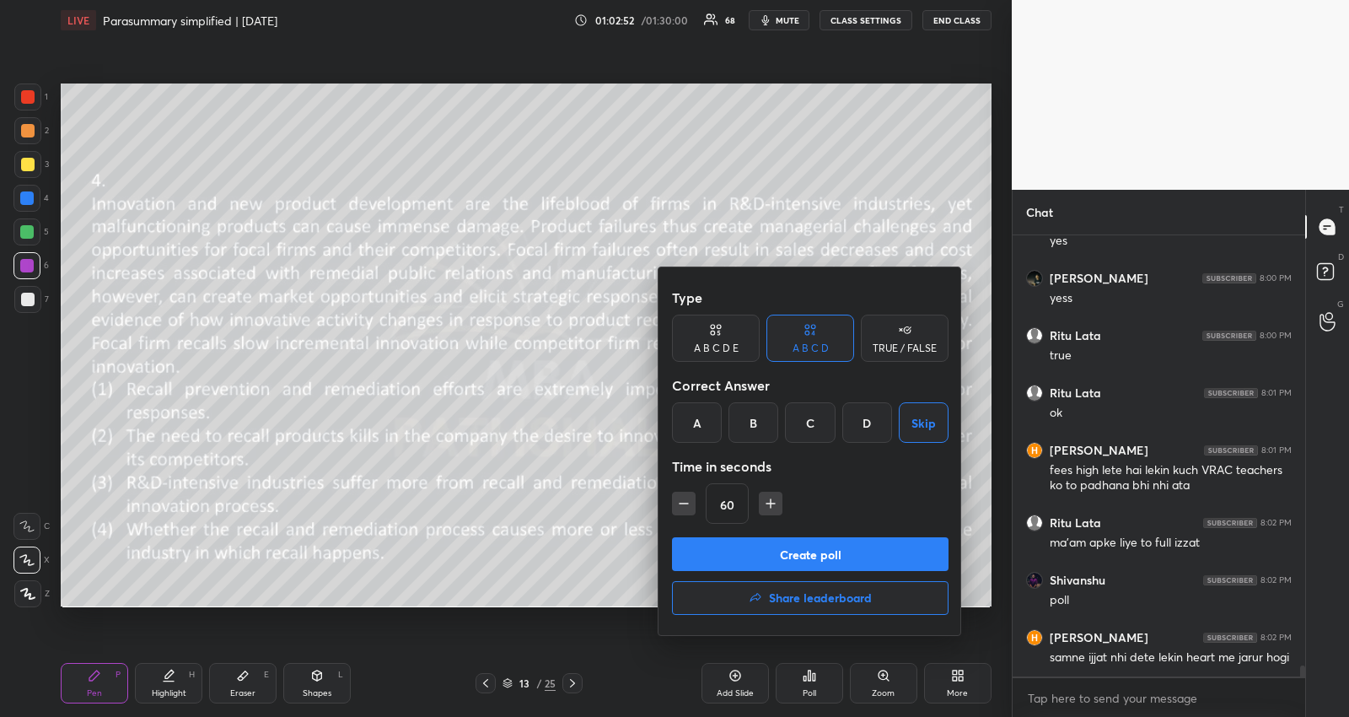
click at [873, 559] on button "Create poll" at bounding box center [810, 554] width 277 height 34
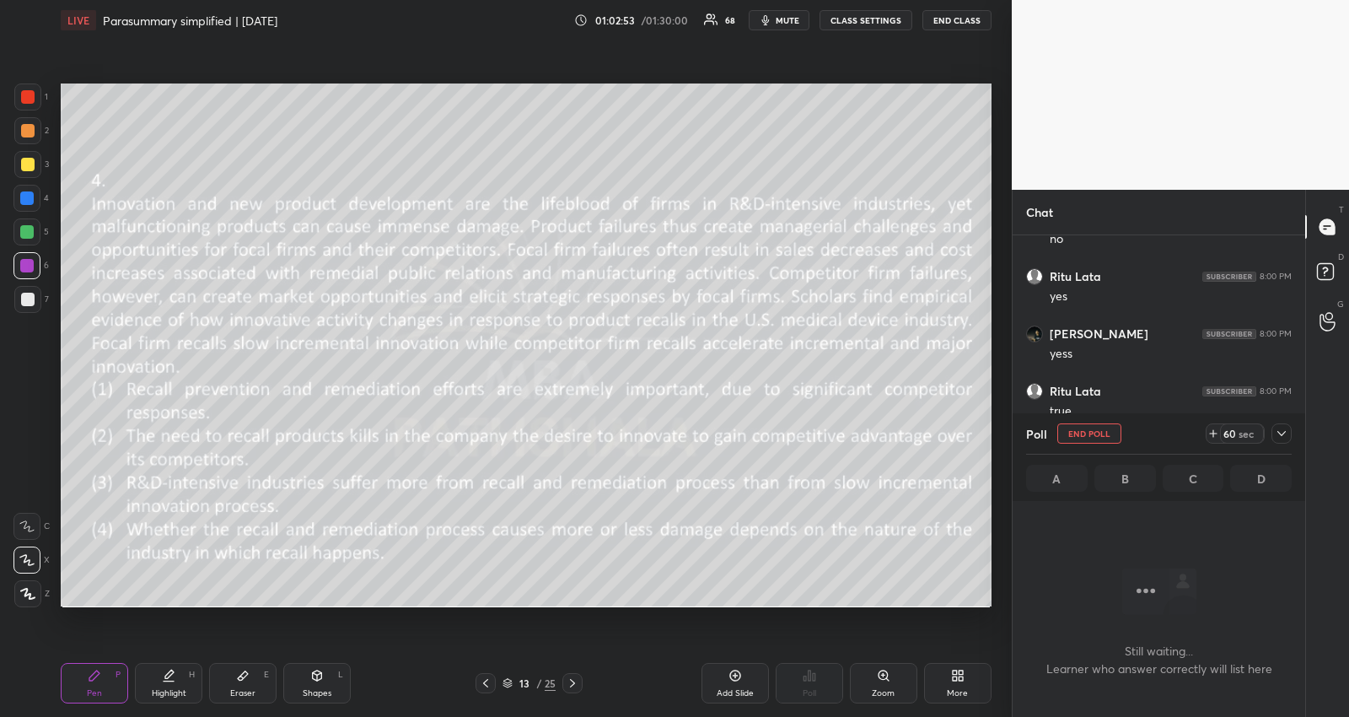
scroll to position [16245, 0]
click at [1286, 423] on div "56 sec" at bounding box center [1249, 433] width 86 height 20
drag, startPoint x: 1282, startPoint y: 430, endPoint x: 1265, endPoint y: 422, distance: 19.6
click at [1282, 430] on icon at bounding box center [1281, 433] width 13 height 13
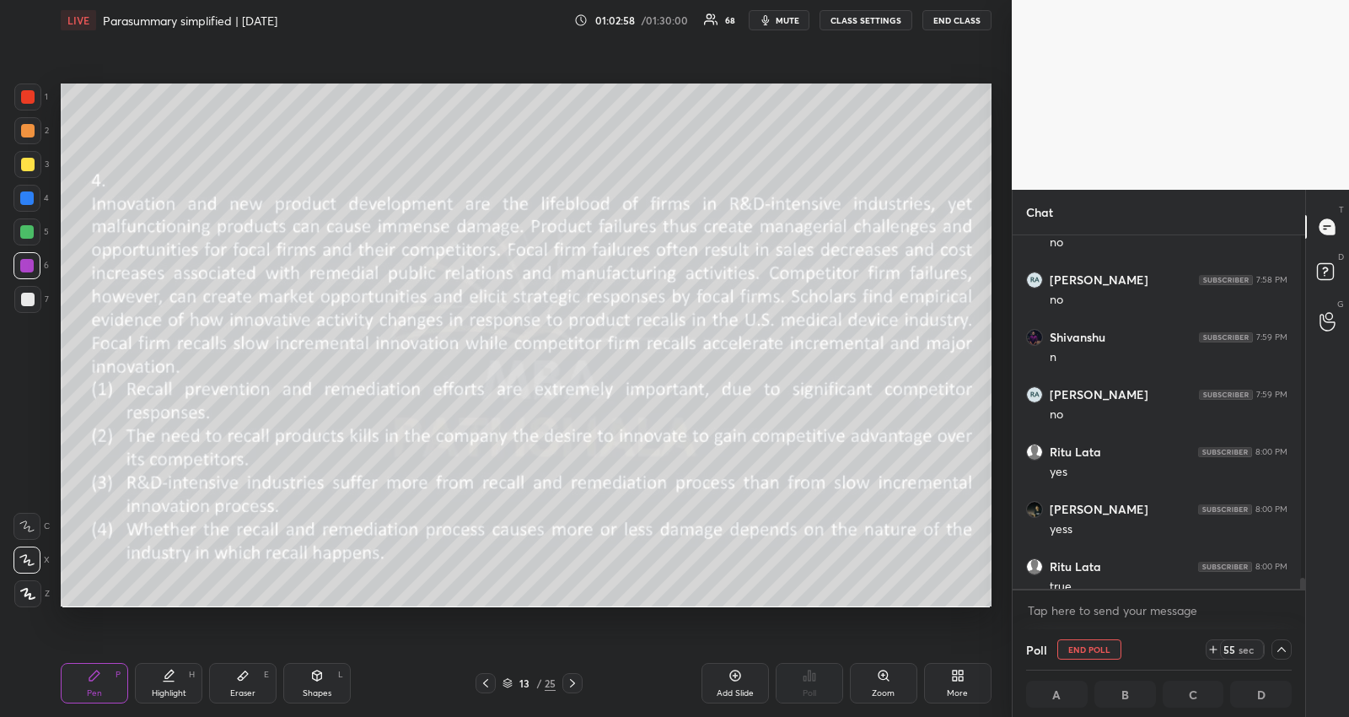
scroll to position [16215, 0]
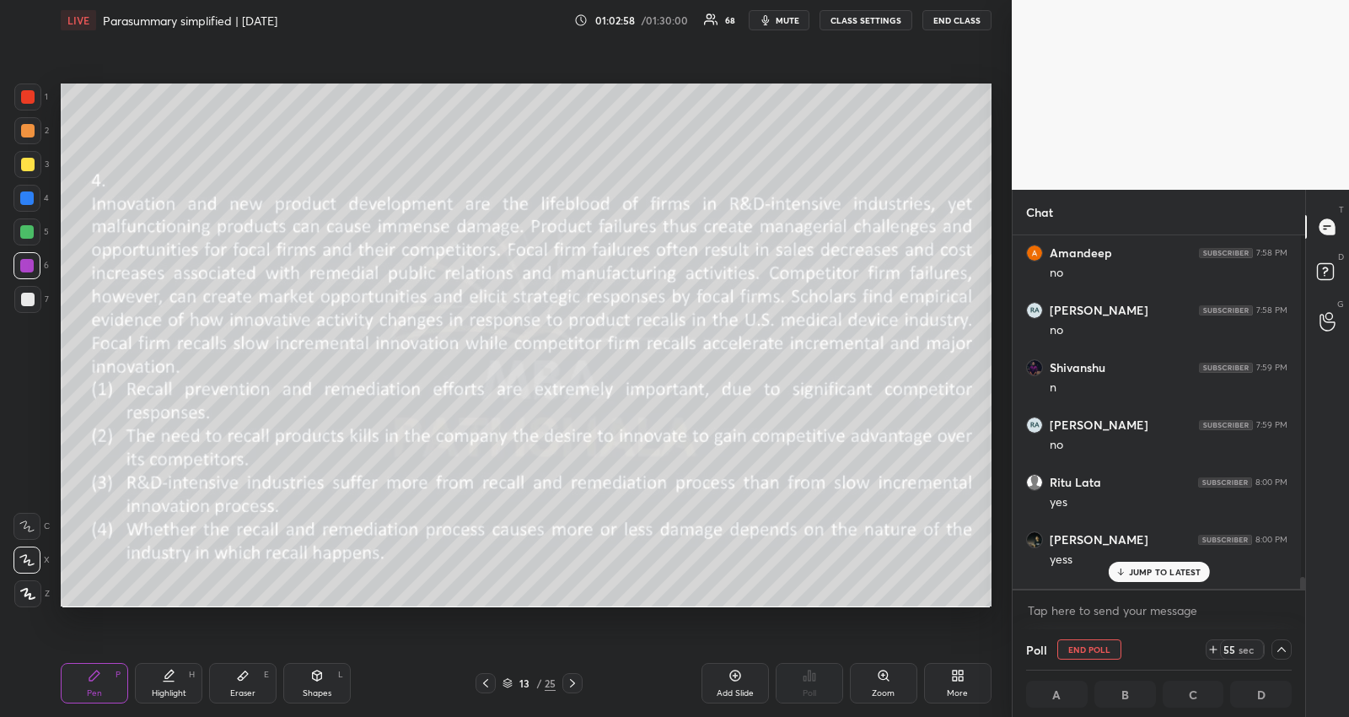
click at [772, 17] on icon "button" at bounding box center [765, 19] width 13 height 13
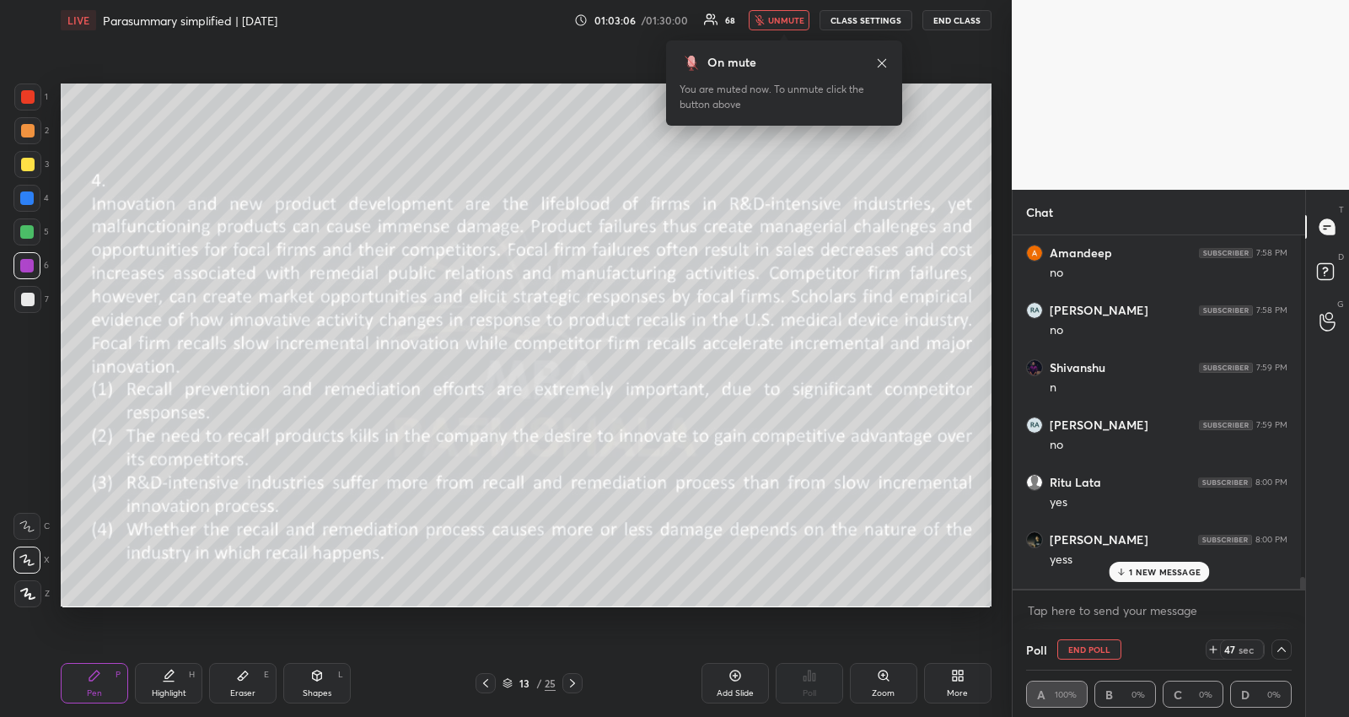
click at [1148, 572] on p "1 NEW MESSAGE" at bounding box center [1165, 572] width 72 height 10
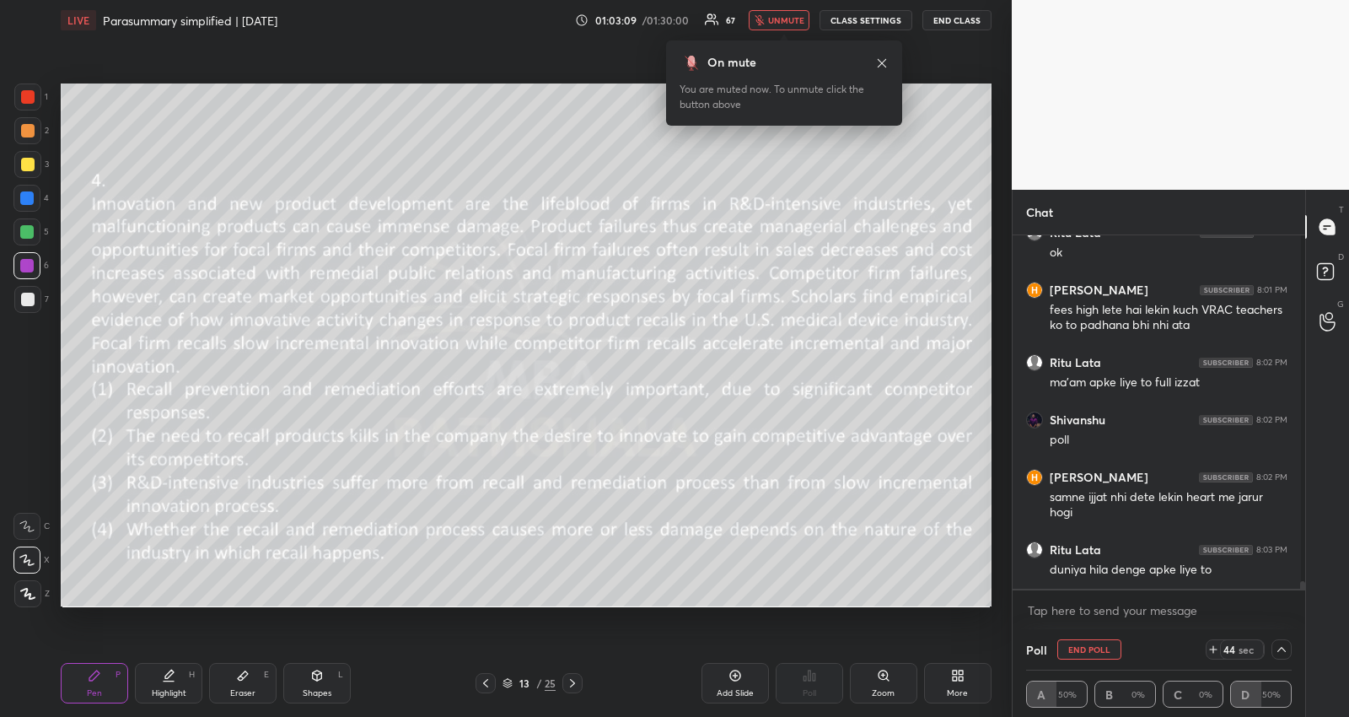
click at [780, 15] on span "unmute" at bounding box center [786, 20] width 36 height 12
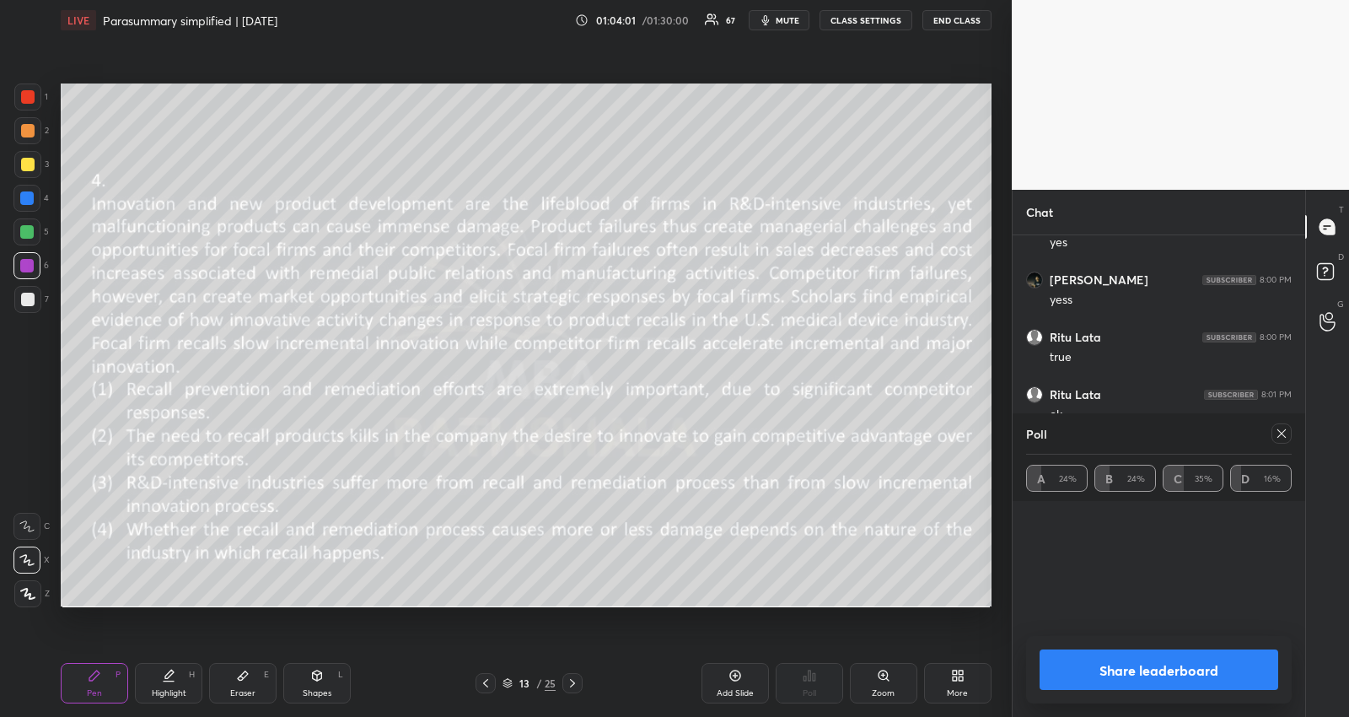
scroll to position [315, 288]
click at [1282, 431] on icon at bounding box center [1281, 433] width 8 height 8
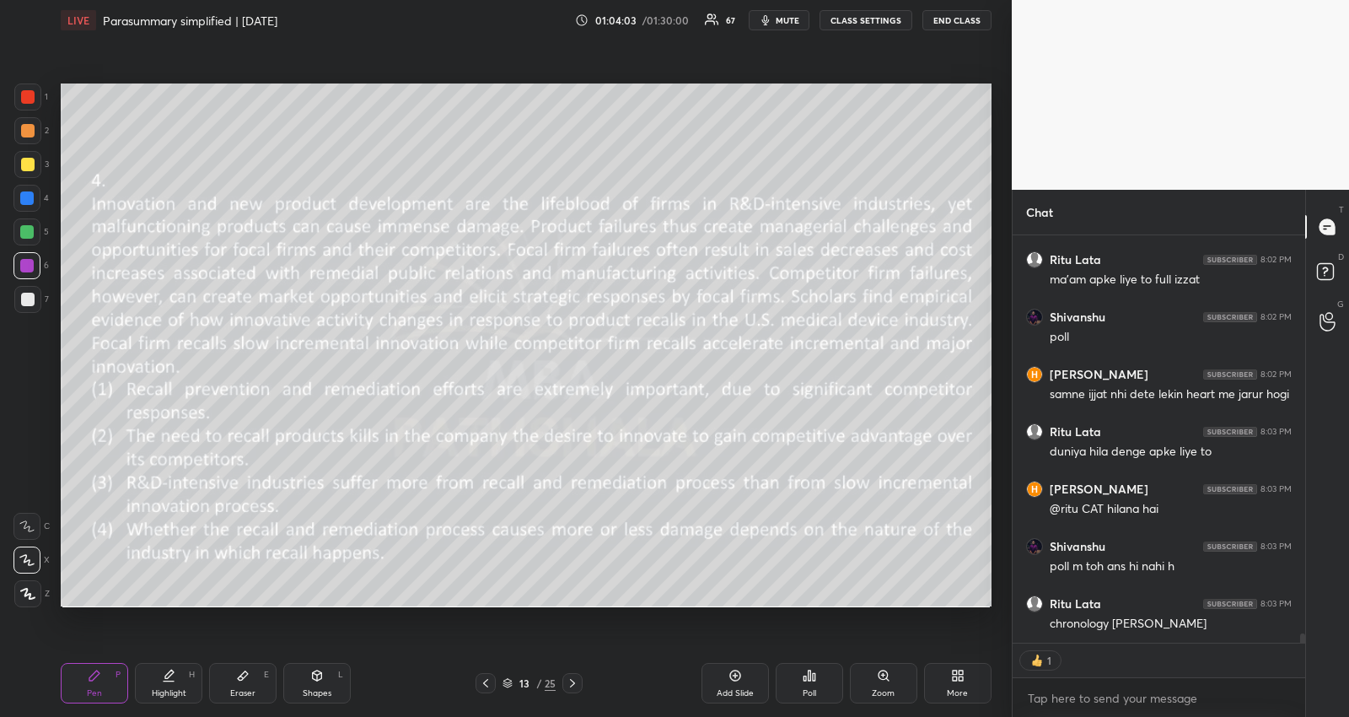
scroll to position [16766, 0]
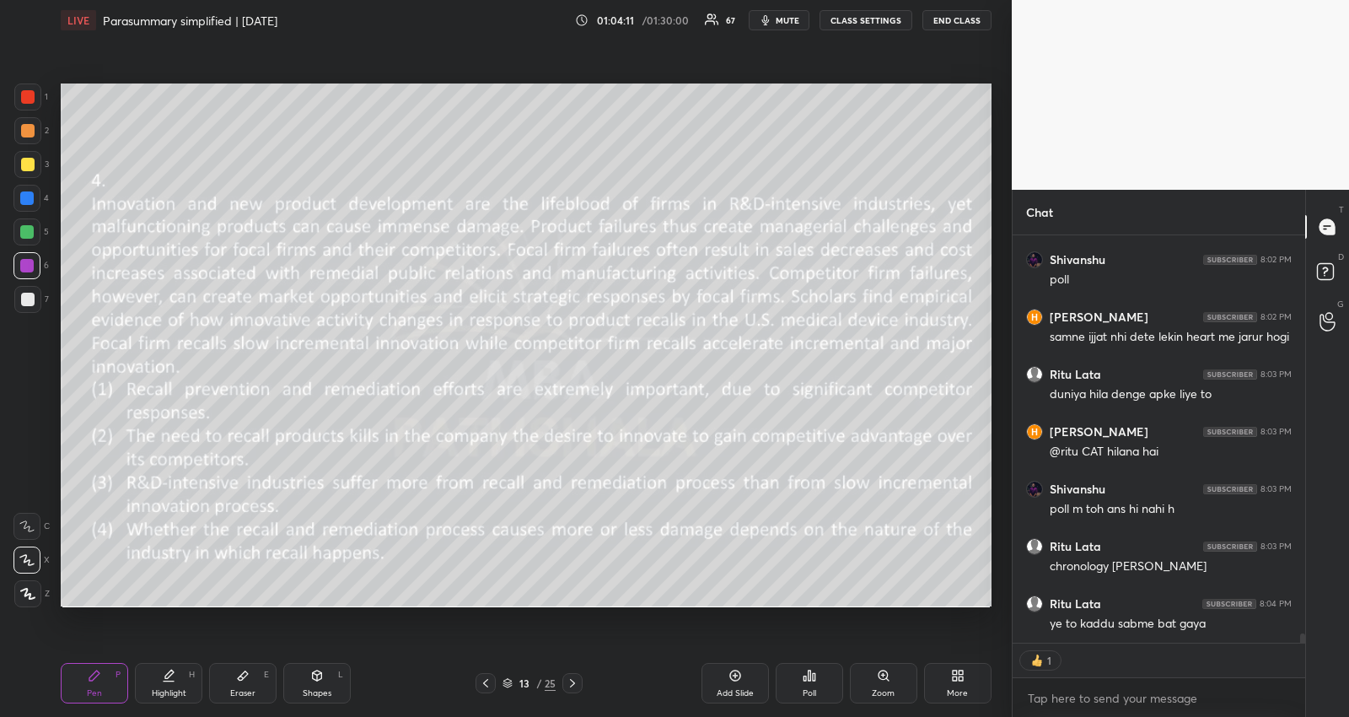
type textarea "x"
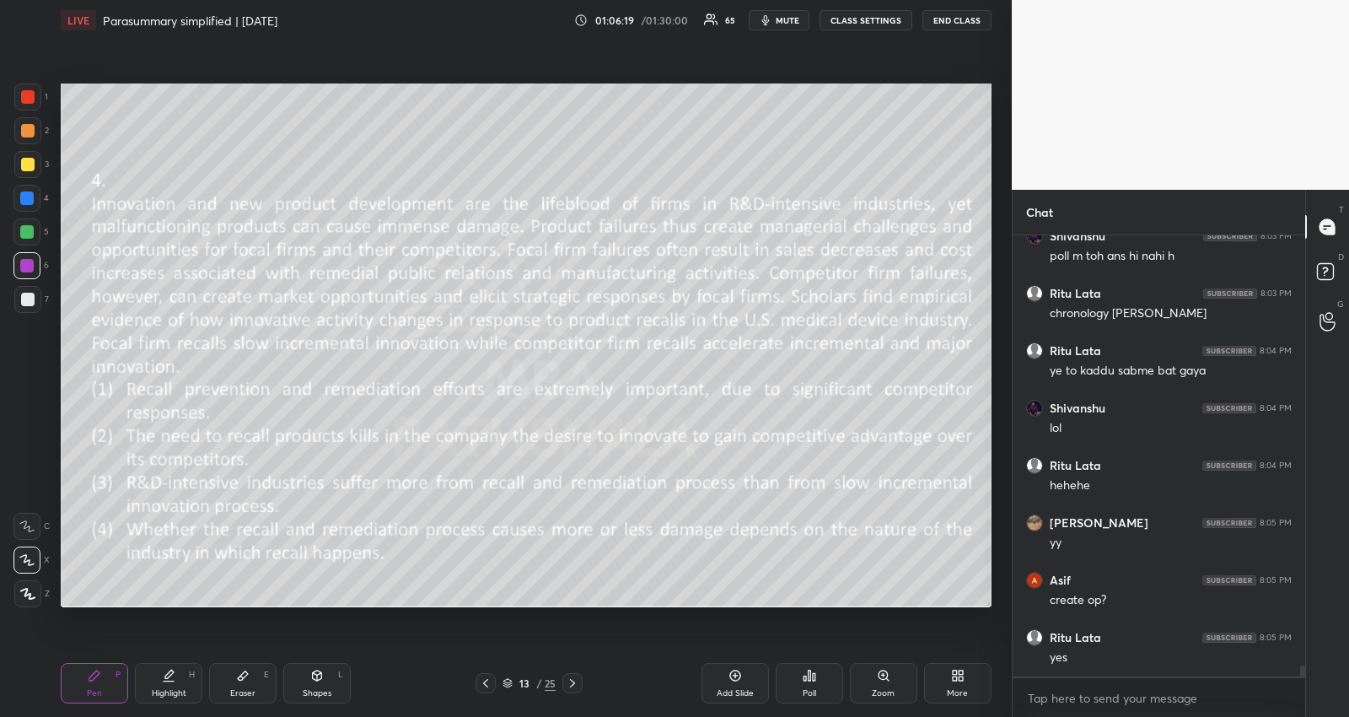
scroll to position [17076, 0]
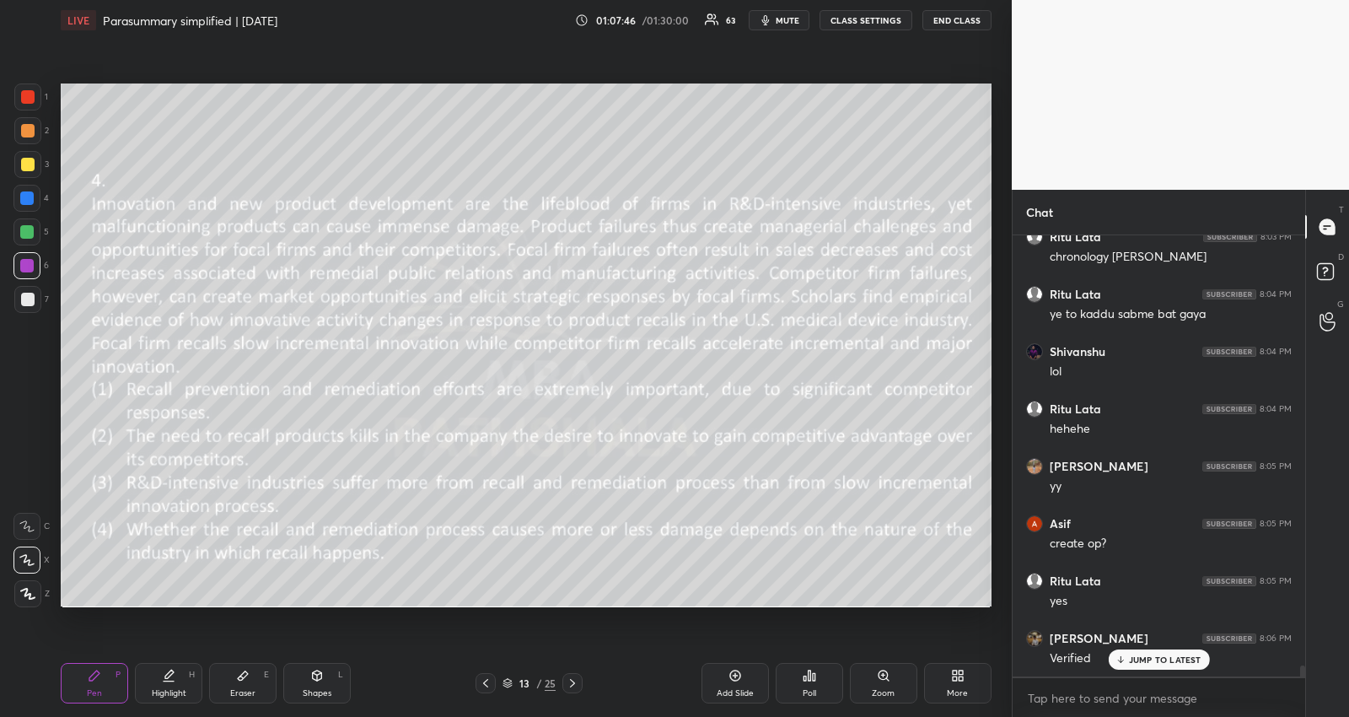
click at [768, 13] on icon "button" at bounding box center [765, 19] width 13 height 13
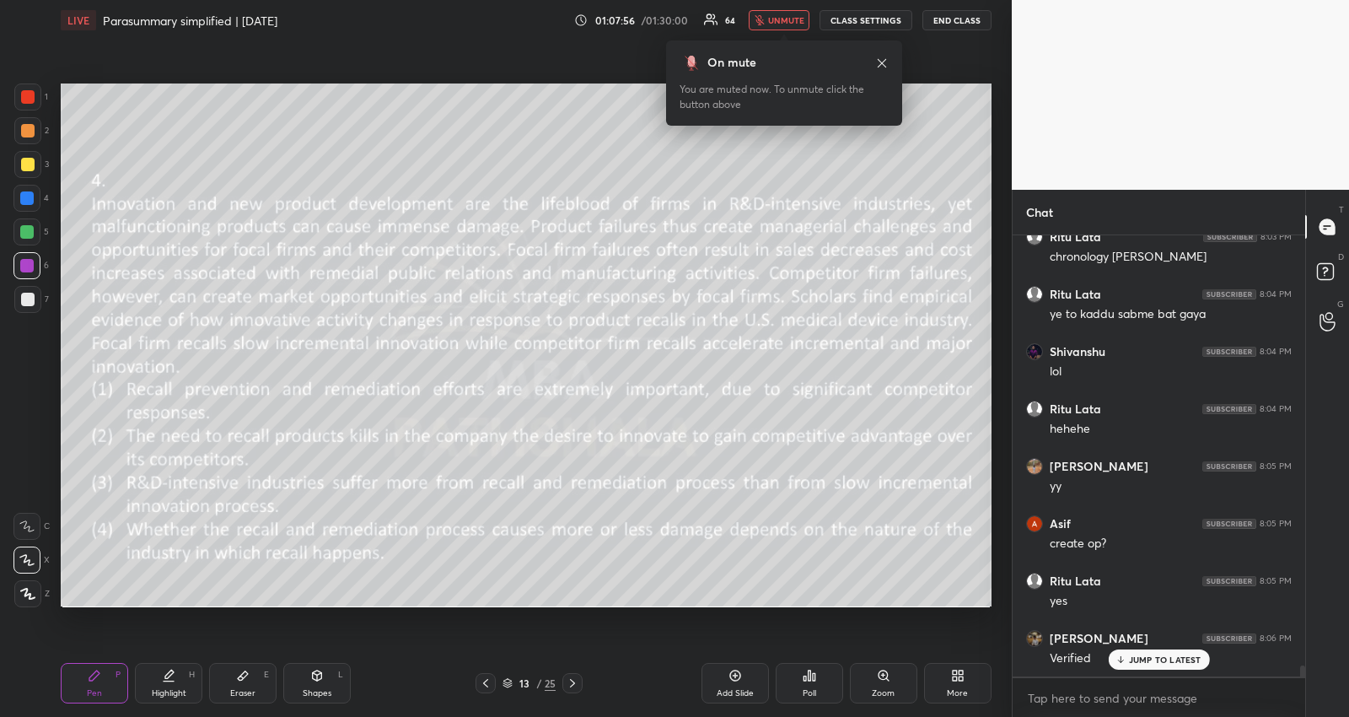
click at [776, 22] on span "unmute" at bounding box center [786, 20] width 36 height 12
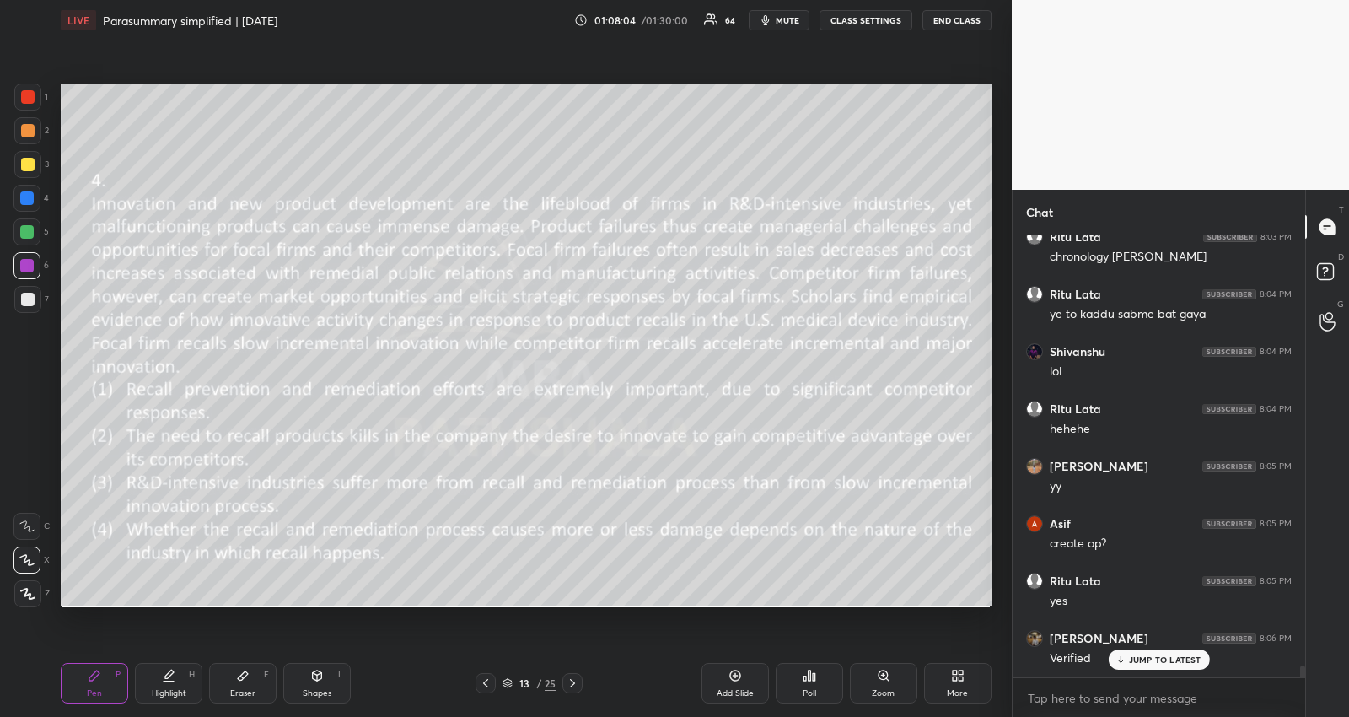
click at [30, 223] on div at bounding box center [26, 231] width 27 height 27
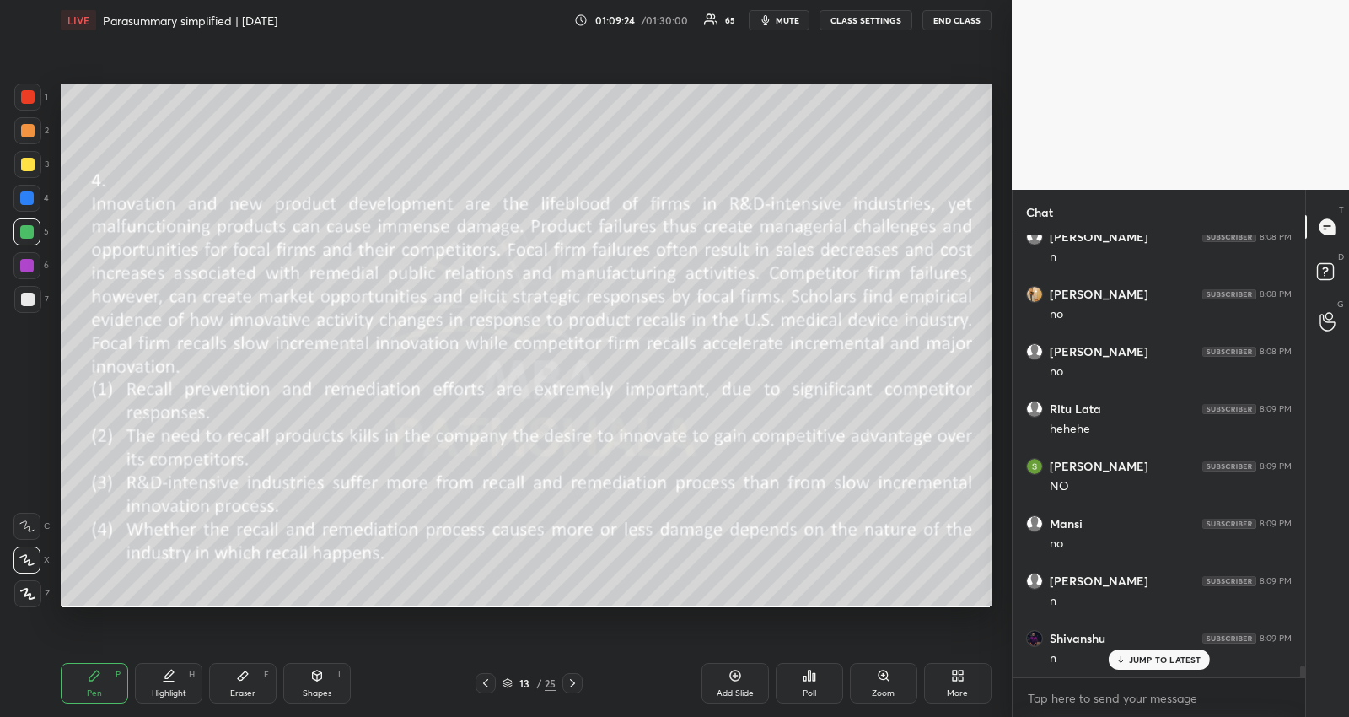
scroll to position [17683, 0]
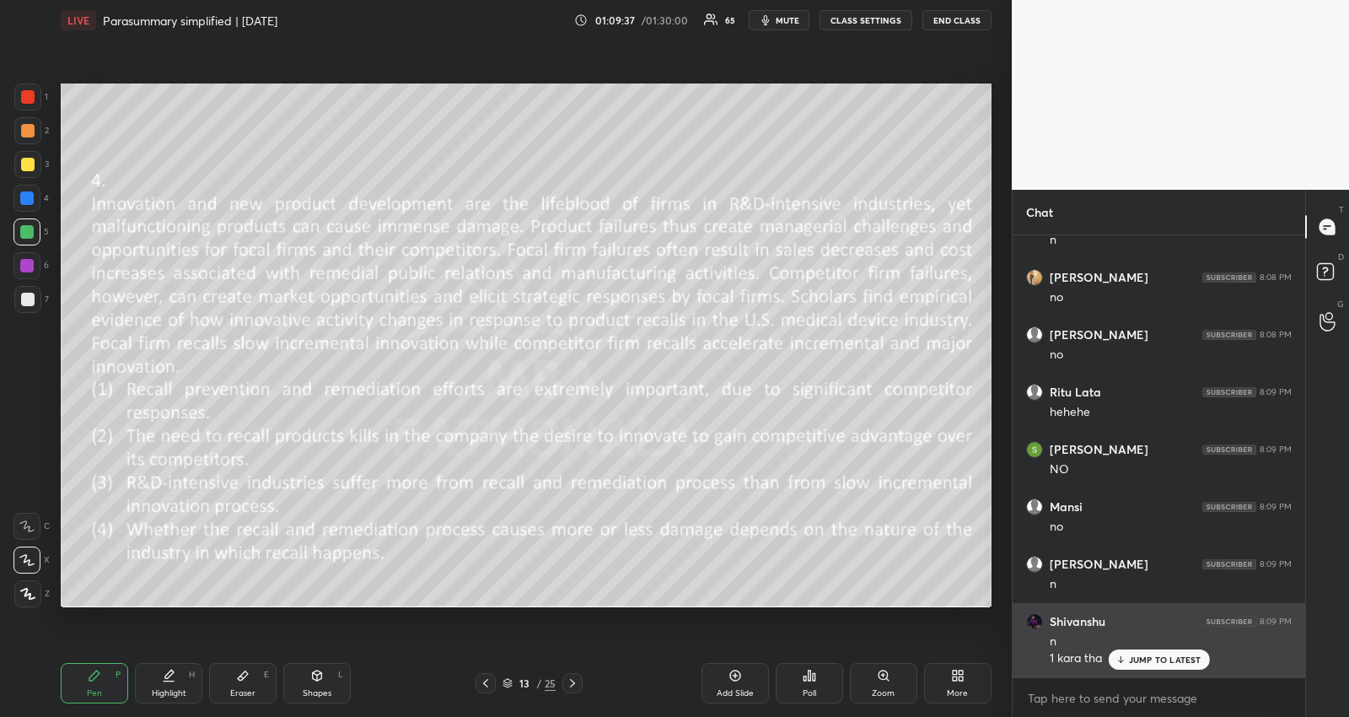
drag, startPoint x: 1145, startPoint y: 659, endPoint x: 1148, endPoint y: 667, distance: 8.8
click at [1148, 666] on div "JUMP TO LATEST" at bounding box center [1158, 659] width 101 height 20
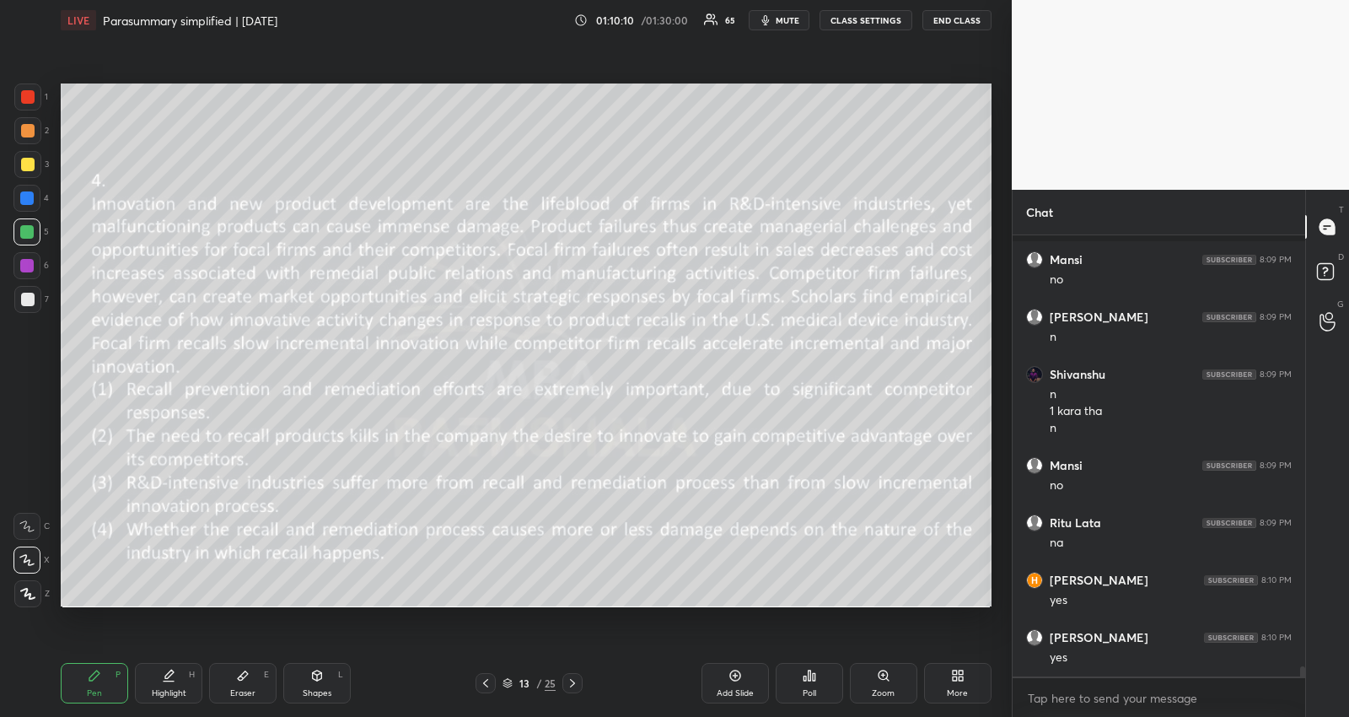
scroll to position [18045, 0]
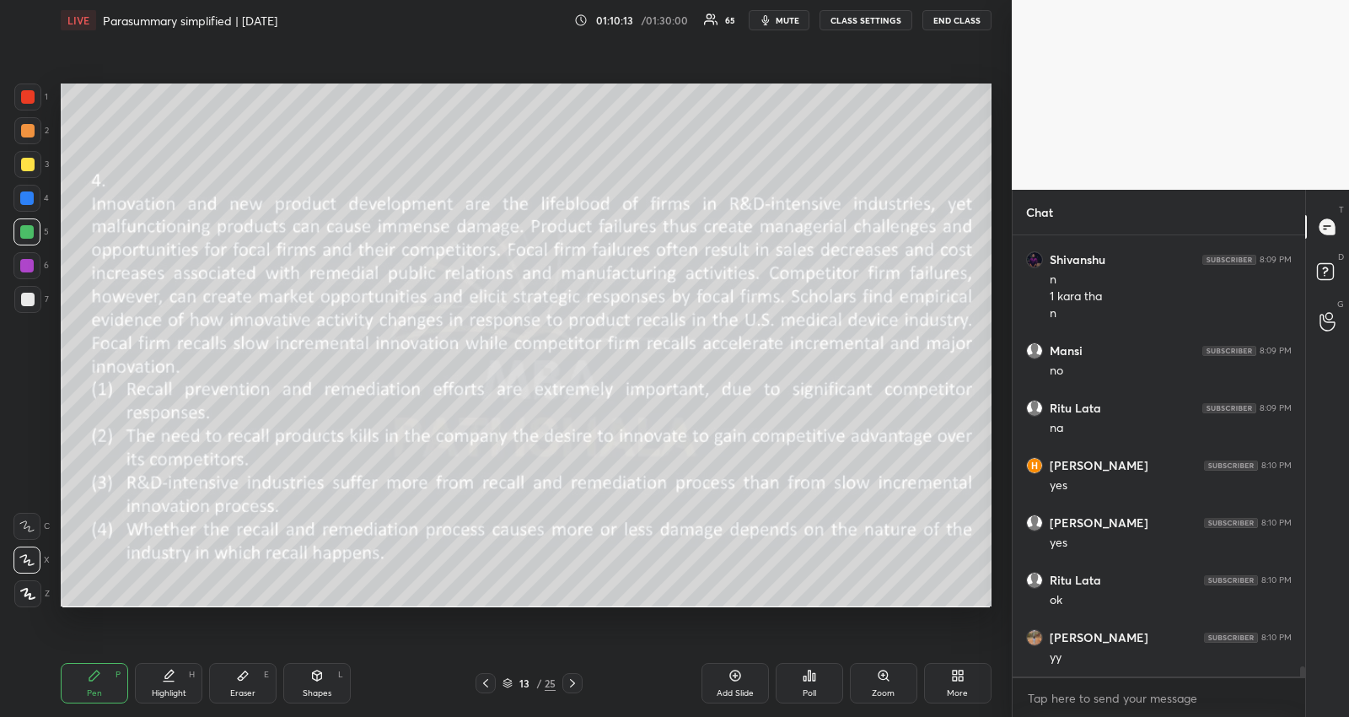
click at [567, 684] on icon at bounding box center [572, 682] width 13 height 13
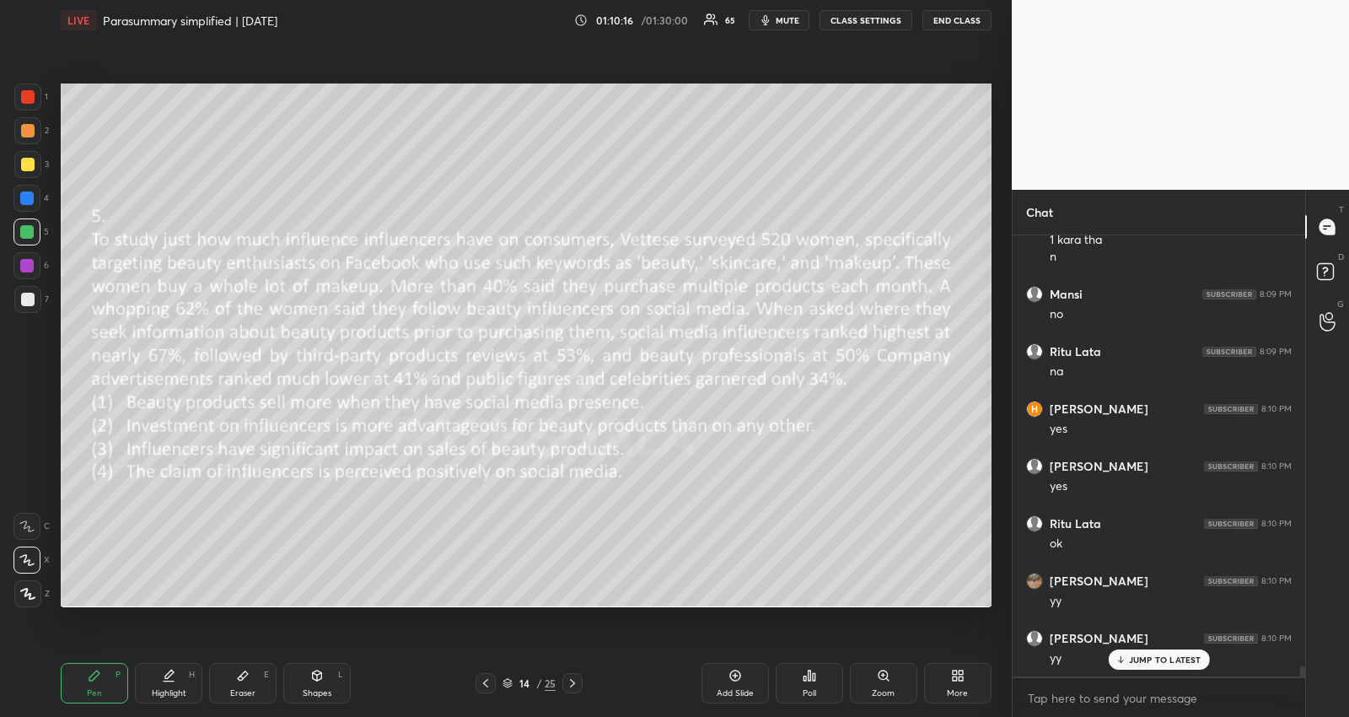
click at [567, 681] on icon at bounding box center [572, 682] width 13 height 13
click at [571, 682] on icon at bounding box center [572, 682] width 13 height 13
click at [578, 683] on icon at bounding box center [572, 682] width 13 height 13
click at [1175, 659] on p "JUMP TO LATEST" at bounding box center [1165, 659] width 73 height 10
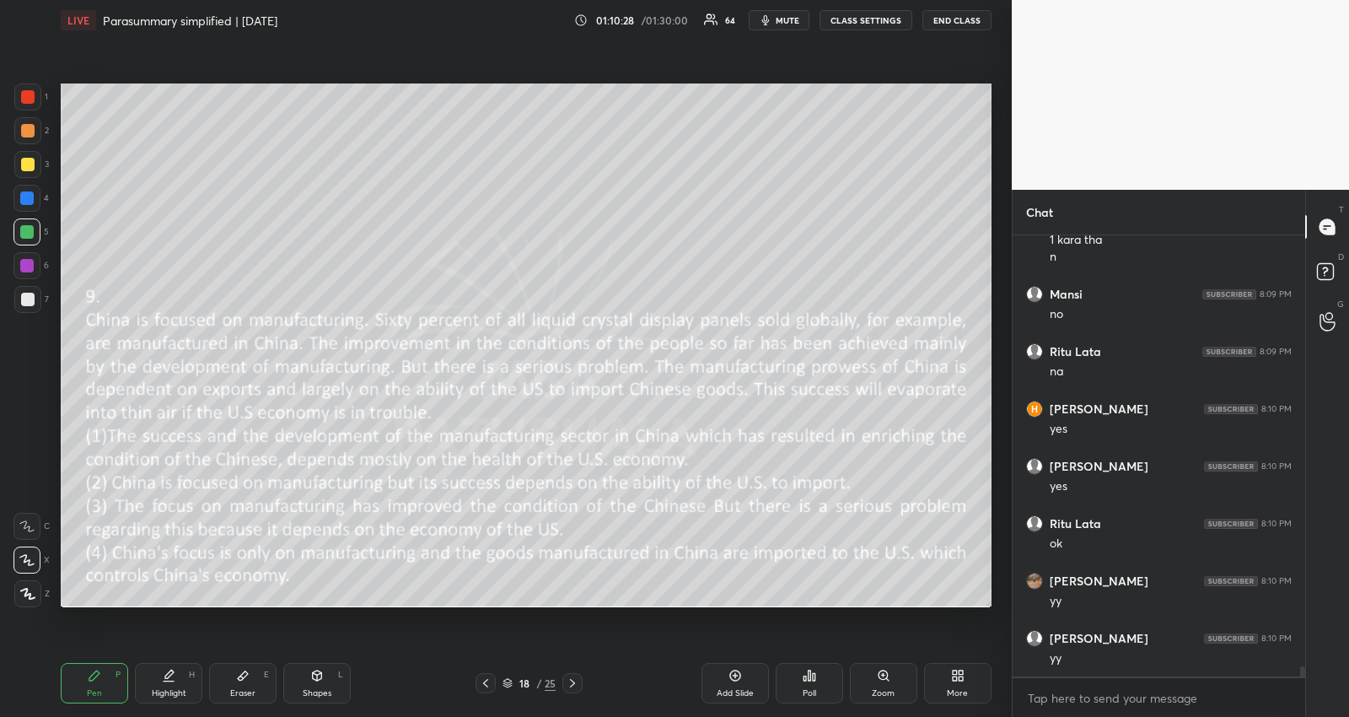
click at [784, 21] on span "mute" at bounding box center [788, 20] width 24 height 12
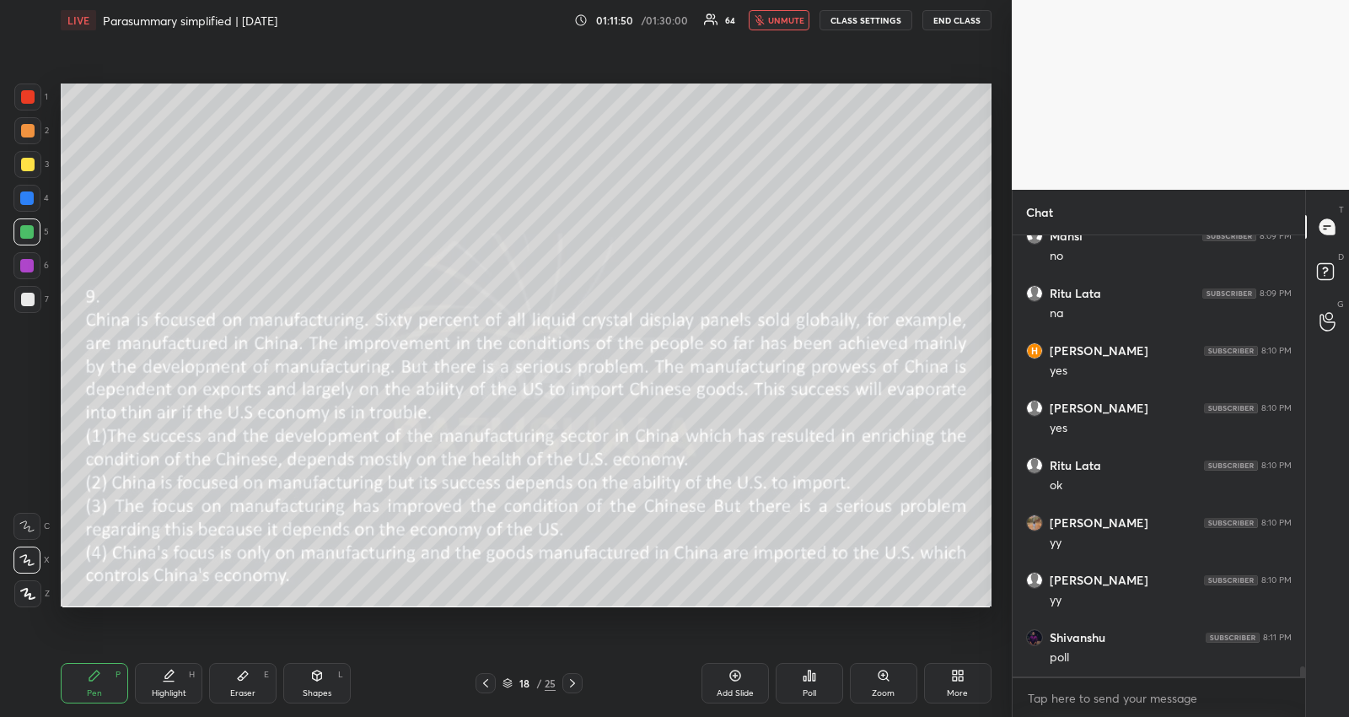
click at [810, 679] on icon at bounding box center [810, 675] width 3 height 10
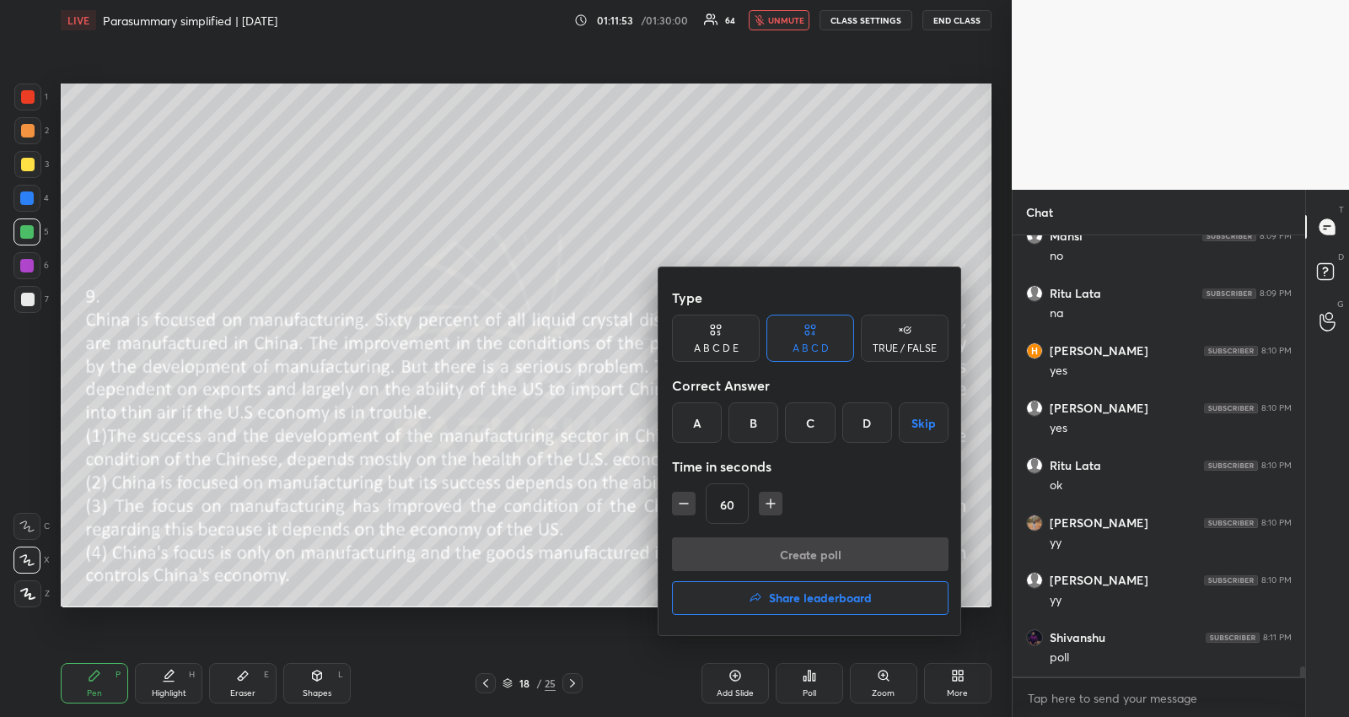
click at [689, 506] on icon "button" at bounding box center [683, 503] width 17 height 17
type input "45"
click at [700, 424] on div "A" at bounding box center [697, 422] width 50 height 40
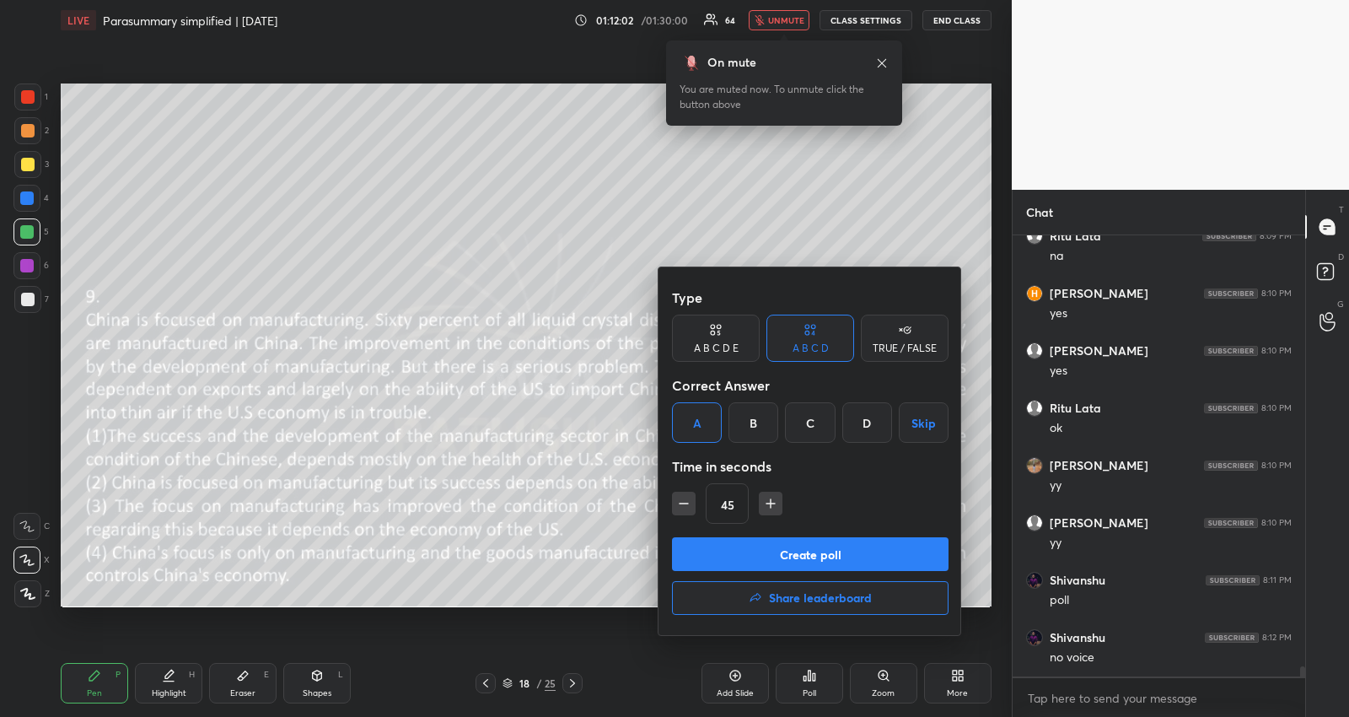
scroll to position [18273, 0]
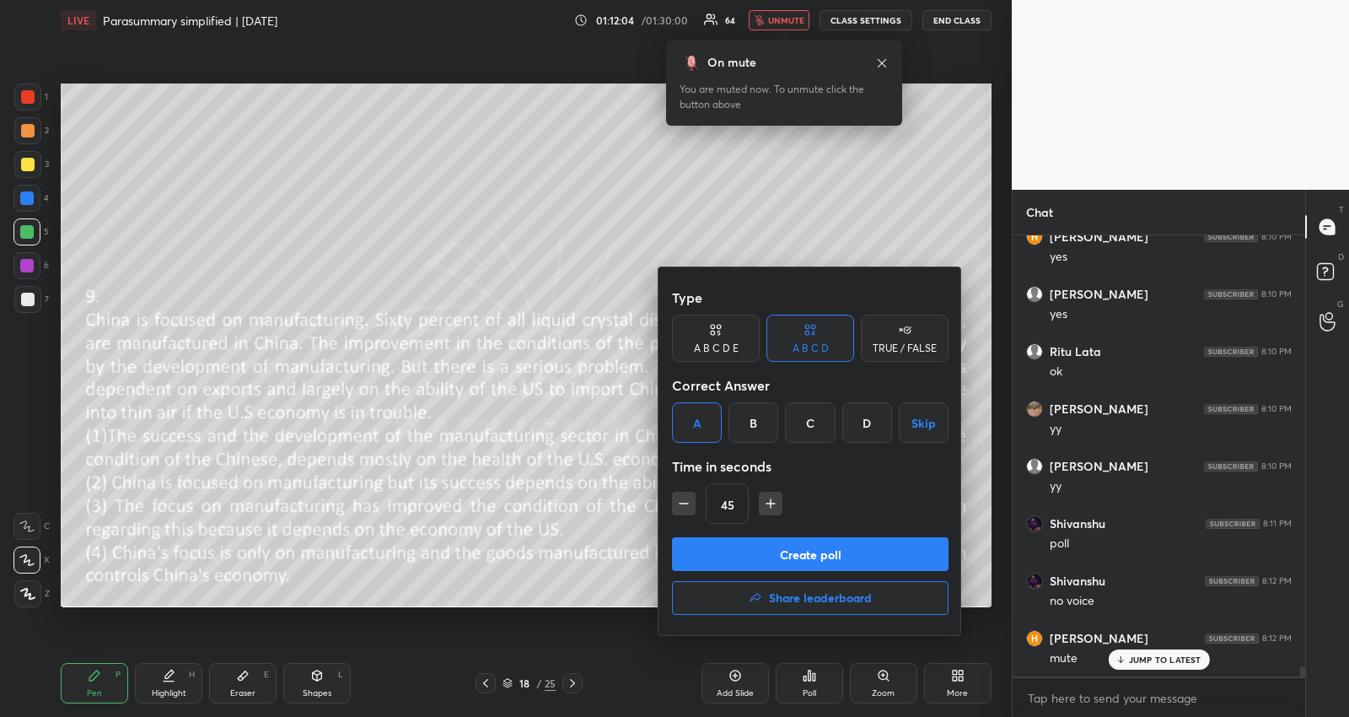
click at [795, 26] on div at bounding box center [674, 358] width 1349 height 717
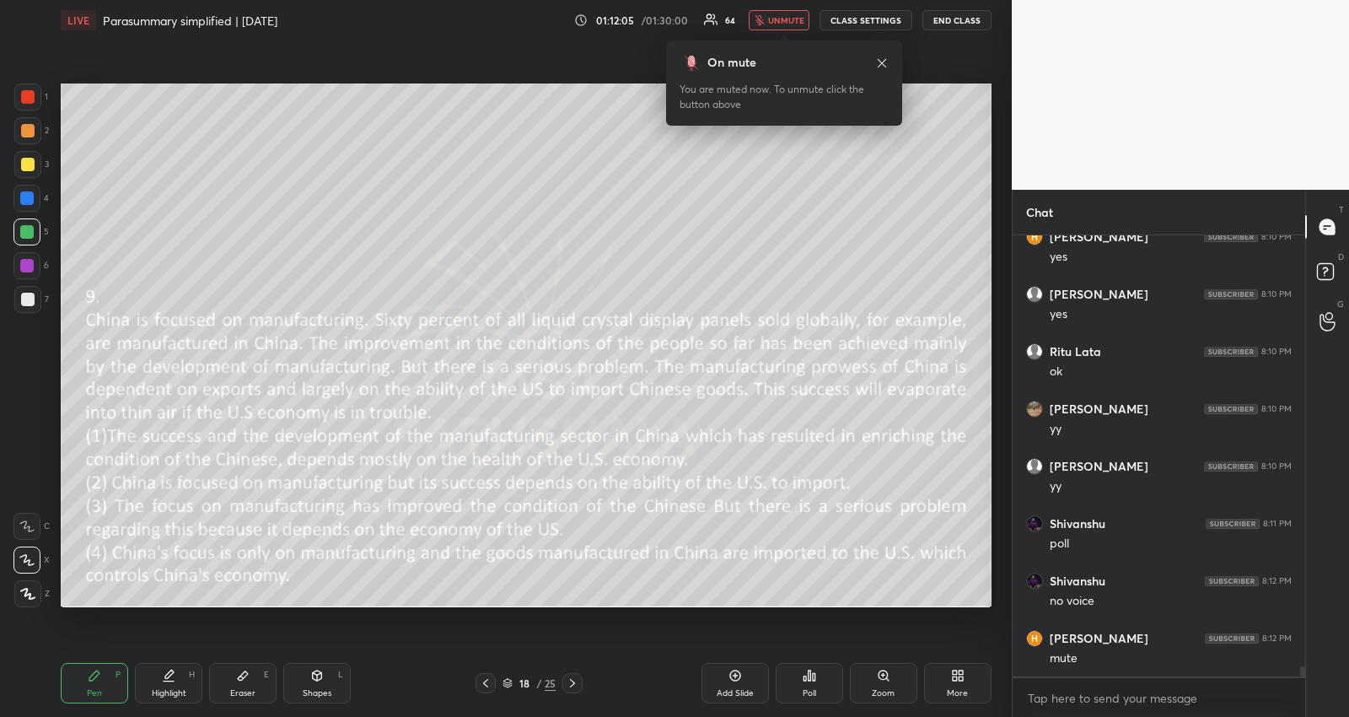
scroll to position [18331, 0]
click at [777, 17] on span "unmute" at bounding box center [786, 20] width 36 height 12
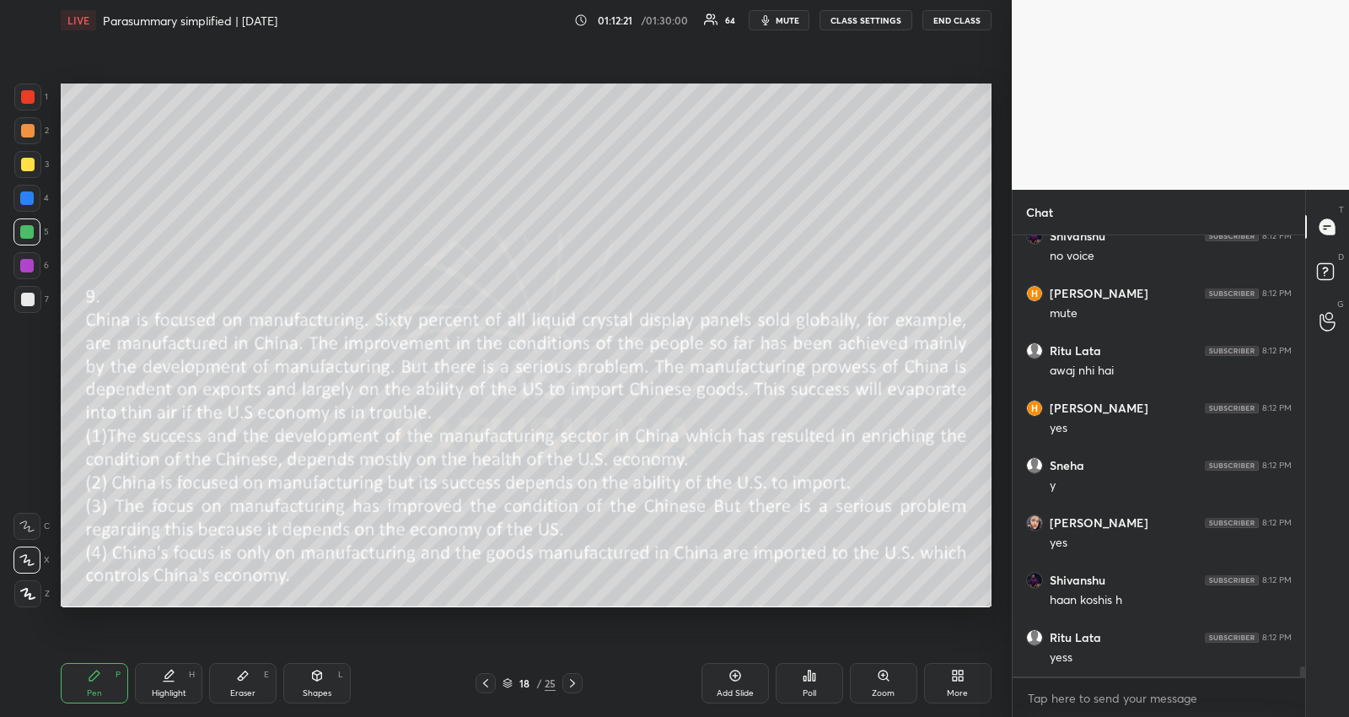
scroll to position [18675, 0]
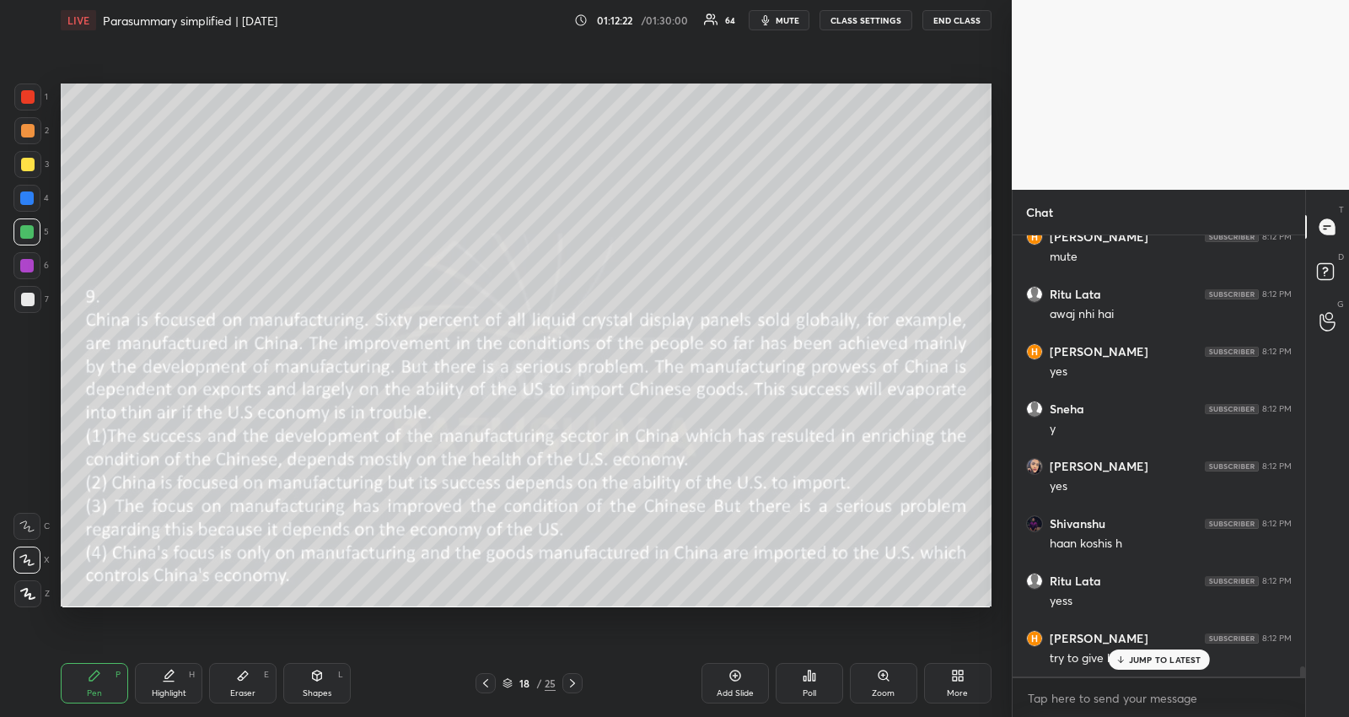
click at [811, 670] on icon at bounding box center [809, 675] width 13 height 13
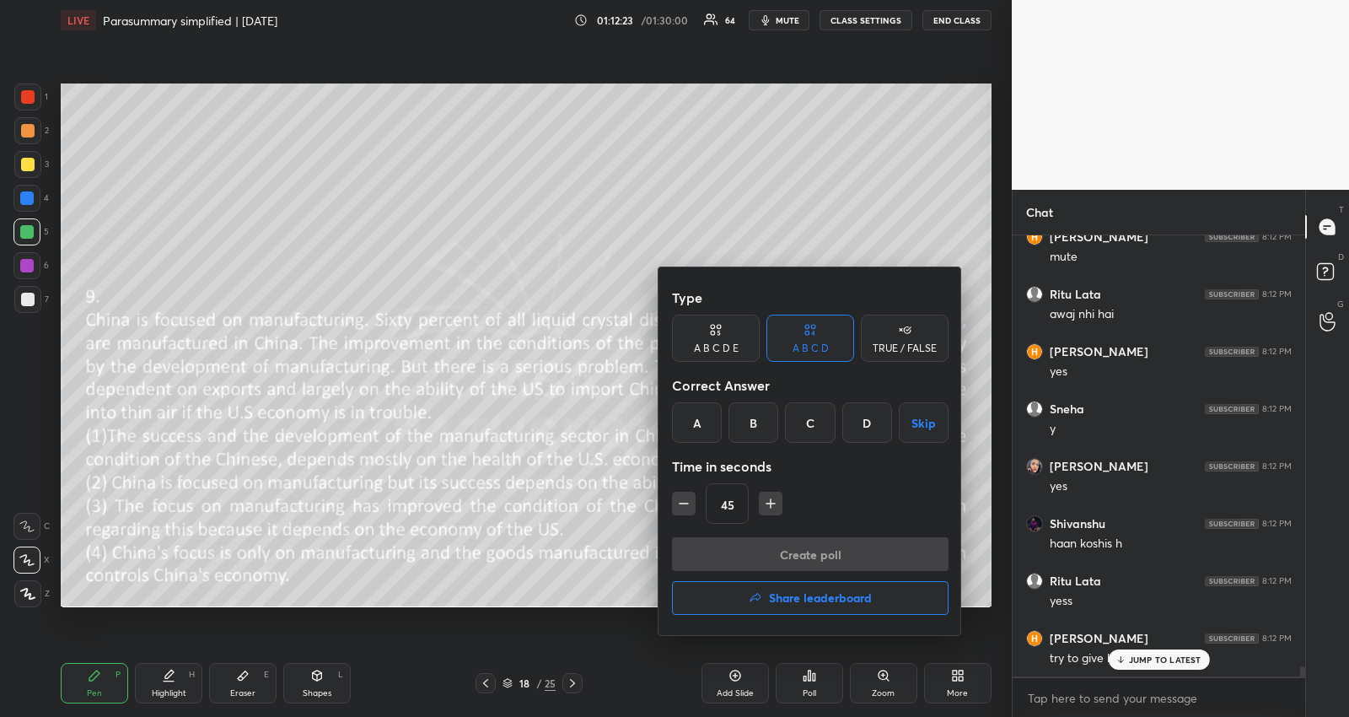
click at [712, 422] on div "A" at bounding box center [697, 422] width 50 height 40
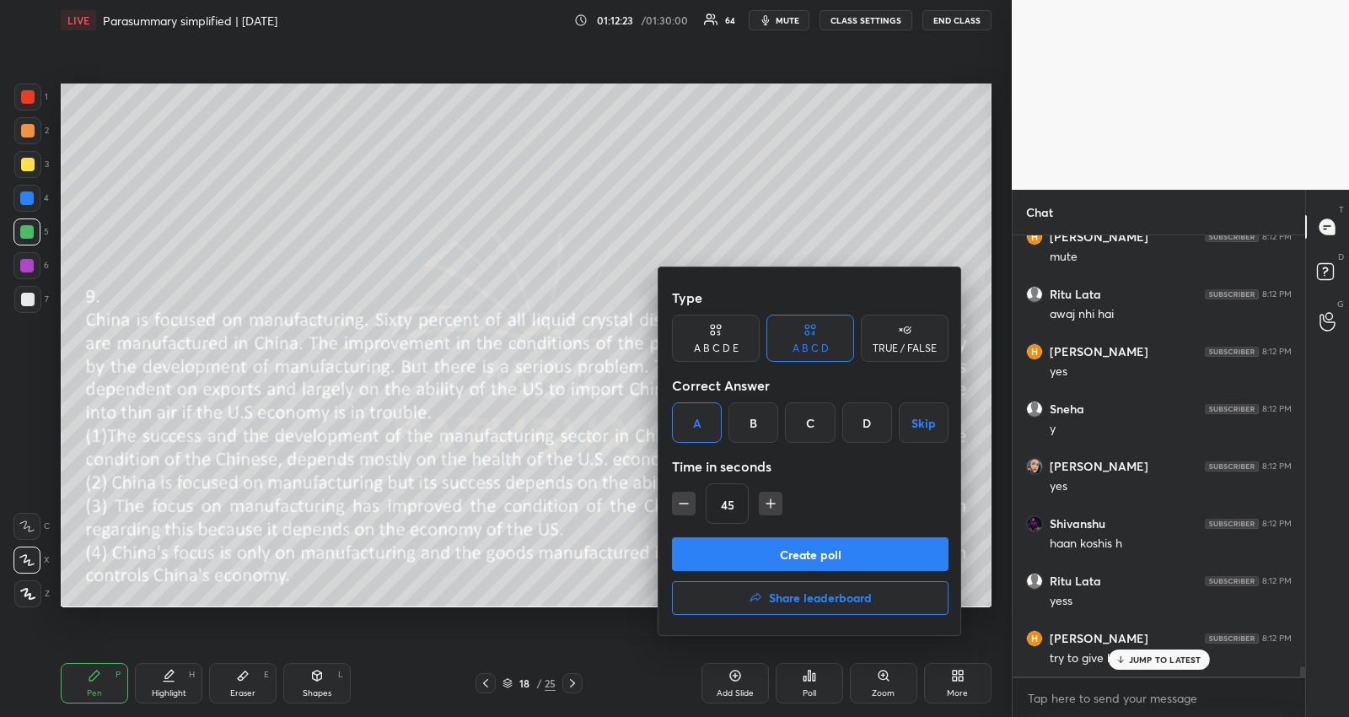
click at [728, 540] on button "Create poll" at bounding box center [810, 554] width 277 height 34
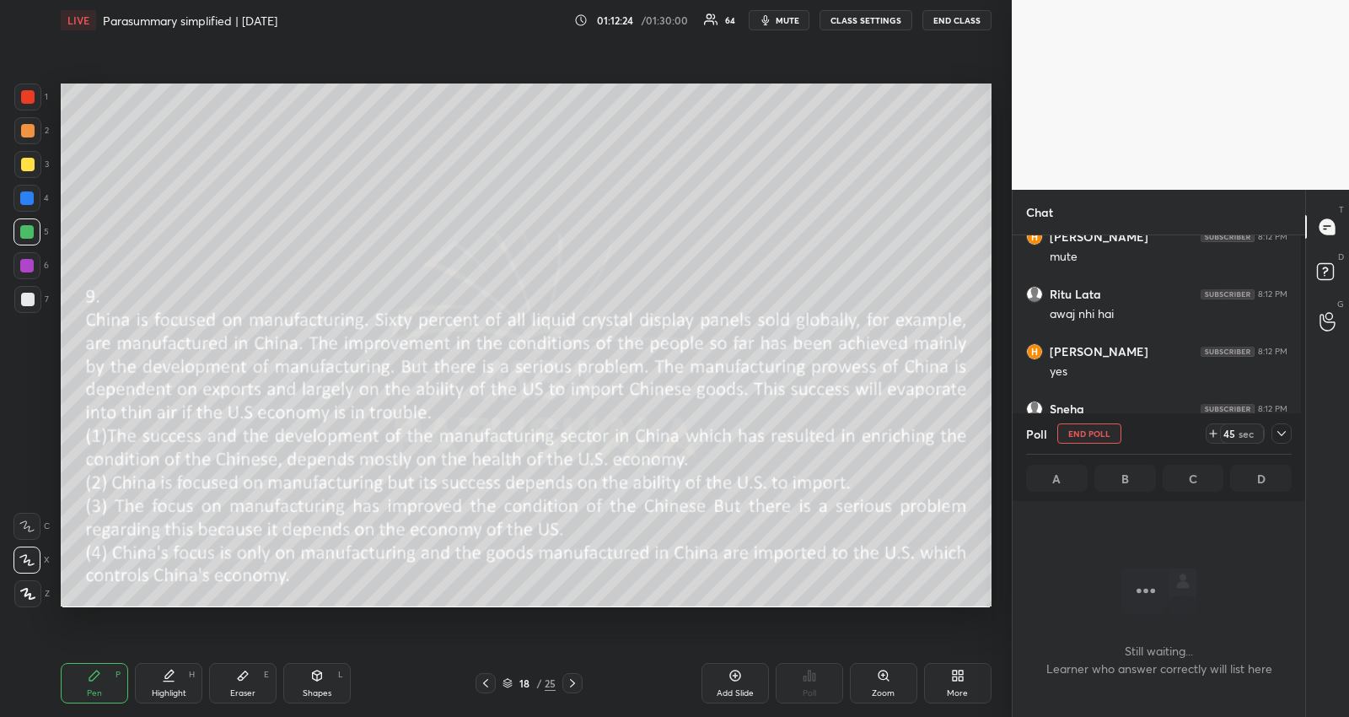
scroll to position [394, 283]
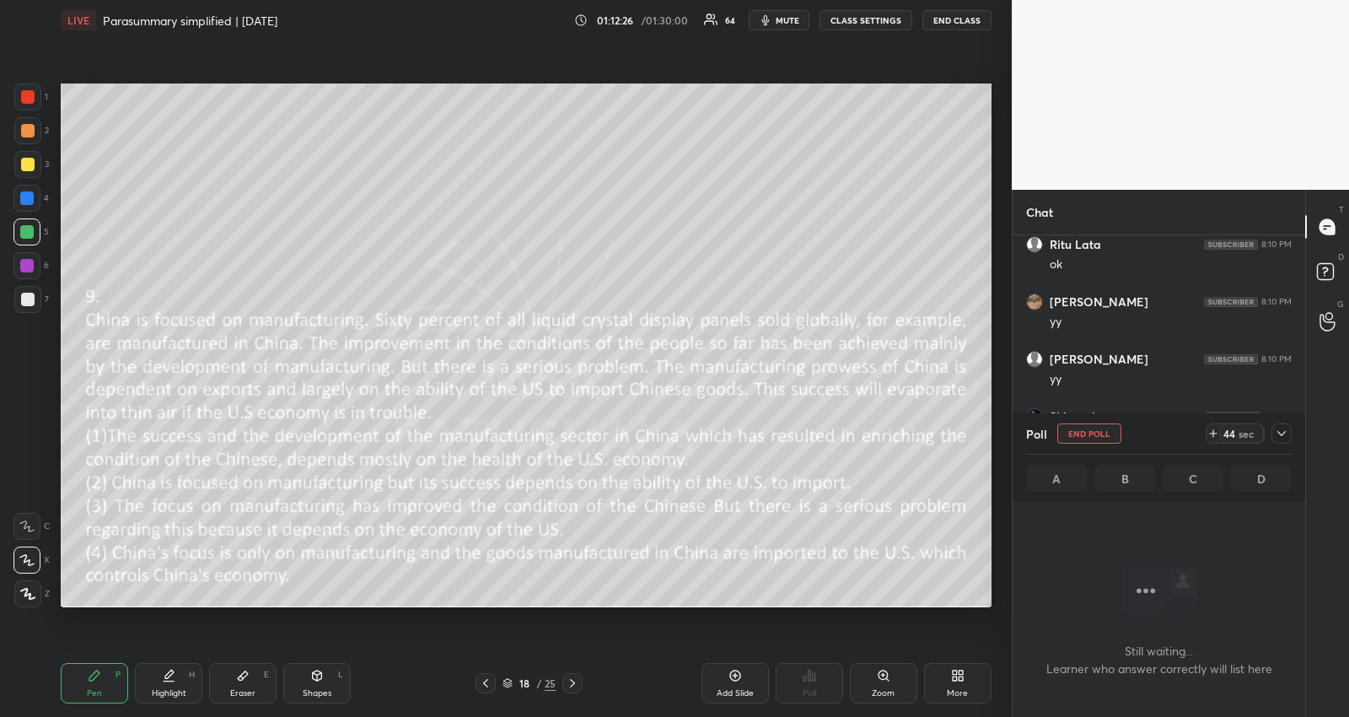
click at [1277, 433] on icon at bounding box center [1281, 433] width 13 height 13
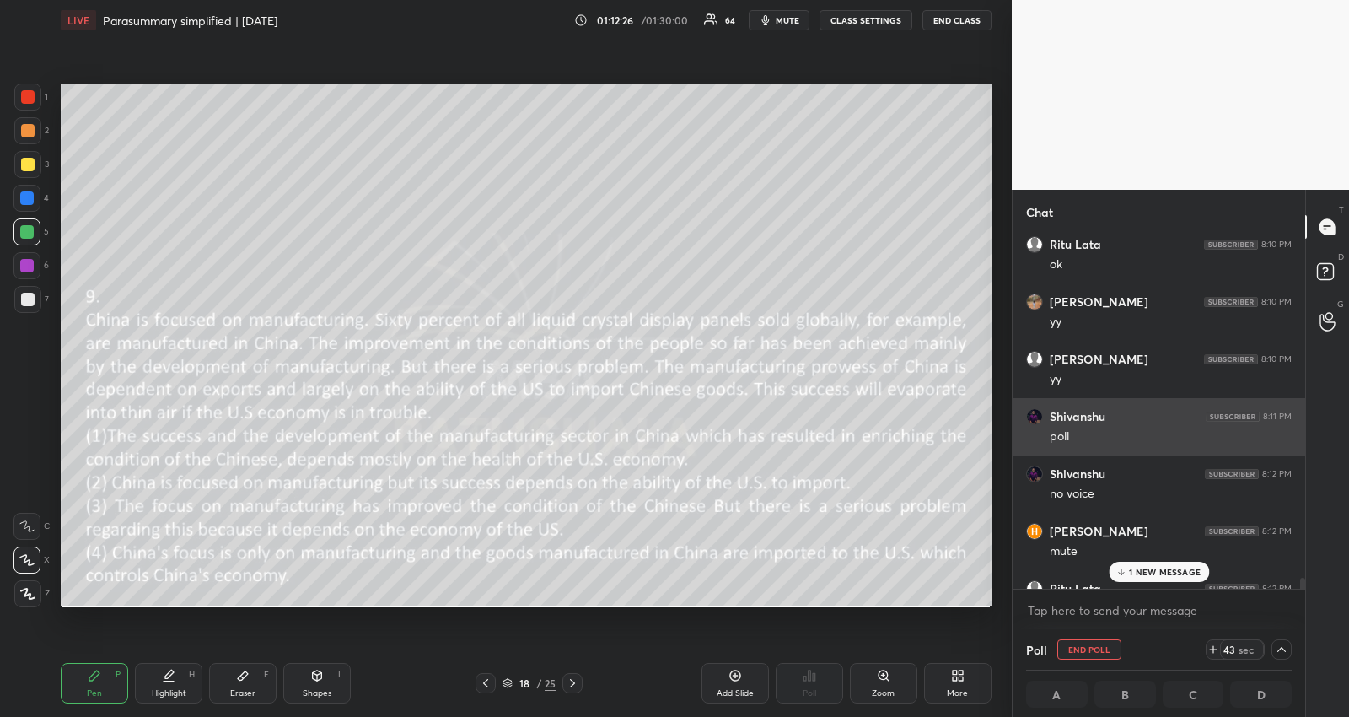
scroll to position [5, 1]
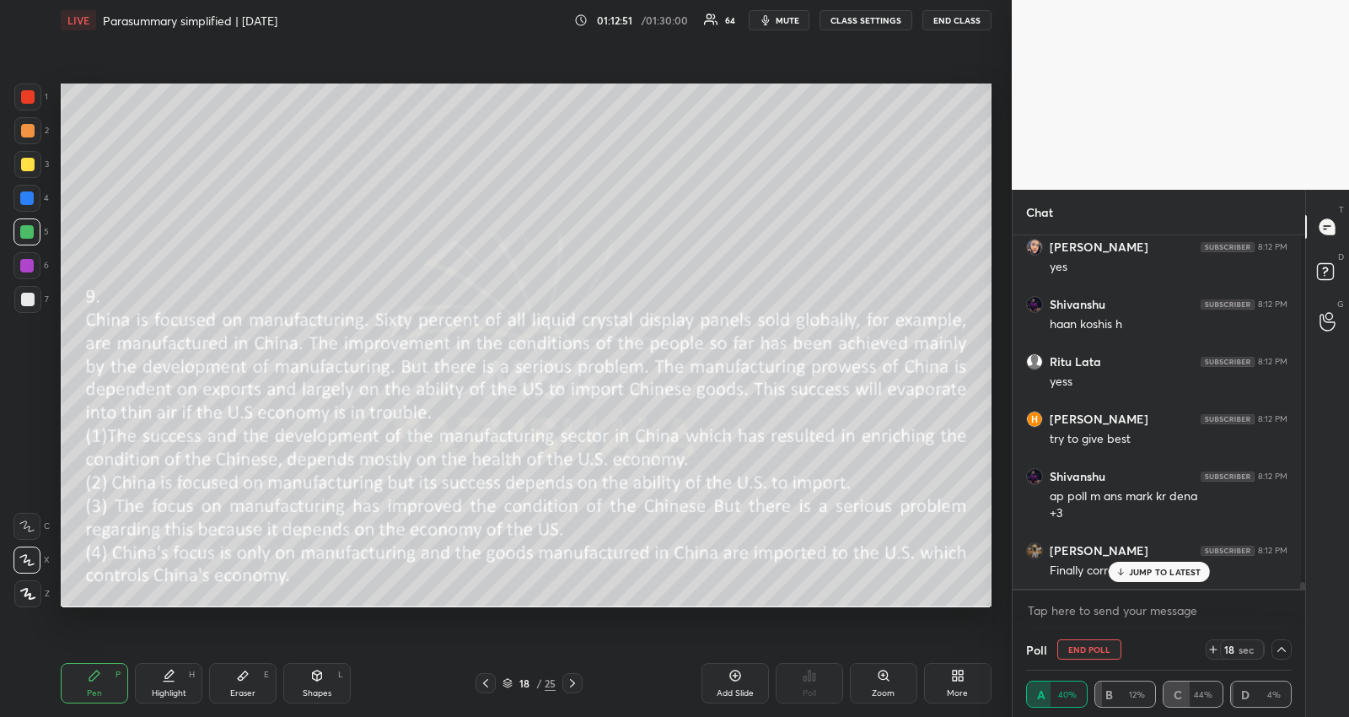
click at [1183, 571] on p "JUMP TO LATEST" at bounding box center [1165, 572] width 73 height 10
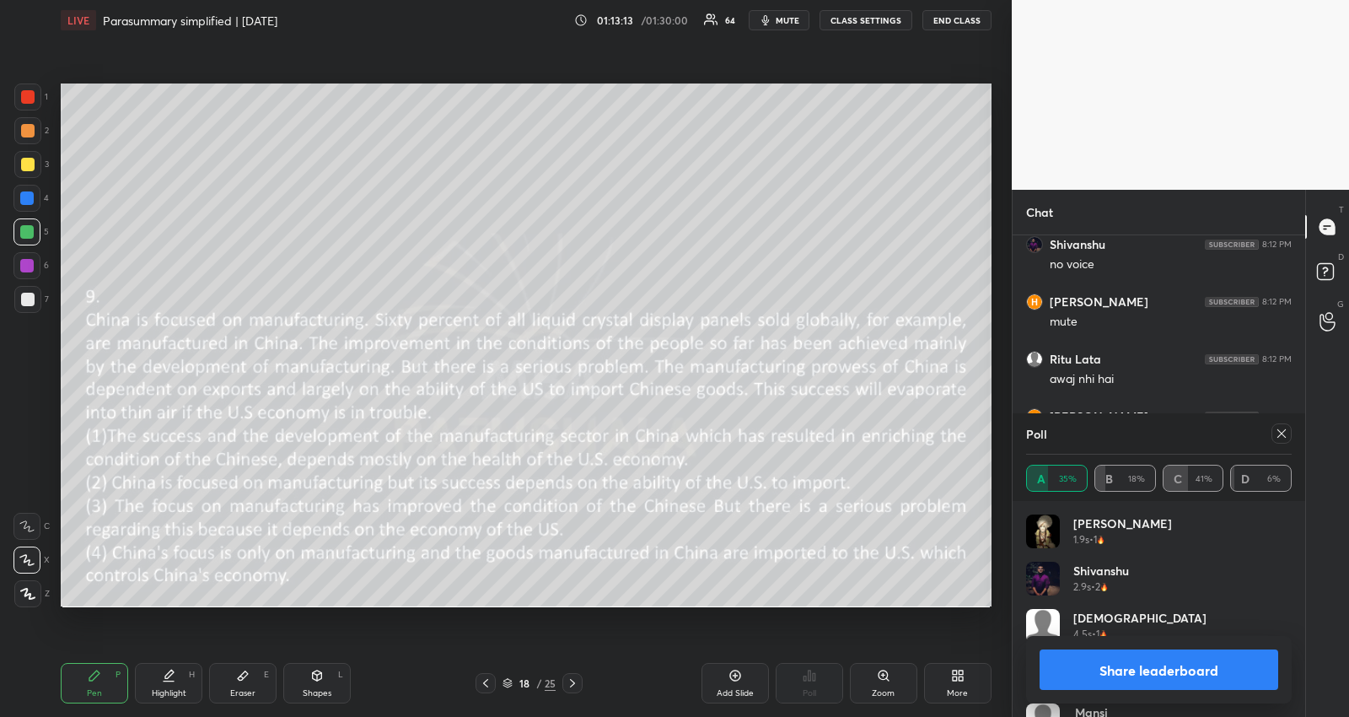
click at [1286, 431] on icon at bounding box center [1281, 433] width 13 height 13
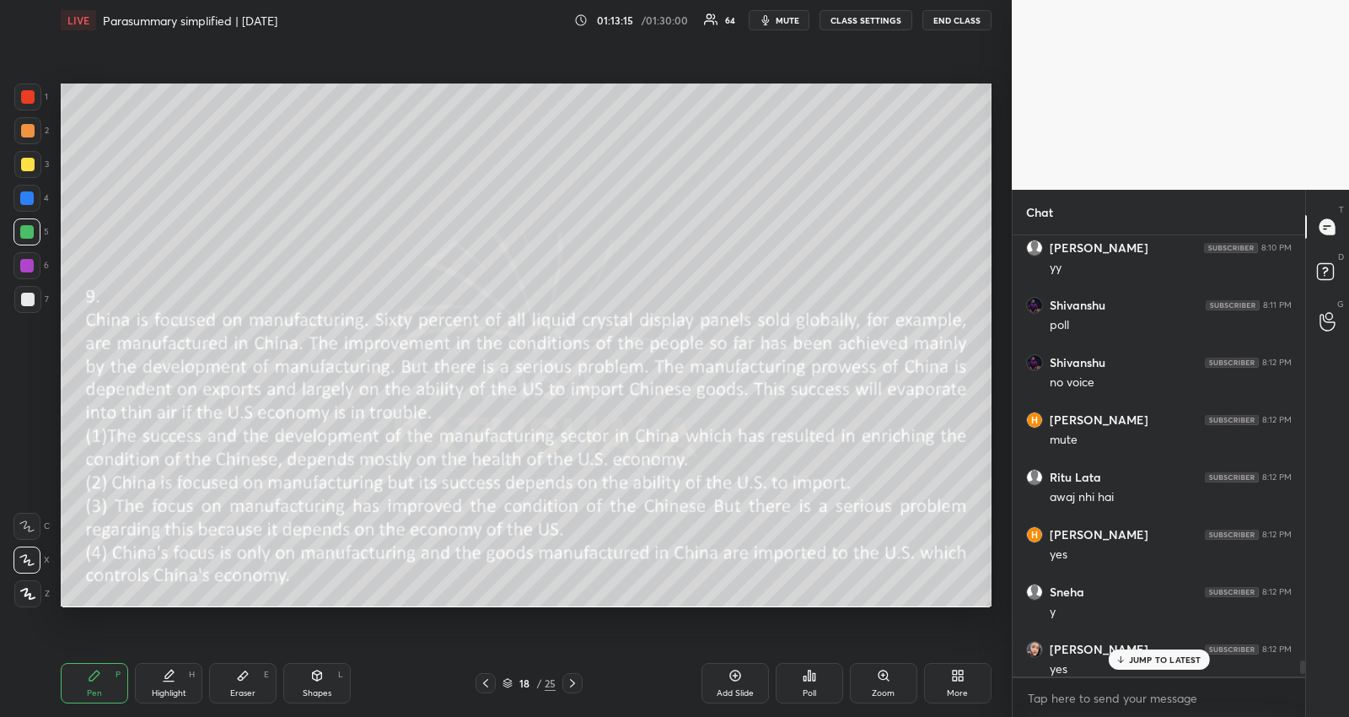
click at [1170, 651] on div "JUMP TO LATEST" at bounding box center [1158, 659] width 101 height 20
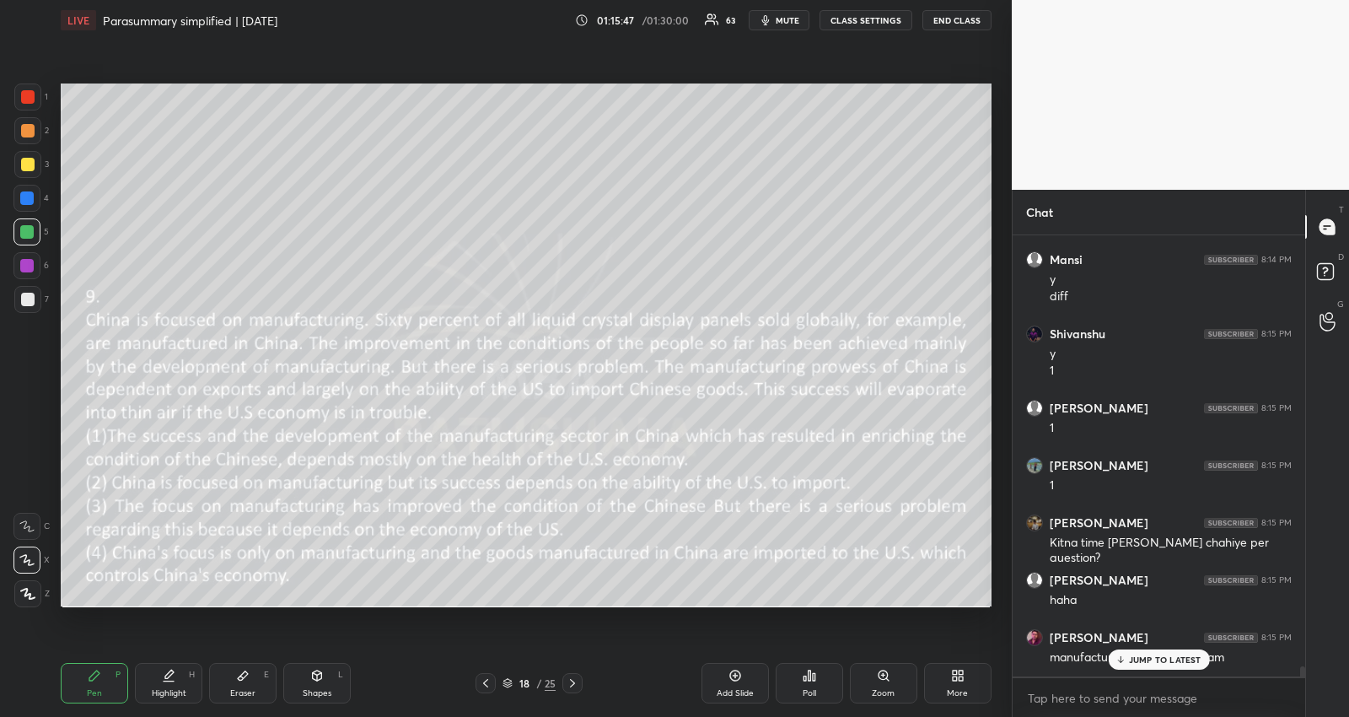
scroll to position [19164, 0]
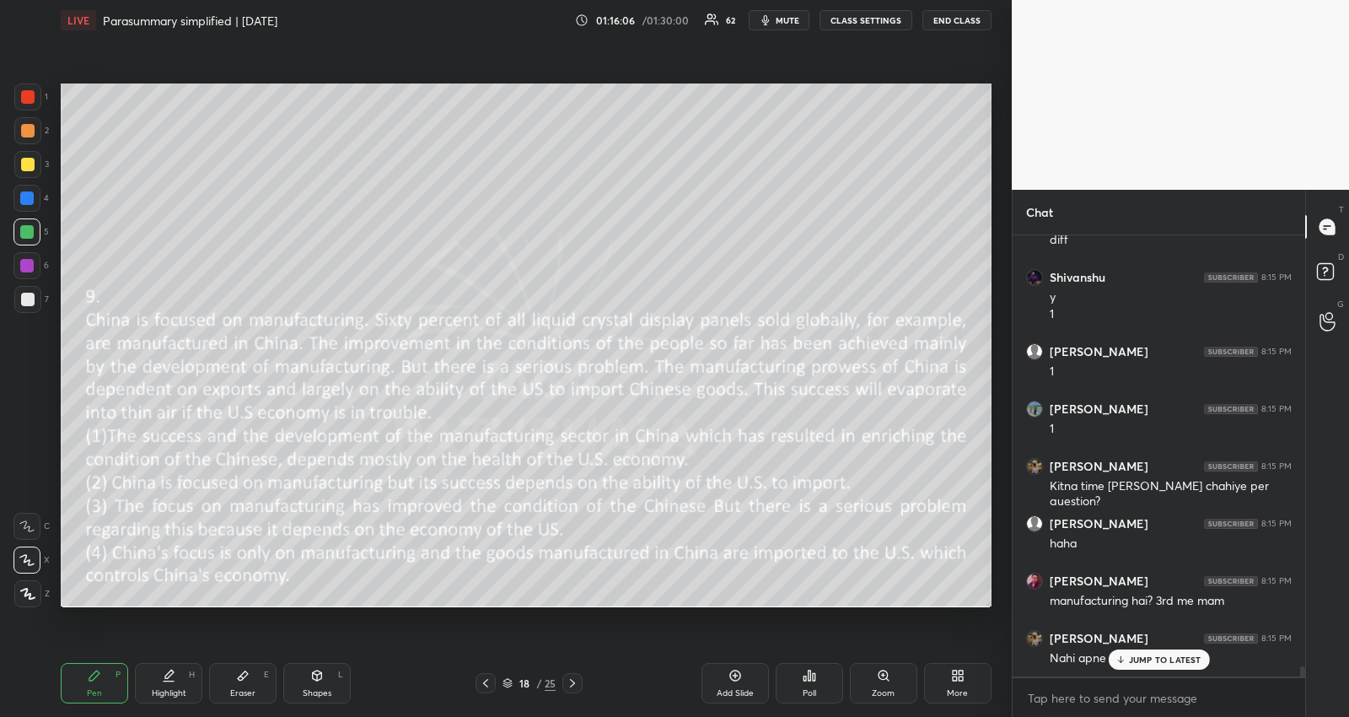
click at [1192, 652] on div "JUMP TO LATEST" at bounding box center [1158, 659] width 101 height 20
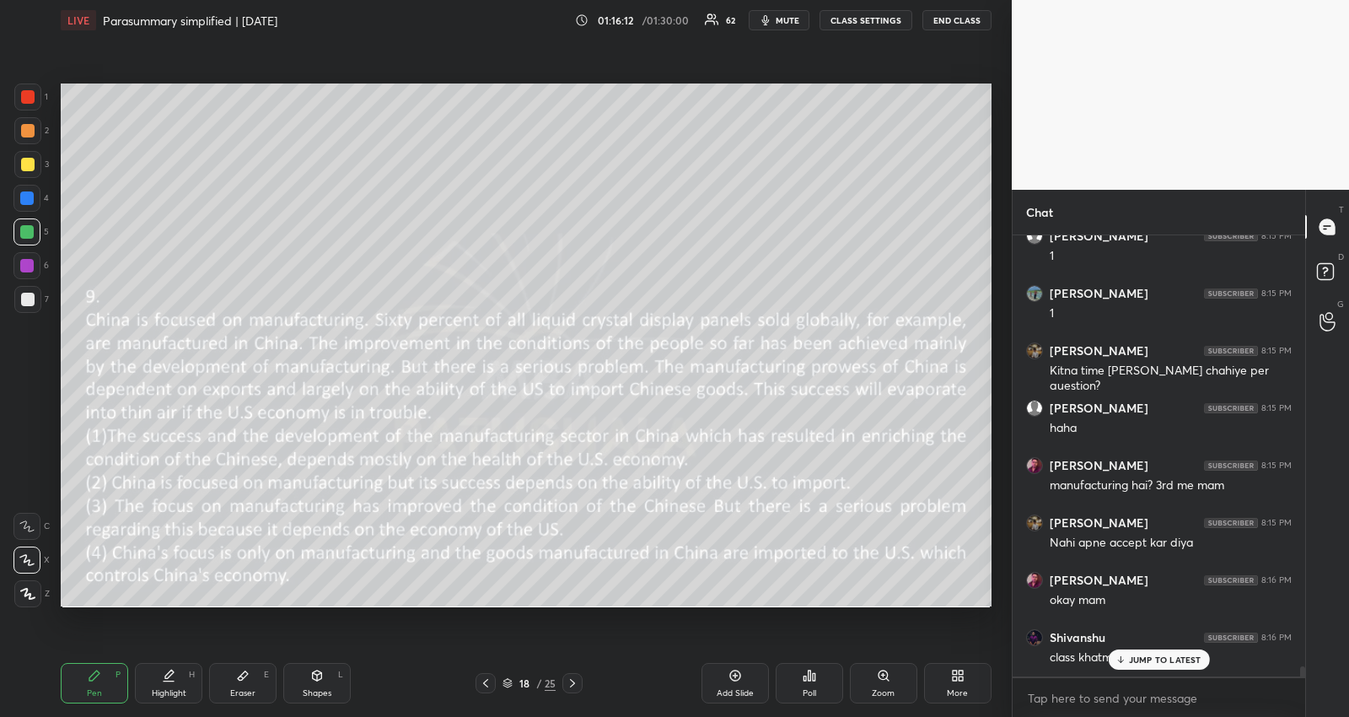
scroll to position [19336, 0]
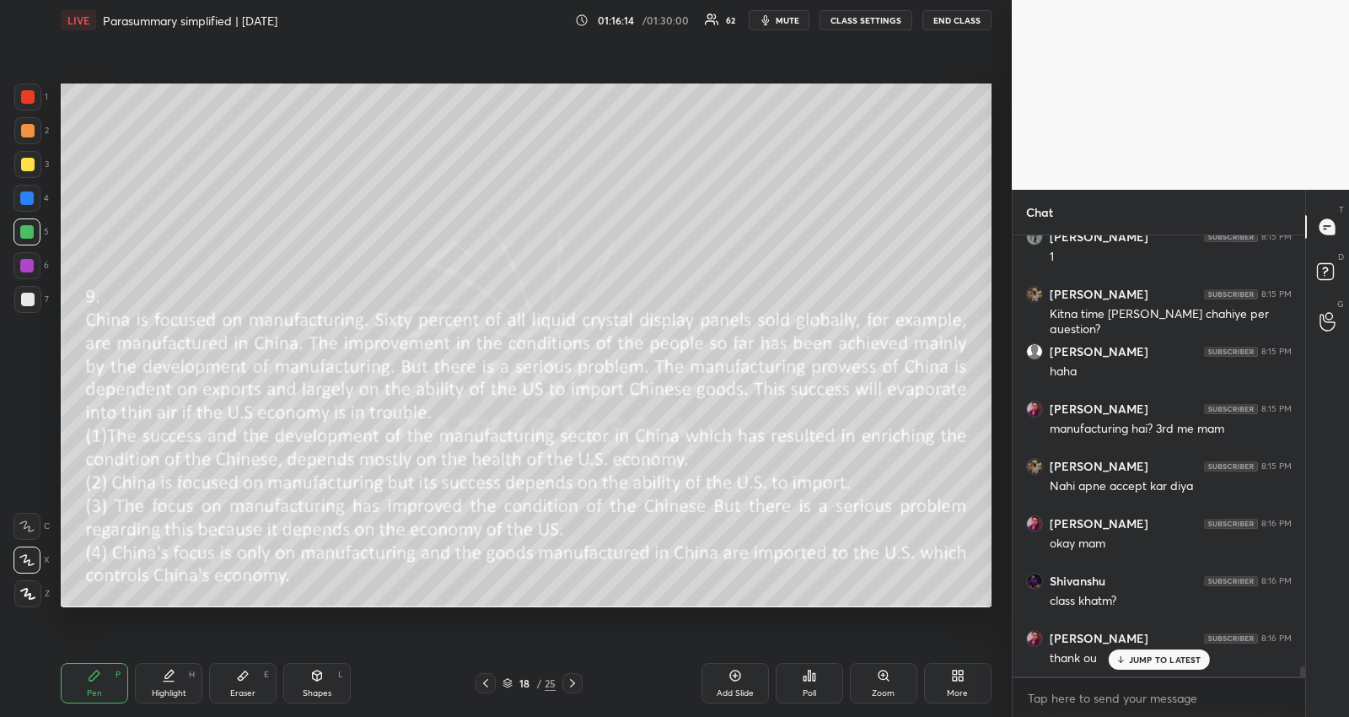
click at [1120, 659] on icon at bounding box center [1120, 659] width 11 height 10
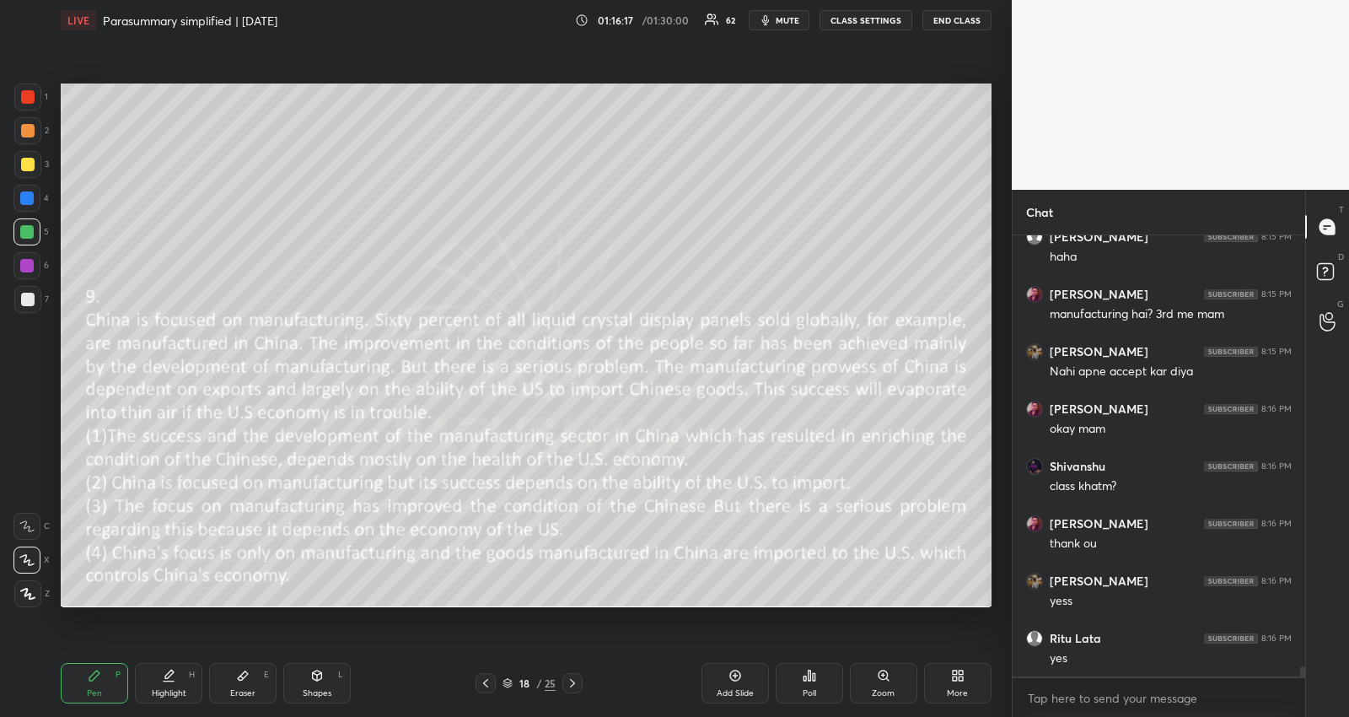
scroll to position [19508, 0]
click at [576, 684] on icon at bounding box center [572, 682] width 13 height 13
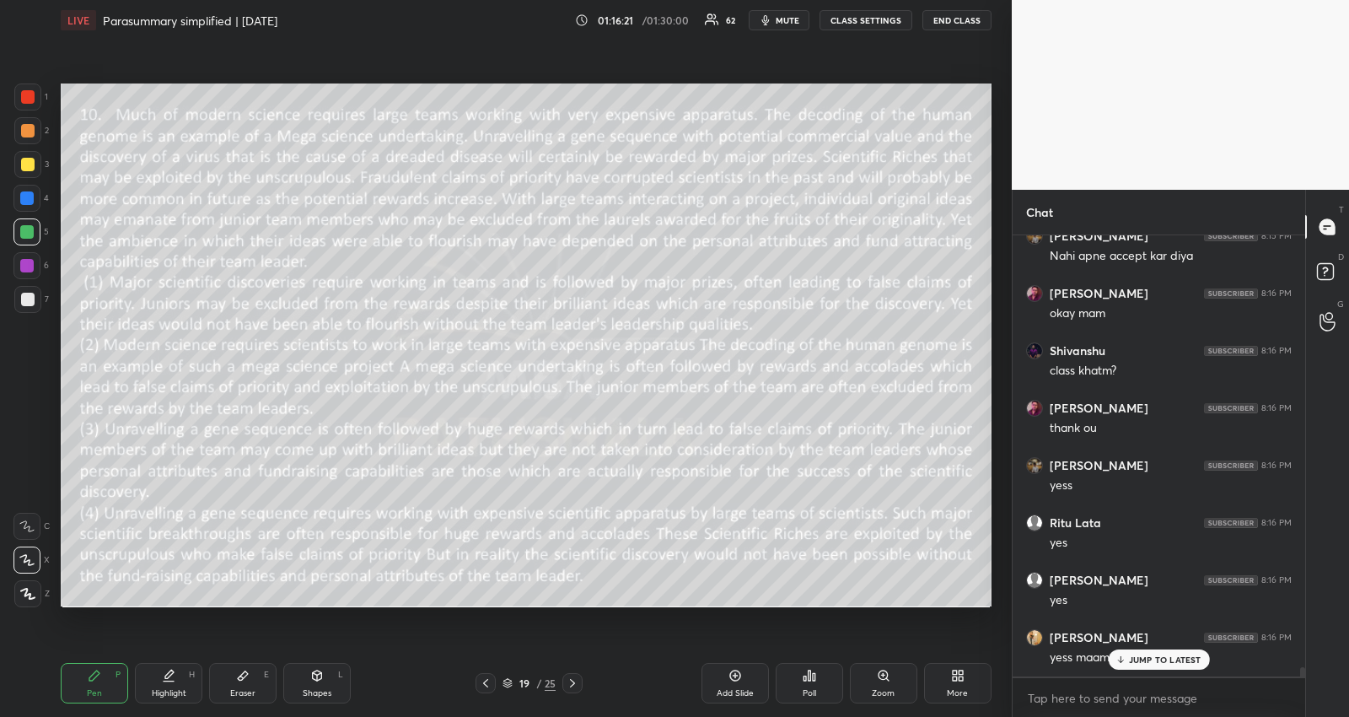
click at [576, 684] on icon at bounding box center [572, 682] width 13 height 13
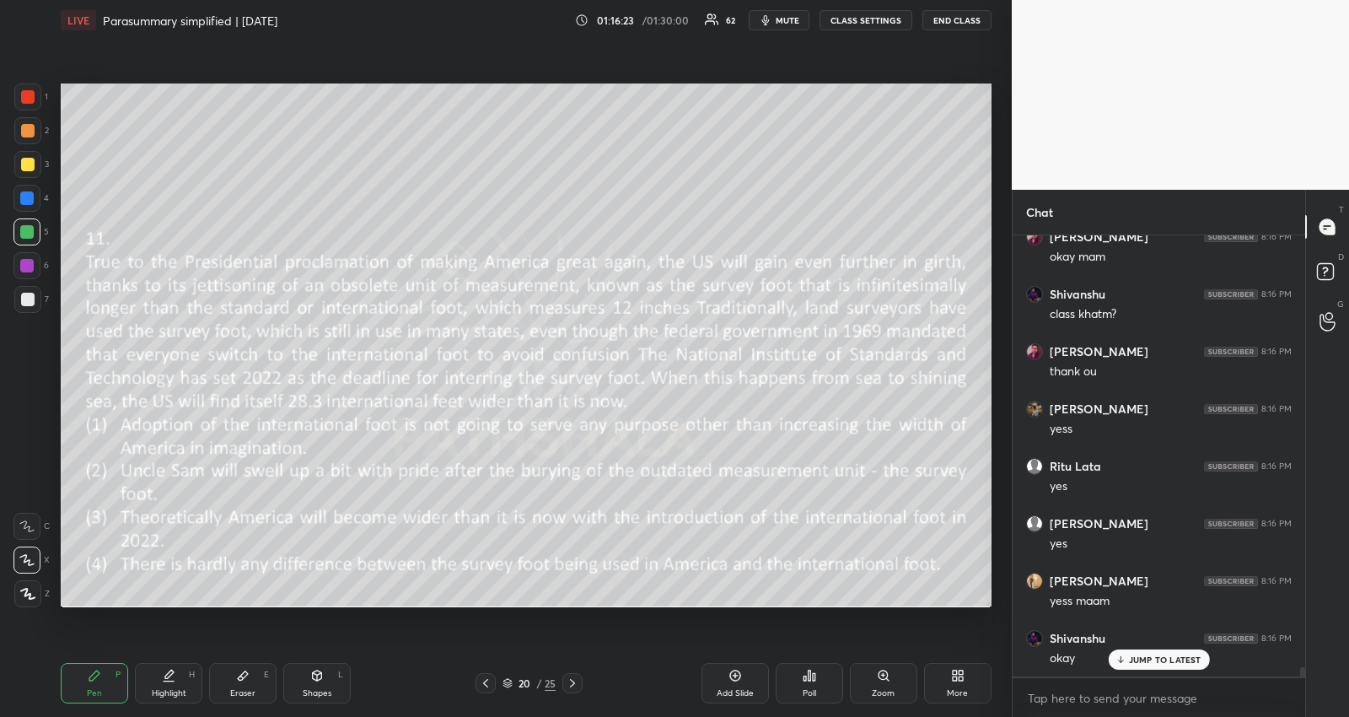
click at [576, 684] on icon at bounding box center [572, 682] width 13 height 13
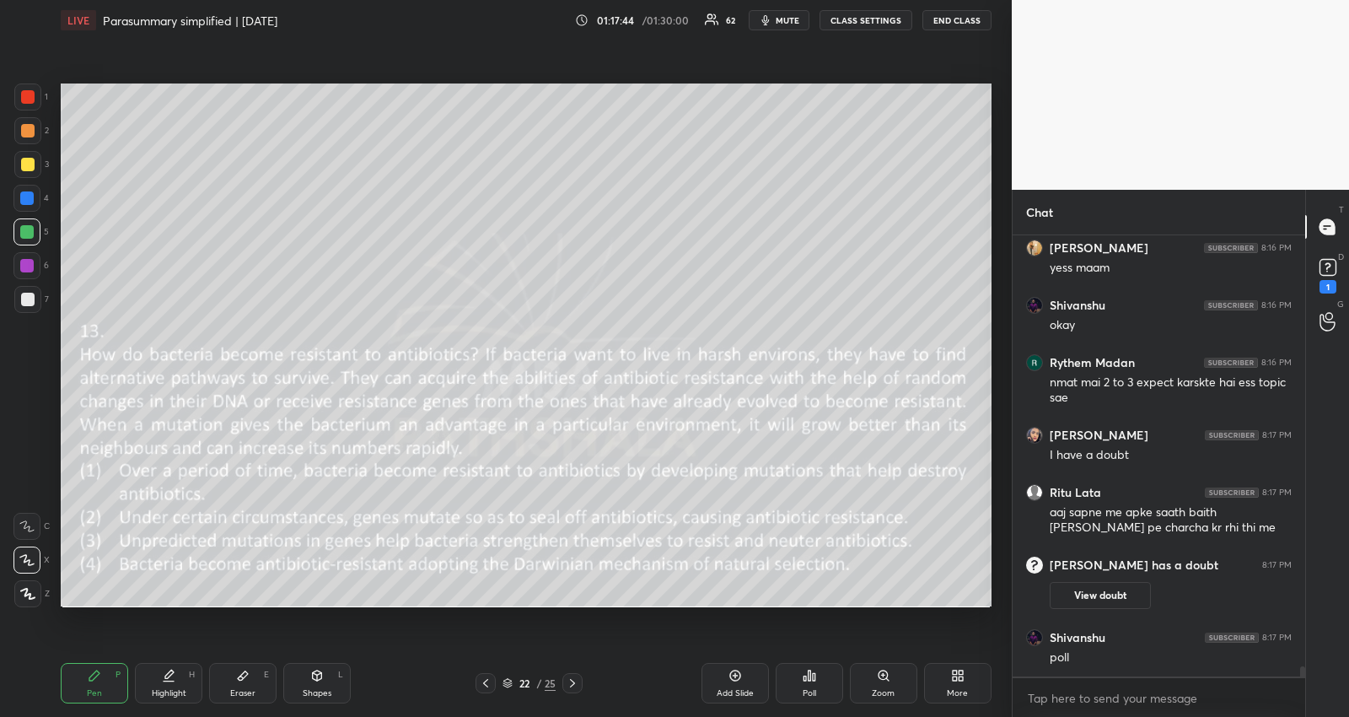
scroll to position [19459, 0]
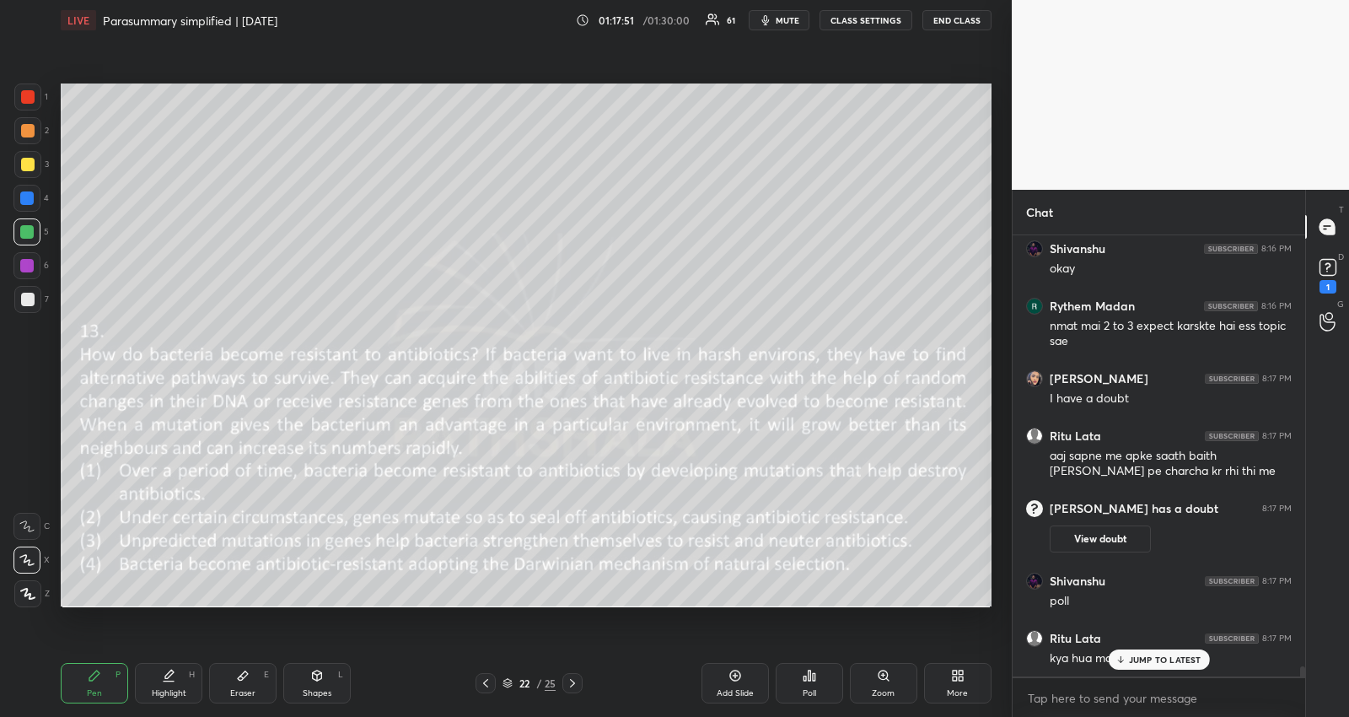
click at [1153, 658] on p "JUMP TO LATEST" at bounding box center [1165, 659] width 73 height 10
click at [814, 680] on icon at bounding box center [814, 677] width 3 height 8
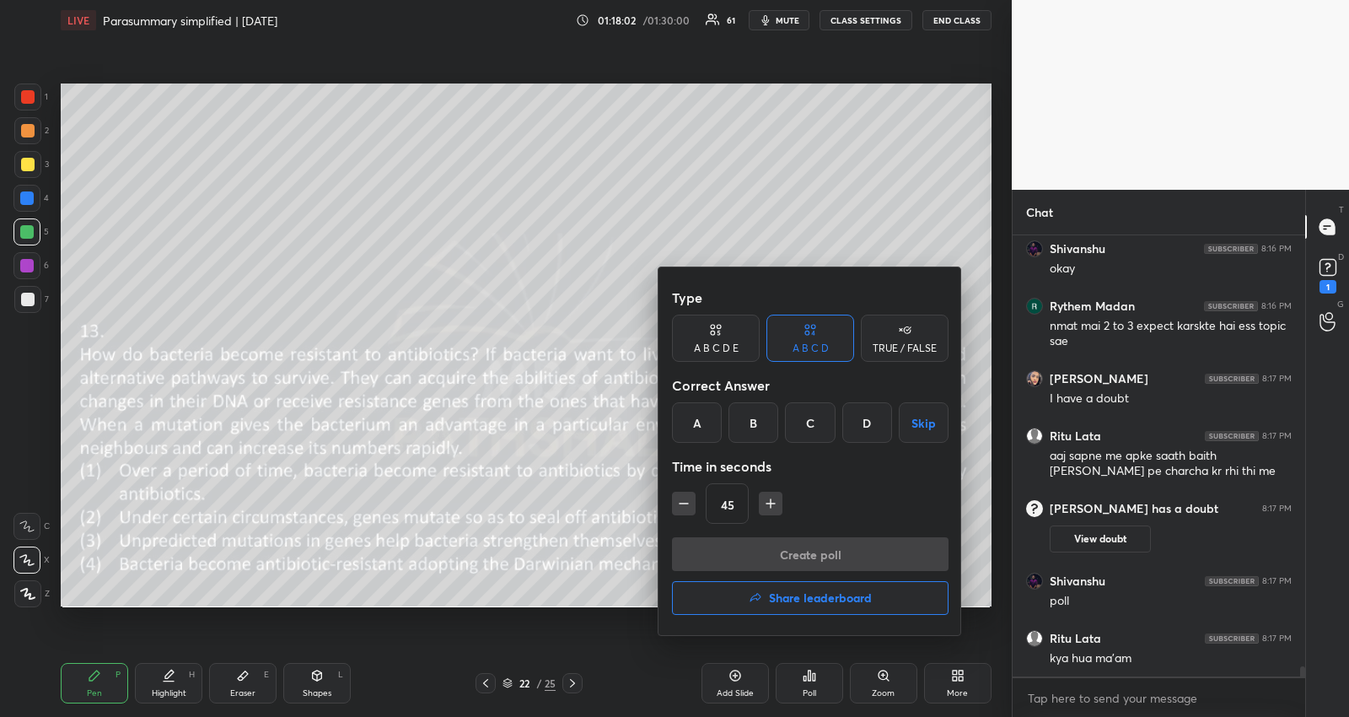
scroll to position [19470, 0]
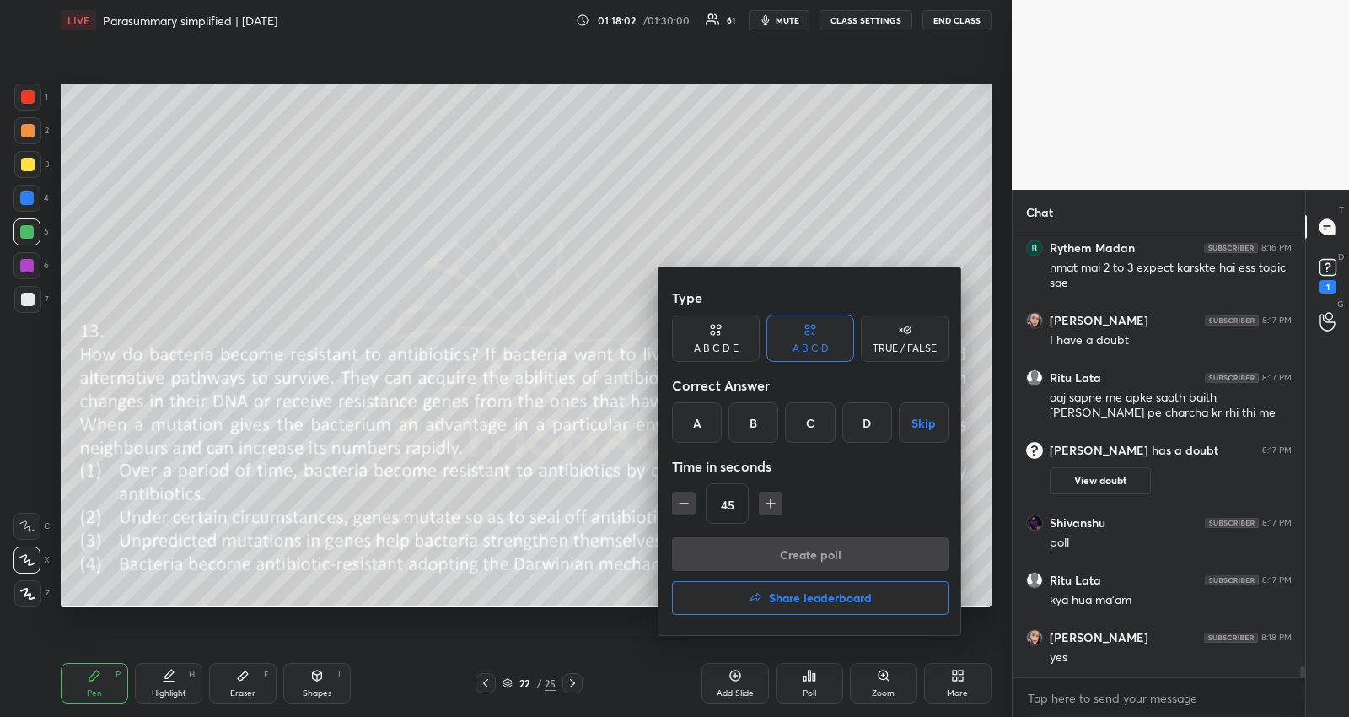
click at [870, 425] on div "D" at bounding box center [867, 422] width 50 height 40
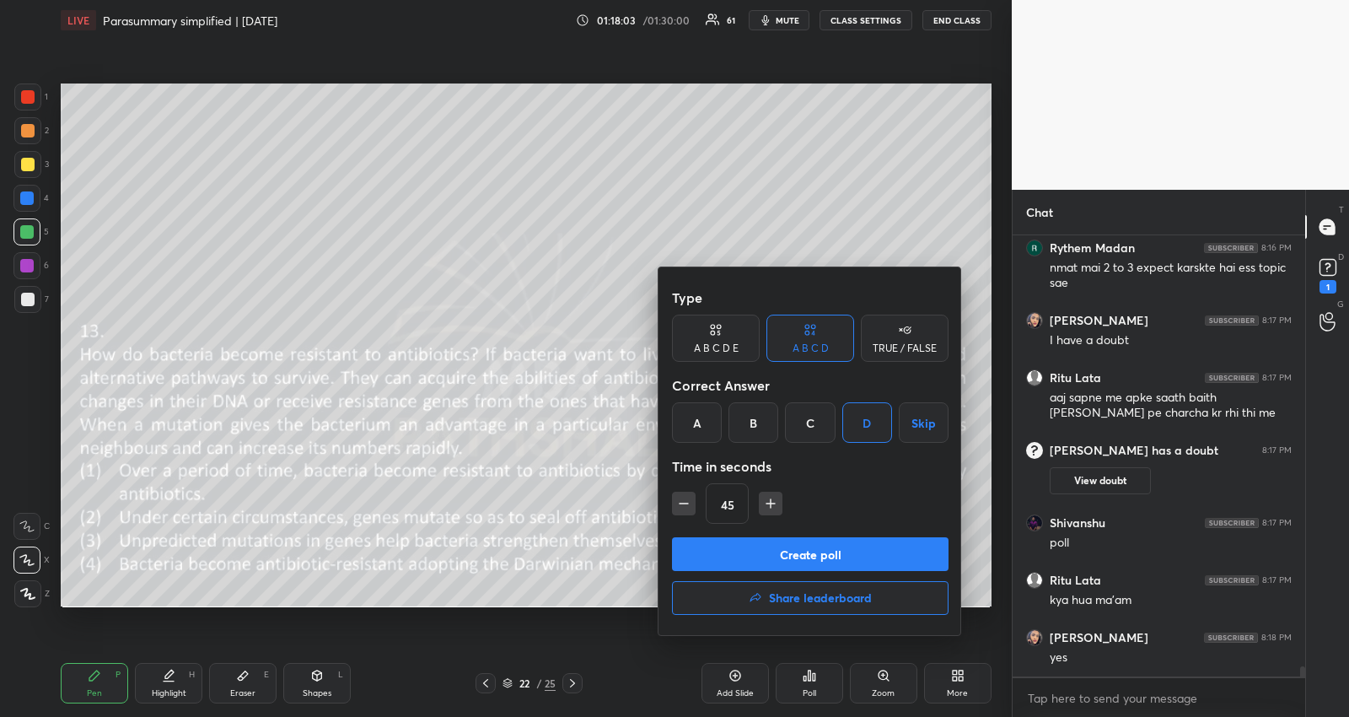
click at [787, 546] on button "Create poll" at bounding box center [810, 554] width 277 height 34
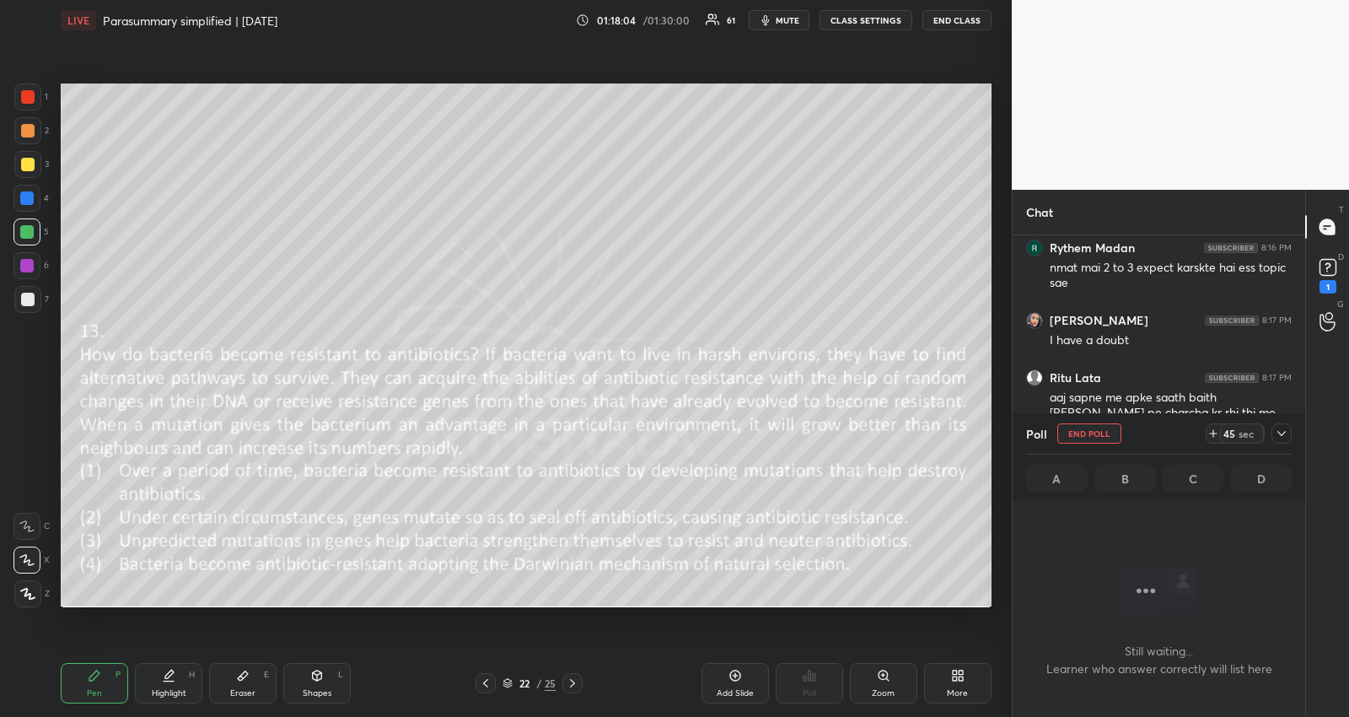
scroll to position [19208, 0]
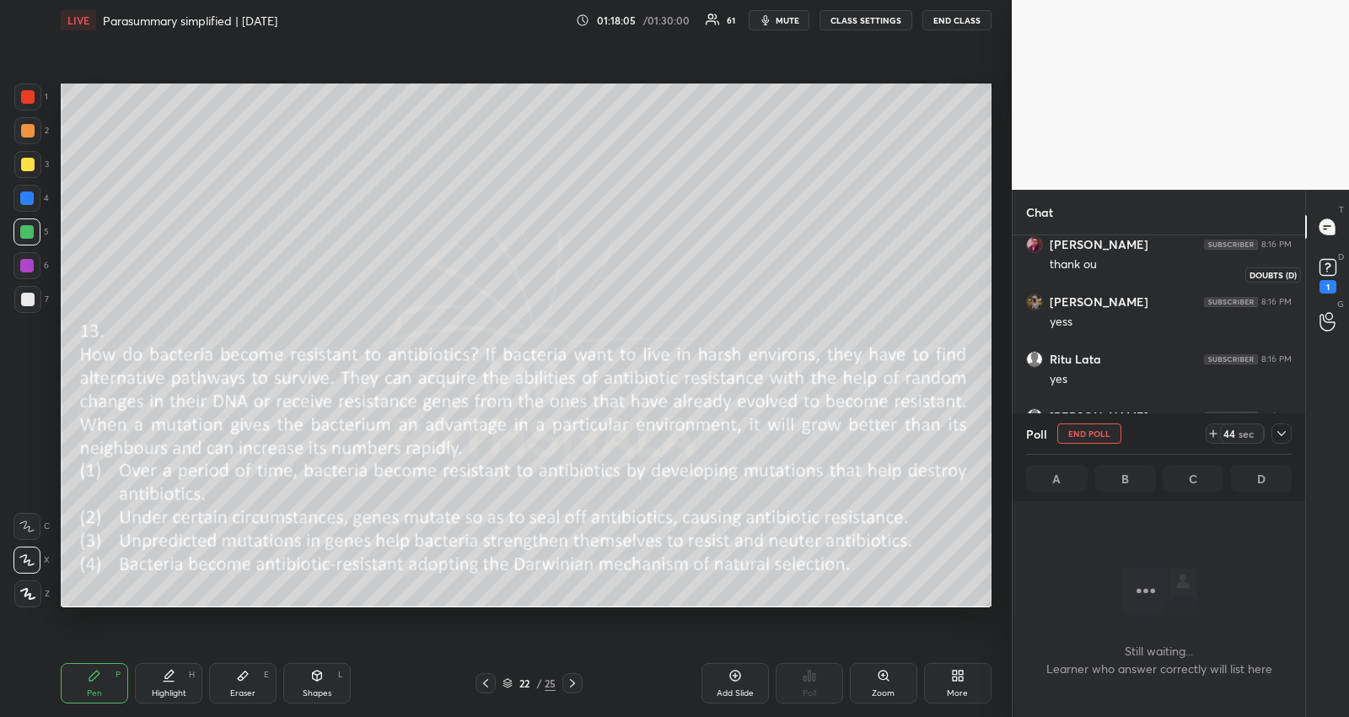
click at [1333, 269] on rect at bounding box center [1328, 268] width 16 height 16
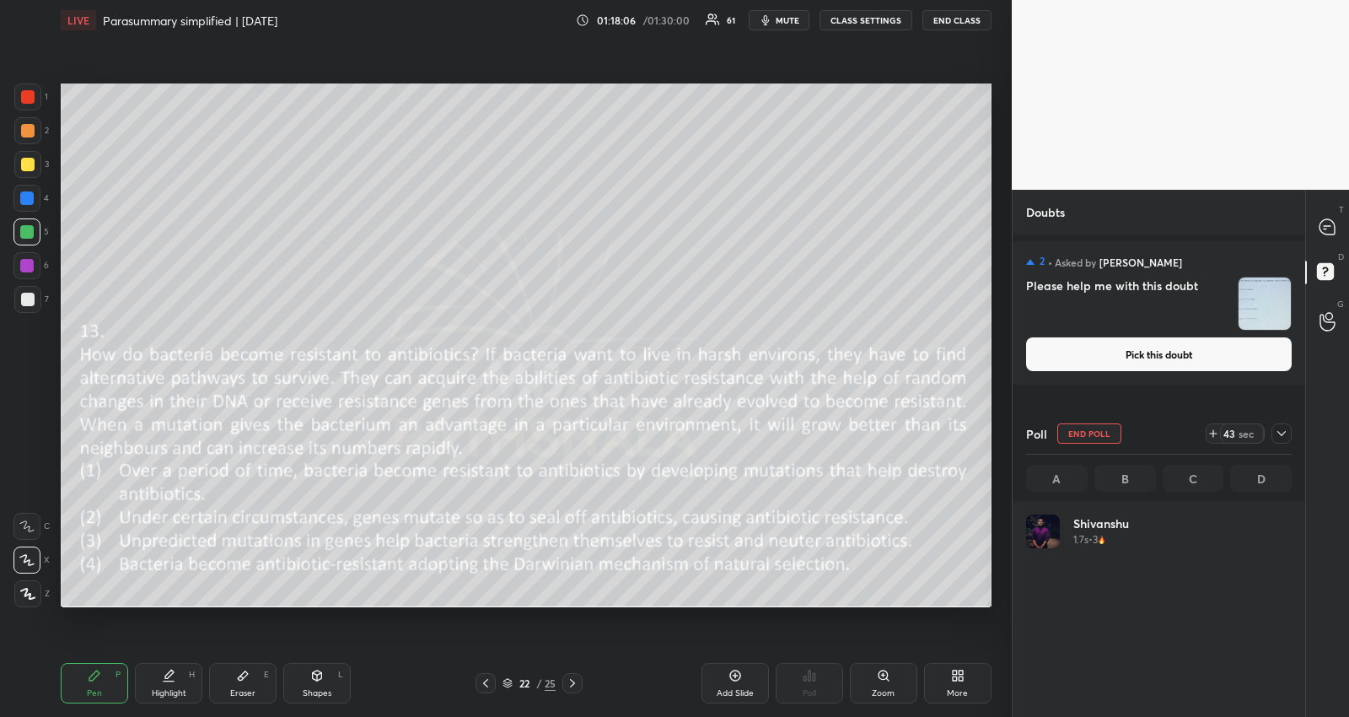
scroll to position [197, 261]
click at [1245, 350] on button "Pick this doubt" at bounding box center [1159, 354] width 266 height 34
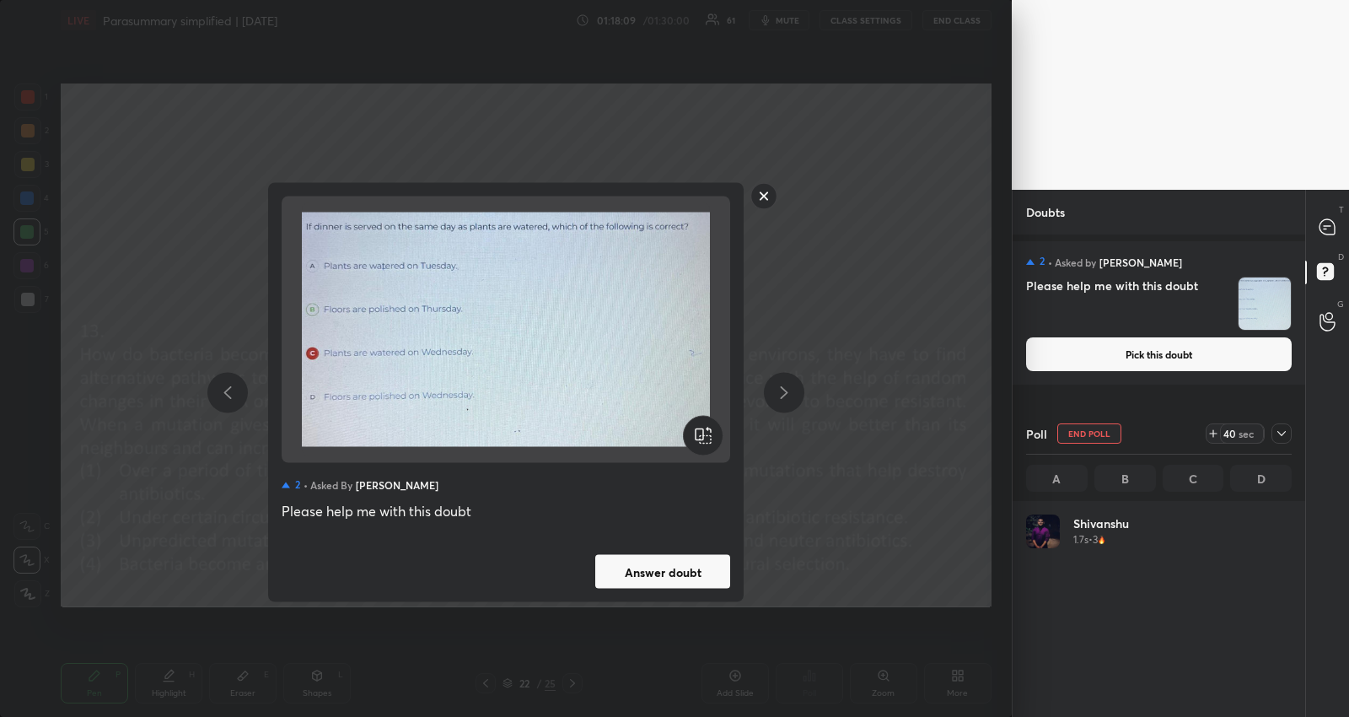
click at [762, 194] on rect at bounding box center [764, 196] width 26 height 26
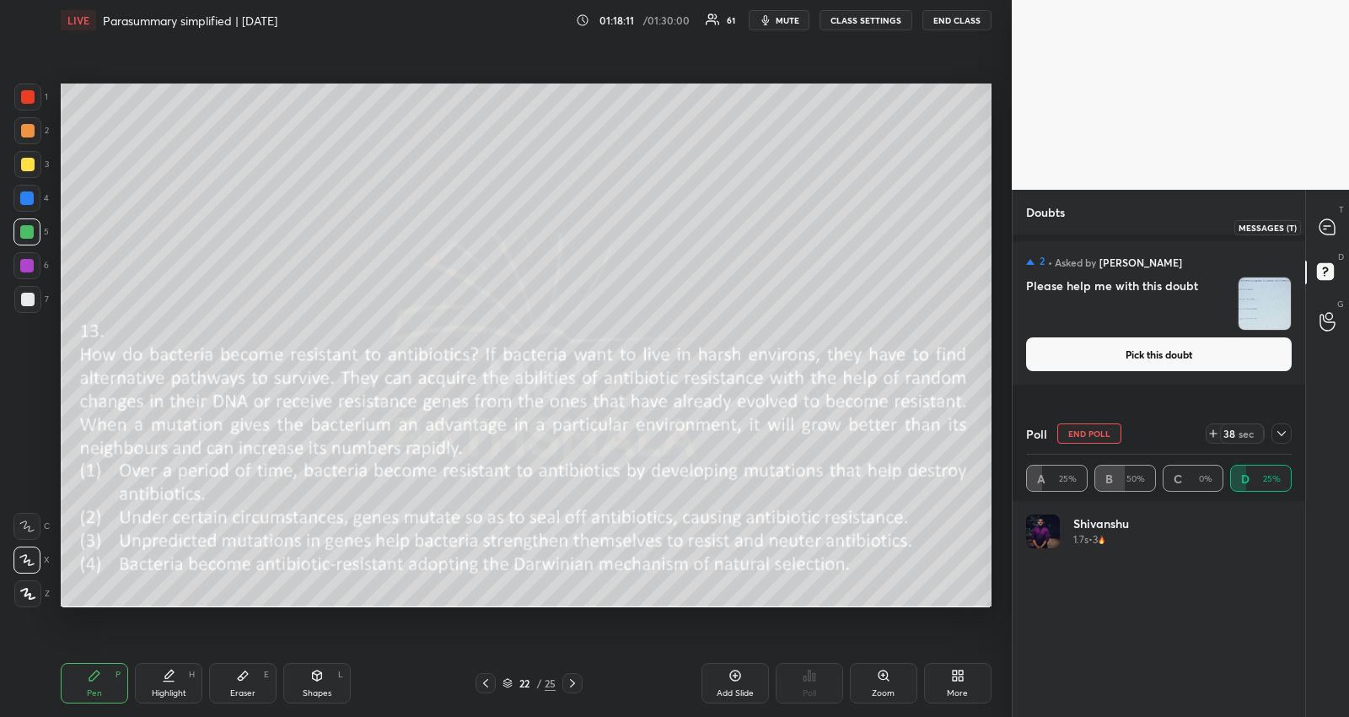
click at [1325, 223] on icon at bounding box center [1327, 226] width 15 height 15
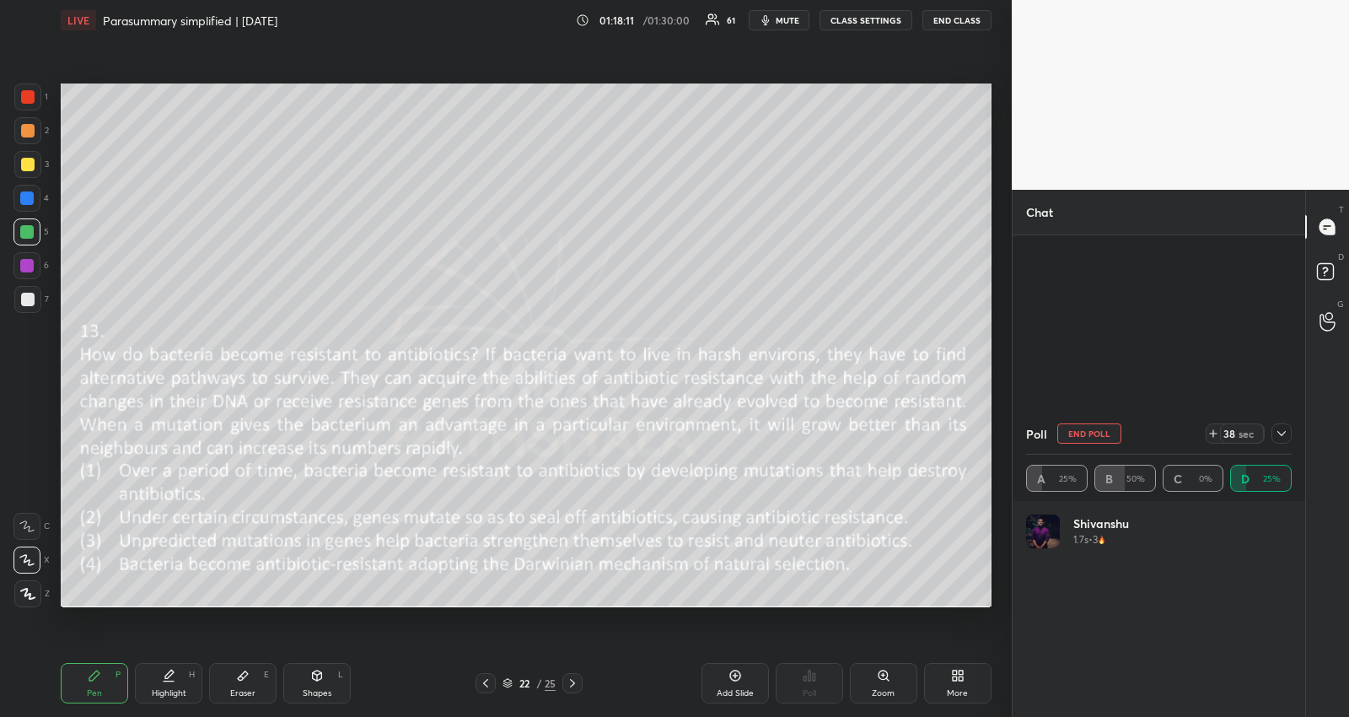
scroll to position [348, 288]
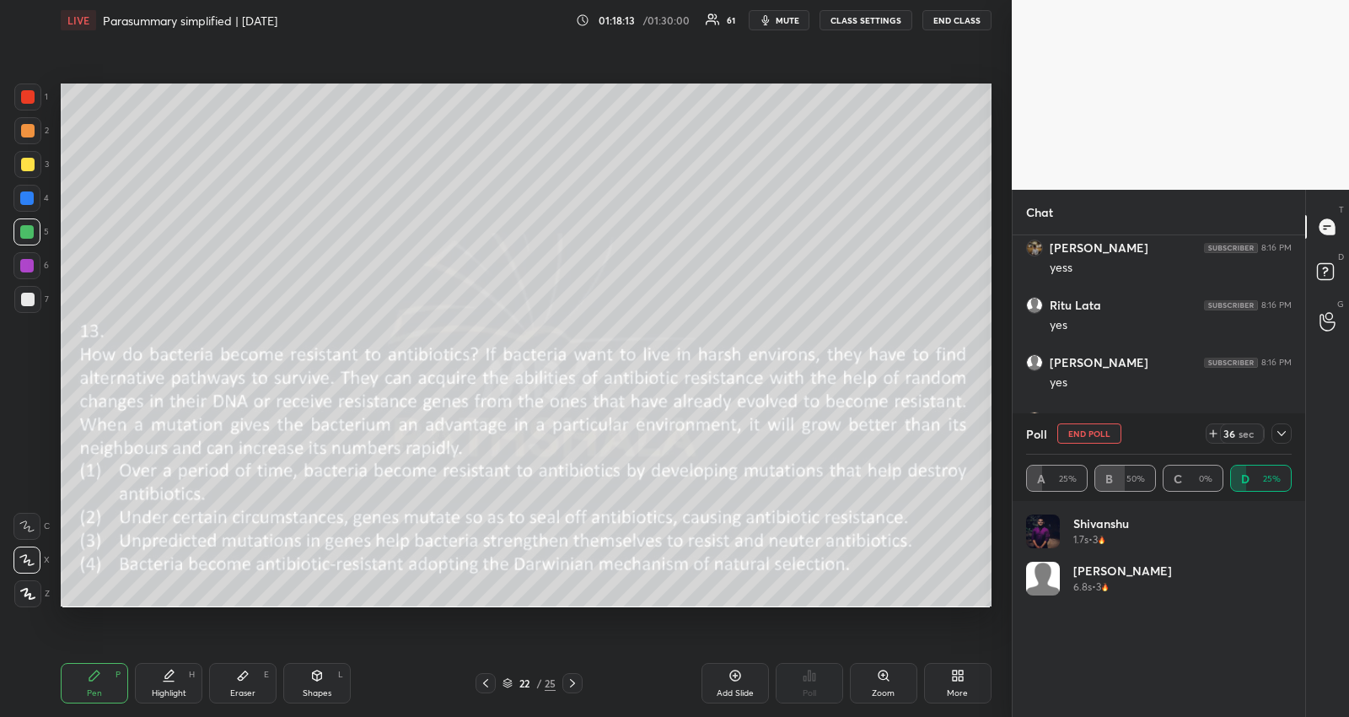
click at [1280, 424] on div at bounding box center [1282, 433] width 20 height 20
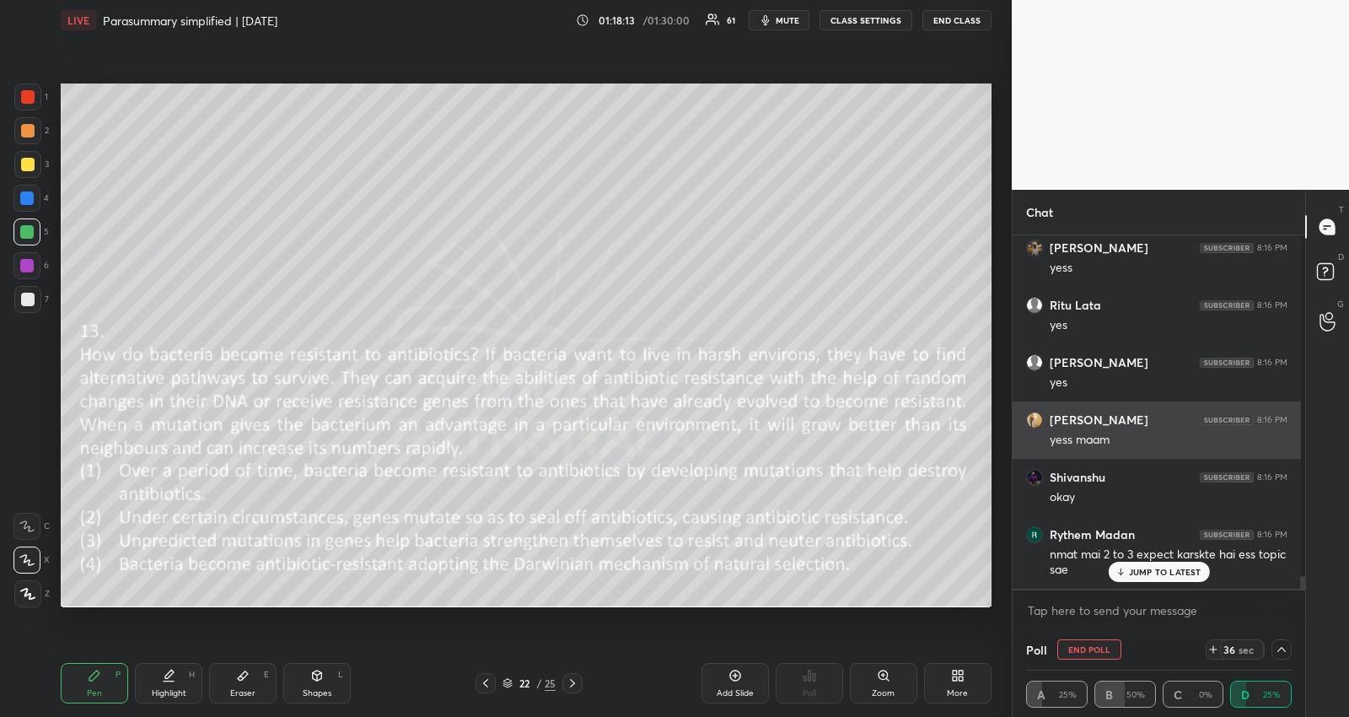
scroll to position [5, 1]
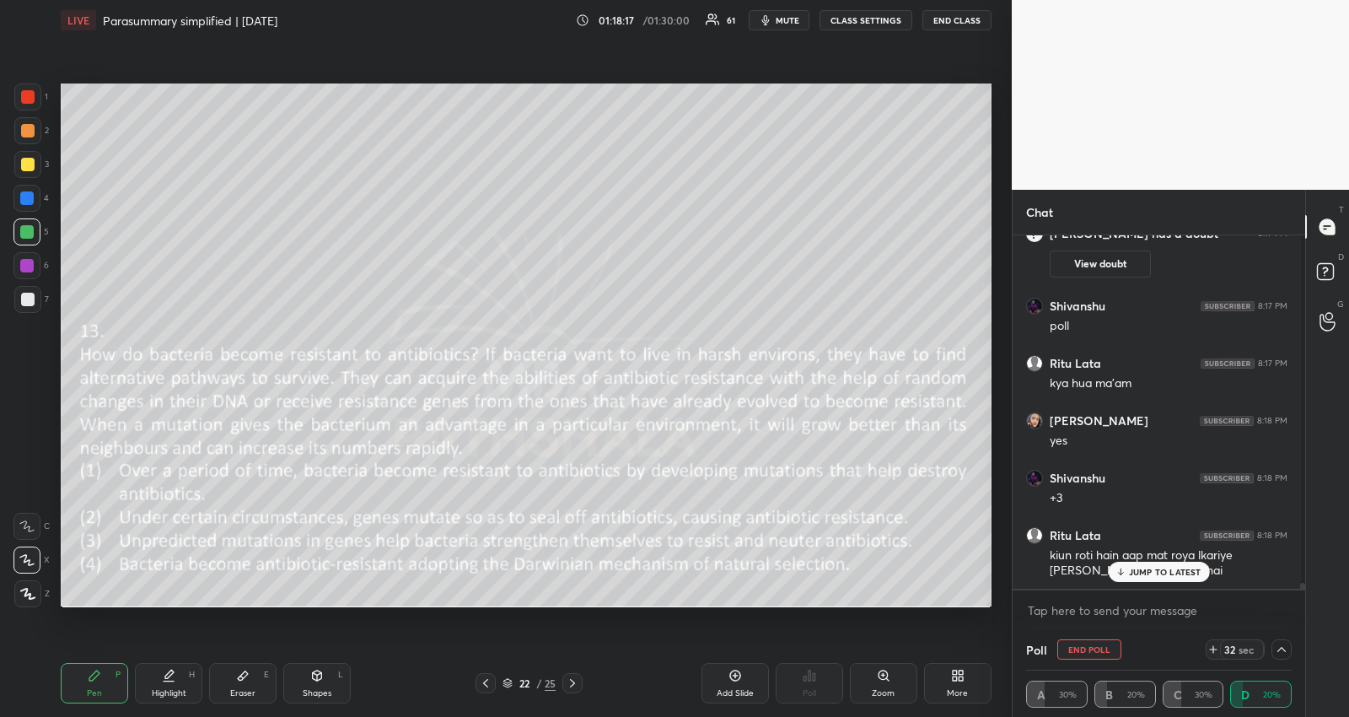
click at [1130, 567] on p "JUMP TO LATEST" at bounding box center [1165, 572] width 73 height 10
click at [31, 160] on div at bounding box center [27, 164] width 13 height 13
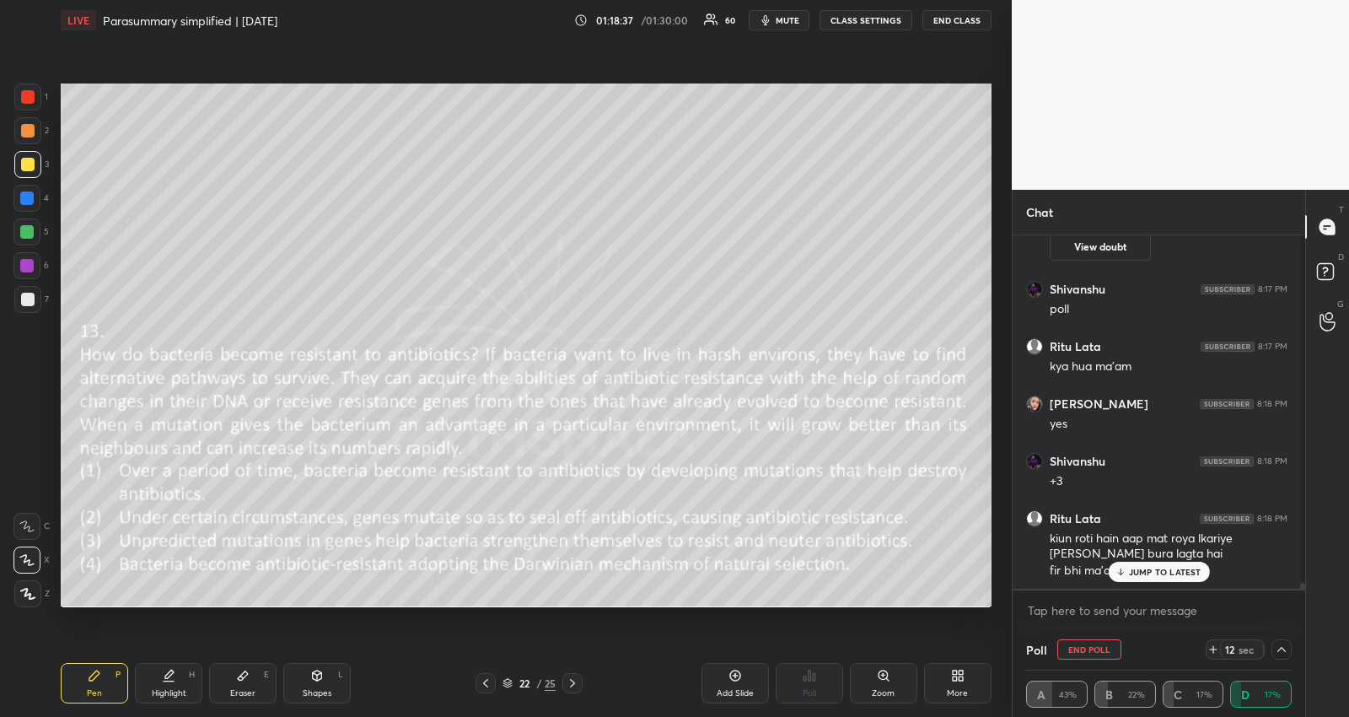
click at [1197, 567] on p "JUMP TO LATEST" at bounding box center [1165, 572] width 73 height 10
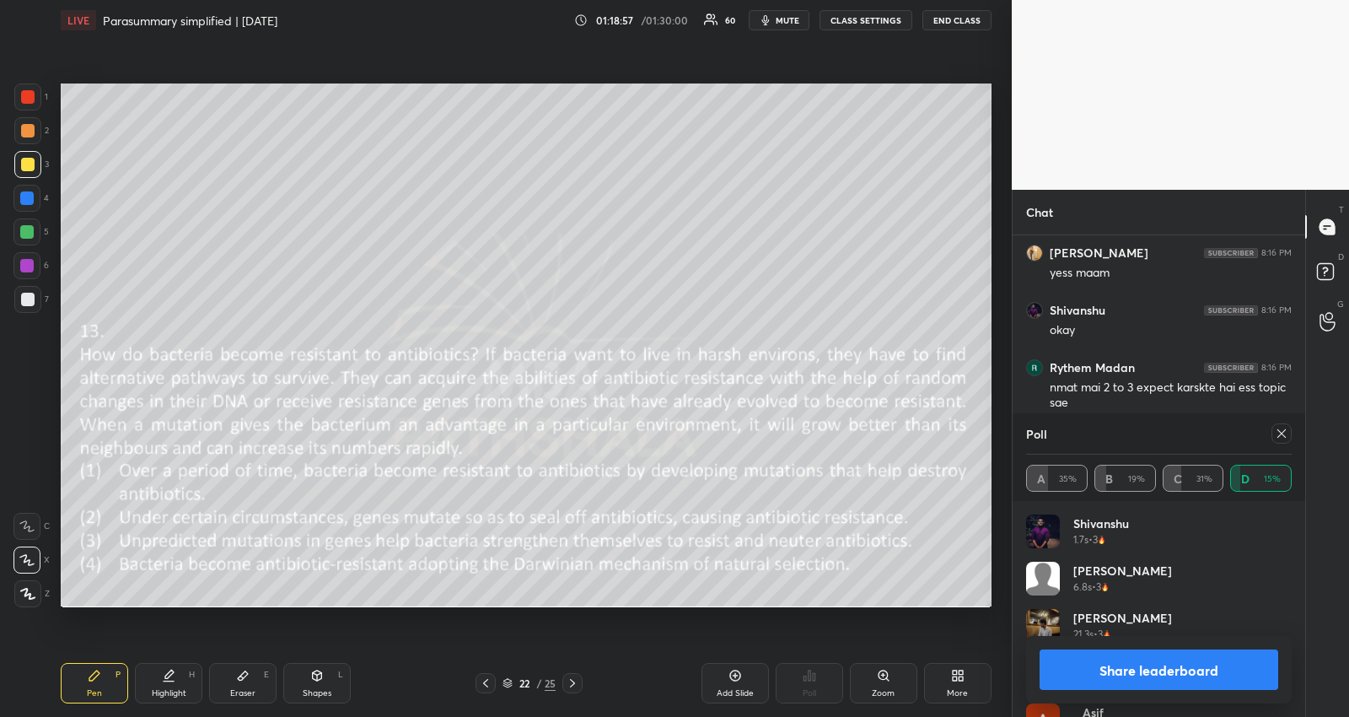
click at [1283, 431] on icon at bounding box center [1281, 433] width 8 height 8
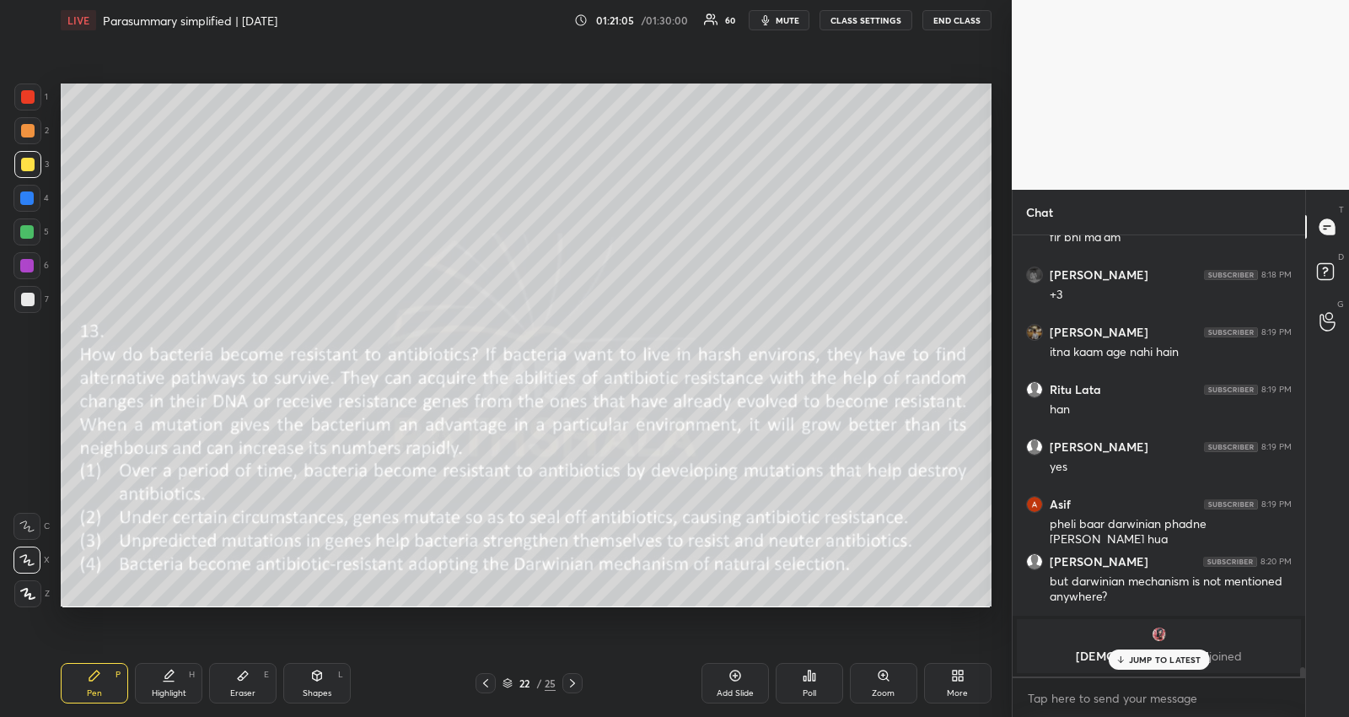
scroll to position [19927, 0]
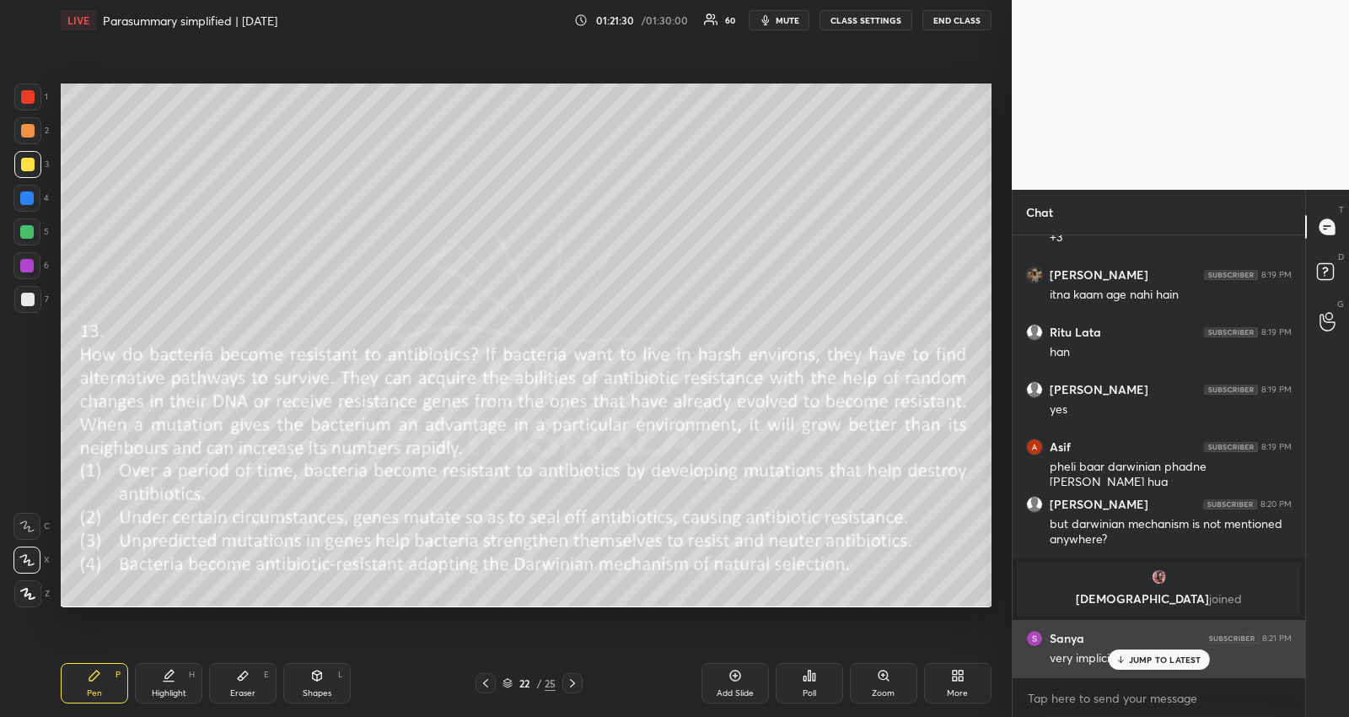
click at [1140, 655] on p "JUMP TO LATEST" at bounding box center [1165, 659] width 73 height 10
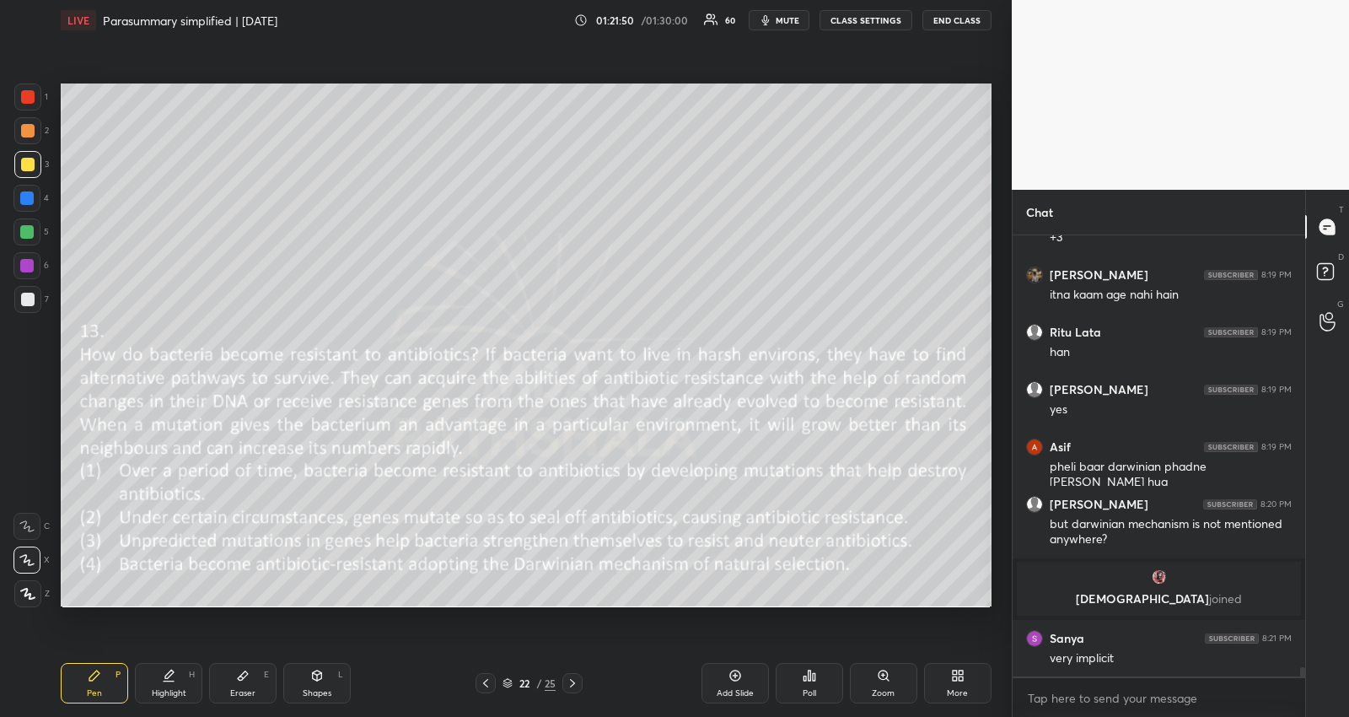
scroll to position [19985, 0]
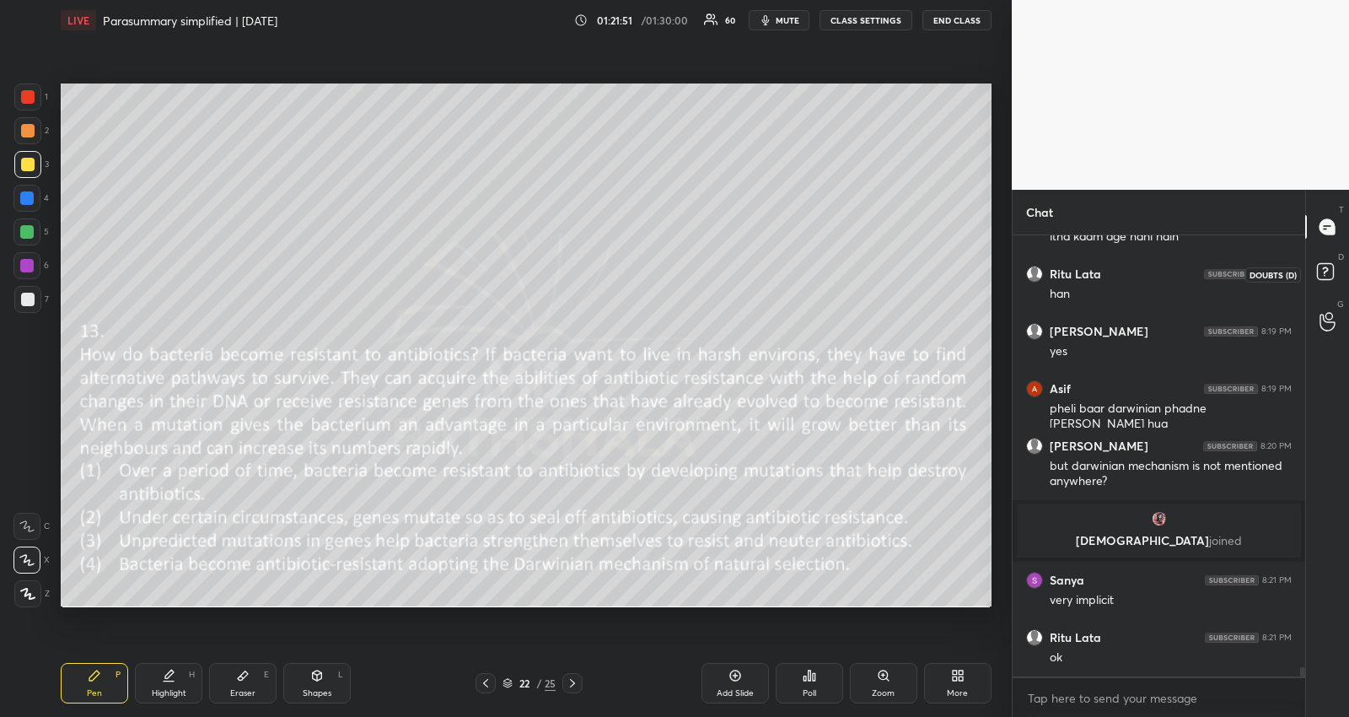
click at [1323, 275] on rect at bounding box center [1325, 272] width 16 height 16
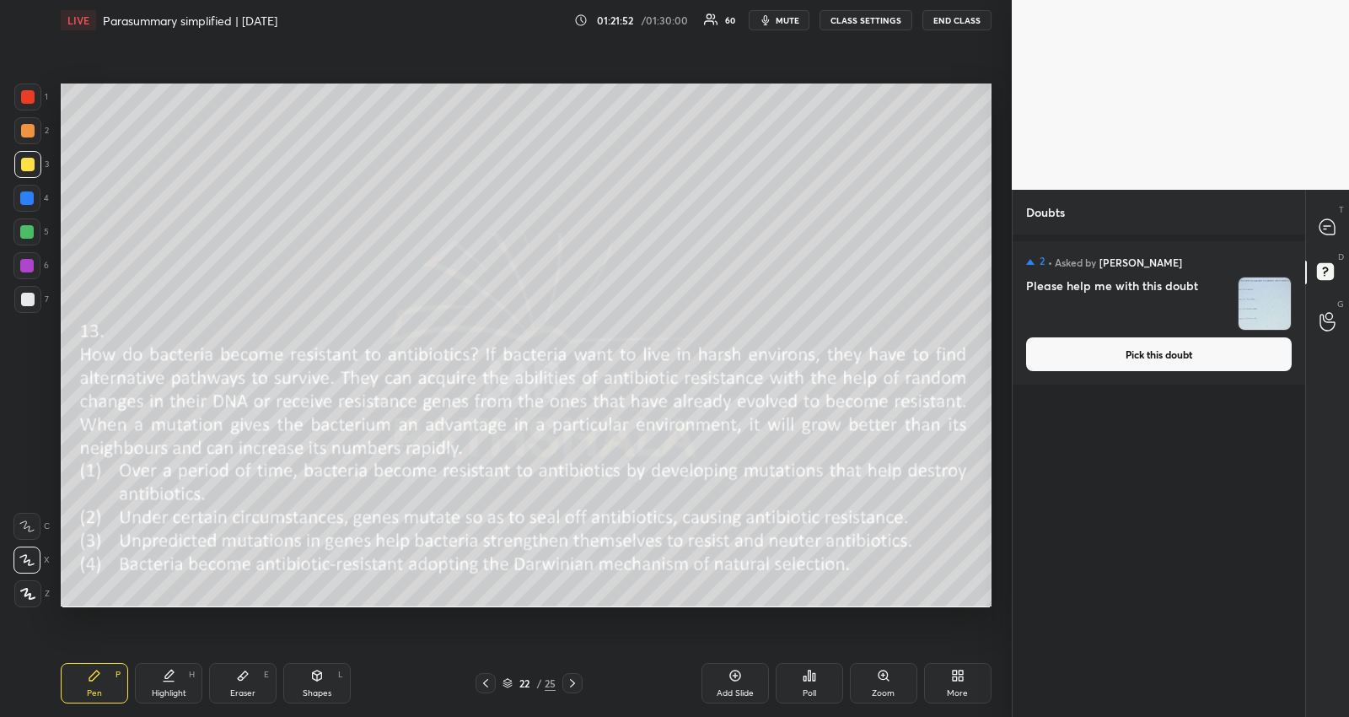
drag, startPoint x: 1250, startPoint y: 346, endPoint x: 1234, endPoint y: 348, distance: 15.4
click at [1250, 346] on button "Pick this doubt" at bounding box center [1159, 354] width 266 height 34
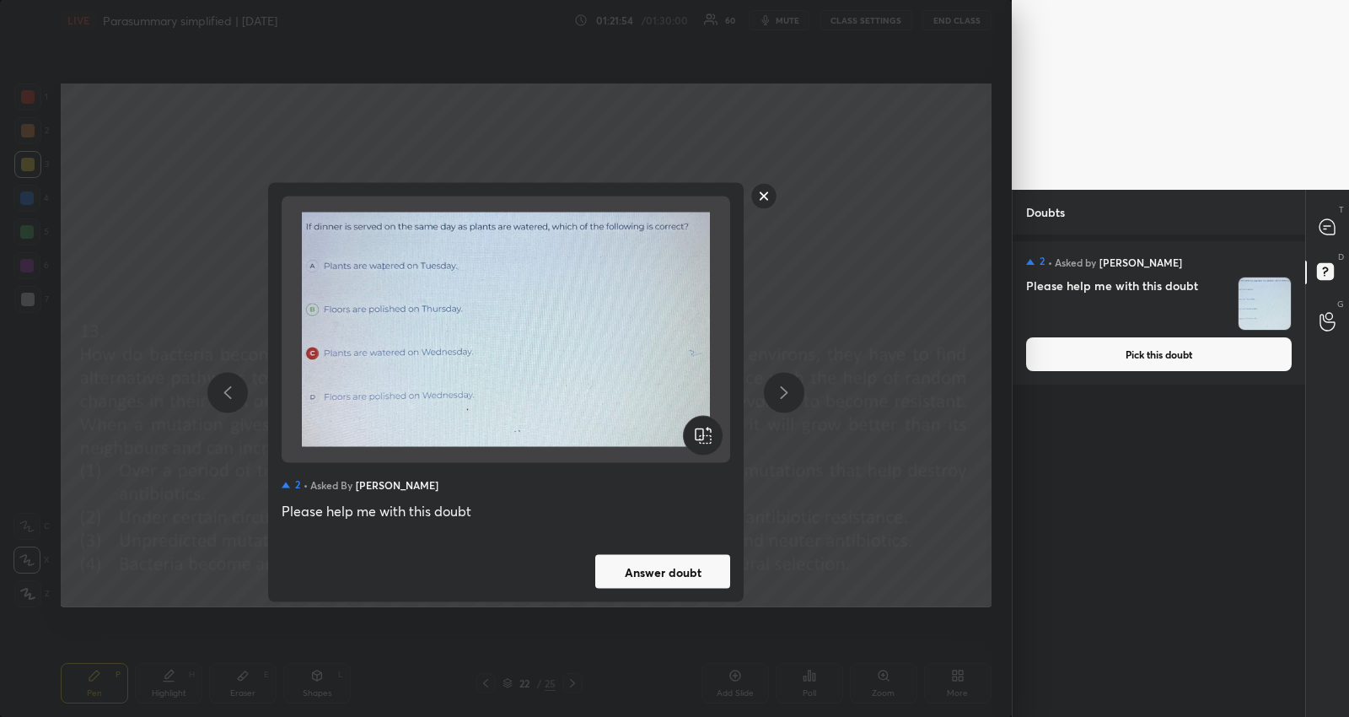
click at [626, 572] on button "Answer doubt" at bounding box center [662, 572] width 135 height 34
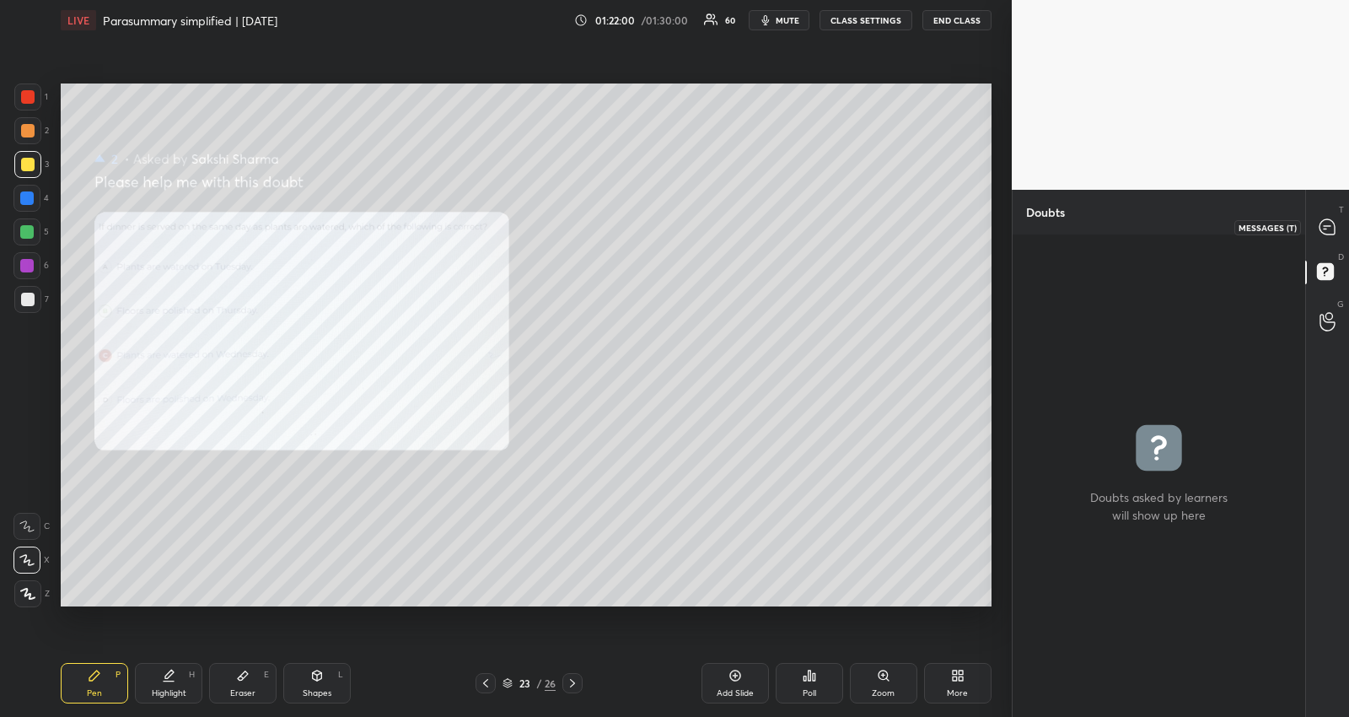
click at [1328, 228] on icon at bounding box center [1327, 226] width 15 height 15
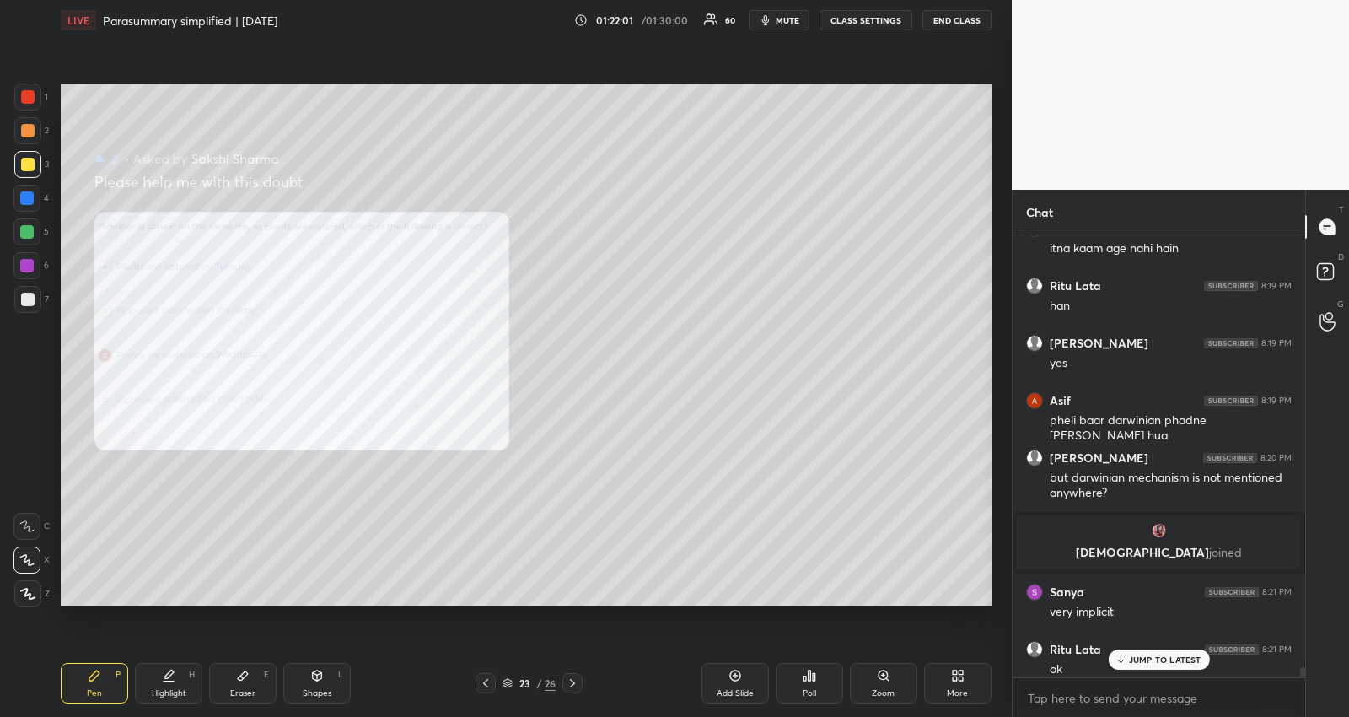
scroll to position [20259, 0]
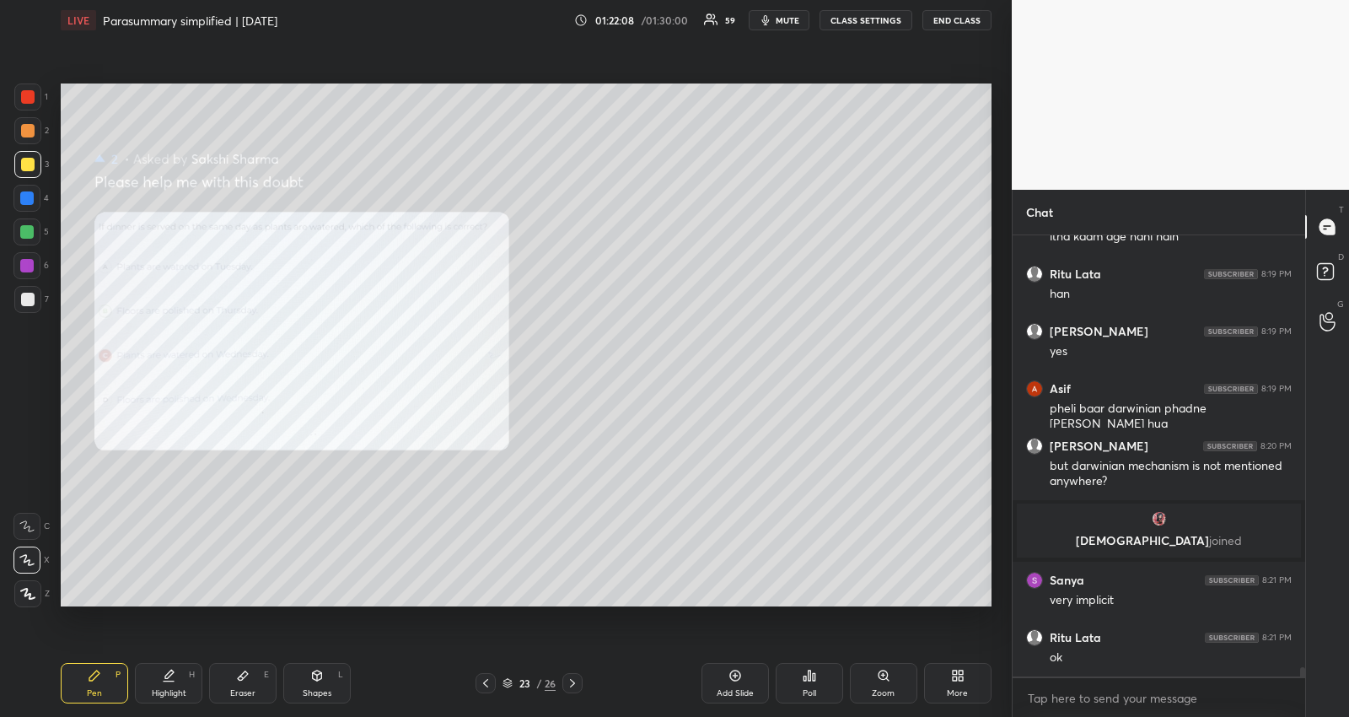
click at [869, 681] on div "Zoom" at bounding box center [883, 683] width 67 height 40
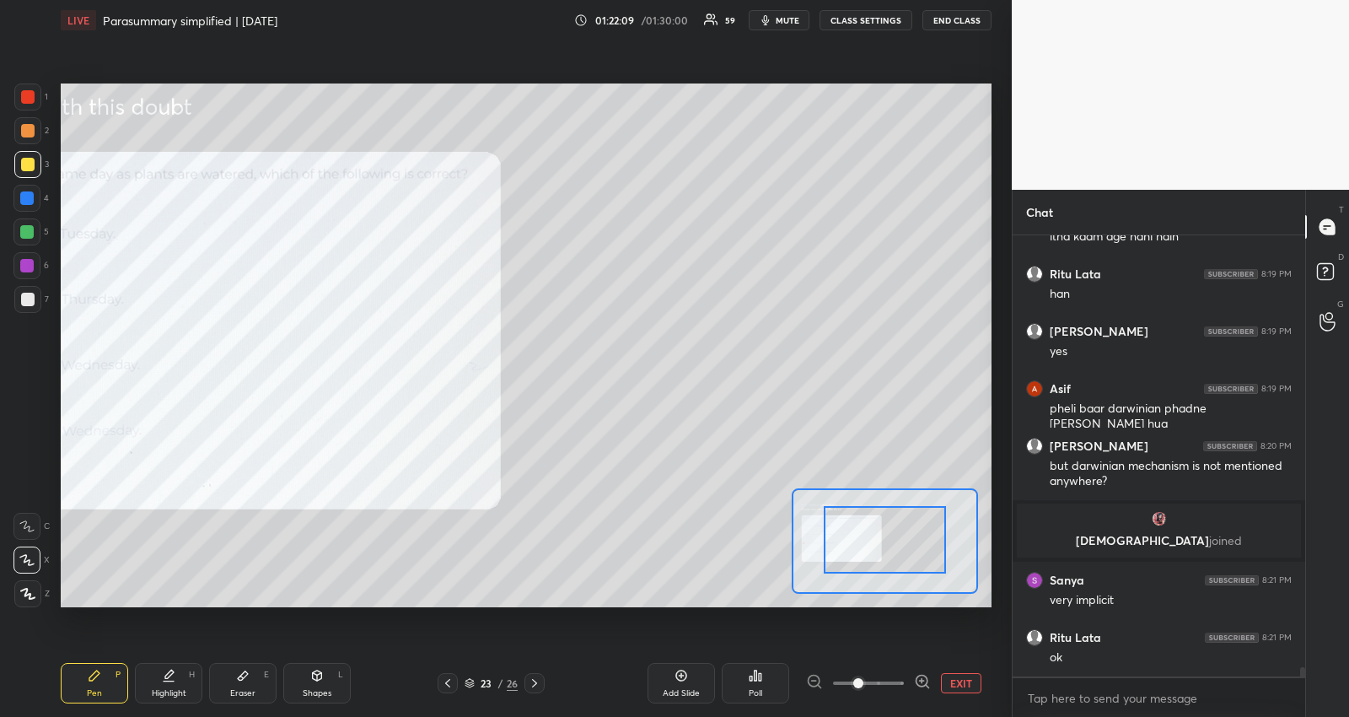
drag, startPoint x: 874, startPoint y: 556, endPoint x: 831, endPoint y: 553, distance: 43.1
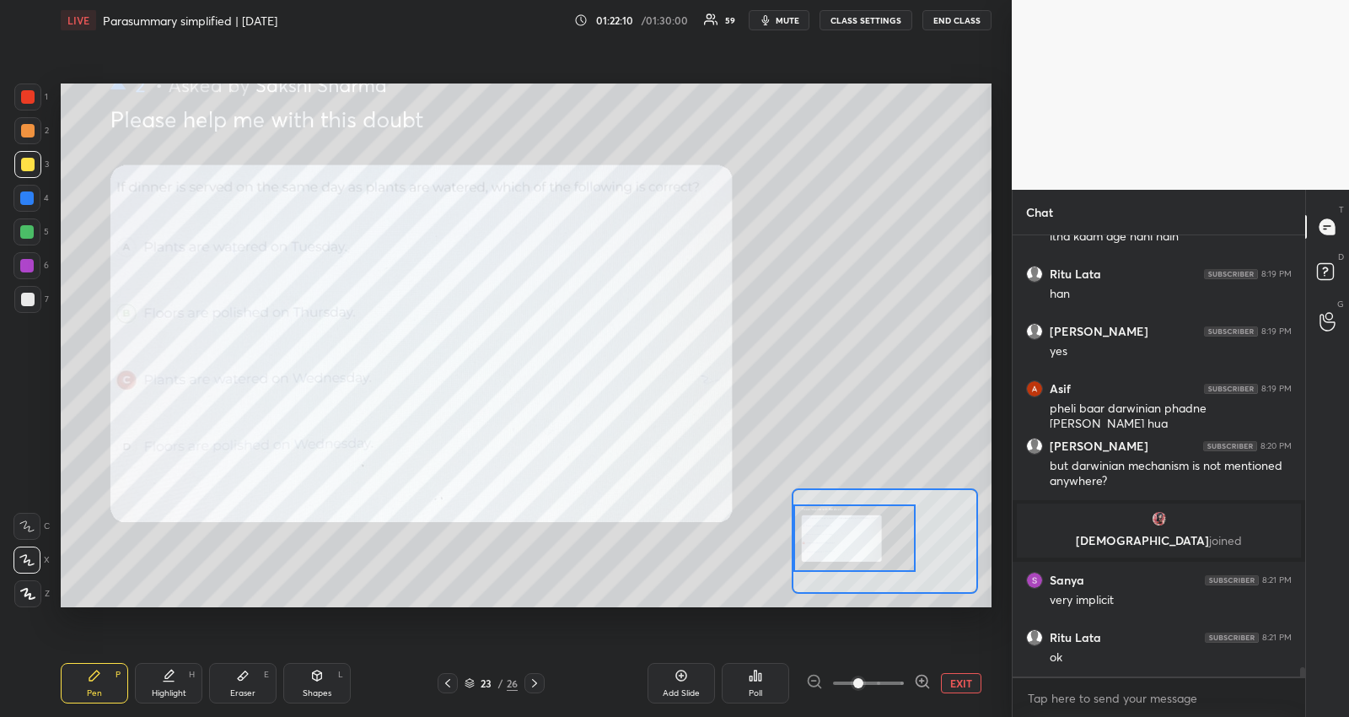
drag, startPoint x: 824, startPoint y: 554, endPoint x: 791, endPoint y: 552, distance: 32.9
click at [792, 552] on div at bounding box center [885, 540] width 186 height 105
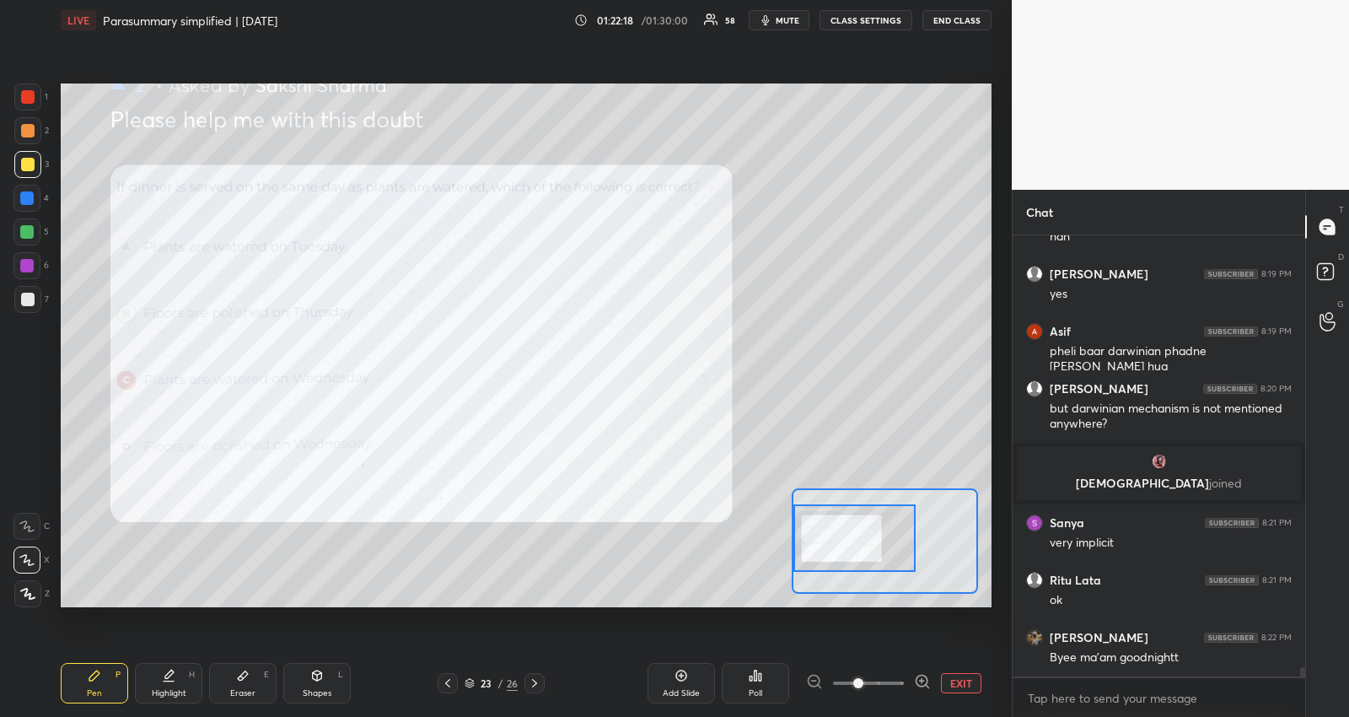
click at [30, 230] on div at bounding box center [26, 231] width 13 height 13
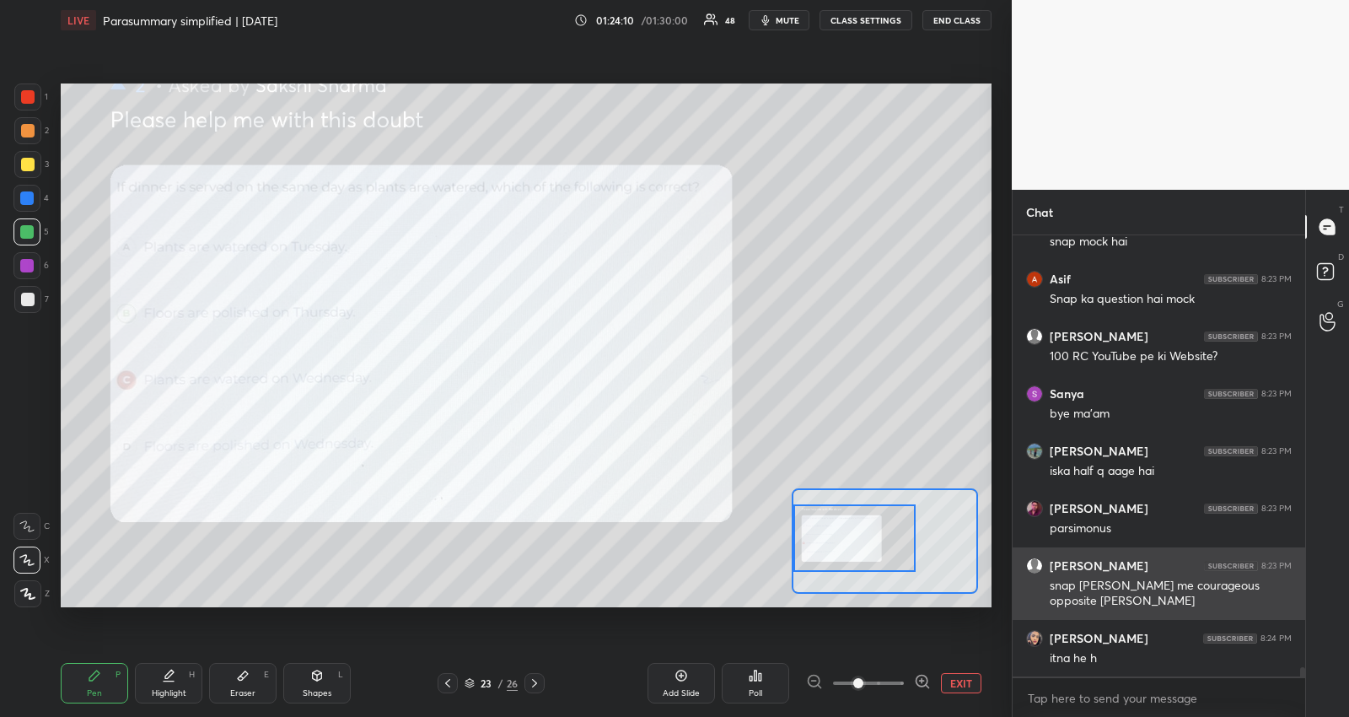
scroll to position [21326, 0]
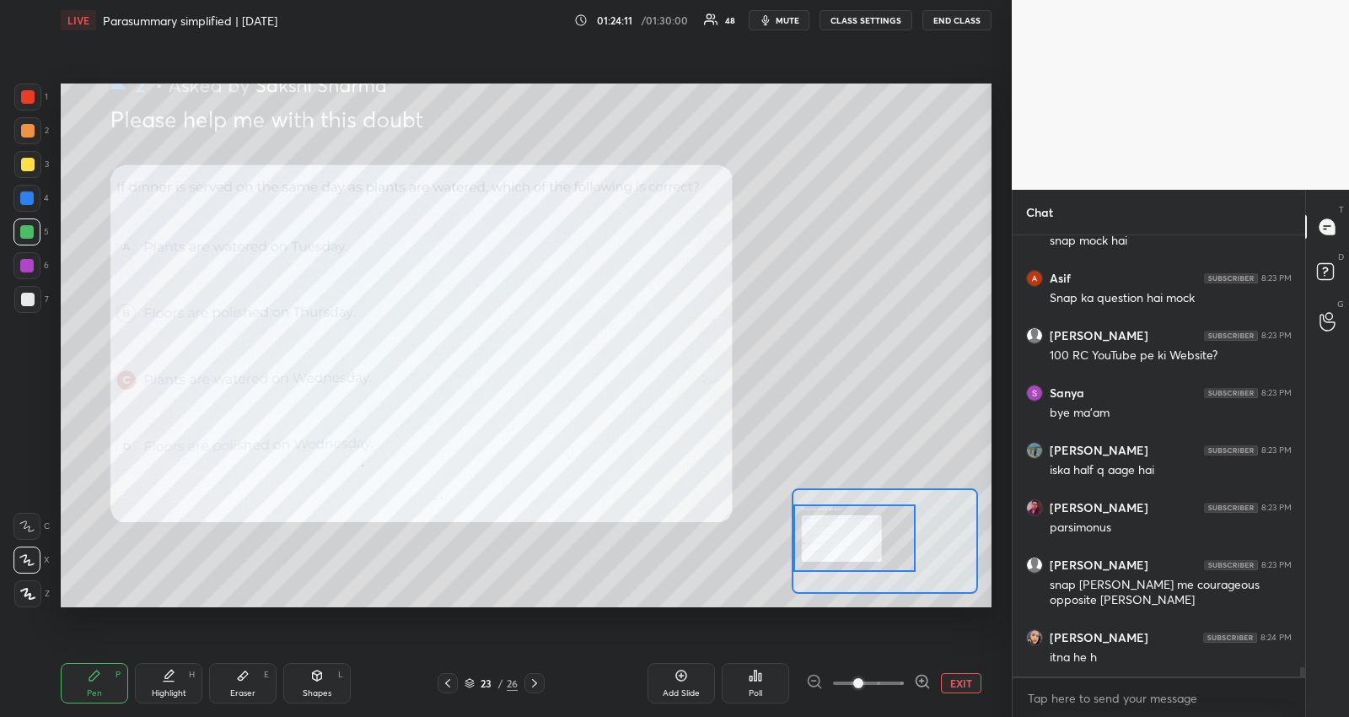
click at [1096, 711] on div "x" at bounding box center [1159, 698] width 293 height 40
click at [35, 191] on div at bounding box center [26, 198] width 27 height 27
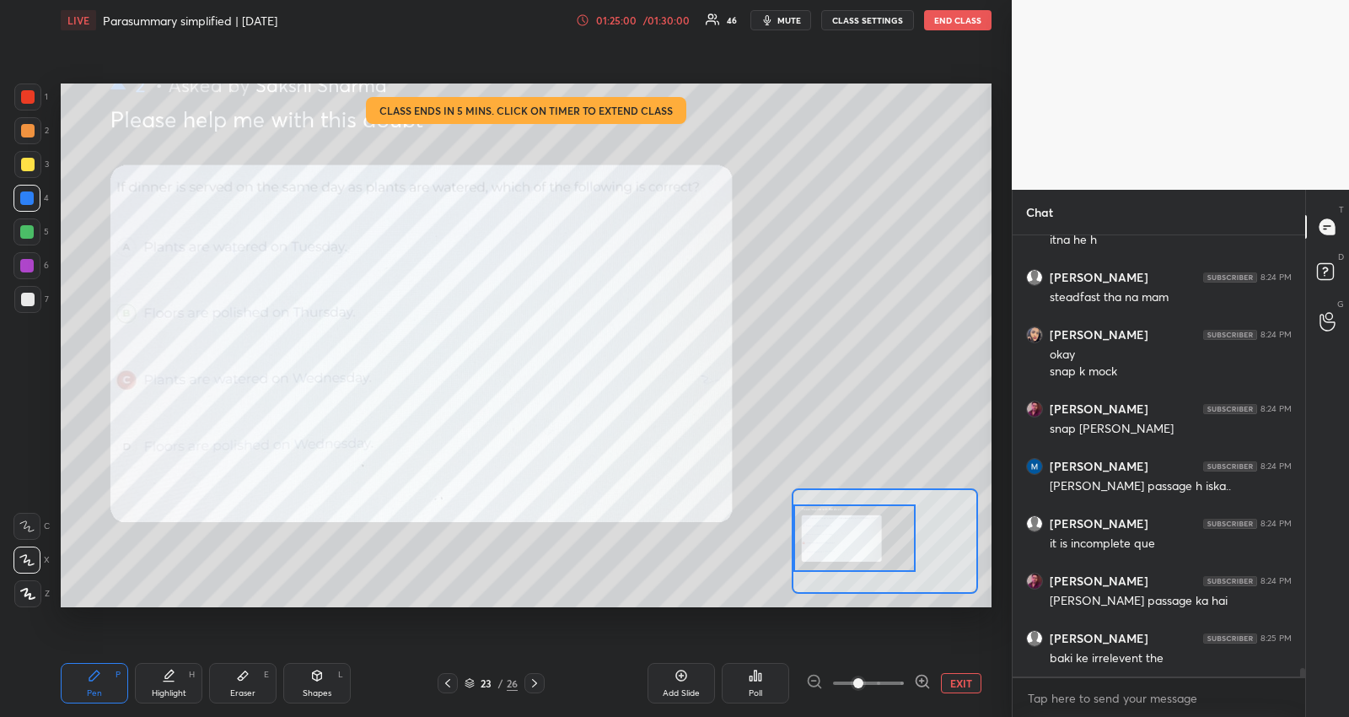
scroll to position [21802, 0]
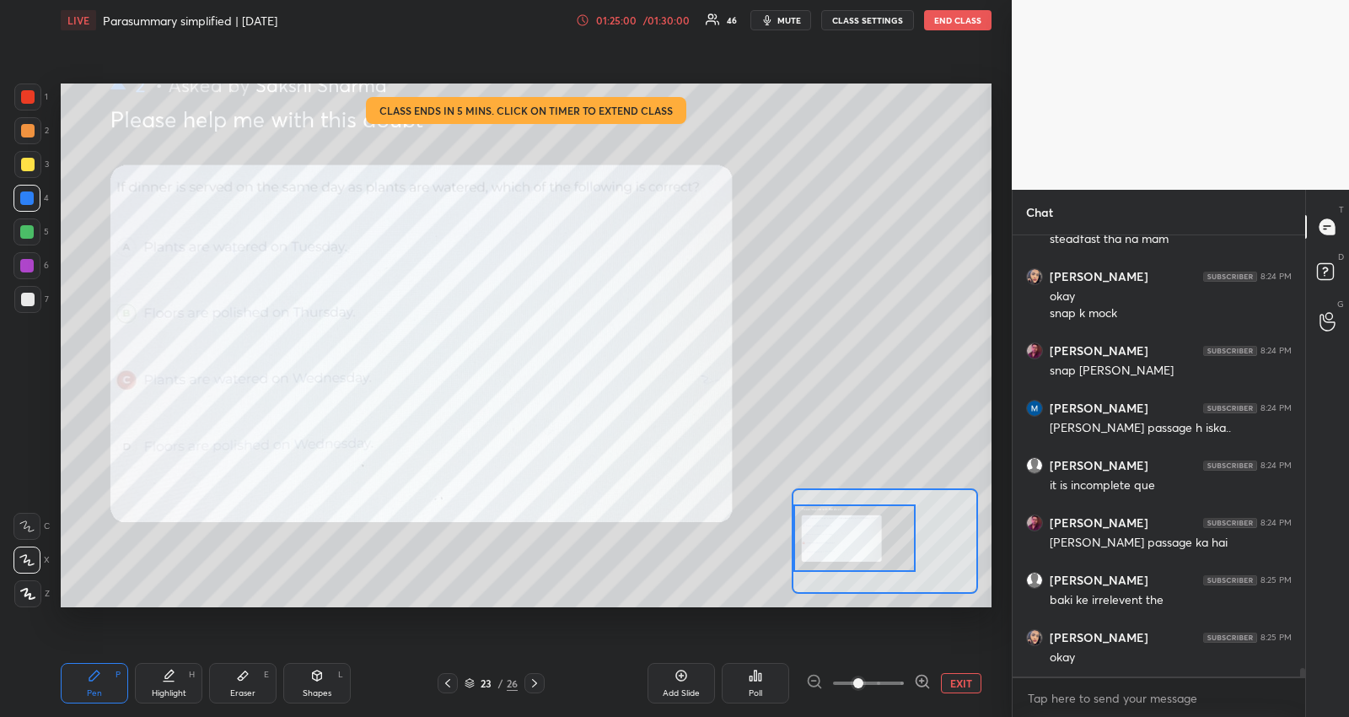
click at [1135, 658] on div "[PERSON_NAME] 8:24 PM itna he h [PERSON_NAME] 8:24 PM steadfast tha na mam [PER…" at bounding box center [1159, 455] width 293 height 441
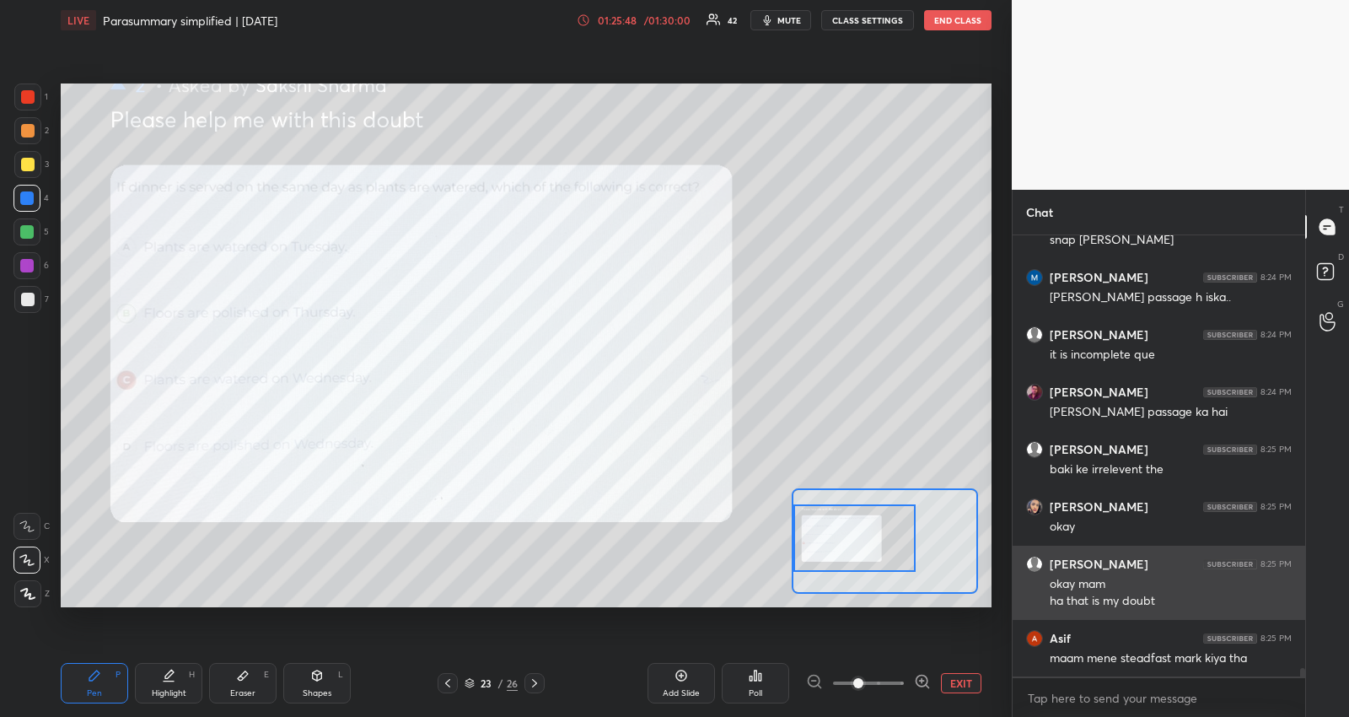
scroll to position [21933, 0]
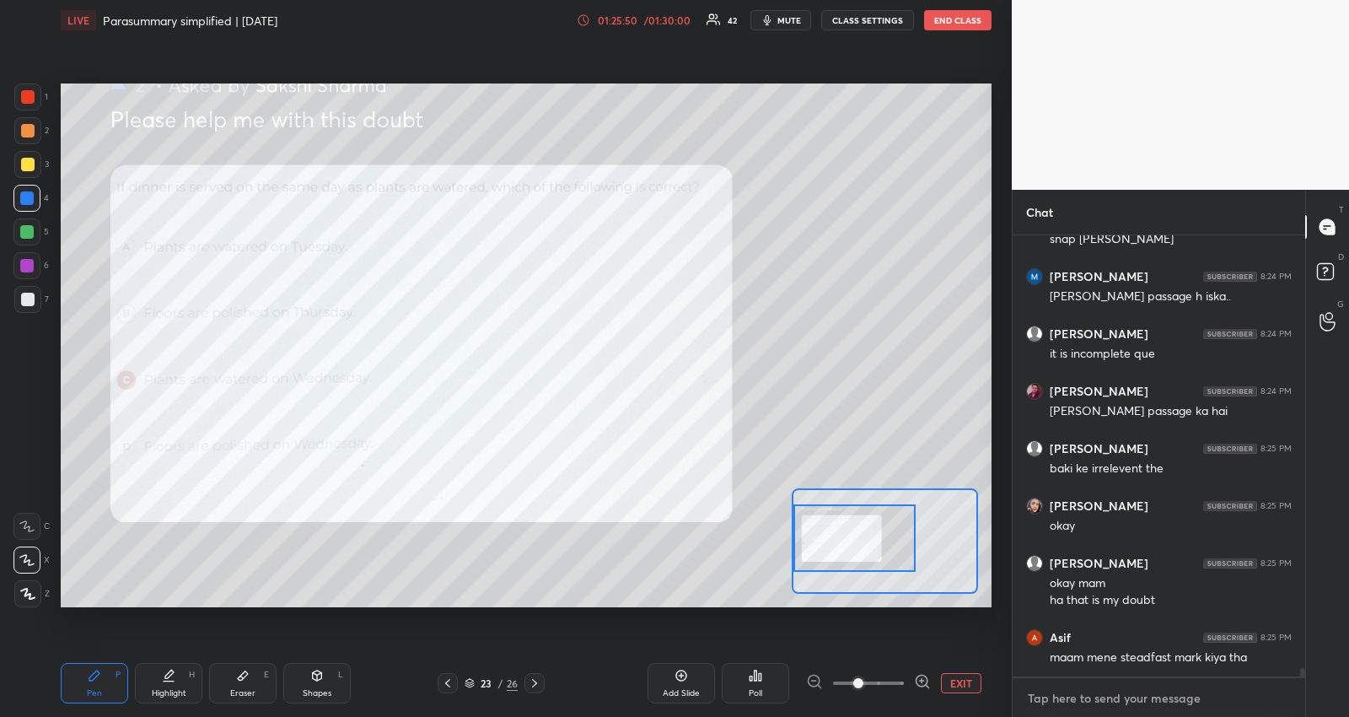
click at [1136, 701] on textarea at bounding box center [1159, 698] width 266 height 27
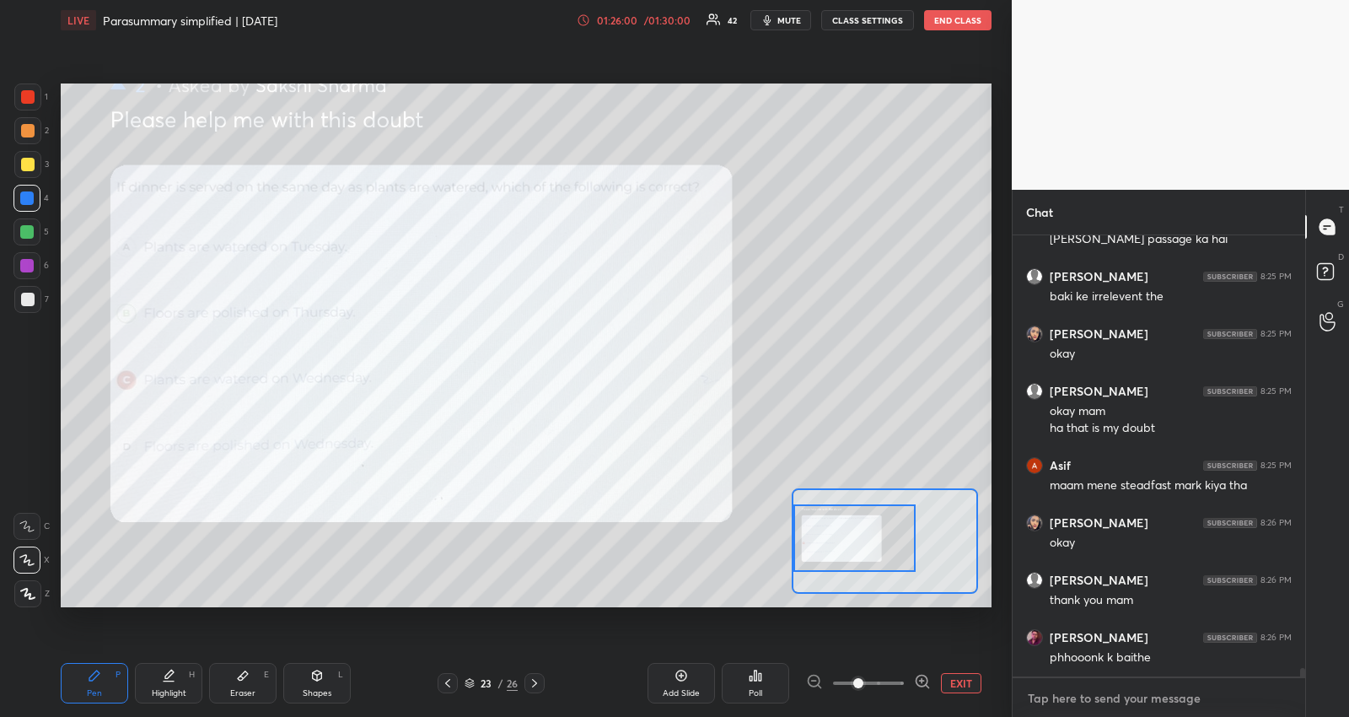
scroll to position [22177, 0]
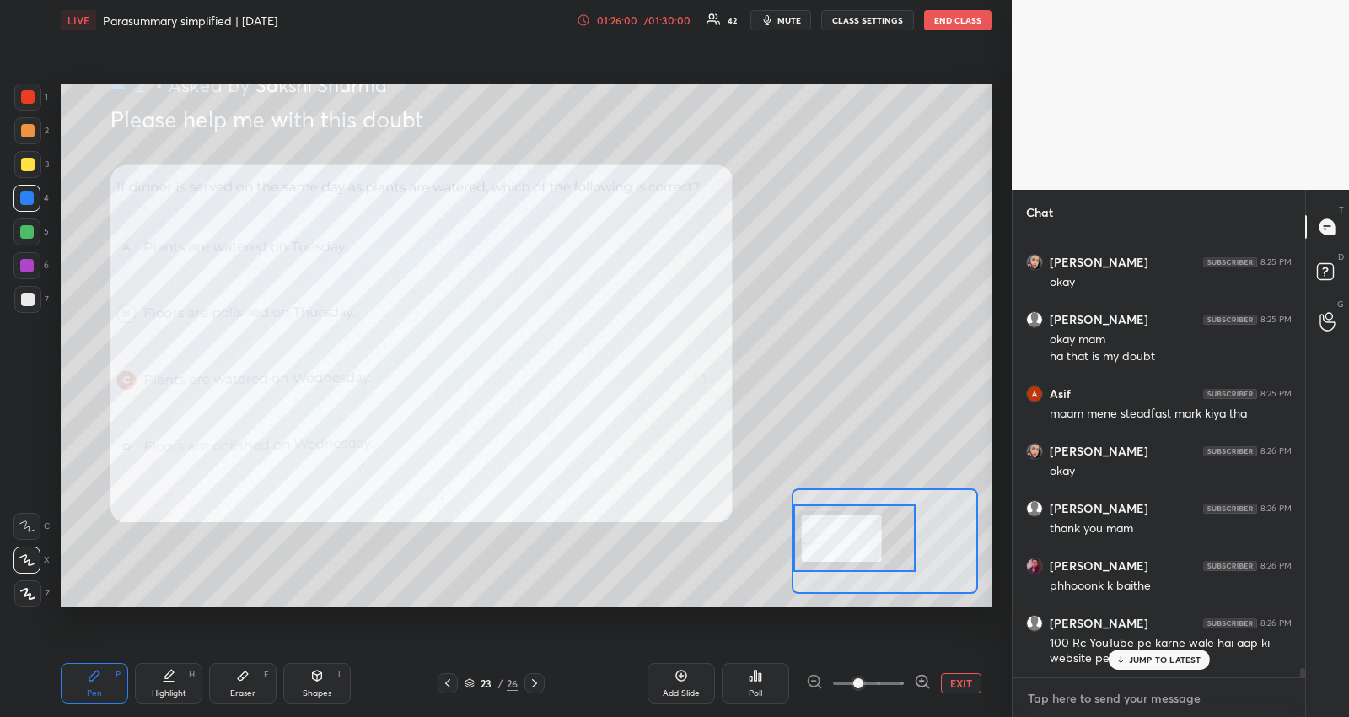
click at [1139, 695] on textarea at bounding box center [1159, 698] width 266 height 27
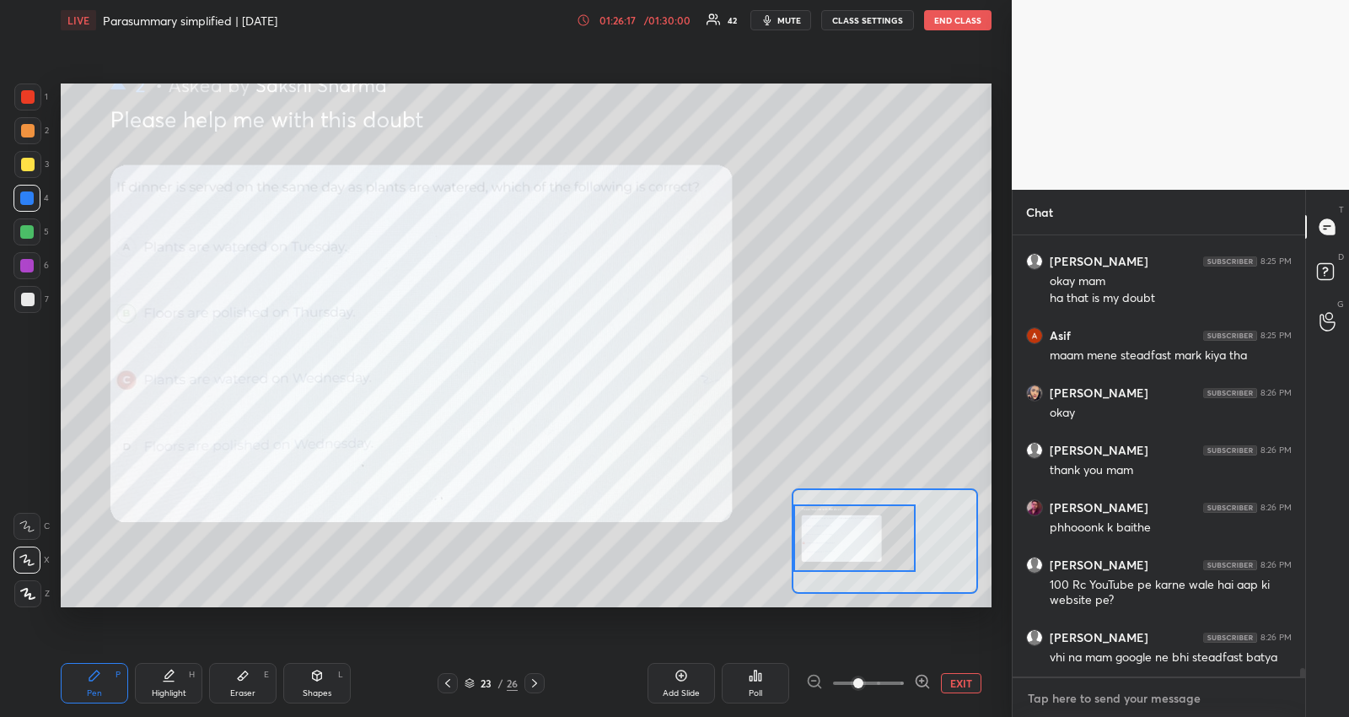
scroll to position [22292, 0]
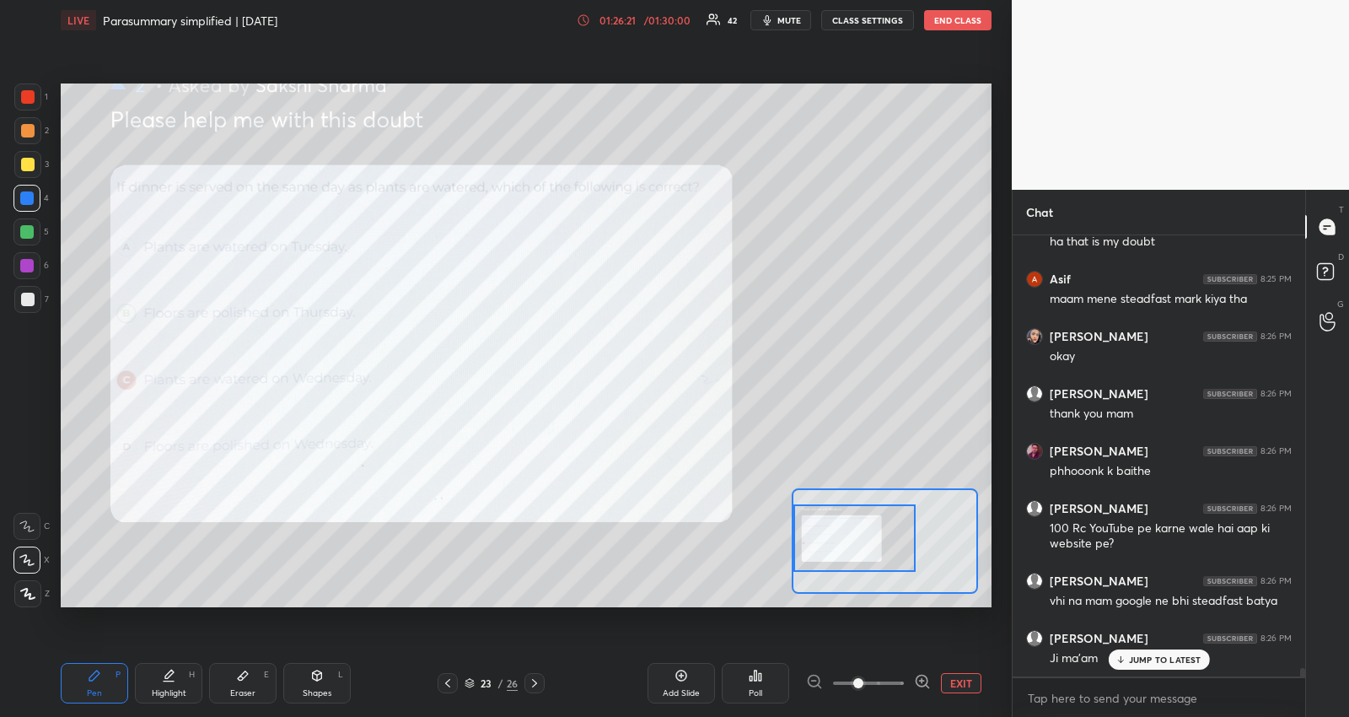
click at [1178, 658] on p "JUMP TO LATEST" at bounding box center [1165, 659] width 73 height 10
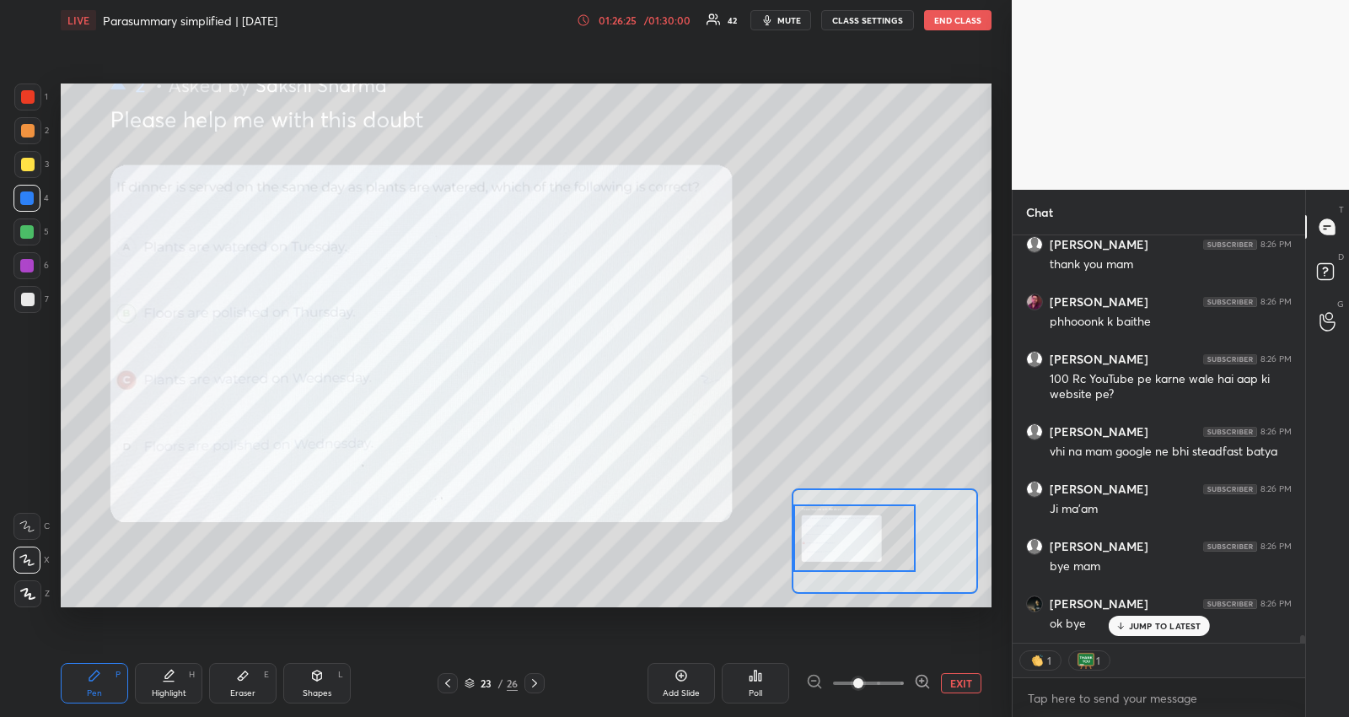
scroll to position [22497, 0]
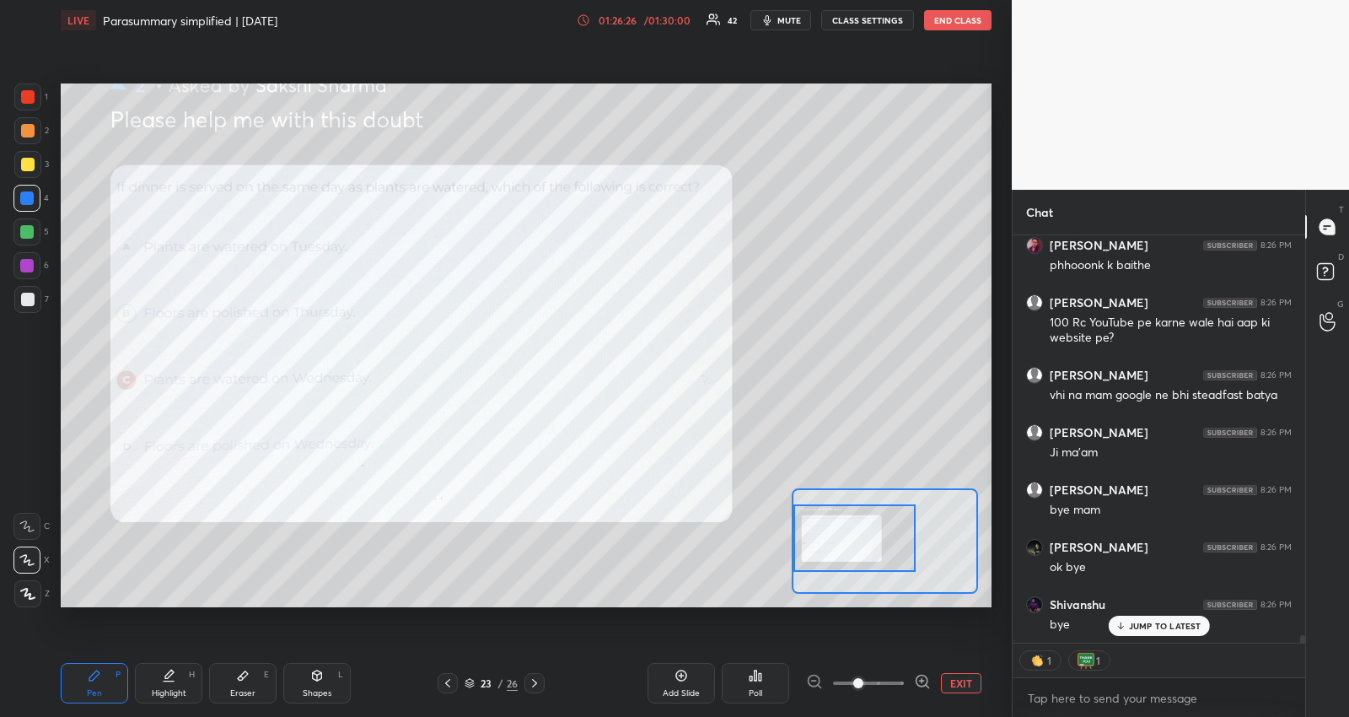
click at [950, 23] on button "END CLASS" at bounding box center [957, 20] width 67 height 20
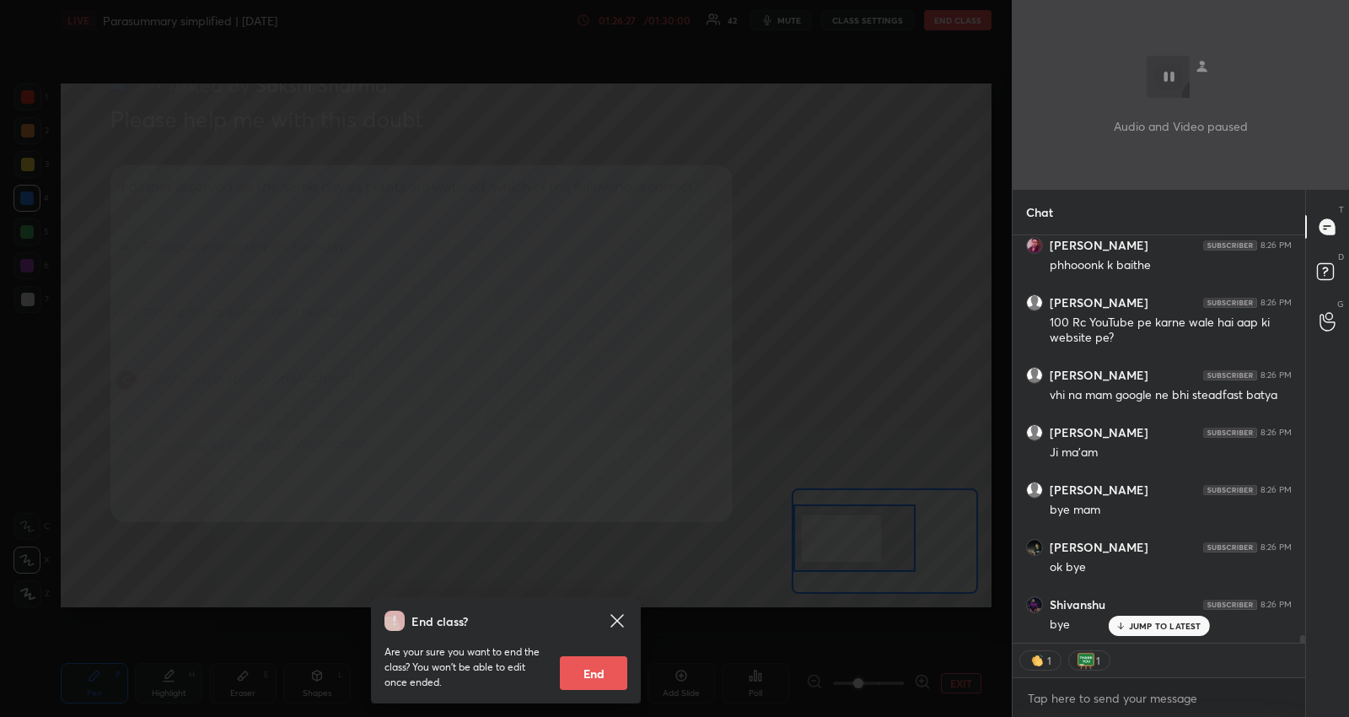
type textarea "x"
